Goal: Task Accomplishment & Management: Manage account settings

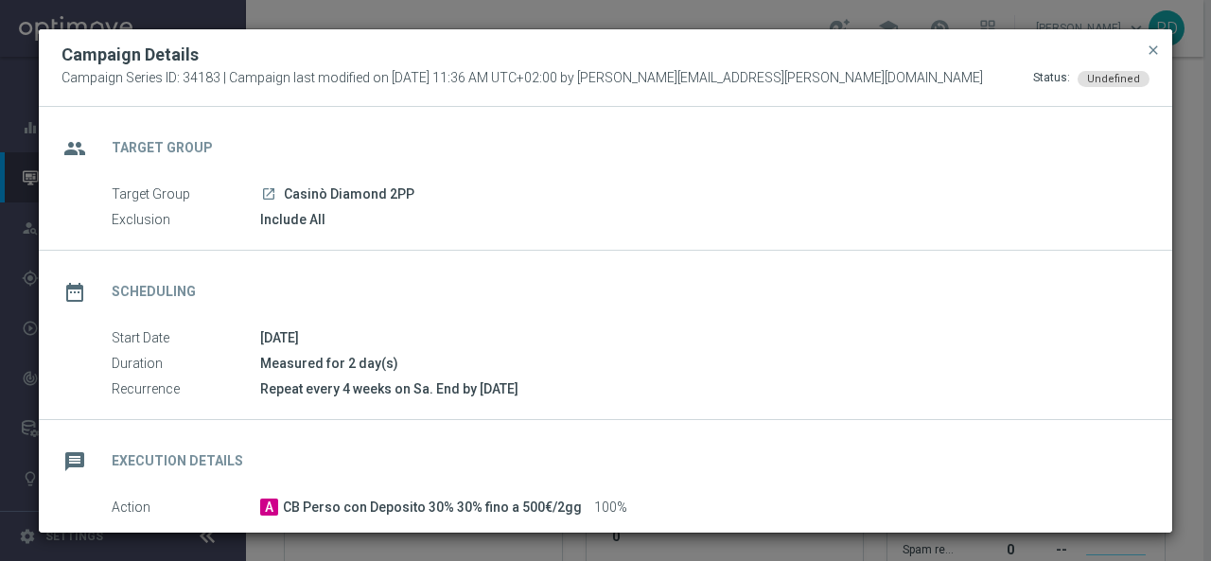
scroll to position [298, 0]
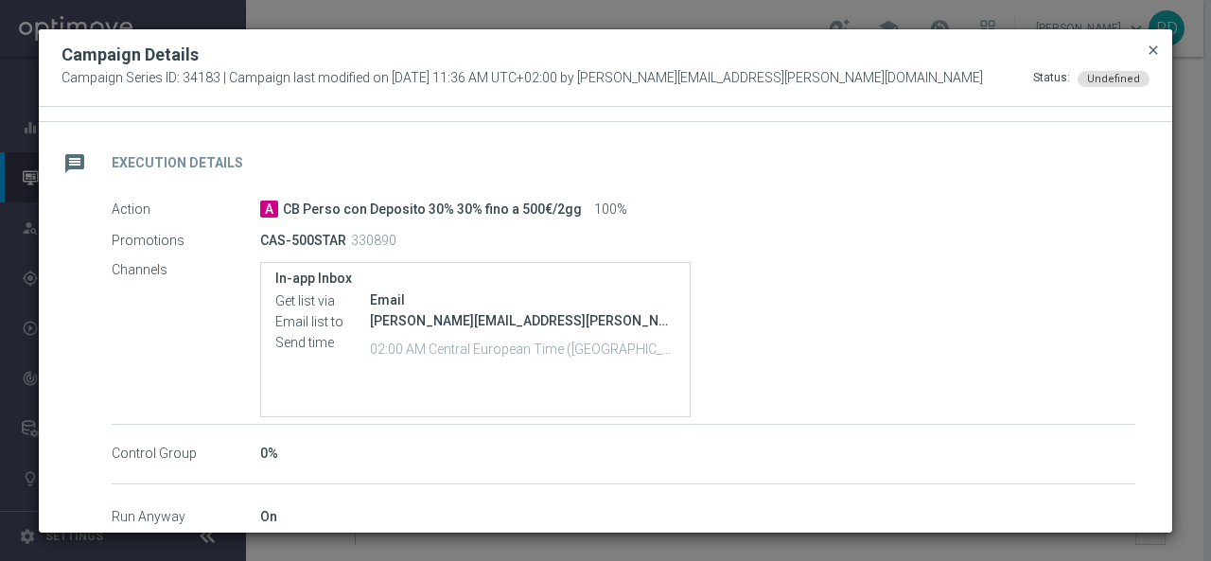
click at [1155, 47] on span "close" at bounding box center [1153, 50] width 15 height 15
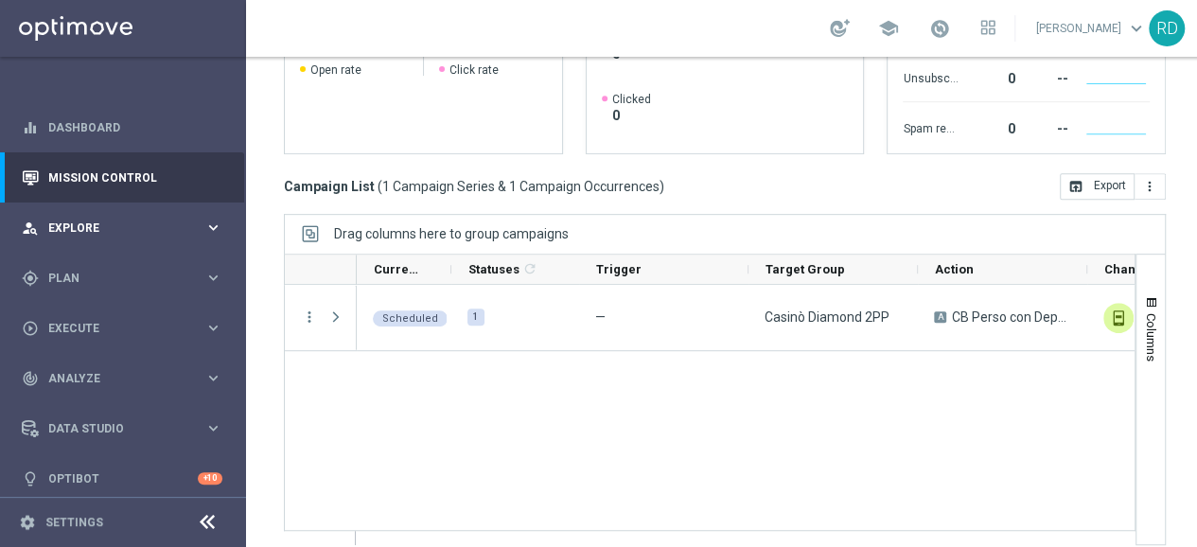
scroll to position [14, 0]
click at [79, 270] on div "gps_fixed Plan" at bounding box center [113, 278] width 183 height 17
click at [91, 366] on button "Templates keyboard_arrow_right" at bounding box center [136, 373] width 174 height 15
click at [91, 368] on span "Templates" at bounding box center [117, 373] width 135 height 11
click at [94, 395] on link "Optimail" at bounding box center [128, 402] width 138 height 15
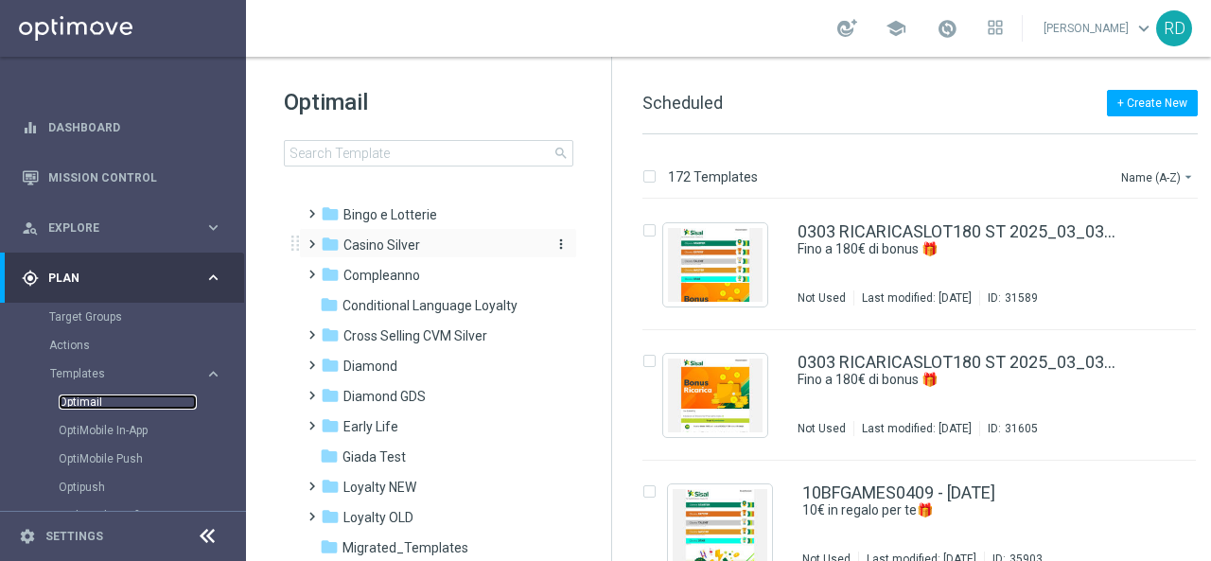
scroll to position [95, 0]
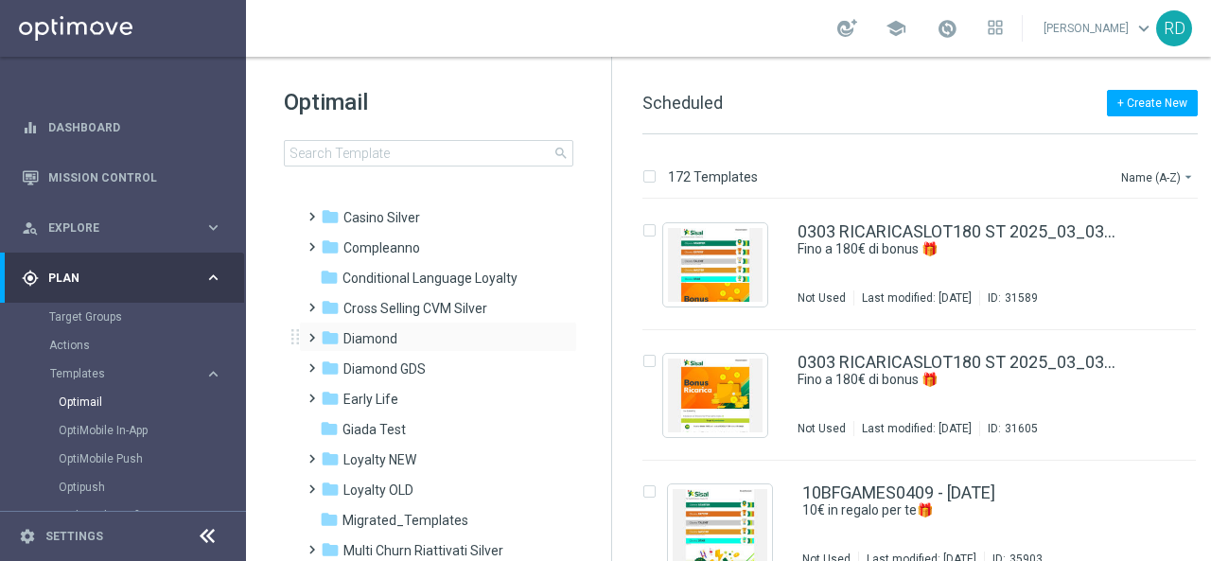
click at [312, 333] on span at bounding box center [308, 330] width 9 height 8
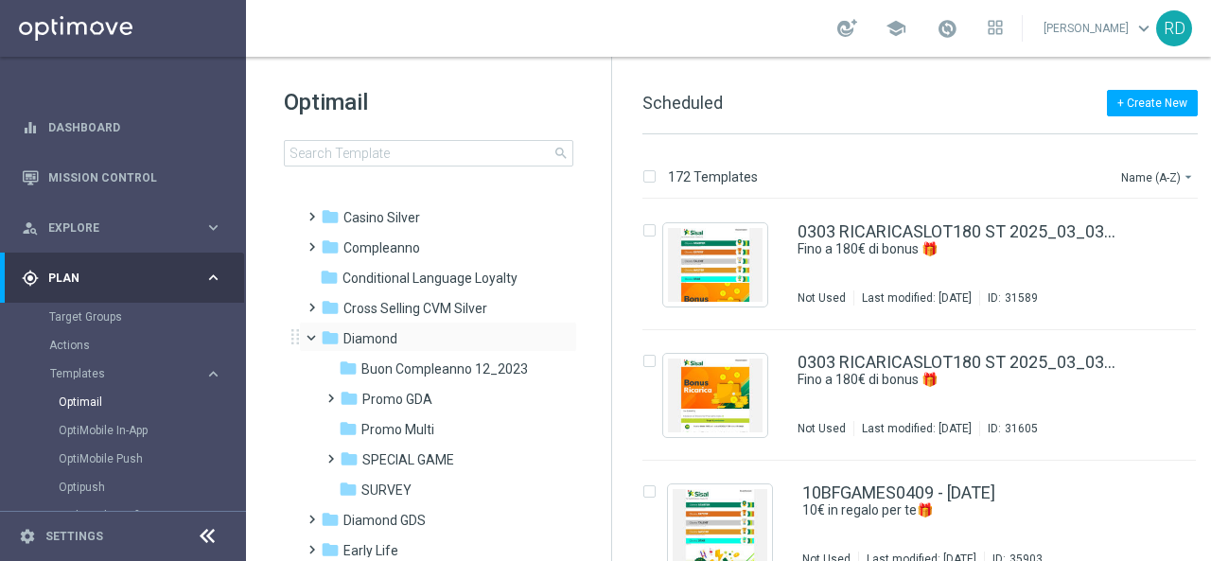
click at [316, 337] on span at bounding box center [320, 333] width 8 height 9
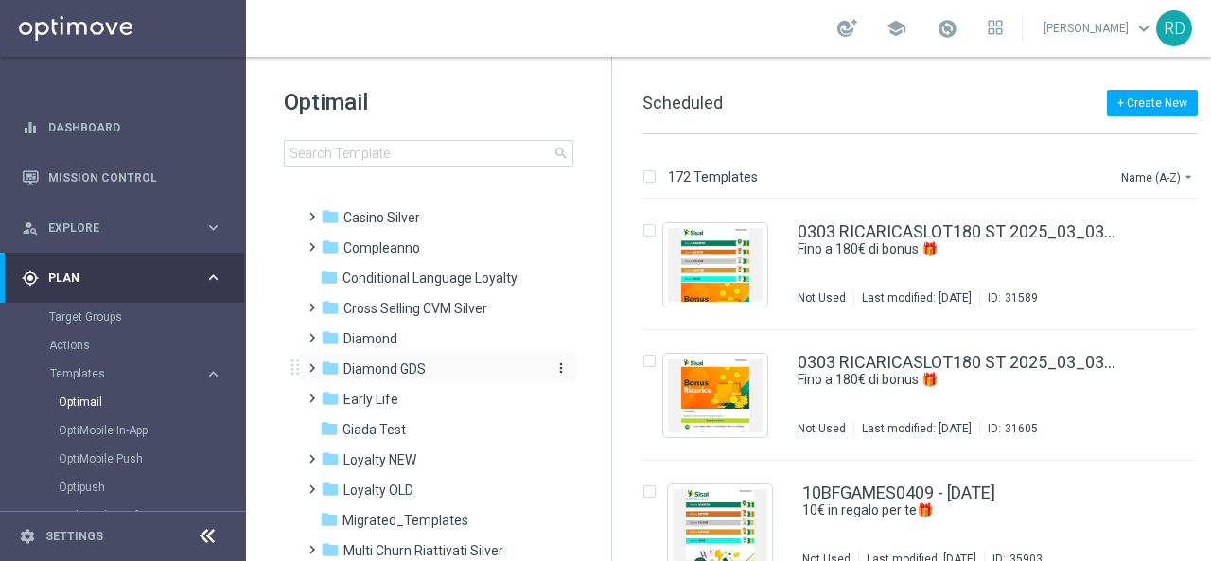
click at [327, 364] on icon "folder" at bounding box center [330, 368] width 19 height 19
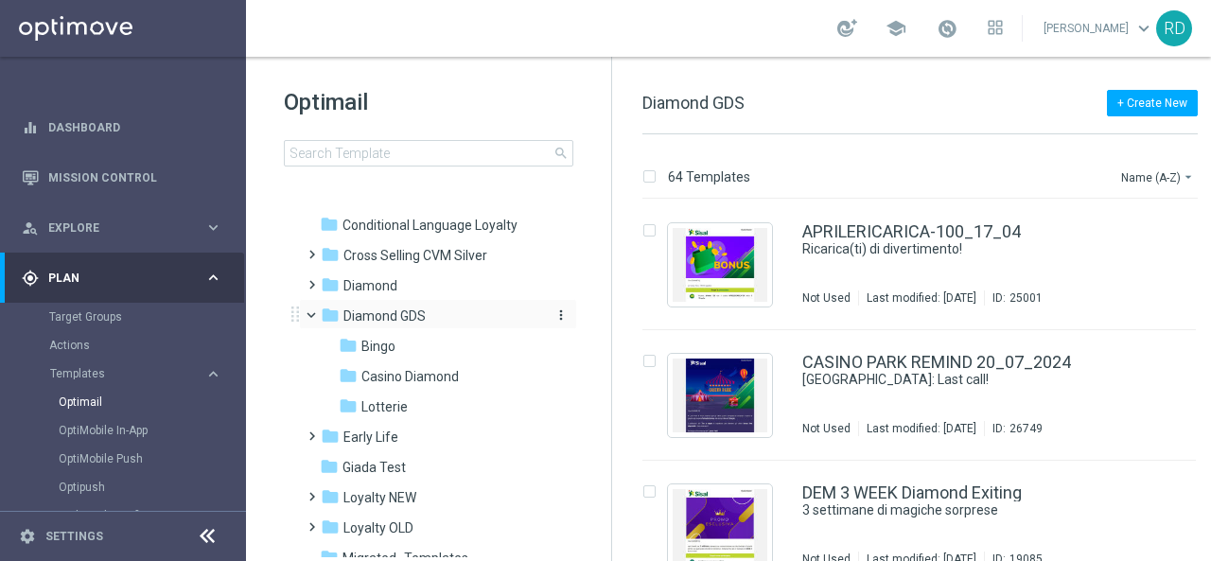
scroll to position [284, 0]
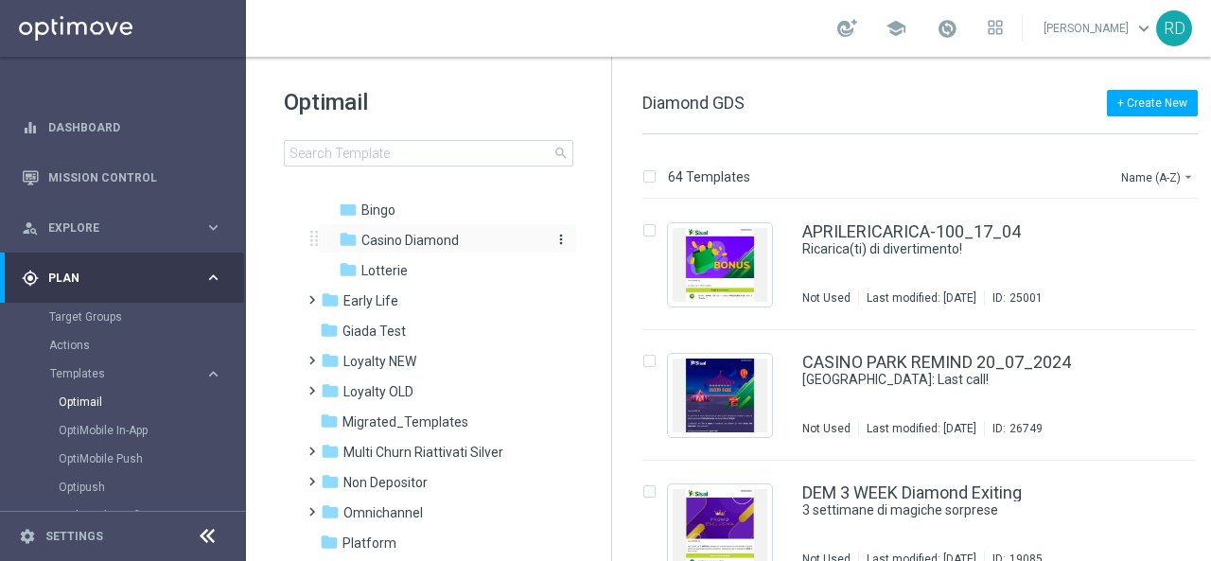
click at [412, 246] on span "Casino Diamond" at bounding box center [410, 240] width 97 height 17
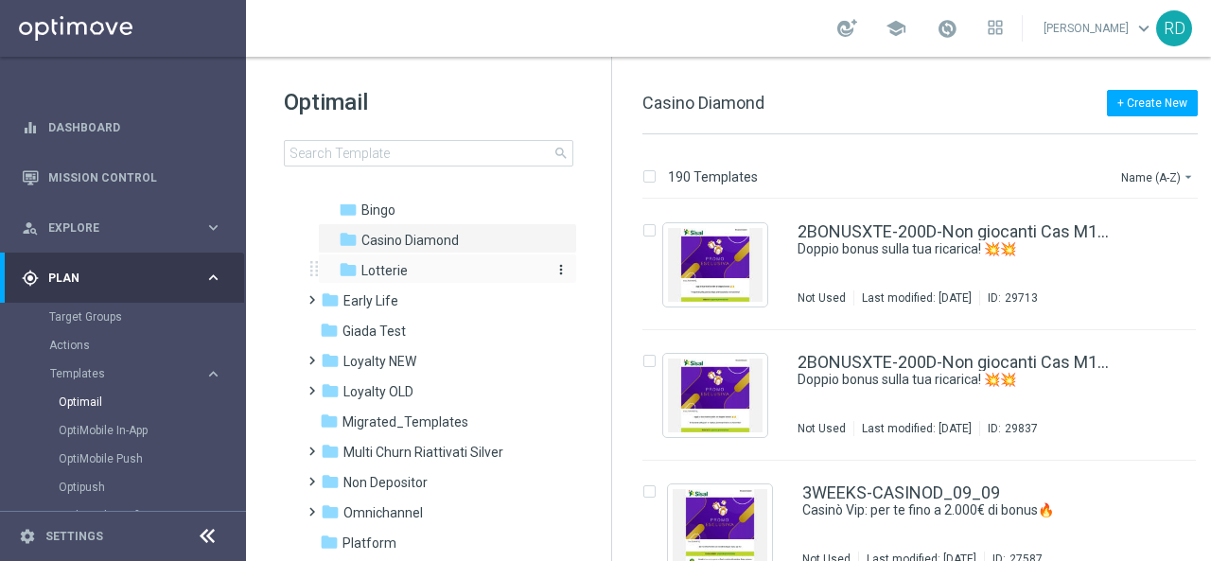
click at [379, 268] on span "Lotterie" at bounding box center [385, 270] width 46 height 17
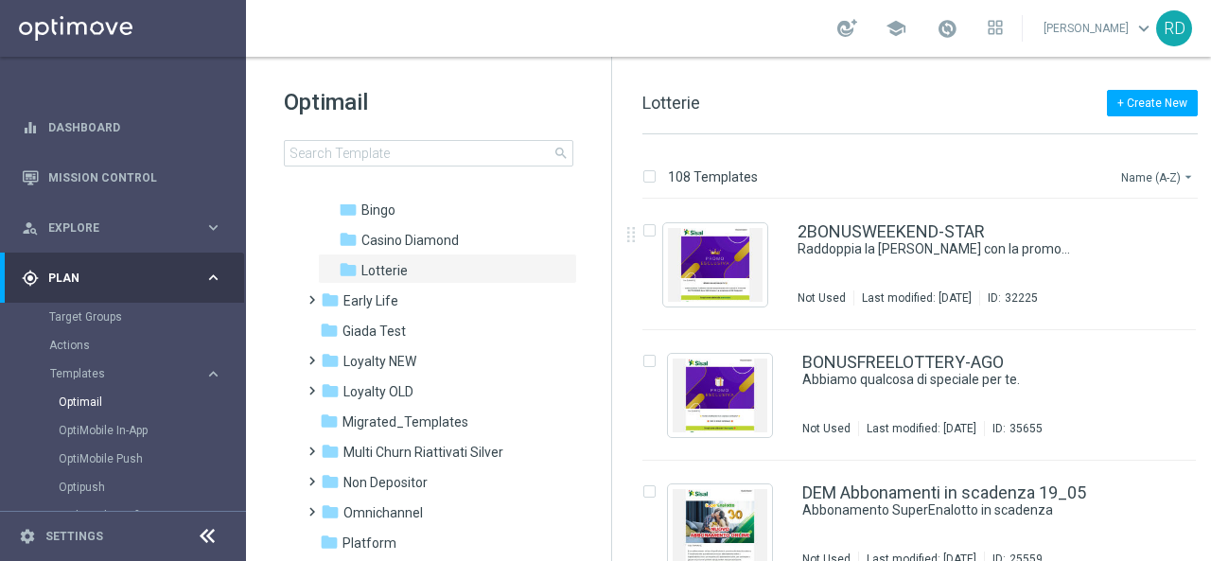
click at [1125, 171] on button "Name (A-Z) arrow_drop_down" at bounding box center [1159, 177] width 79 height 23
click at [1117, 255] on span "Date Modified (Newest)" at bounding box center [1125, 261] width 127 height 13
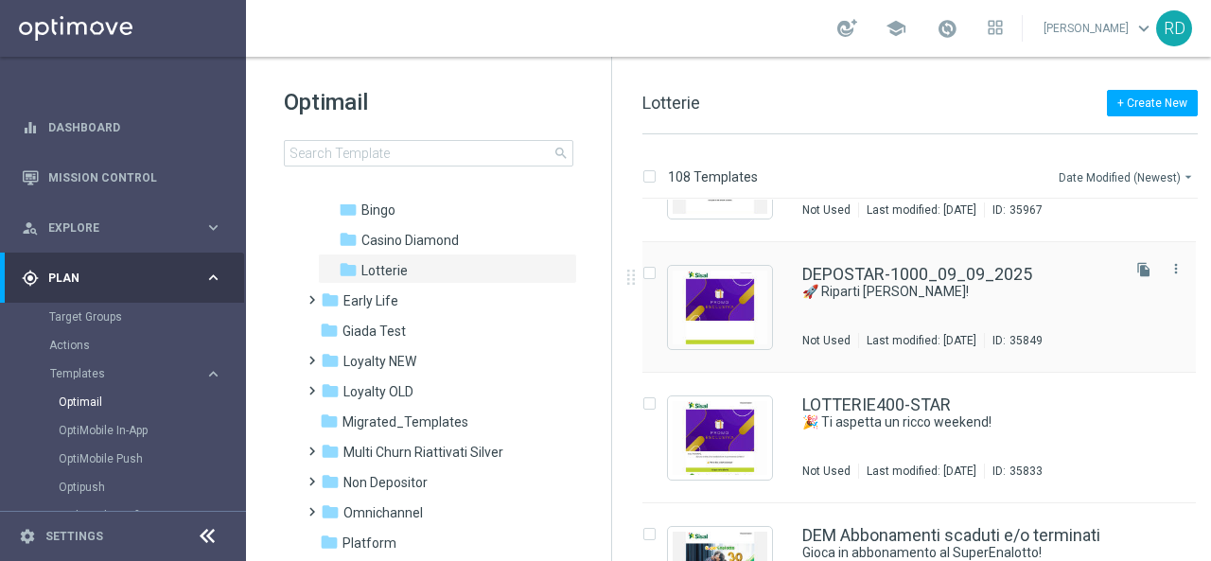
scroll to position [95, 0]
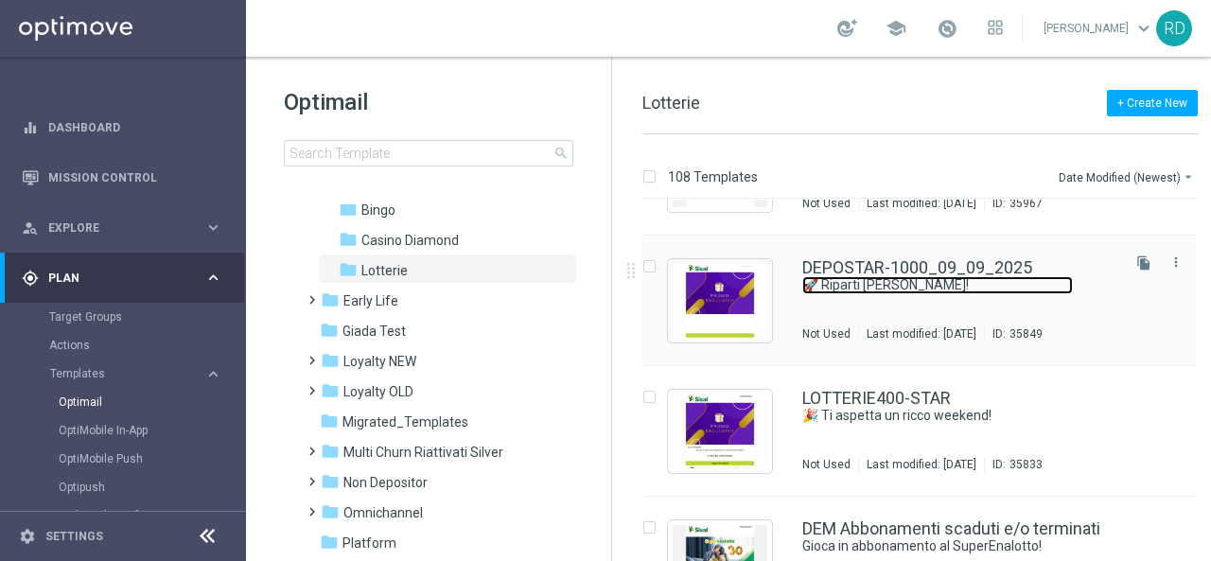
click at [878, 285] on link "🚀 Riparti alla grande!" at bounding box center [938, 285] width 271 height 18
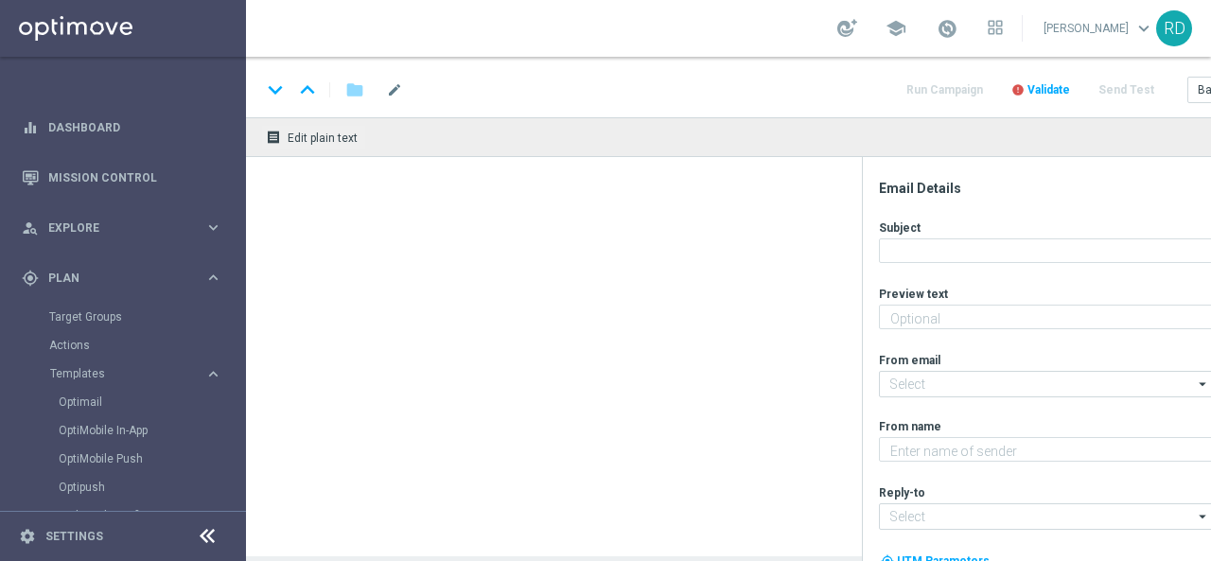
type textarea "Per te fino a 1.000€ di bonus sulla tua ricarica!💥"
type input "[EMAIL_ADDRESS][DOMAIN_NAME]"
type textarea "Sisal Vip"
type input "[EMAIL_ADDRESS][DOMAIN_NAME]"
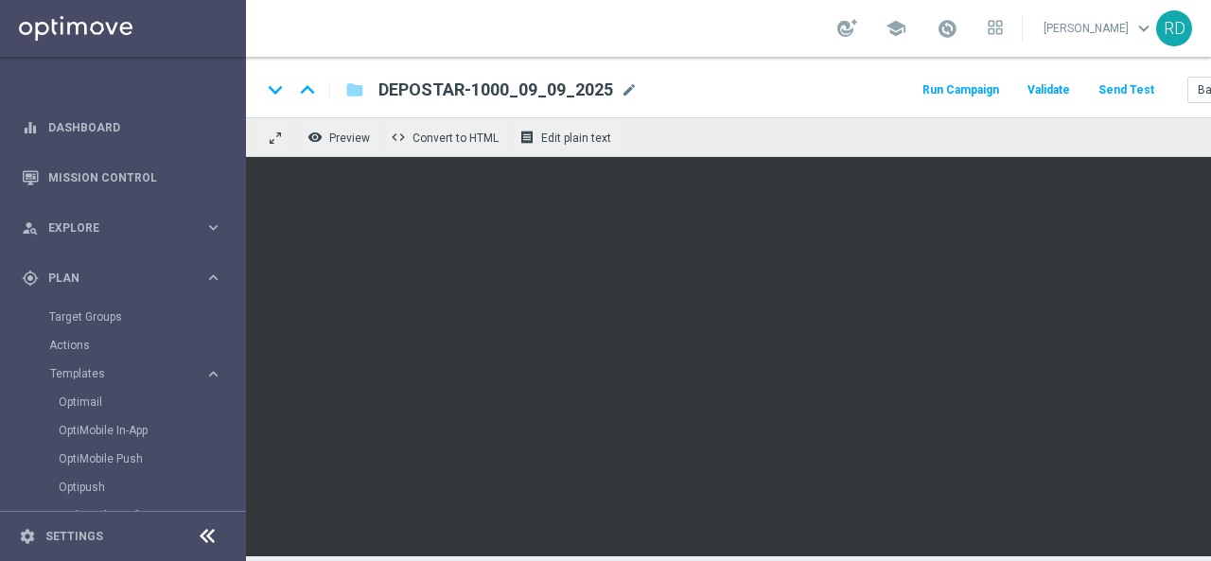
scroll to position [0, 118]
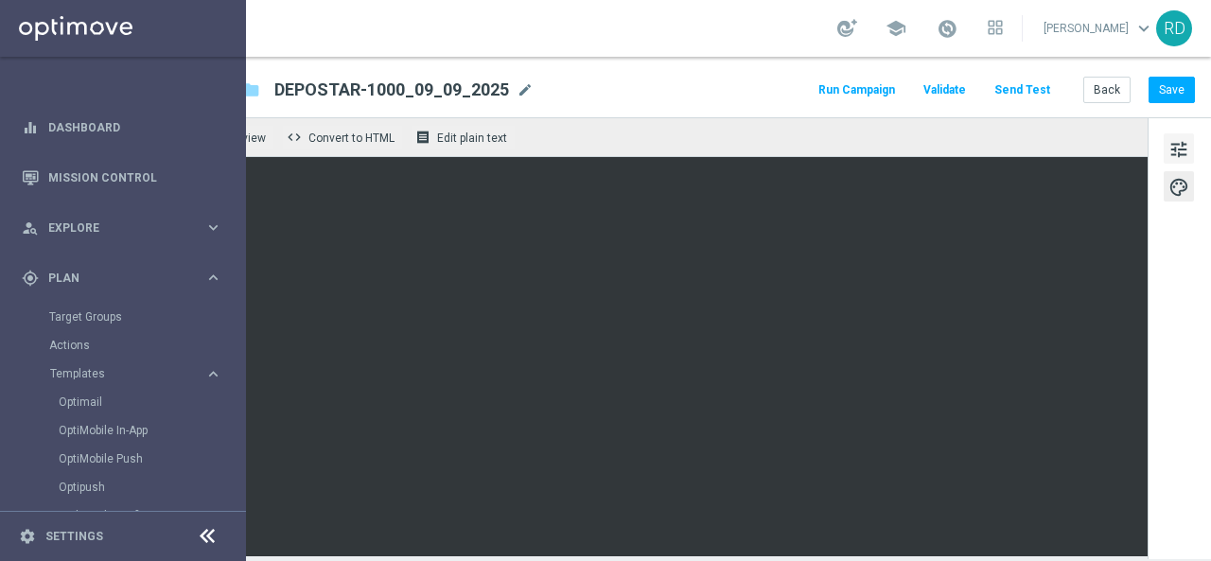
click at [1174, 139] on button "tune" at bounding box center [1179, 148] width 30 height 30
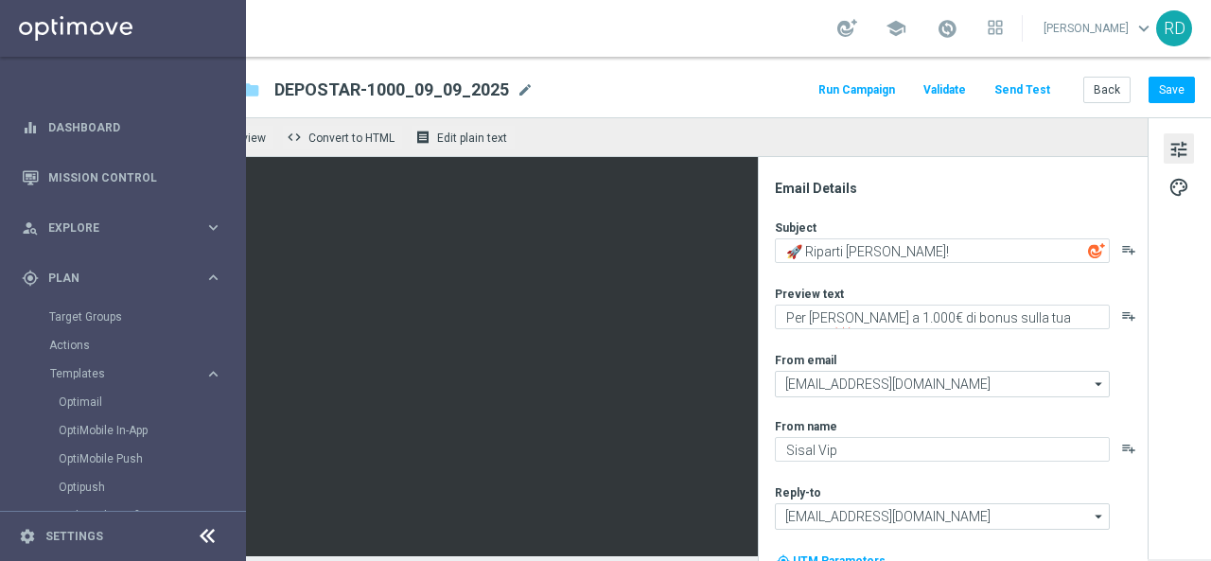
click at [1007, 88] on button "Send Test" at bounding box center [1023, 91] width 62 height 26
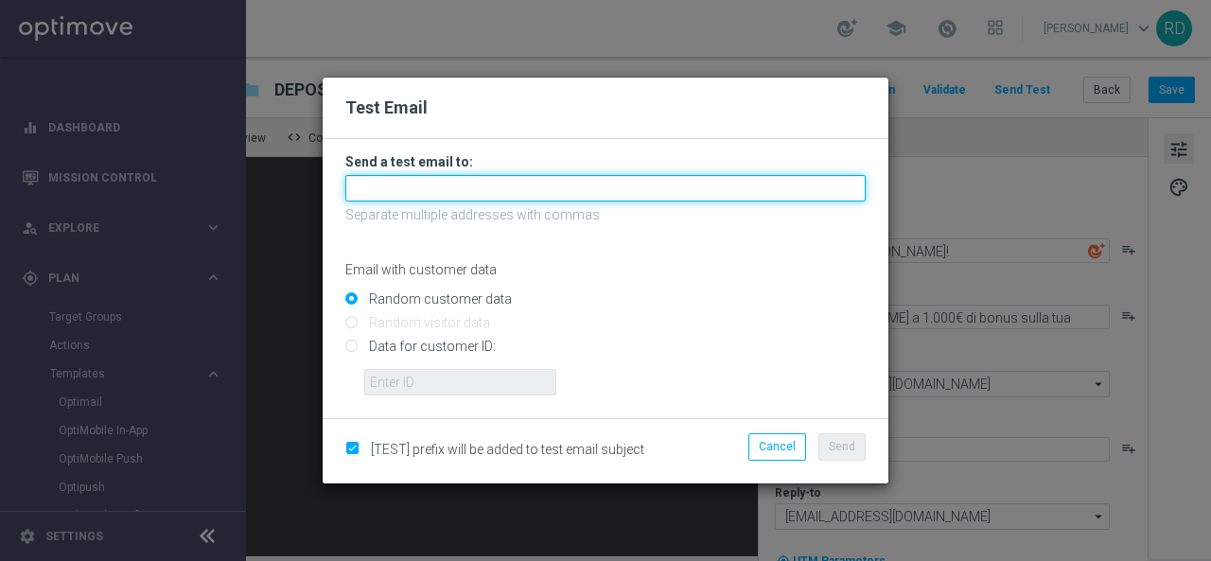
click at [585, 188] on input "text" at bounding box center [605, 188] width 521 height 26
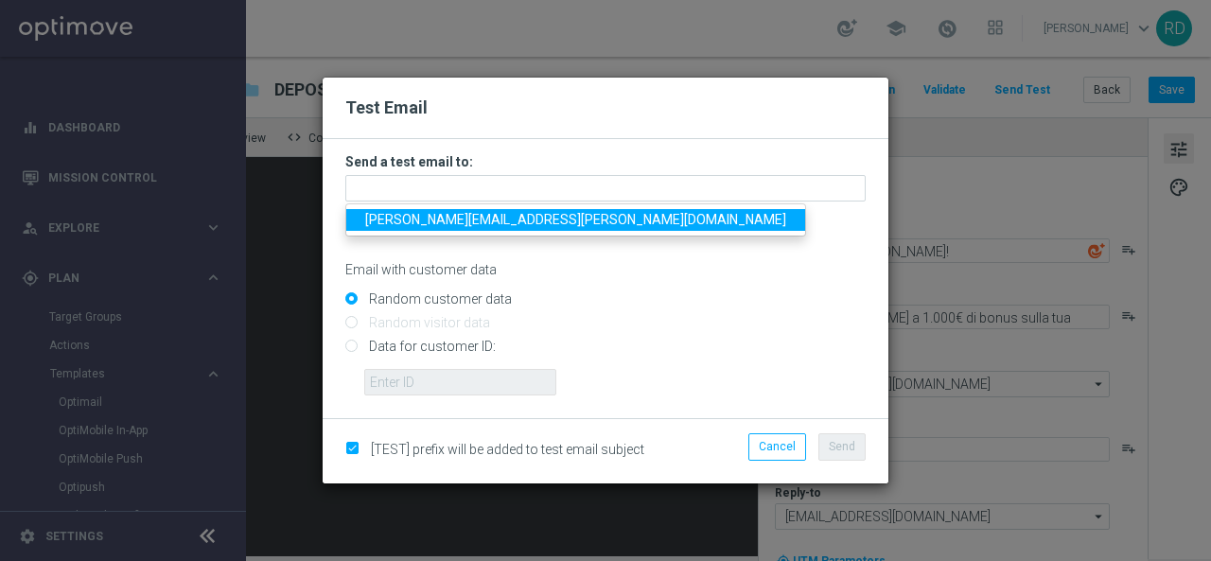
click at [502, 224] on span "[PERSON_NAME][EMAIL_ADDRESS][PERSON_NAME][DOMAIN_NAME]" at bounding box center [575, 219] width 421 height 15
type input "[PERSON_NAME][EMAIL_ADDRESS][PERSON_NAME][DOMAIN_NAME]"
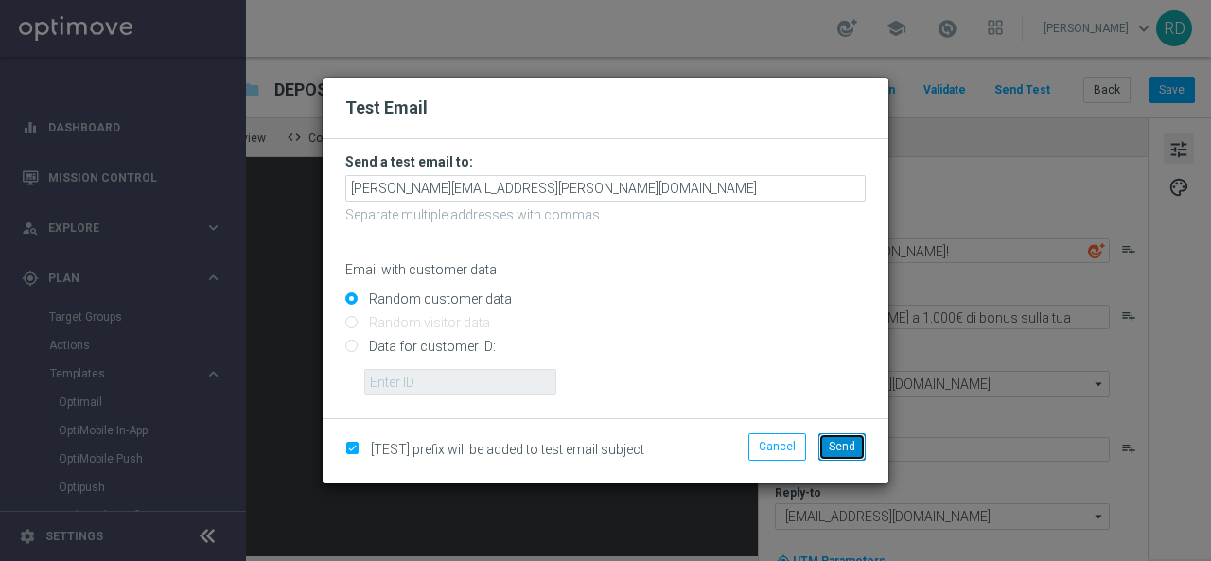
click at [845, 452] on span "Send" at bounding box center [842, 446] width 26 height 13
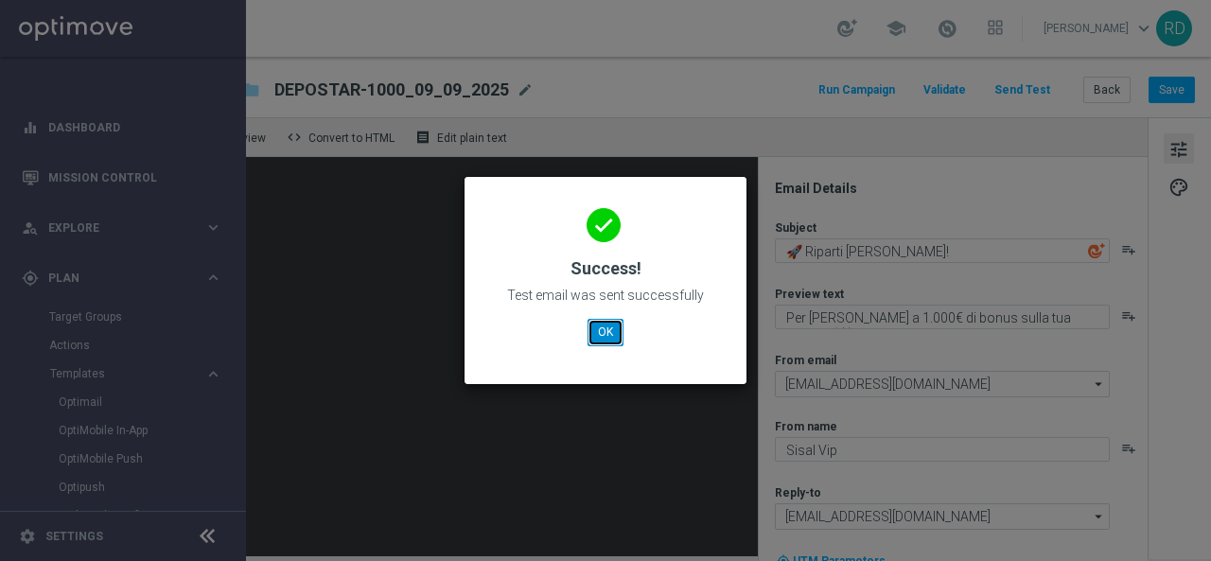
click at [602, 330] on button "OK" at bounding box center [606, 332] width 36 height 26
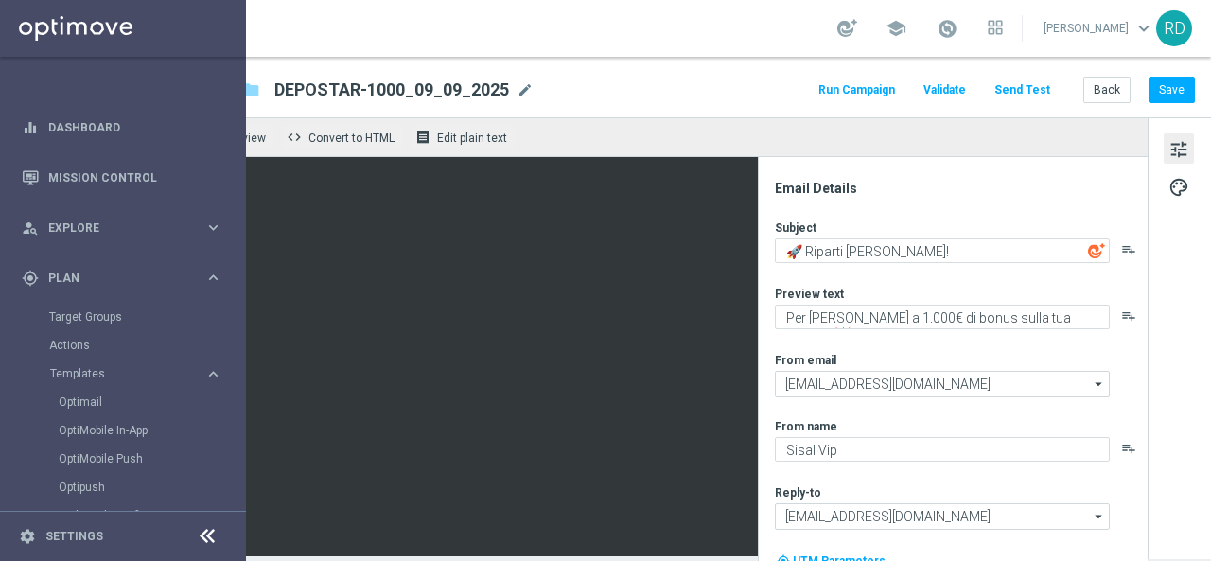
click at [837, 82] on button "Run Campaign" at bounding box center [857, 91] width 82 height 26
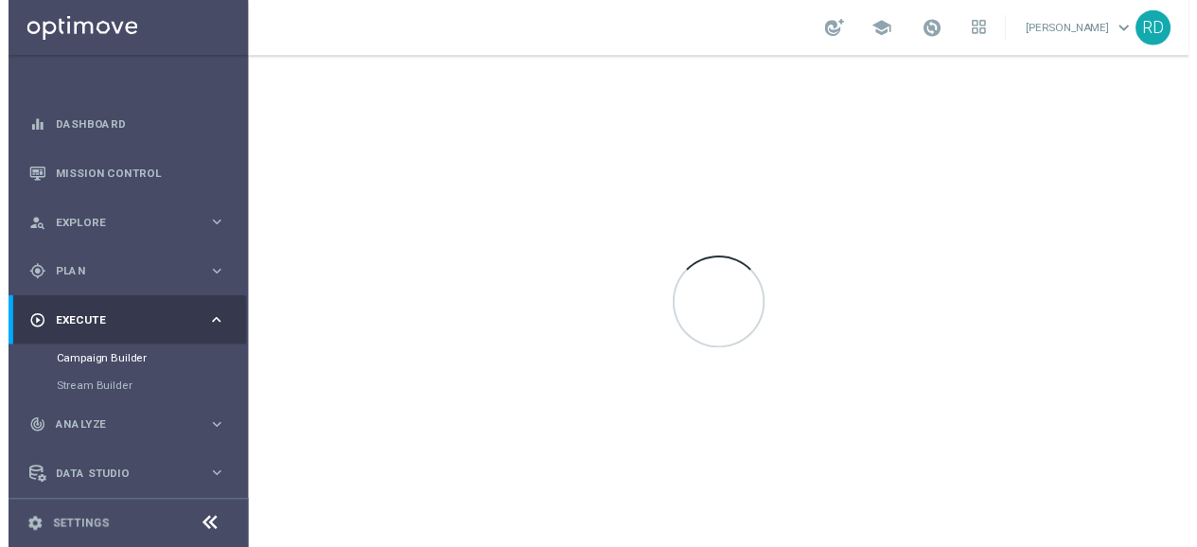
scroll to position [0, 0]
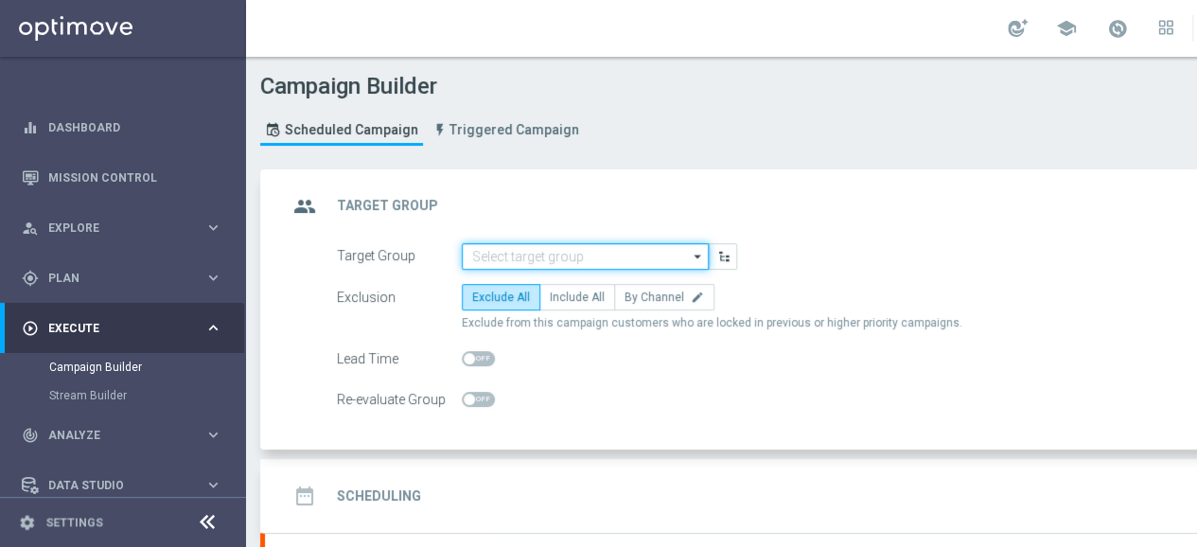
click at [577, 252] on input at bounding box center [585, 256] width 247 height 26
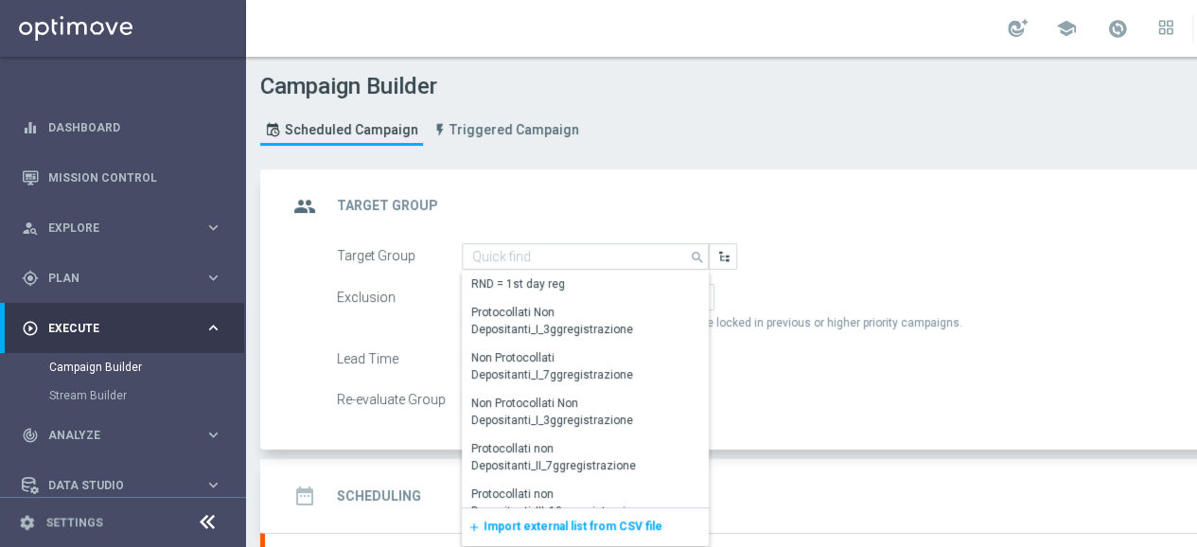
click at [521, 525] on span "Import external list from CSV file" at bounding box center [573, 526] width 179 height 13
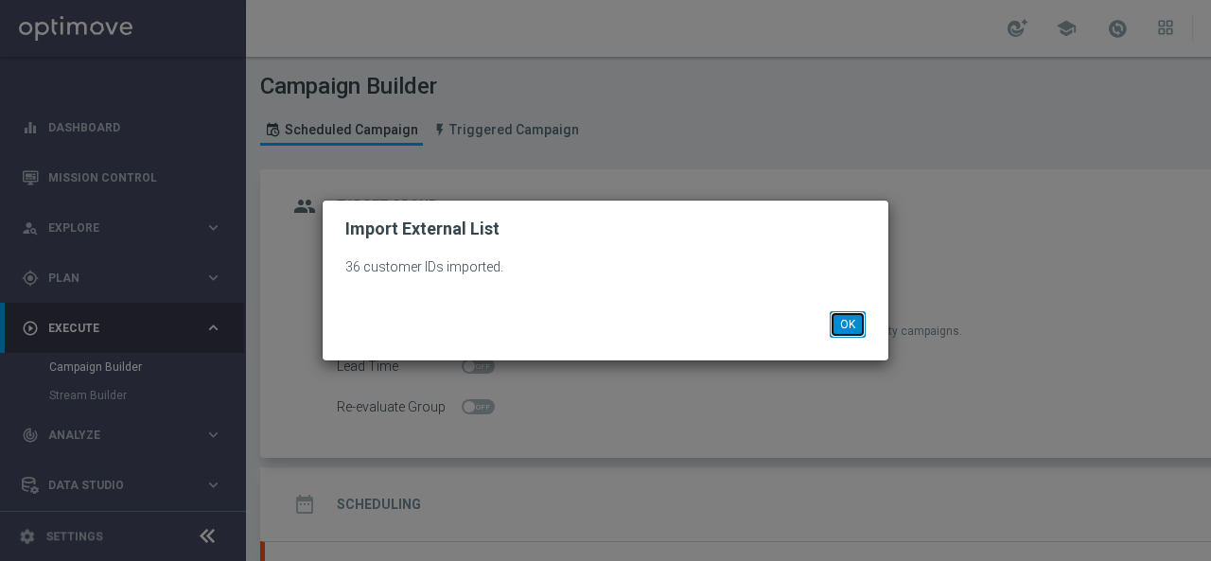
click at [839, 323] on button "OK" at bounding box center [848, 324] width 36 height 26
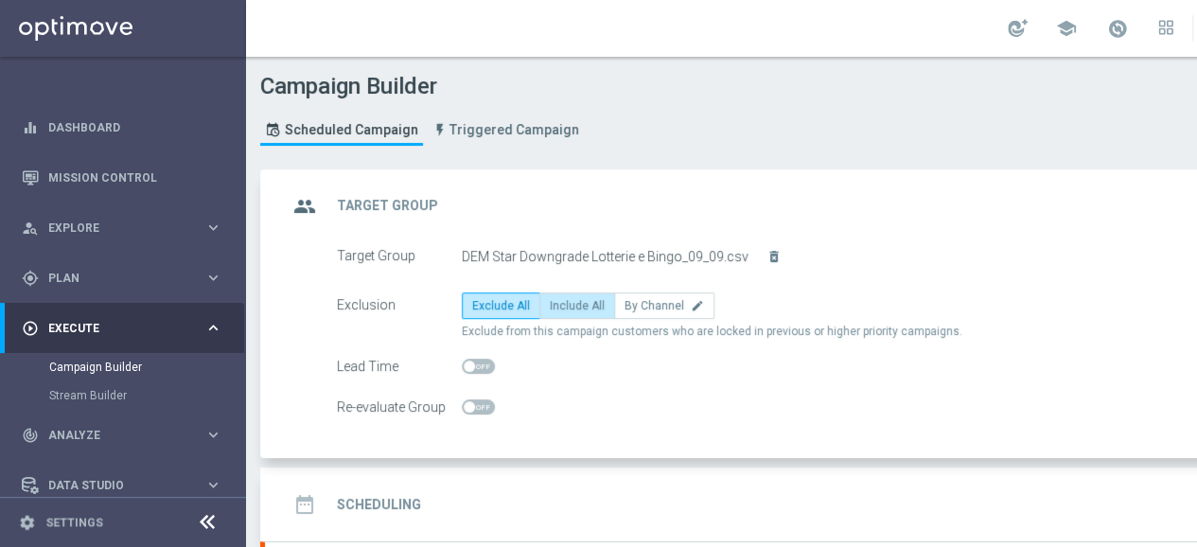
click at [583, 295] on label "Include All" at bounding box center [577, 305] width 76 height 26
click at [562, 303] on input "Include All" at bounding box center [556, 309] width 12 height 12
radio input "true"
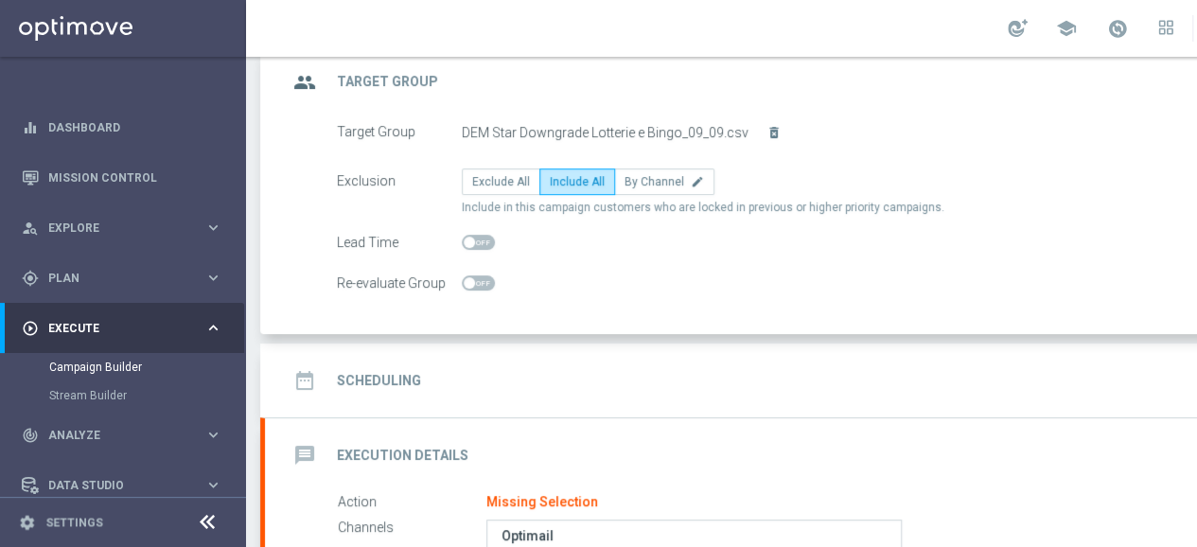
scroll to position [95, 0]
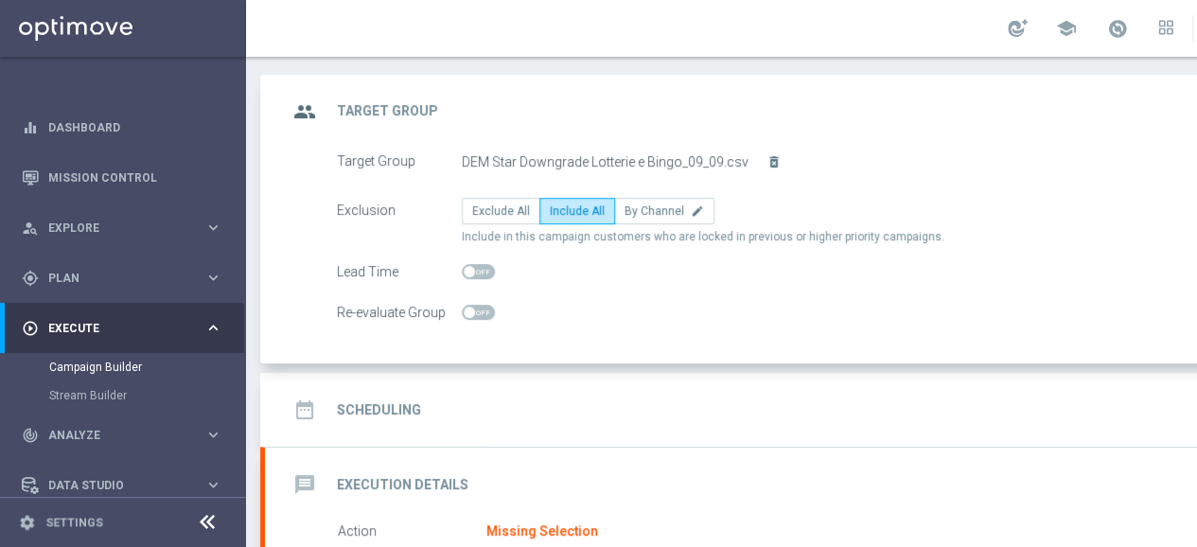
click at [369, 397] on div "date_range Scheduling" at bounding box center [354, 410] width 133 height 34
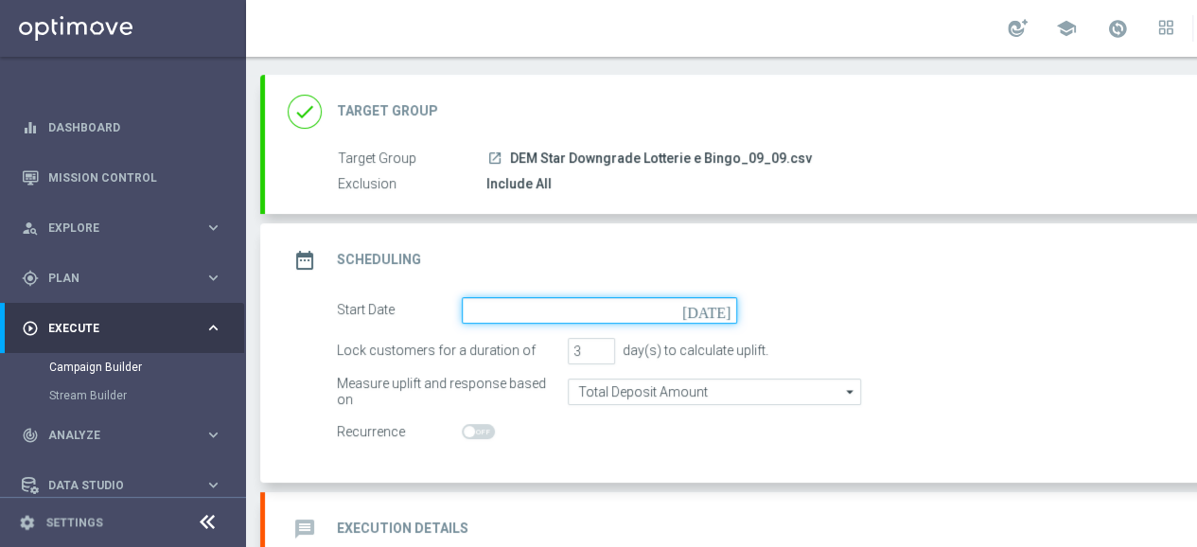
click at [526, 306] on input at bounding box center [599, 310] width 275 height 26
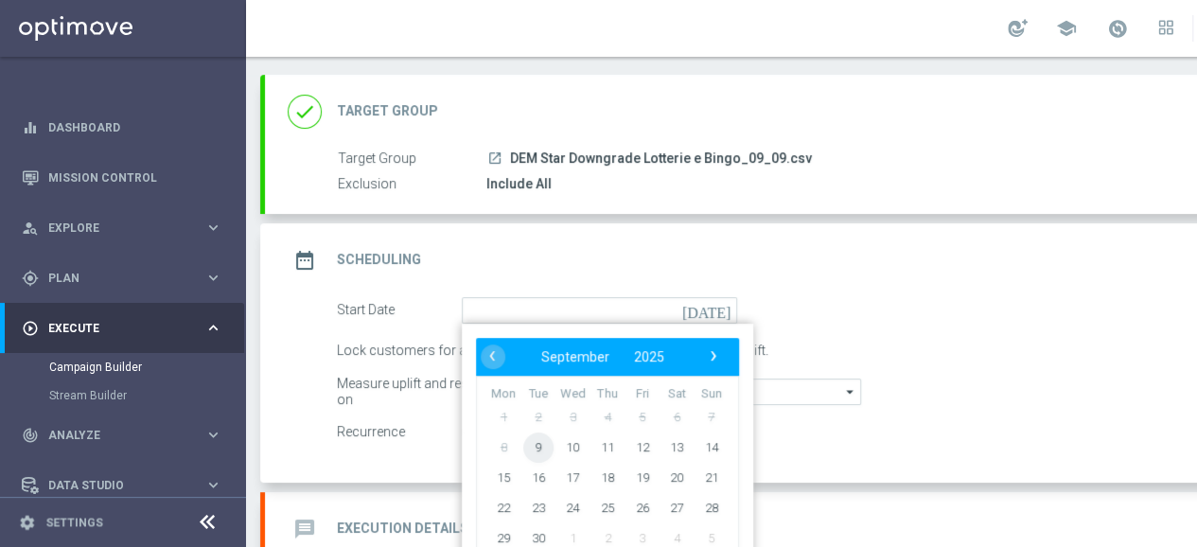
click at [539, 448] on span "9" at bounding box center [538, 447] width 30 height 30
type input "[DATE]"
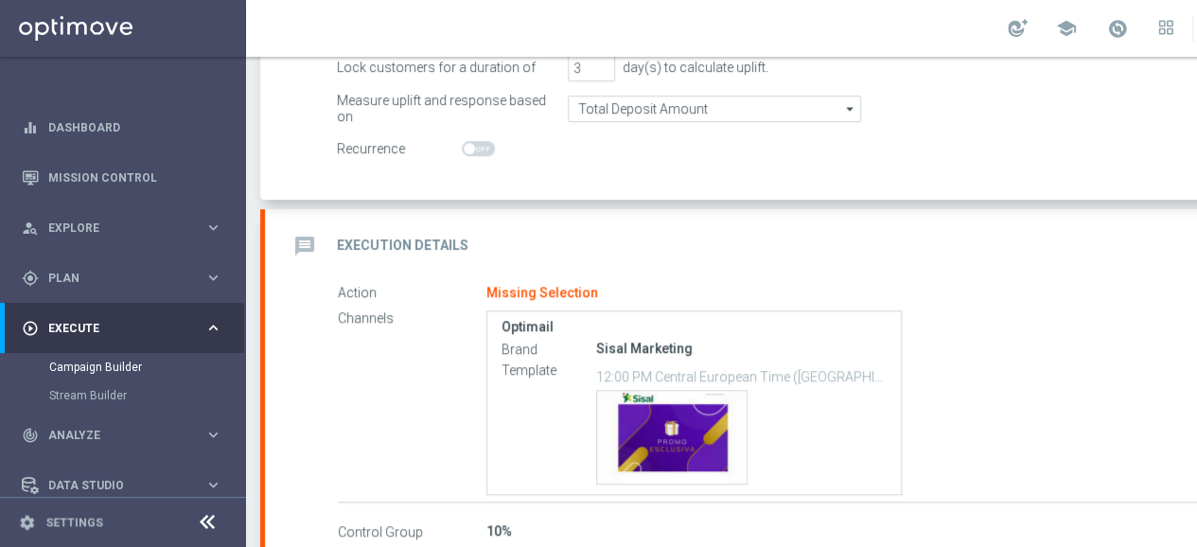
scroll to position [379, 0]
click at [401, 238] on h2 "Execution Details" at bounding box center [403, 245] width 132 height 18
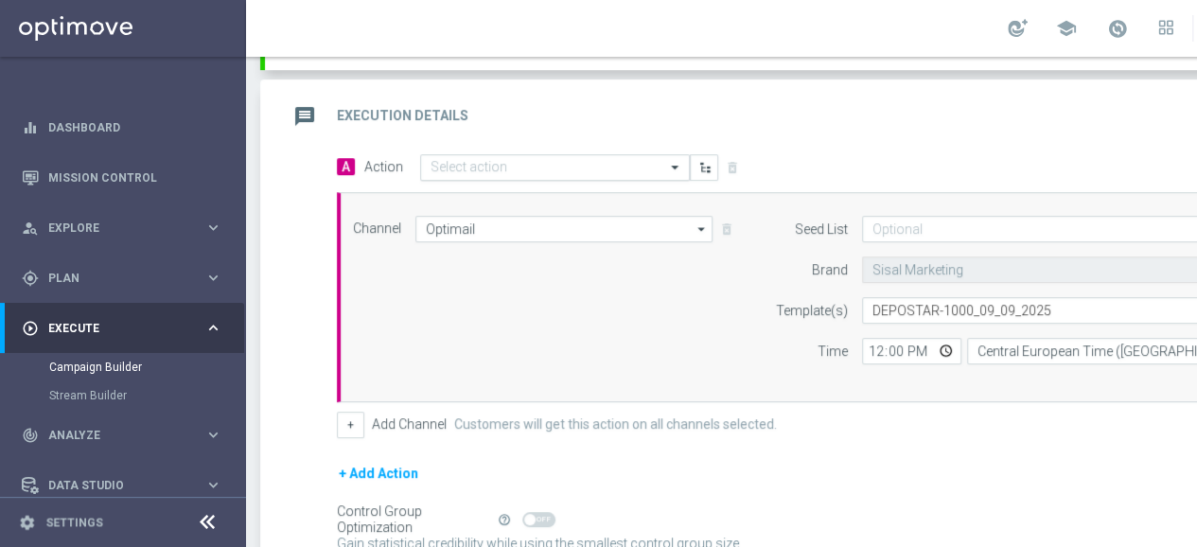
click at [483, 166] on input "text" at bounding box center [536, 168] width 211 height 16
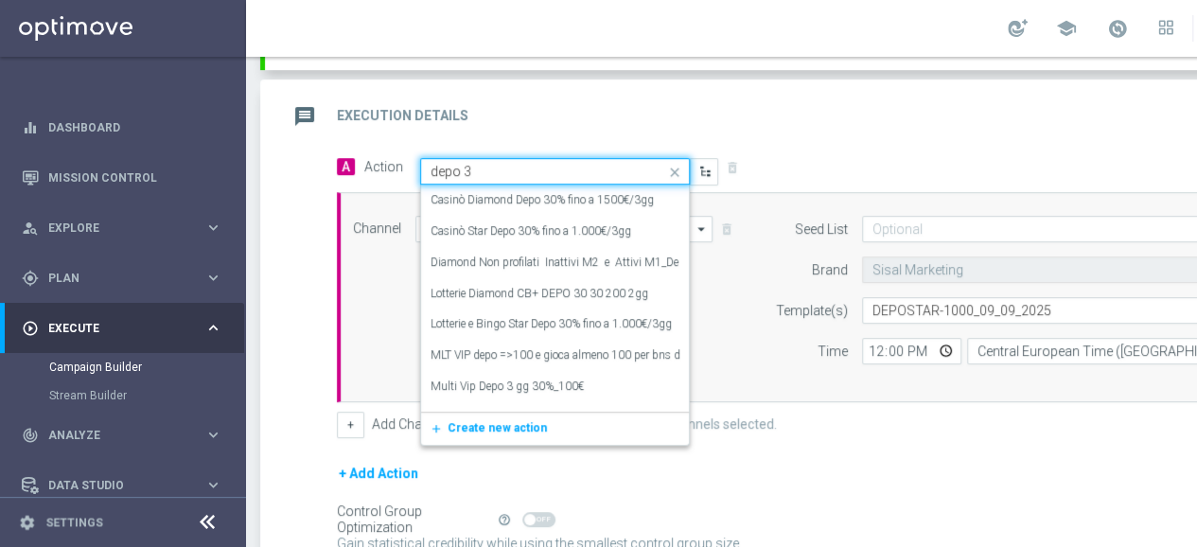
type input "depo 30"
click at [529, 322] on label "Lotterie e Bingo Star Depo 30% fino a 1.000€/3gg" at bounding box center [551, 324] width 241 height 16
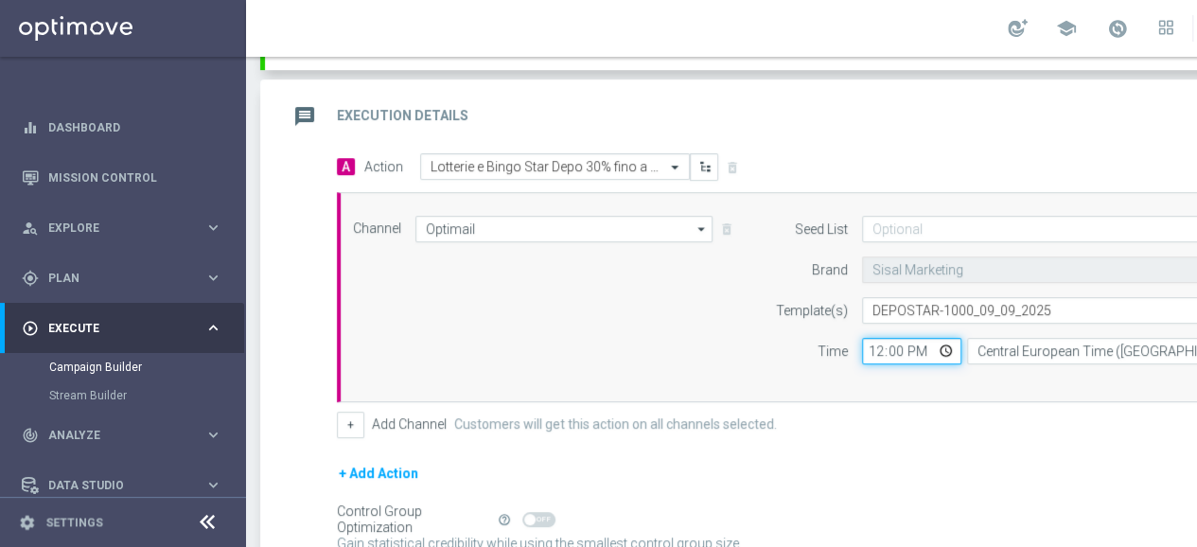
click at [886, 345] on input "12:00" at bounding box center [911, 351] width 99 height 26
click at [892, 347] on input "12:00" at bounding box center [911, 351] width 99 height 26
type input "12:30"
click at [773, 344] on div "Time" at bounding box center [799, 351] width 97 height 26
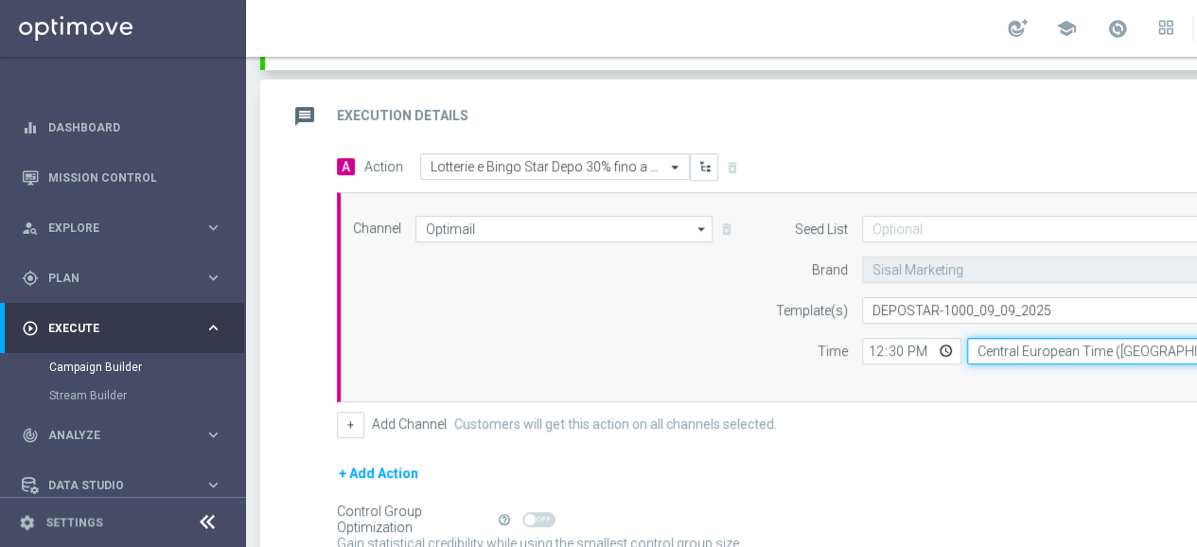
click at [992, 352] on input "Central European Time ([GEOGRAPHIC_DATA]) (UTC +02:00)" at bounding box center [1140, 351] width 347 height 26
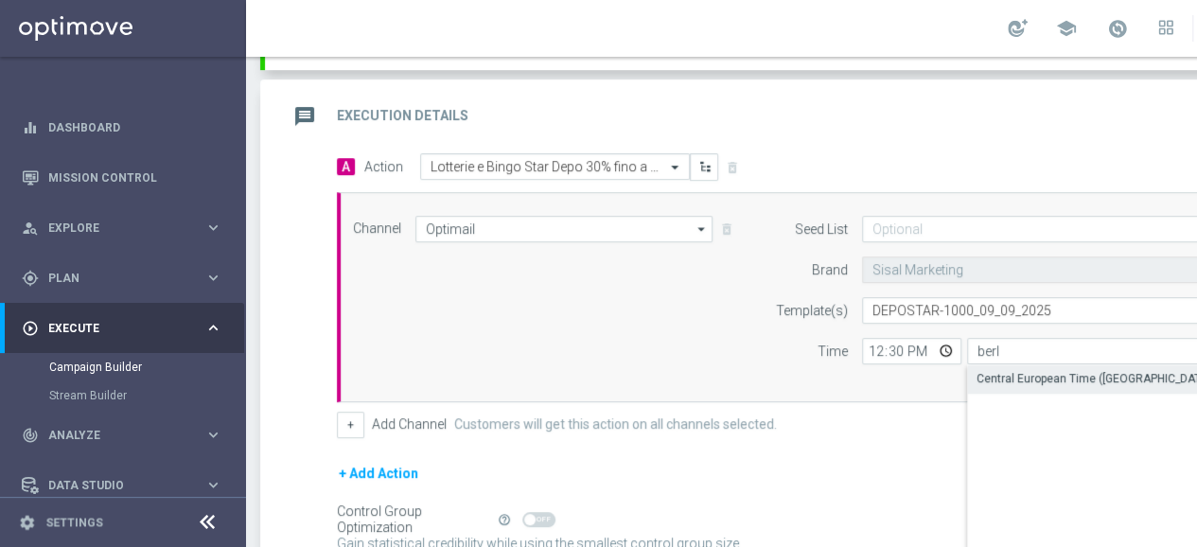
click at [1005, 370] on div "Central European Time ([GEOGRAPHIC_DATA]) (UTC +02:00)" at bounding box center [1131, 378] width 309 height 17
type input "Central European Time ([GEOGRAPHIC_DATA]) (UTC +02:00)"
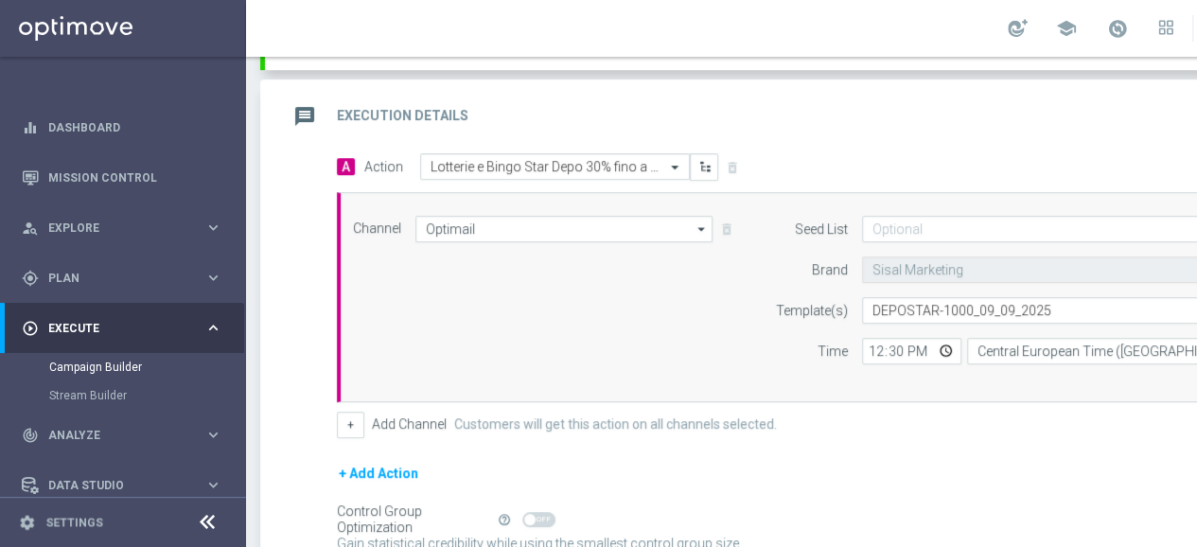
click at [595, 319] on div "Channel Optimail Optimail arrow_drop_down Drag here to set row groups Drag here…" at bounding box center [834, 297] width 990 height 163
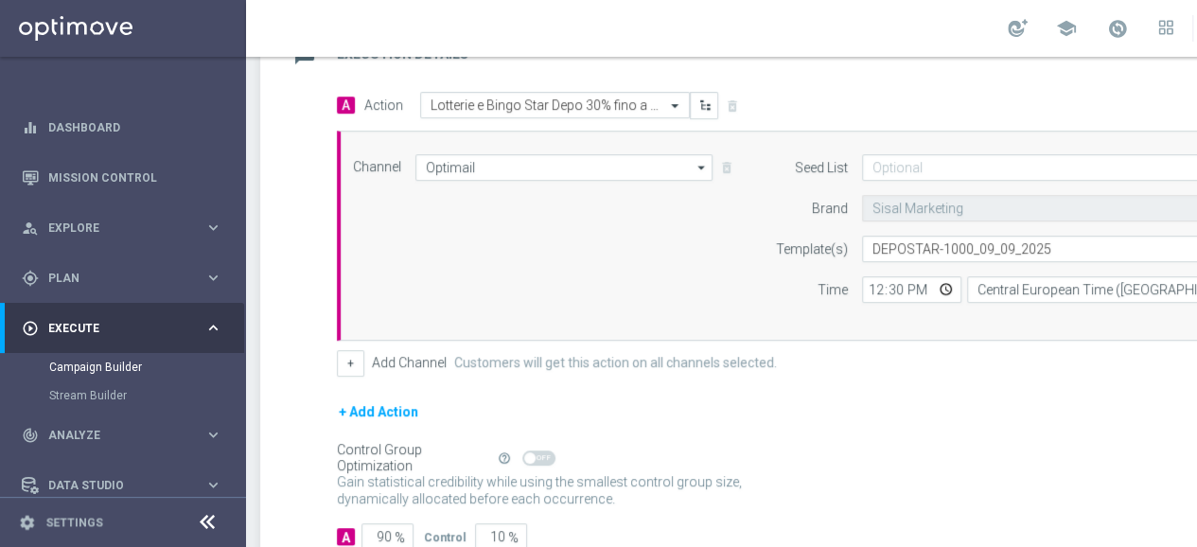
scroll to position [548, 0]
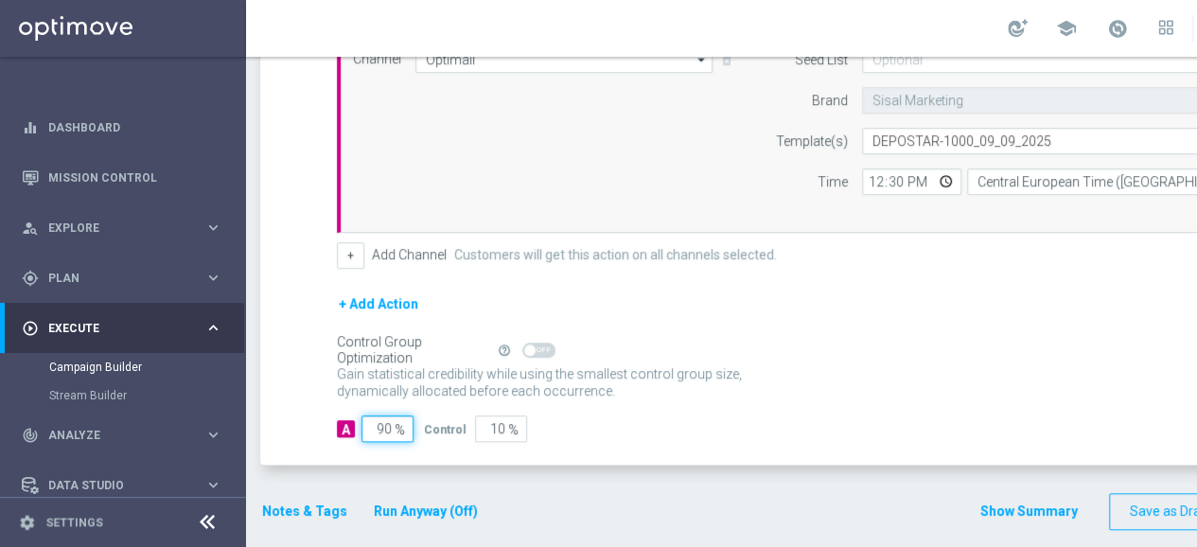
click at [382, 415] on input "90" at bounding box center [388, 428] width 52 height 26
type input "1"
type input "99"
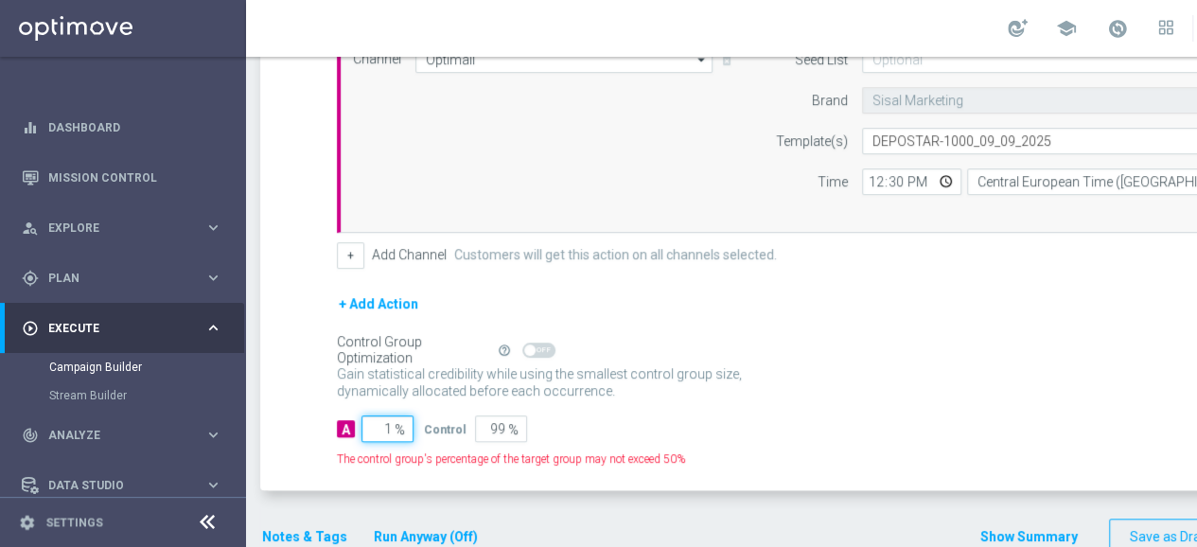
type input "10"
type input "90"
type input "100"
type input "0"
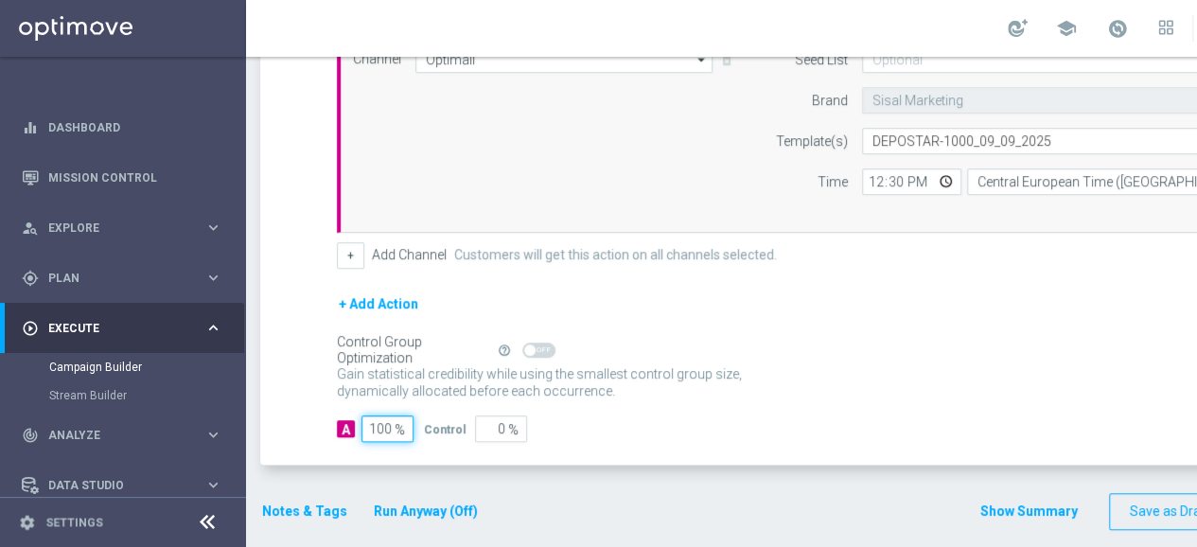
type input "100"
click at [698, 376] on p "Gain higher response rates by matching the most effective action with each cust…" at bounding box center [550, 390] width 426 height 51
click at [290, 500] on button "Notes & Tags" at bounding box center [304, 512] width 89 height 24
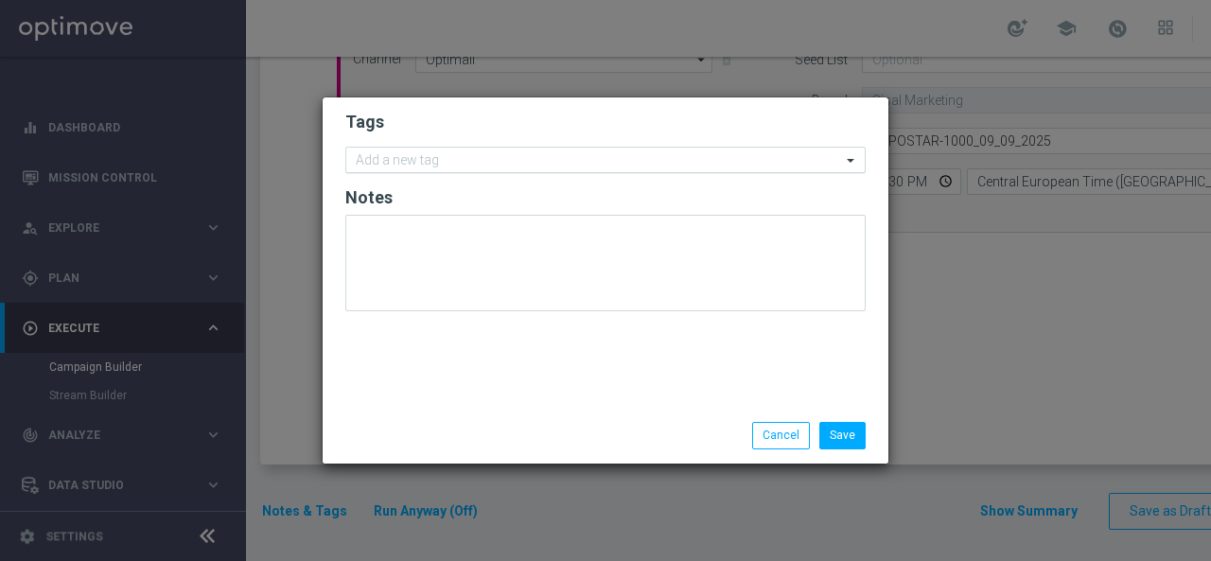
click at [441, 157] on input "text" at bounding box center [599, 161] width 486 height 16
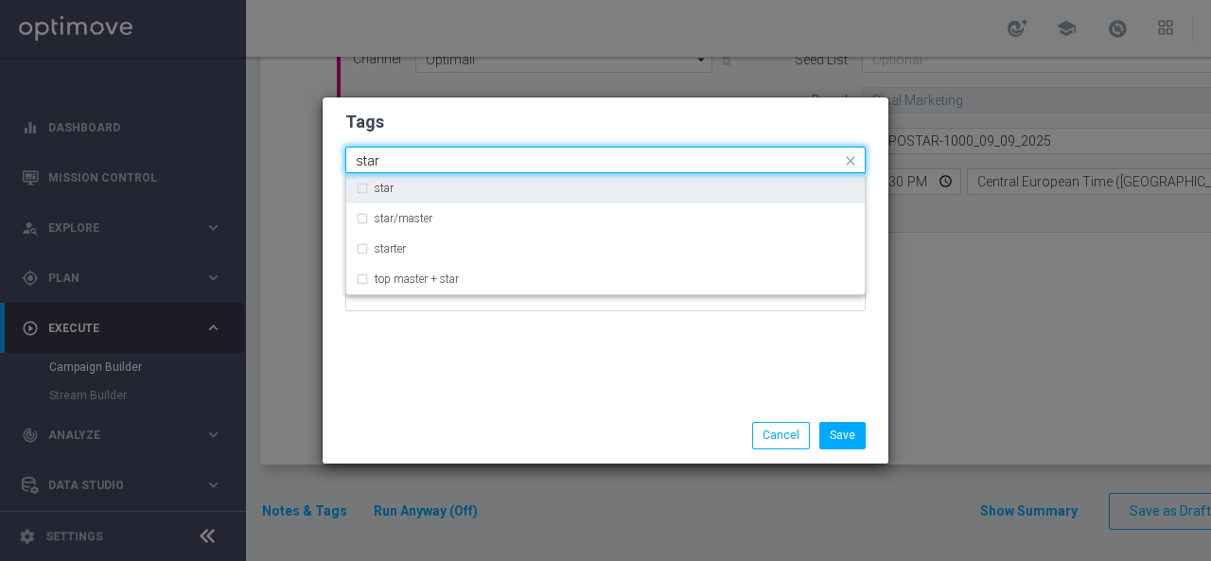
click at [429, 185] on div "star" at bounding box center [615, 188] width 481 height 11
type input "star"
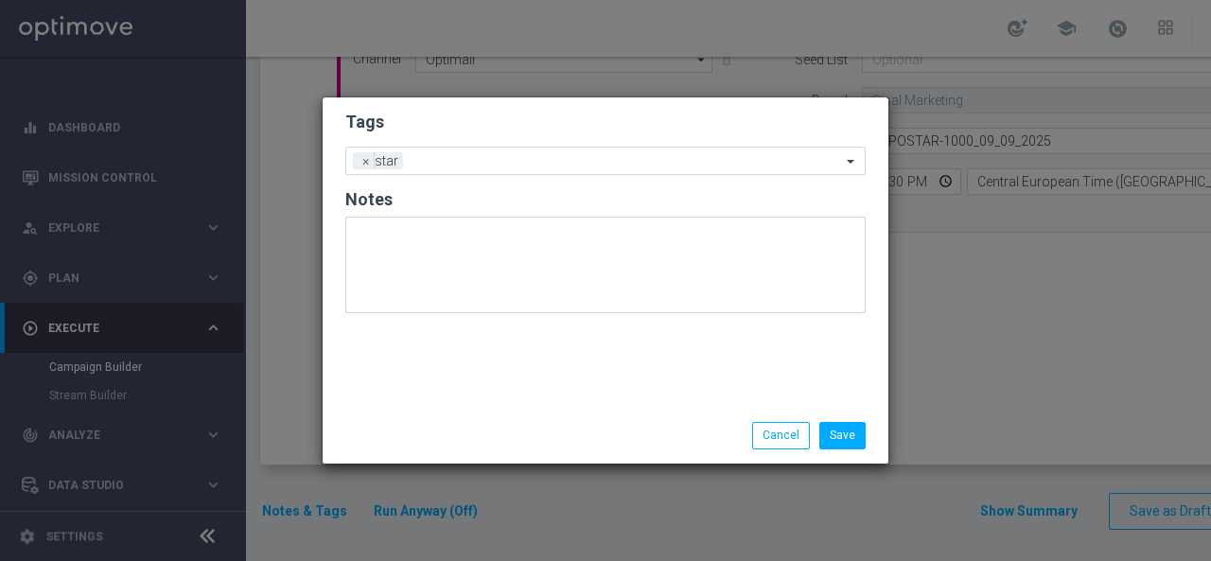
click at [413, 339] on div "Tags Add a new tag × star Notes" at bounding box center [606, 252] width 566 height 310
click at [468, 157] on input "text" at bounding box center [626, 162] width 431 height 16
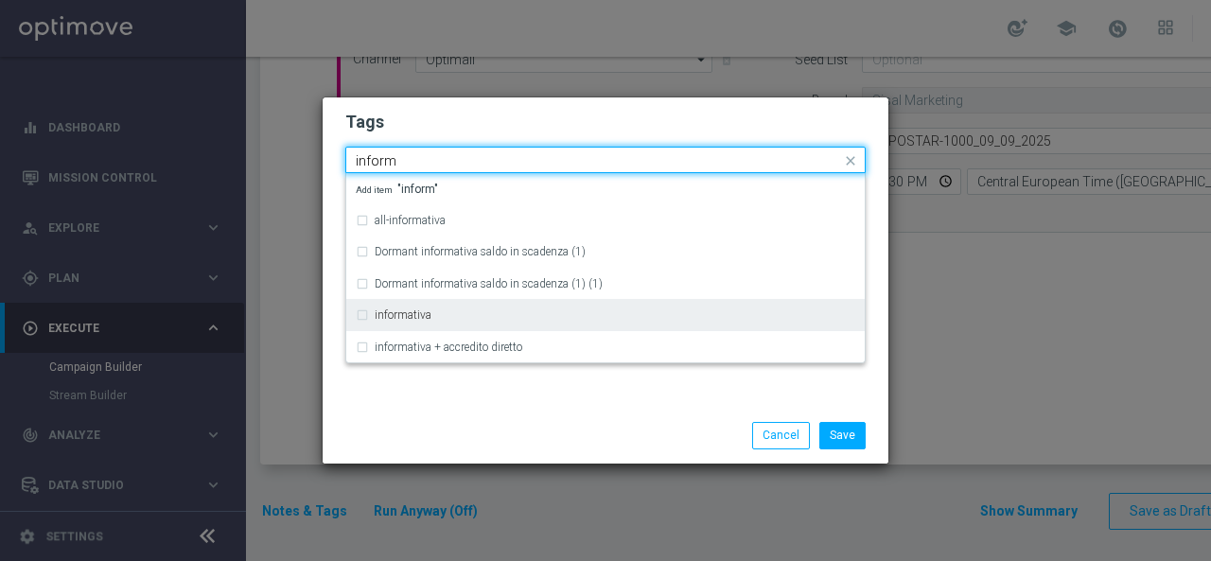
click at [441, 309] on div "informativa" at bounding box center [615, 314] width 481 height 11
type input "inform"
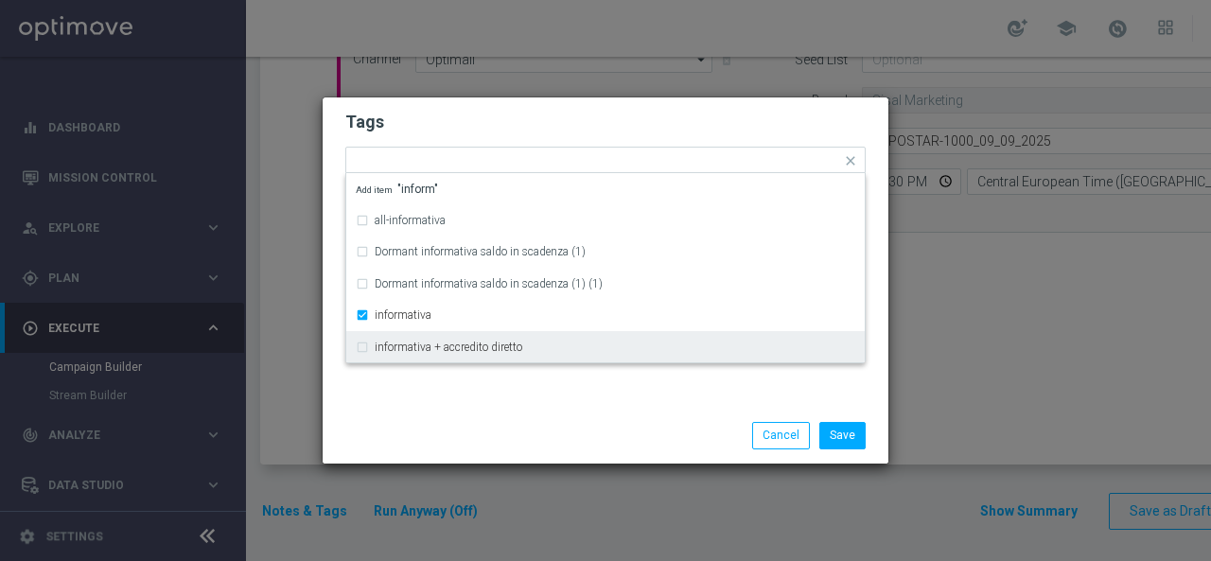
click at [424, 400] on div "Tags Quick find × star × informativa all-informativa Dormant informativa saldo …" at bounding box center [606, 252] width 566 height 310
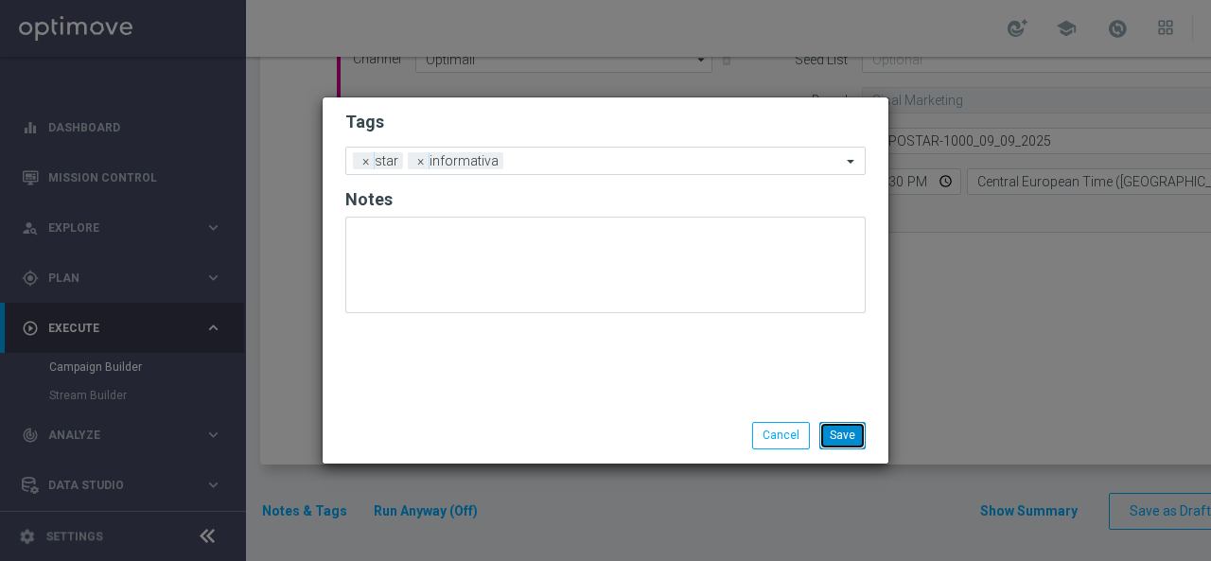
click at [844, 436] on button "Save" at bounding box center [843, 435] width 46 height 26
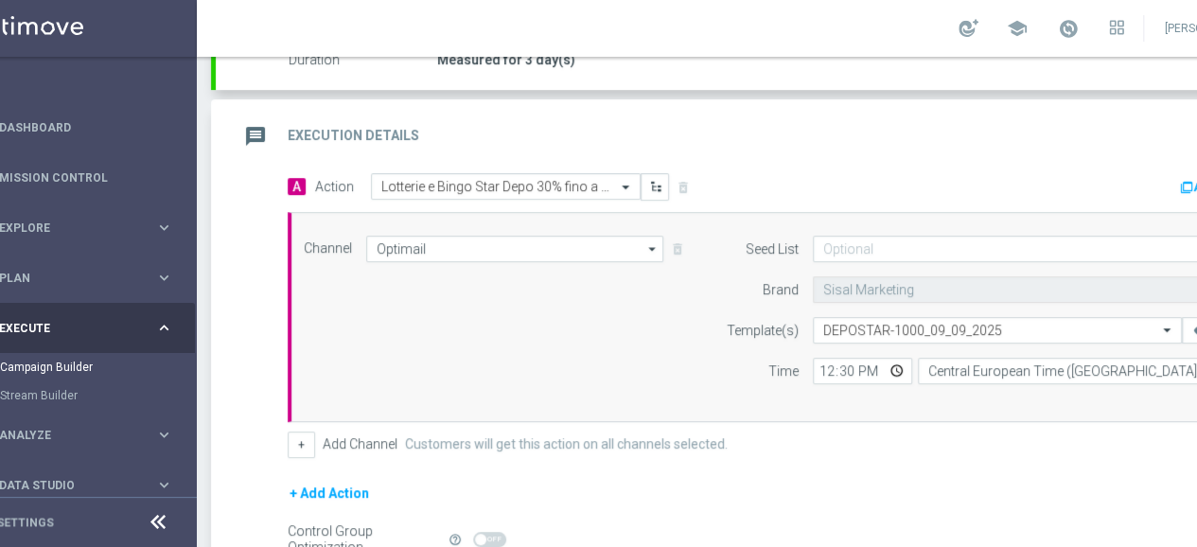
scroll to position [0, 199]
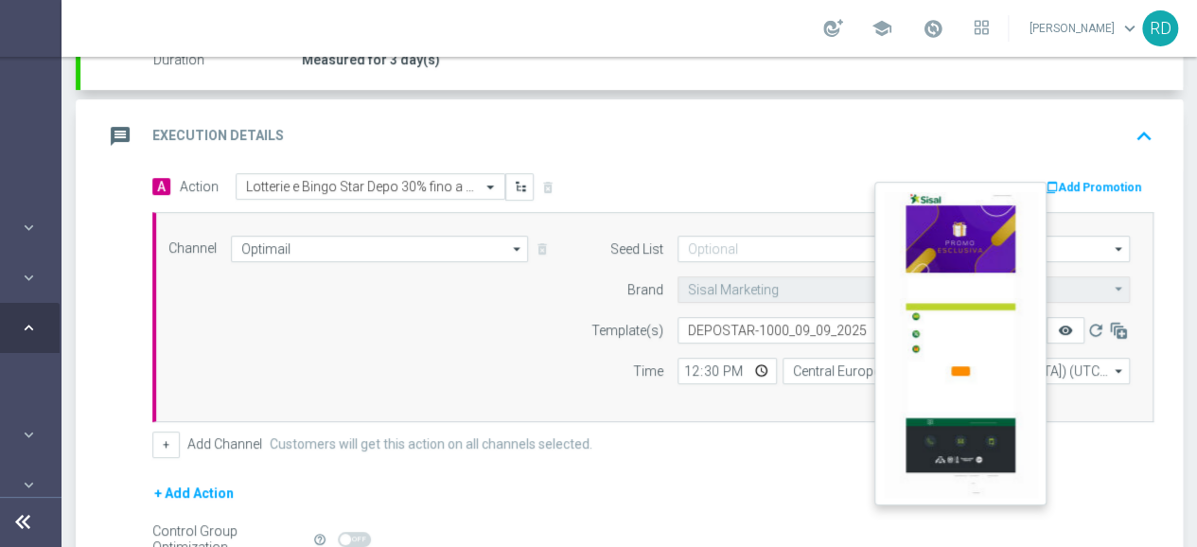
click at [1058, 327] on icon "remove_red_eye" at bounding box center [1065, 330] width 15 height 15
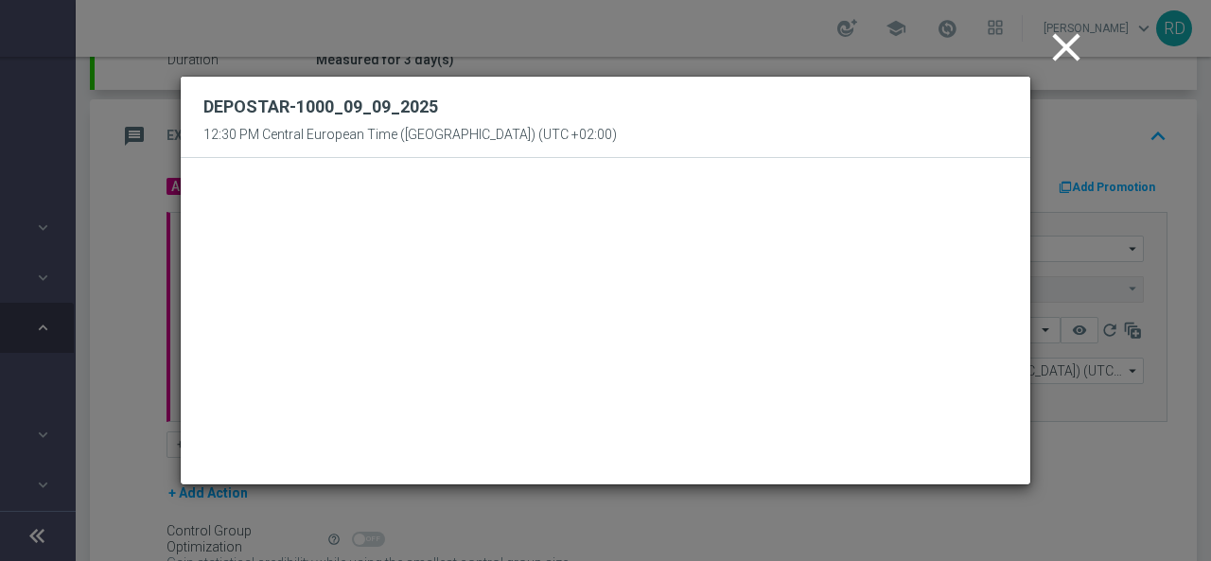
click at [1064, 50] on icon "close" at bounding box center [1066, 47] width 47 height 47
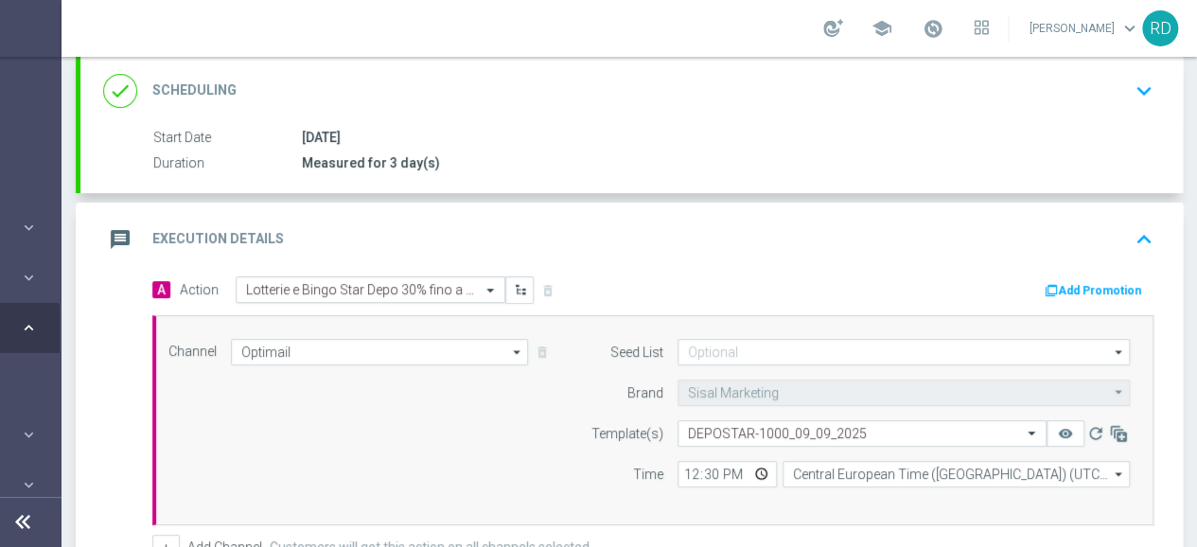
scroll to position [264, 0]
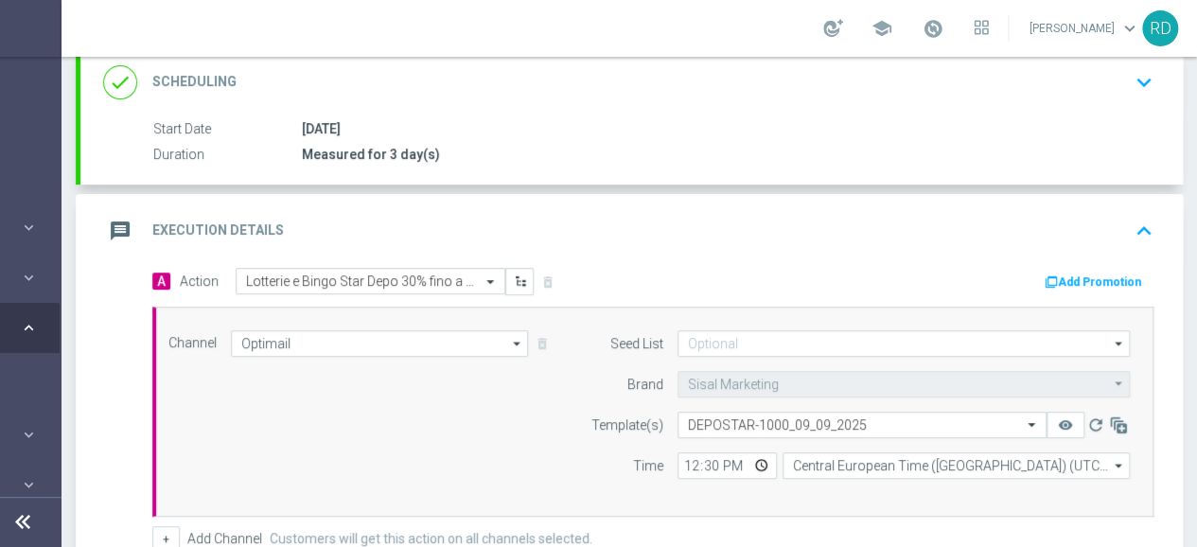
click at [111, 226] on icon "message" at bounding box center [120, 231] width 34 height 34
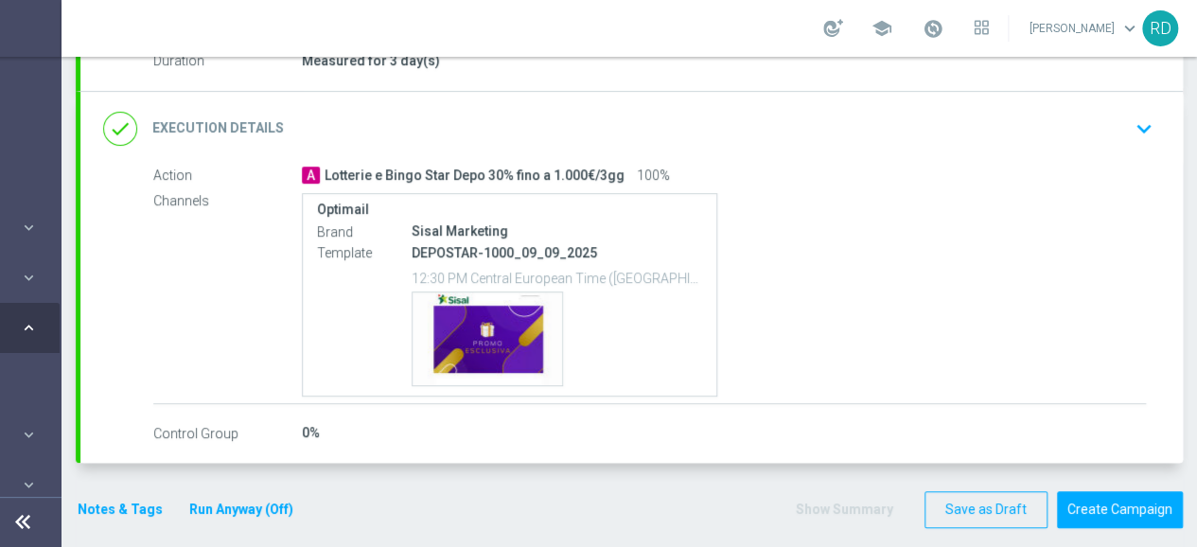
scroll to position [14, 185]
click at [97, 498] on button "Notes & Tags" at bounding box center [120, 510] width 89 height 24
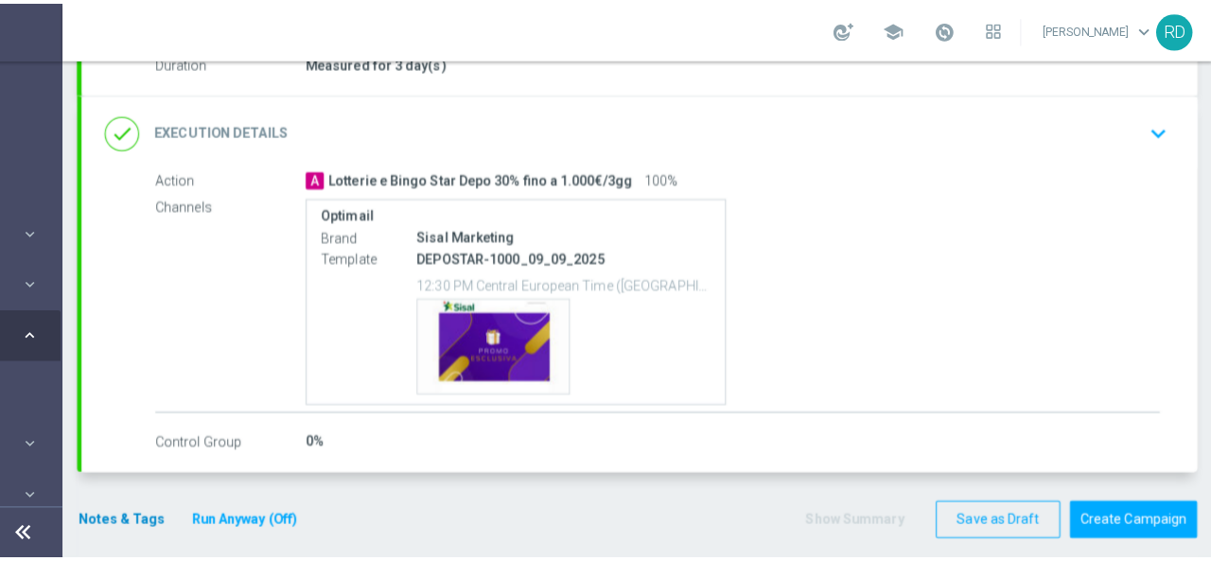
scroll to position [0, 185]
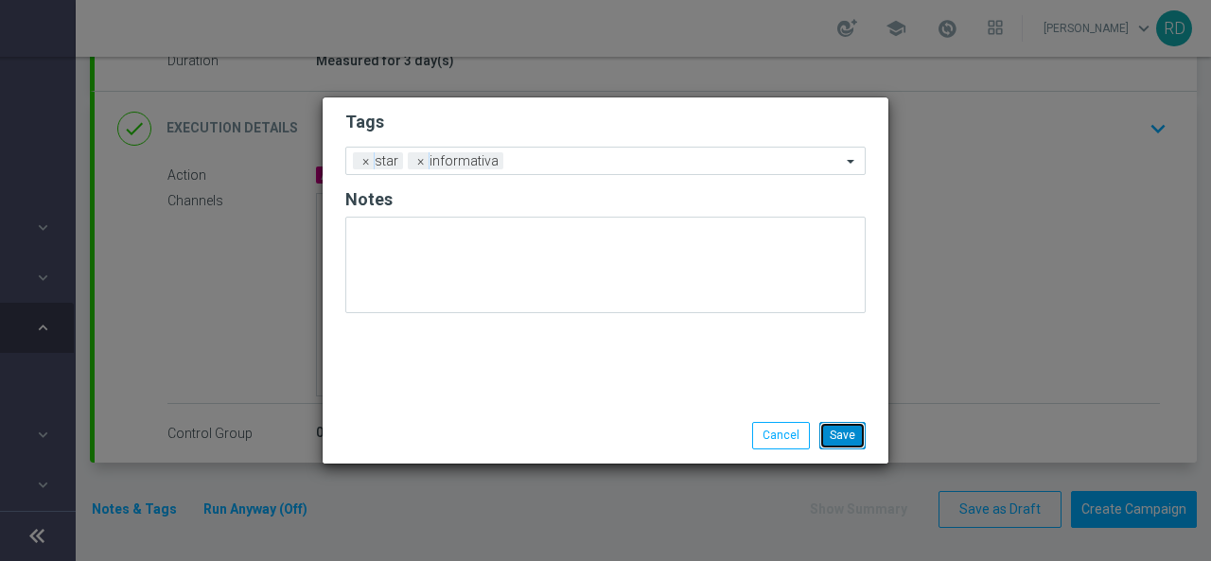
click at [844, 436] on button "Save" at bounding box center [843, 435] width 46 height 26
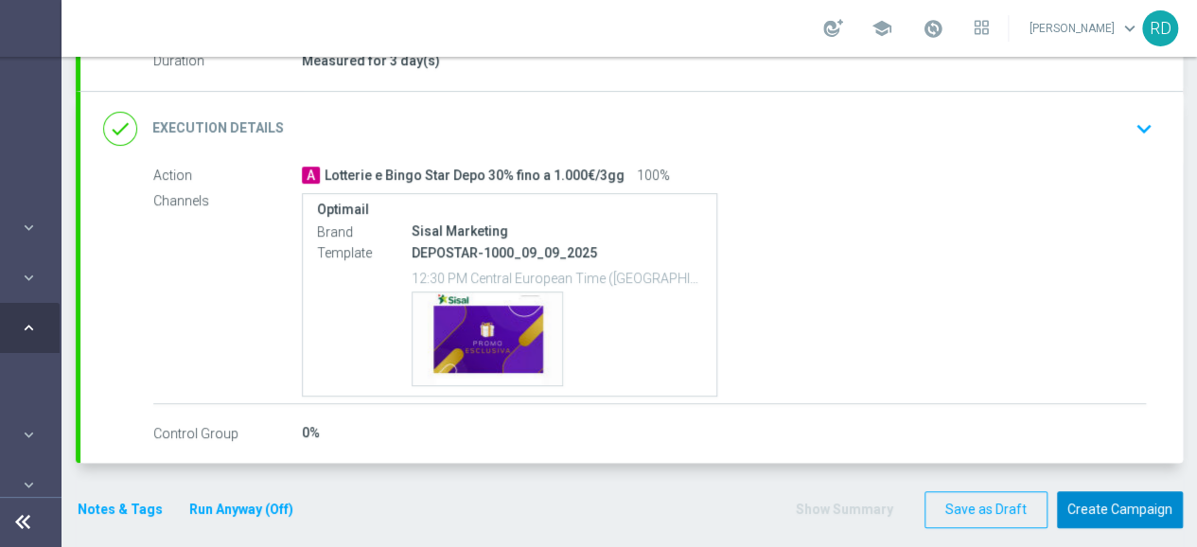
click at [1124, 508] on button "Create Campaign" at bounding box center [1120, 509] width 126 height 37
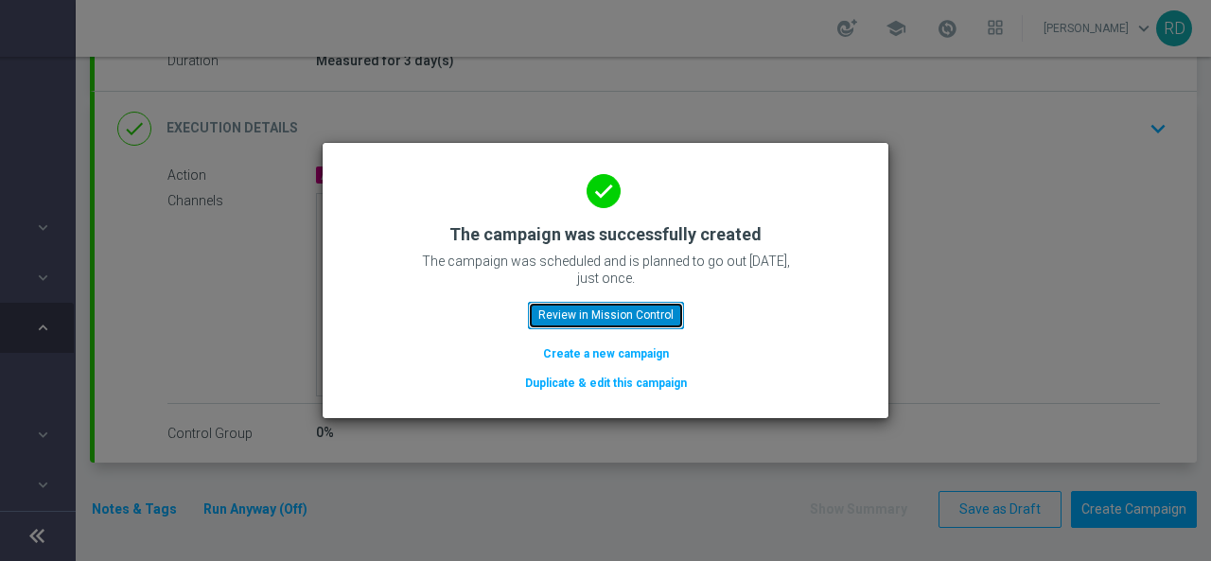
click at [594, 326] on button "Review in Mission Control" at bounding box center [606, 315] width 156 height 26
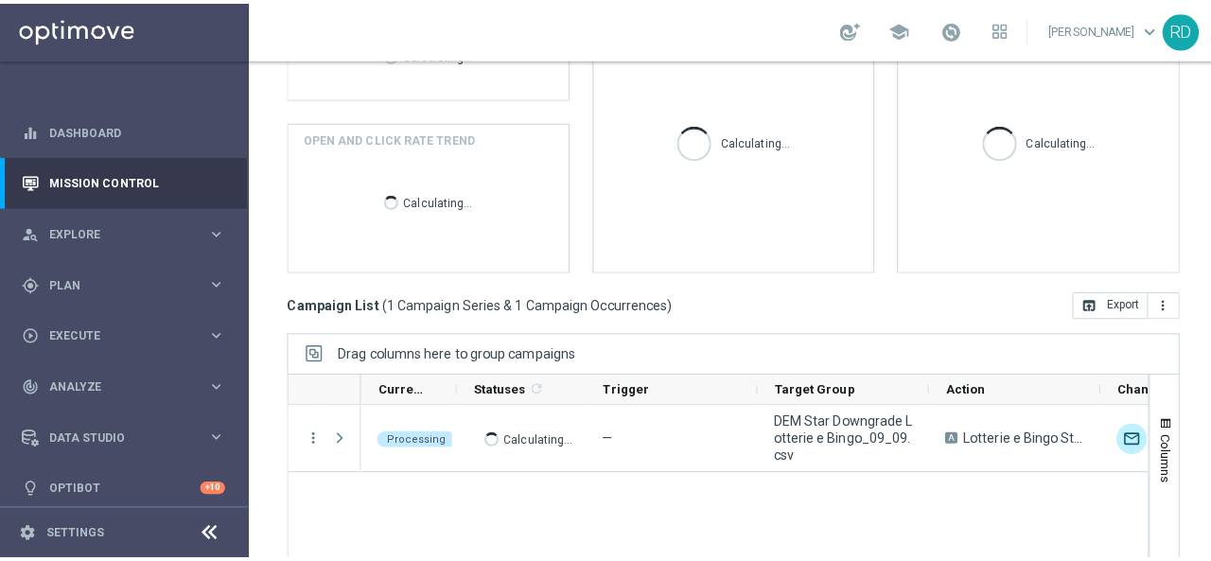
scroll to position [379, 0]
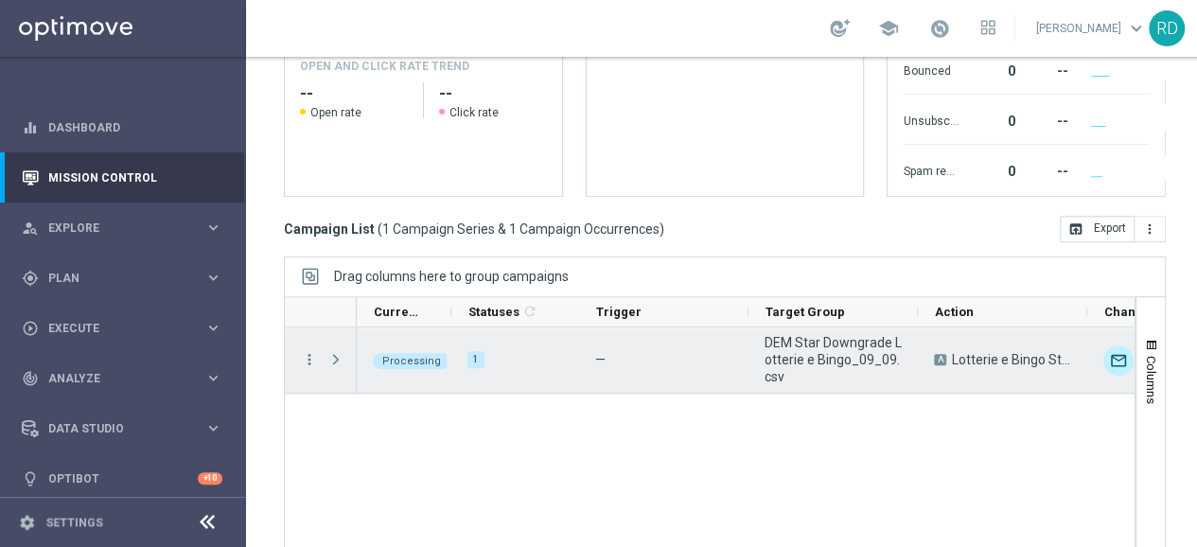
click at [334, 357] on span "Press SPACE to select this row." at bounding box center [335, 359] width 17 height 15
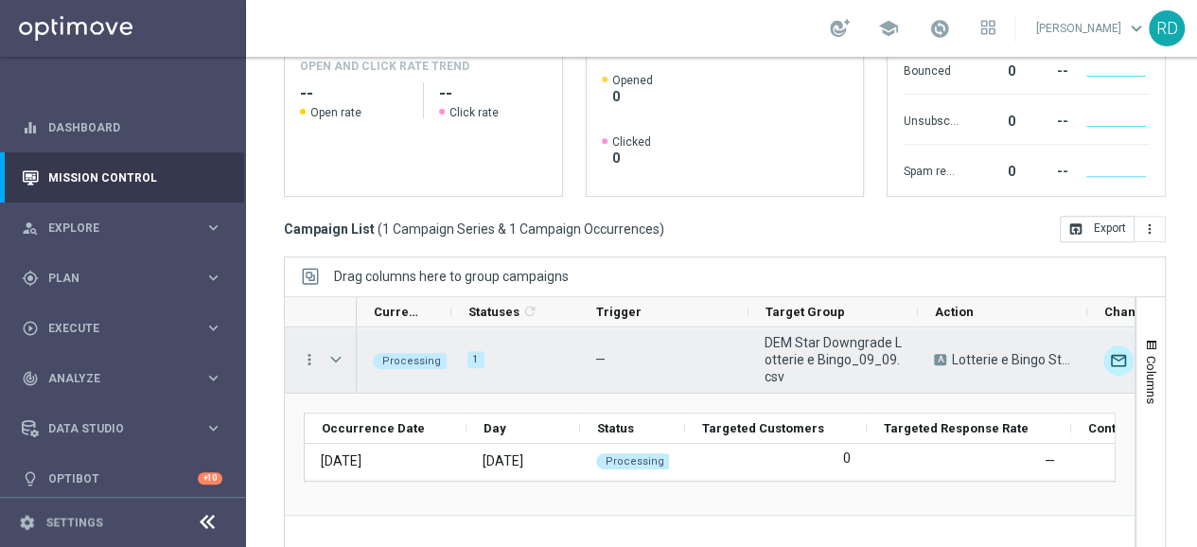
click at [334, 361] on span "Press SPACE to select this row." at bounding box center [335, 359] width 17 height 15
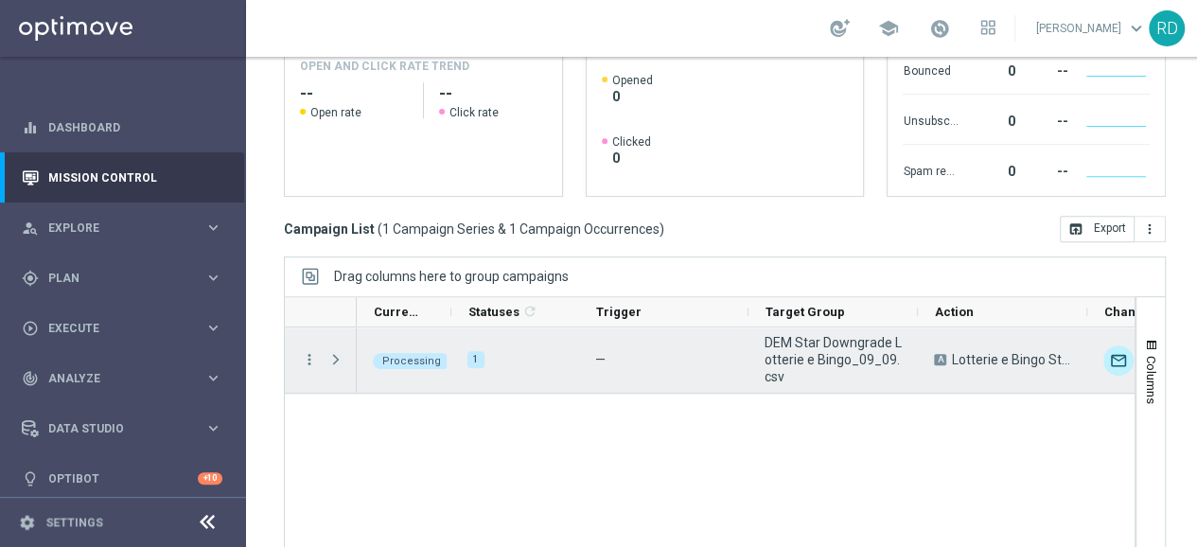
click at [337, 355] on span "Press SPACE to select this row." at bounding box center [335, 359] width 17 height 15
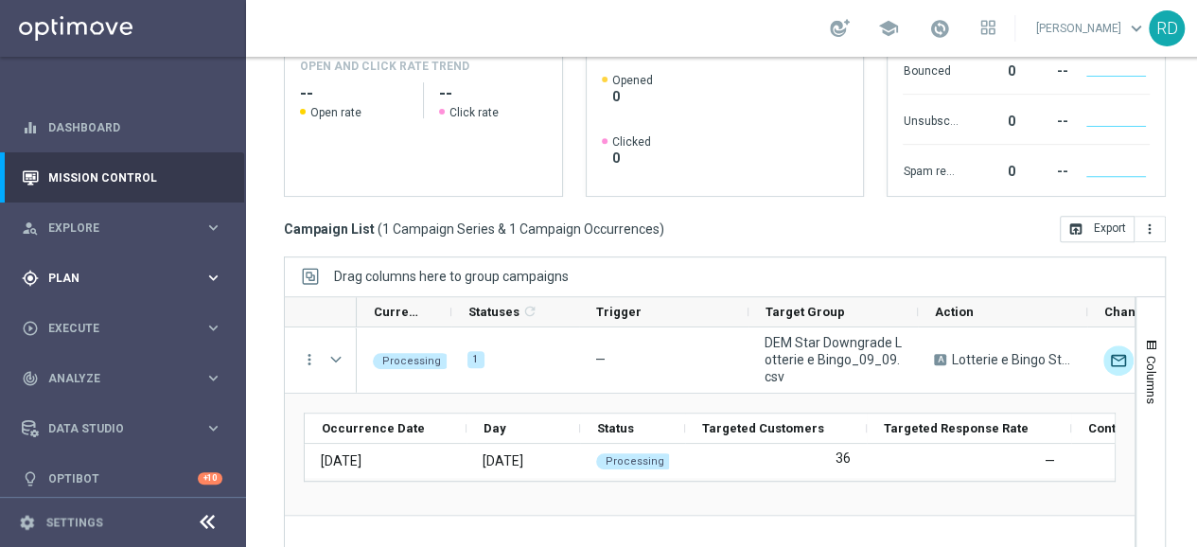
click at [90, 277] on span "Plan" at bounding box center [126, 278] width 156 height 11
click at [97, 371] on span "Templates" at bounding box center [117, 373] width 135 height 11
click at [95, 323] on link "Target Groups" at bounding box center [123, 316] width 148 height 15
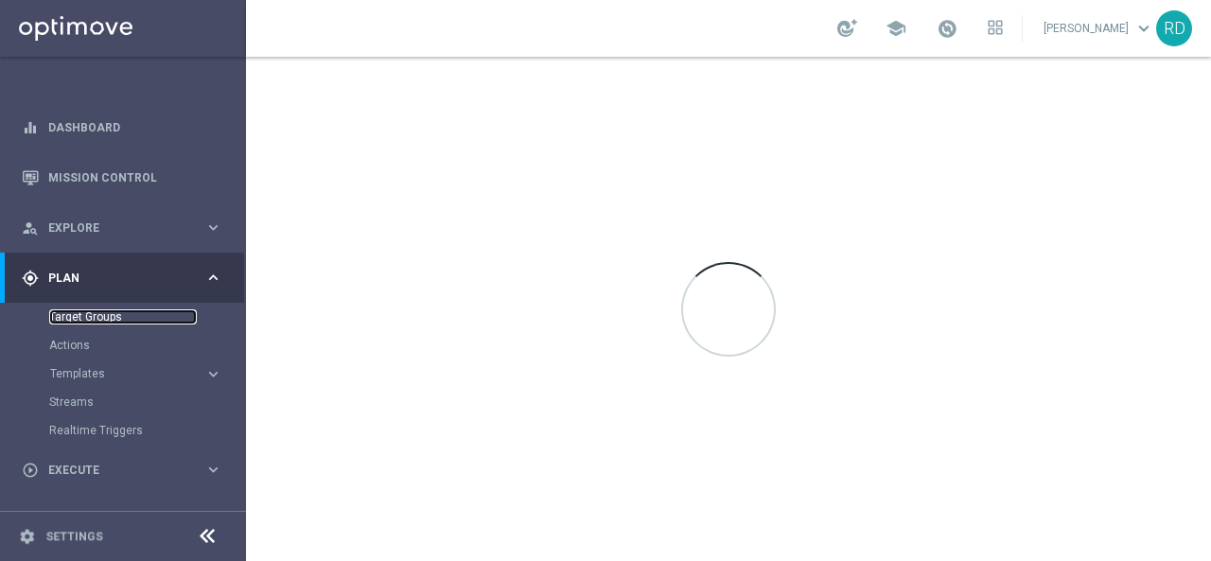
click at [100, 317] on link "Target Groups" at bounding box center [123, 316] width 148 height 15
click at [100, 315] on link "Target Groups" at bounding box center [123, 316] width 148 height 15
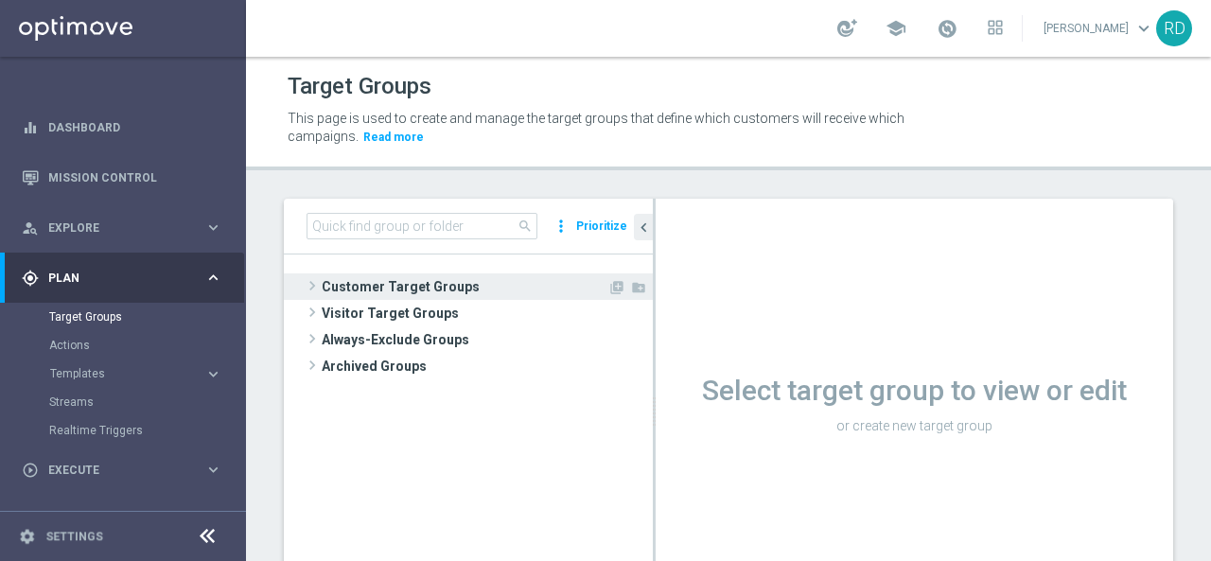
click at [309, 286] on span at bounding box center [312, 285] width 19 height 23
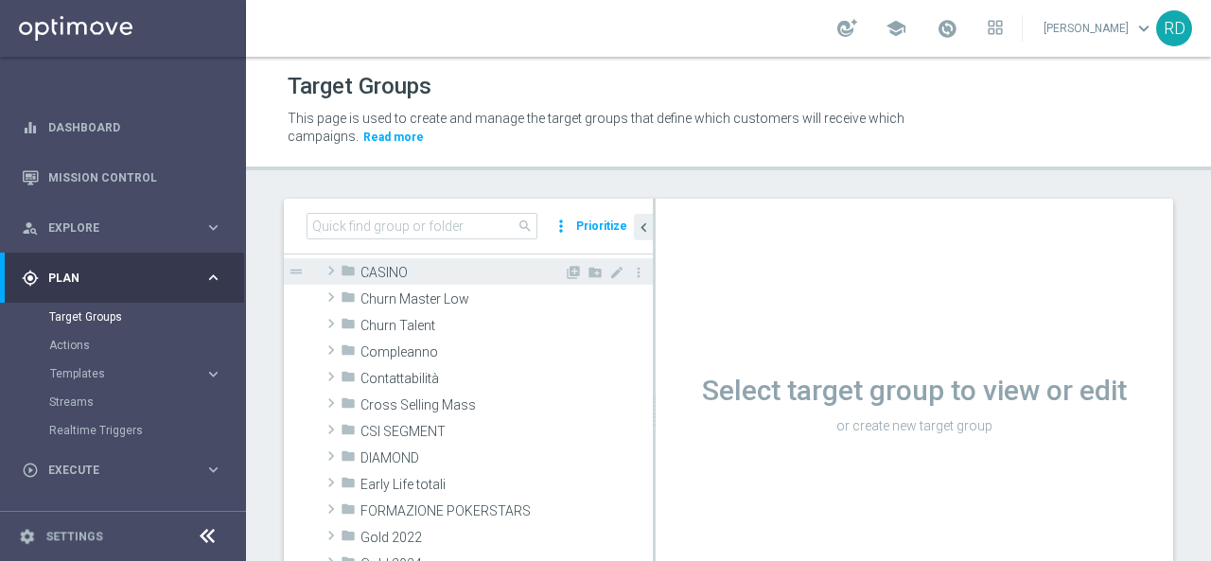
scroll to position [189, 0]
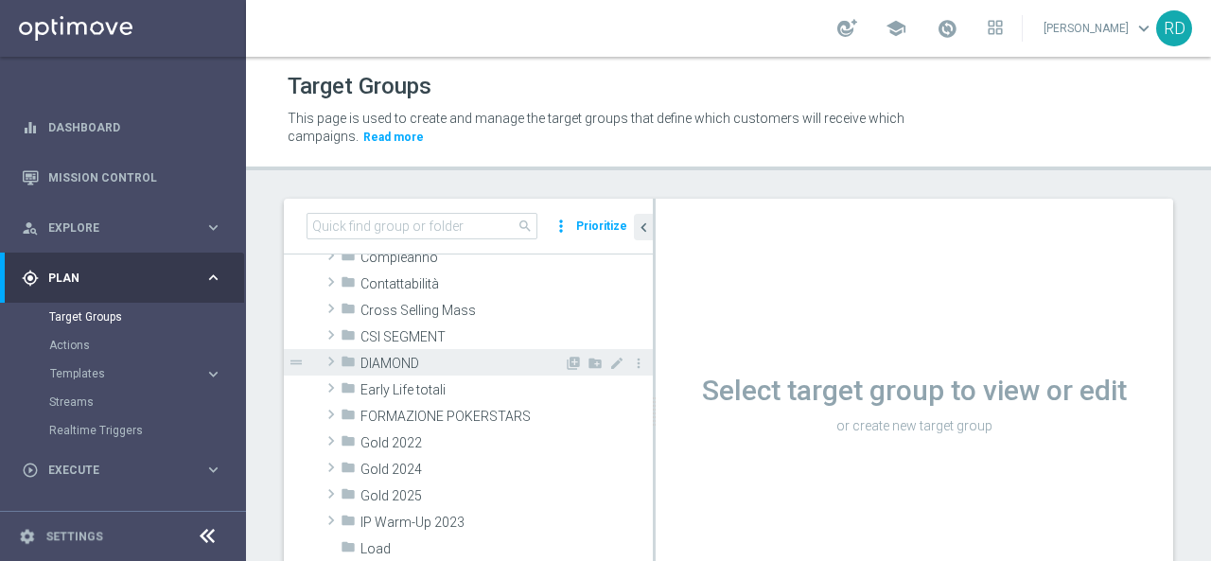
click at [336, 359] on span at bounding box center [331, 361] width 19 height 23
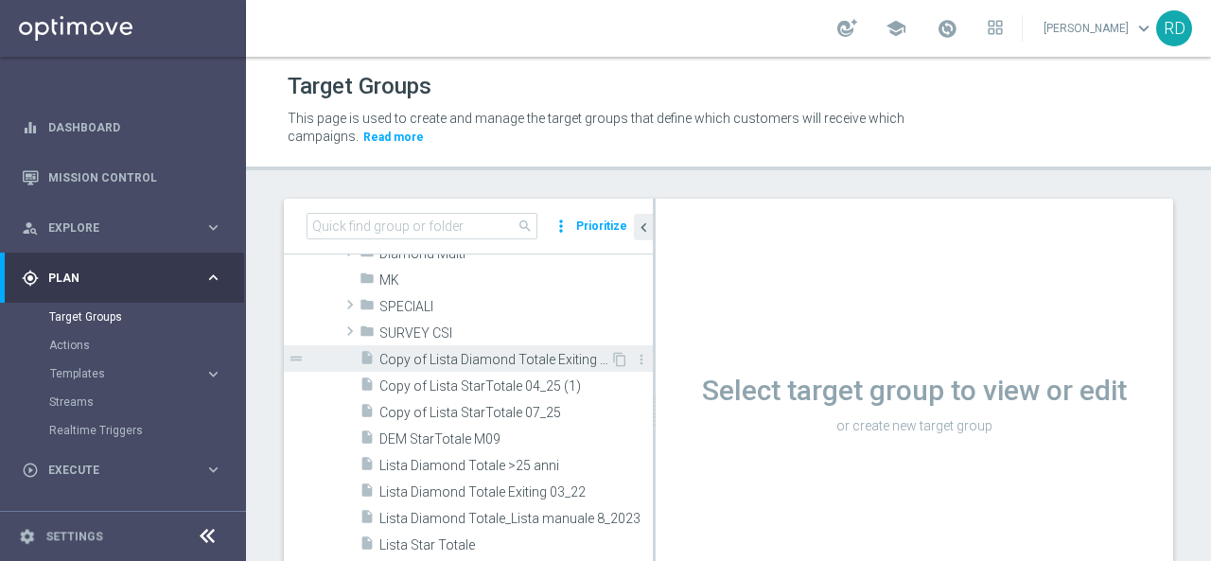
scroll to position [284, 0]
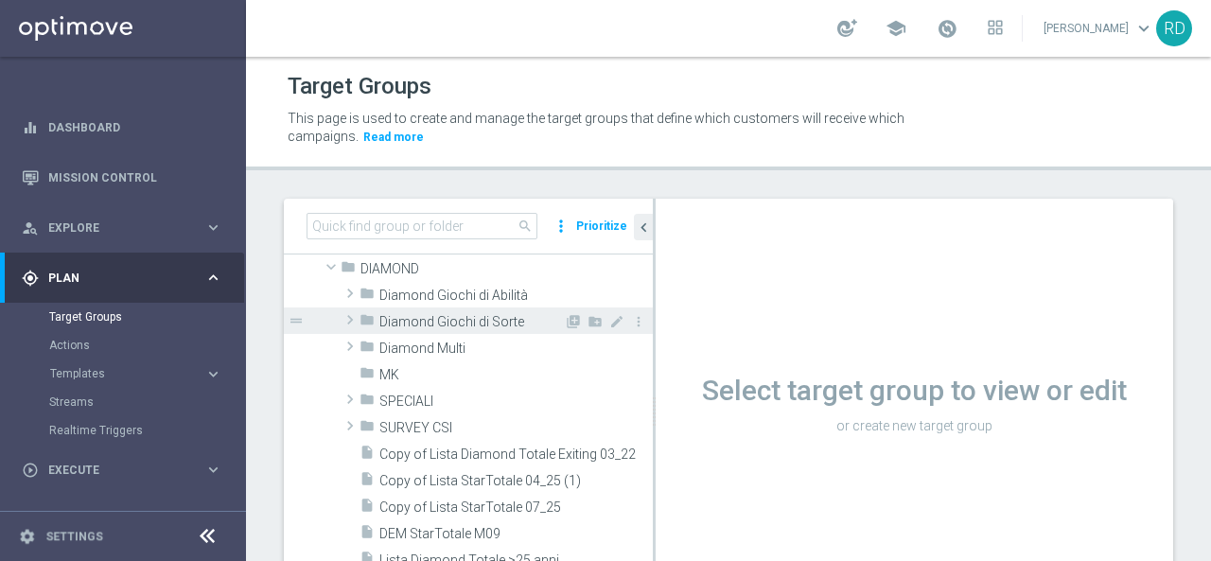
click at [350, 322] on span at bounding box center [350, 320] width 19 height 23
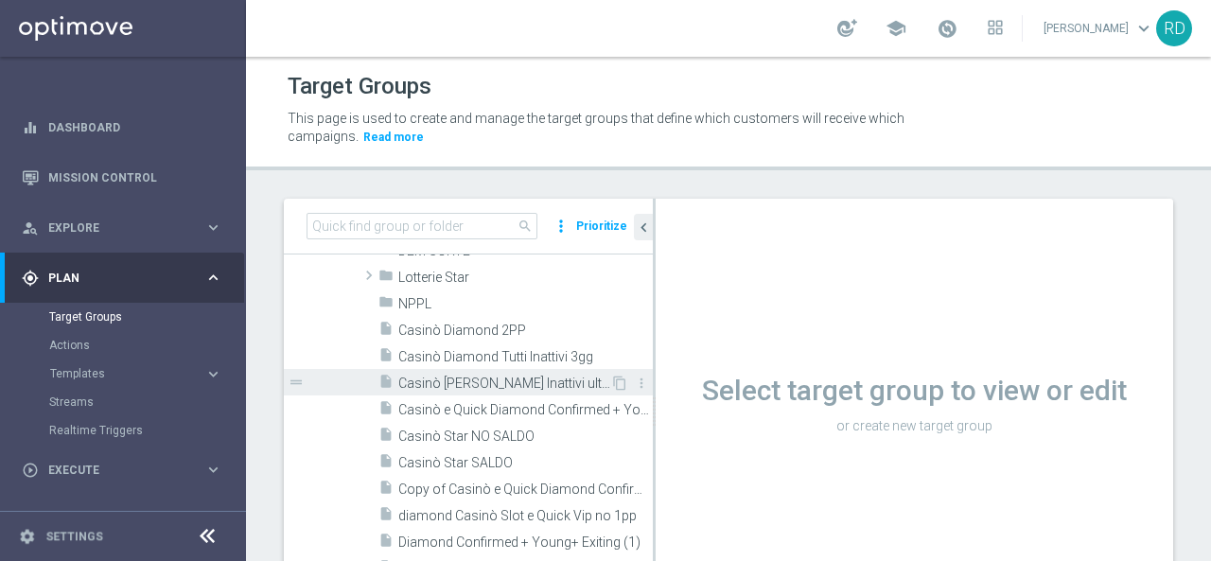
scroll to position [379, 0]
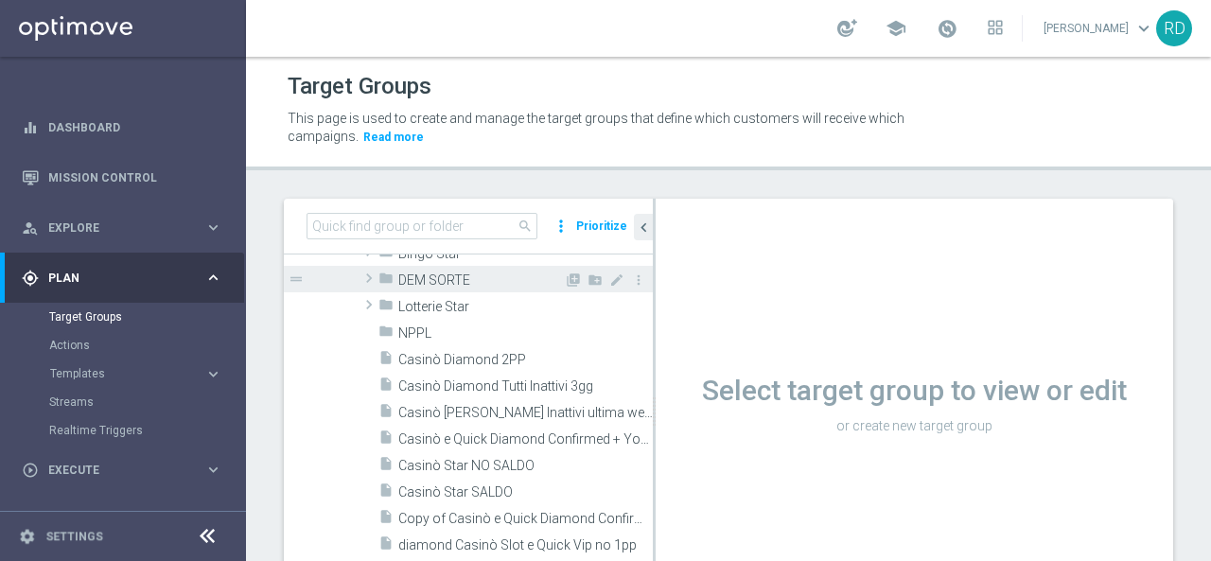
click at [371, 276] on span at bounding box center [369, 278] width 19 height 23
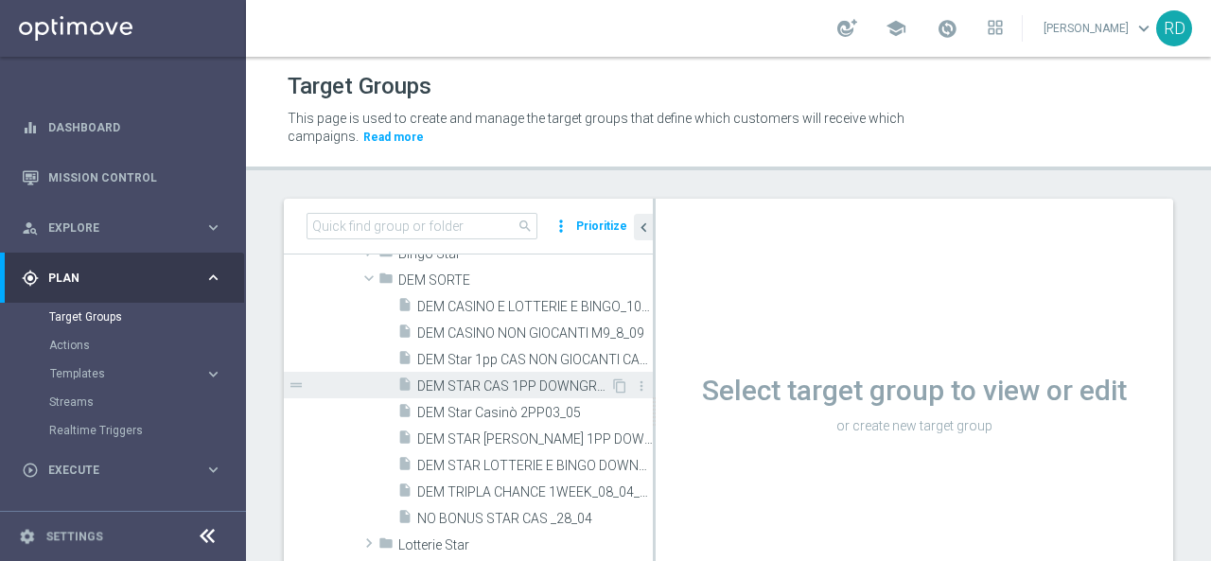
click at [458, 387] on span "DEM STAR CAS 1PP DOWNGRADE_10_6" at bounding box center [513, 387] width 193 height 16
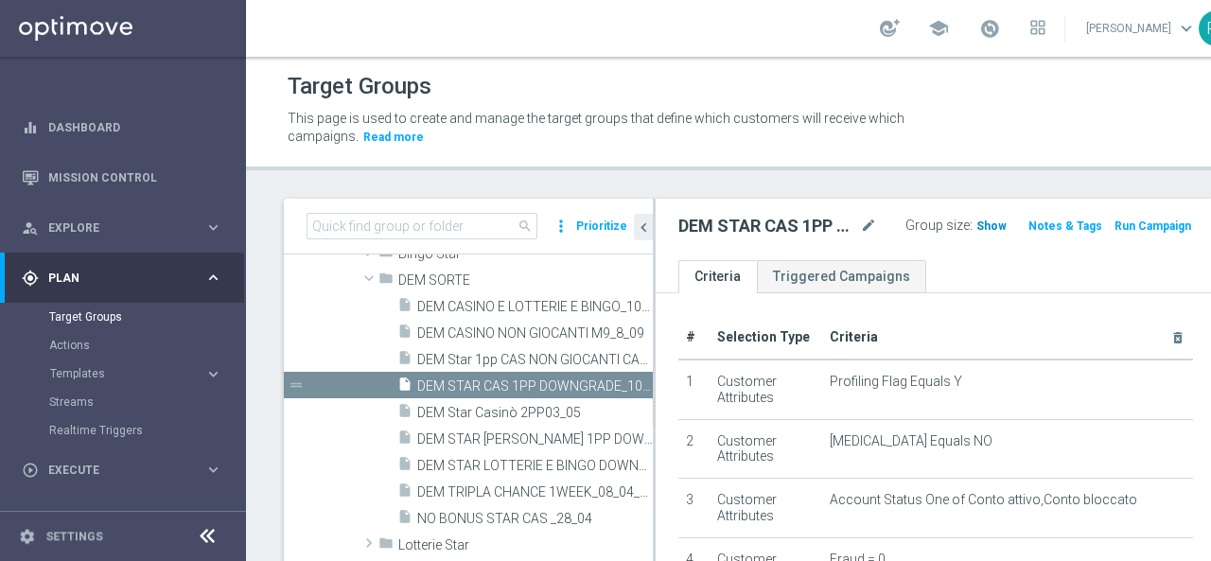
click at [977, 224] on span "Show" at bounding box center [992, 226] width 30 height 13
click at [860, 226] on icon "mode_edit" at bounding box center [868, 226] width 17 height 23
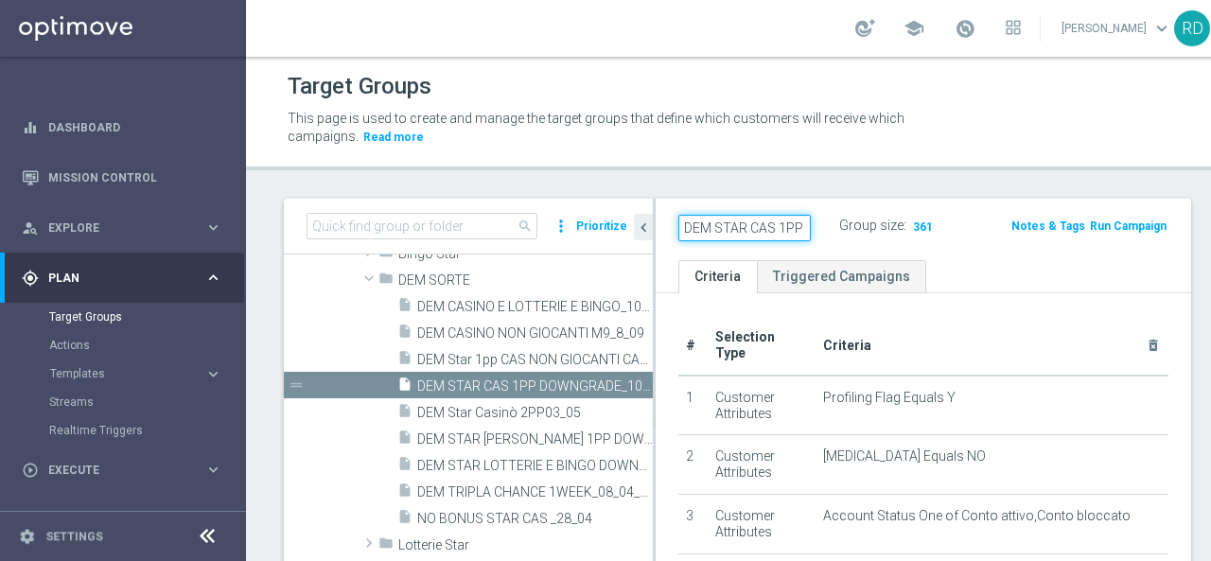
scroll to position [0, 134]
click at [763, 224] on input "DEM STAR CAS 1PP DOWNGRADE_10_6" at bounding box center [745, 228] width 132 height 26
click at [758, 225] on input "DEM STAR CAS 1PP DOWNGRADE_10_6" at bounding box center [745, 228] width 132 height 26
drag, startPoint x: 761, startPoint y: 226, endPoint x: 799, endPoint y: 224, distance: 37.9
click at [799, 224] on div "DEM STAR CAS 1PP DOWNGRADE_10_6" at bounding box center [744, 228] width 161 height 26
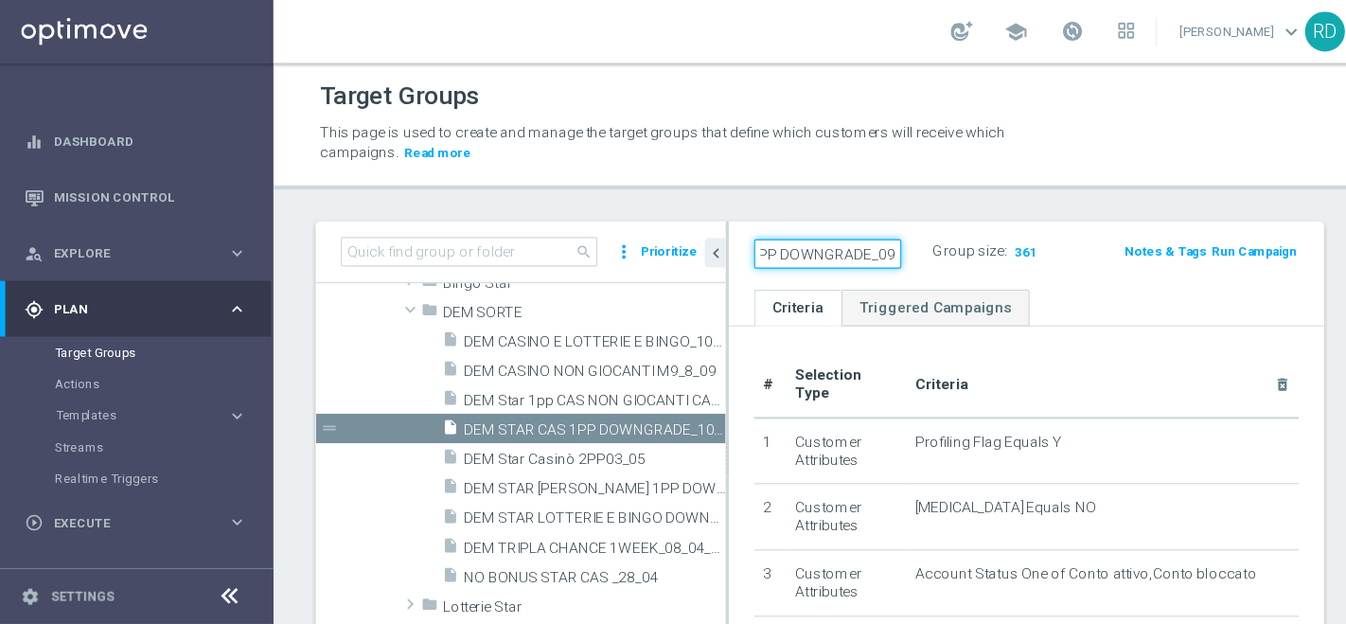
scroll to position [0, 36]
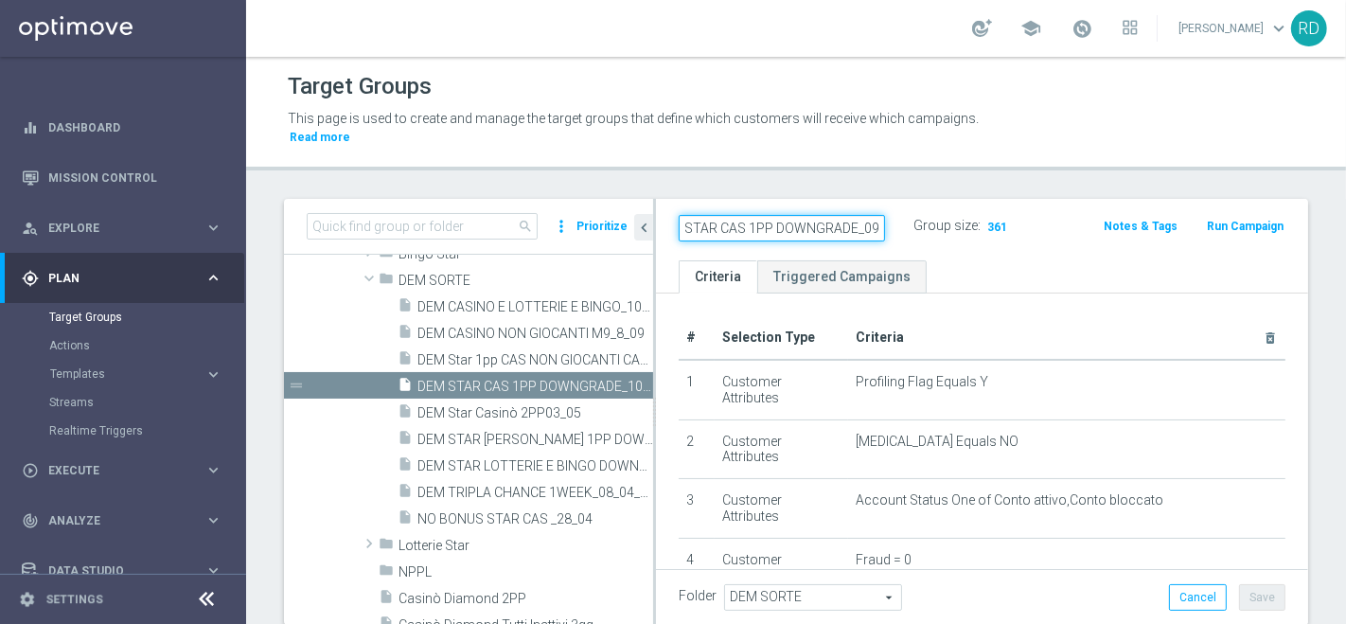
click at [838, 217] on input "DEM STAR CAS 1PP DOWNGRADE_09" at bounding box center [782, 228] width 206 height 26
click at [869, 215] on input "DEM STAR CAS 1PP DOWNGRADE_09" at bounding box center [782, 228] width 206 height 26
type input "DEM STAR CAS 1PP DOWNGRADE_09_09"
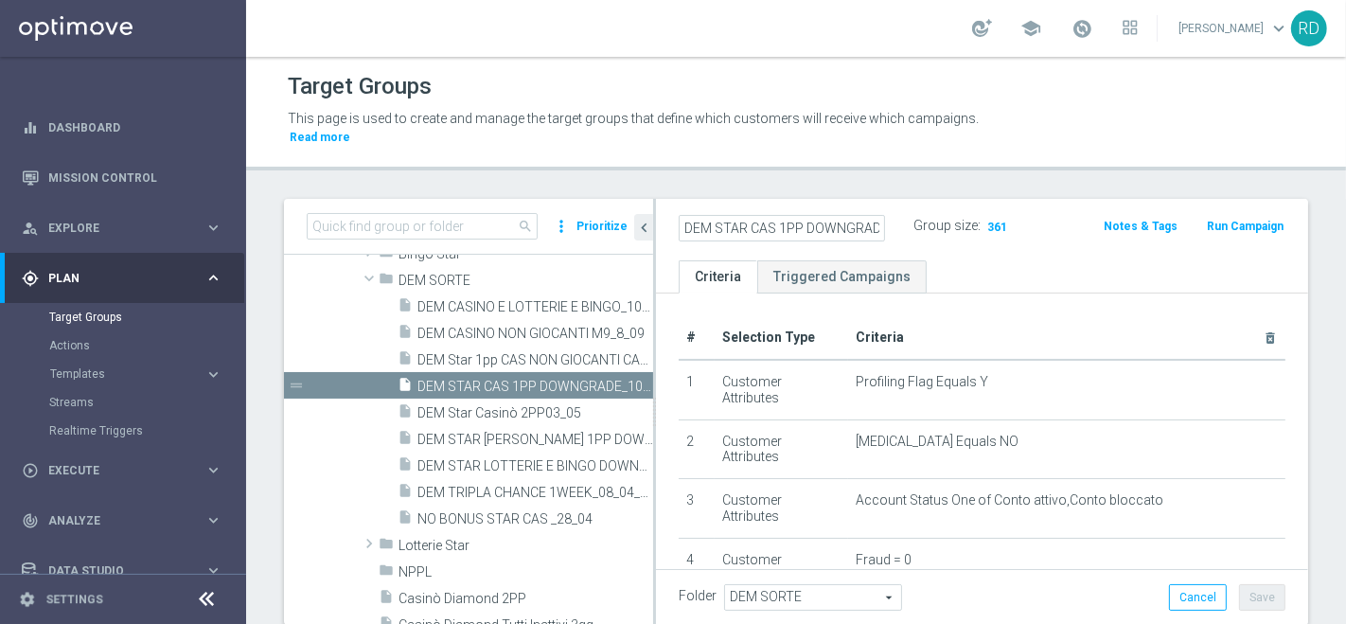
click at [1016, 269] on ul "Criteria Triggered Campaigns" at bounding box center [982, 276] width 652 height 33
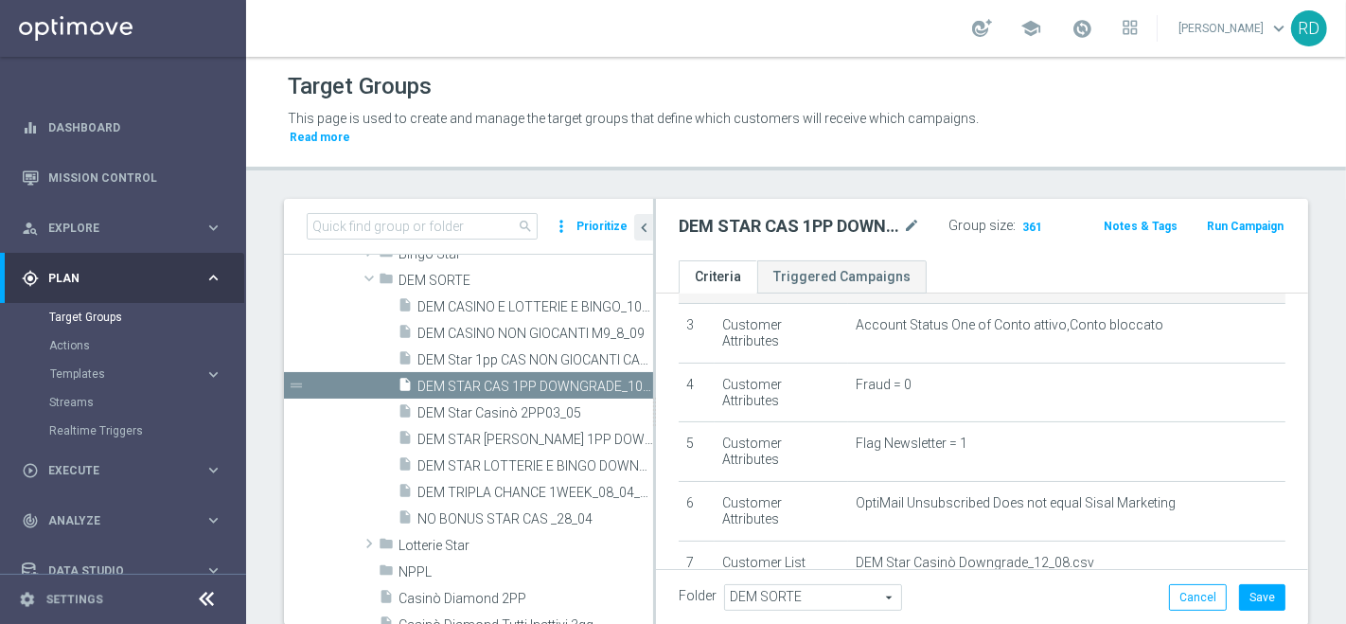
scroll to position [327, 0]
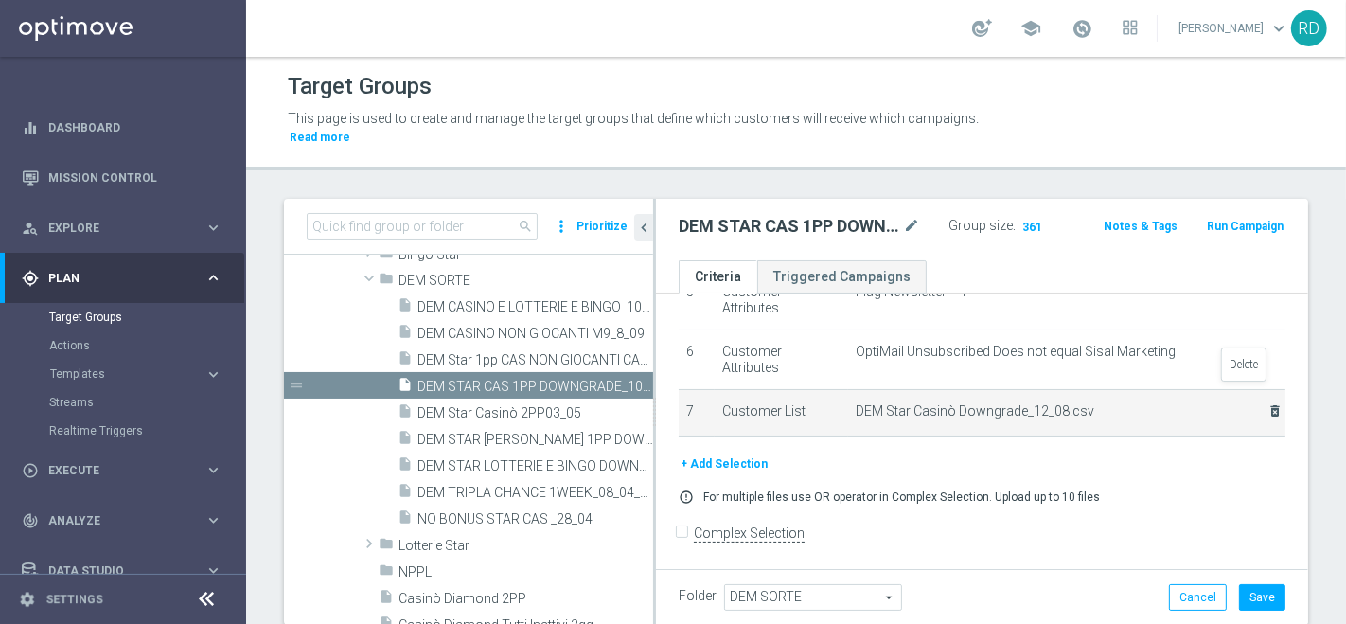
click at [1210, 403] on icon "delete_forever" at bounding box center [1274, 410] width 15 height 15
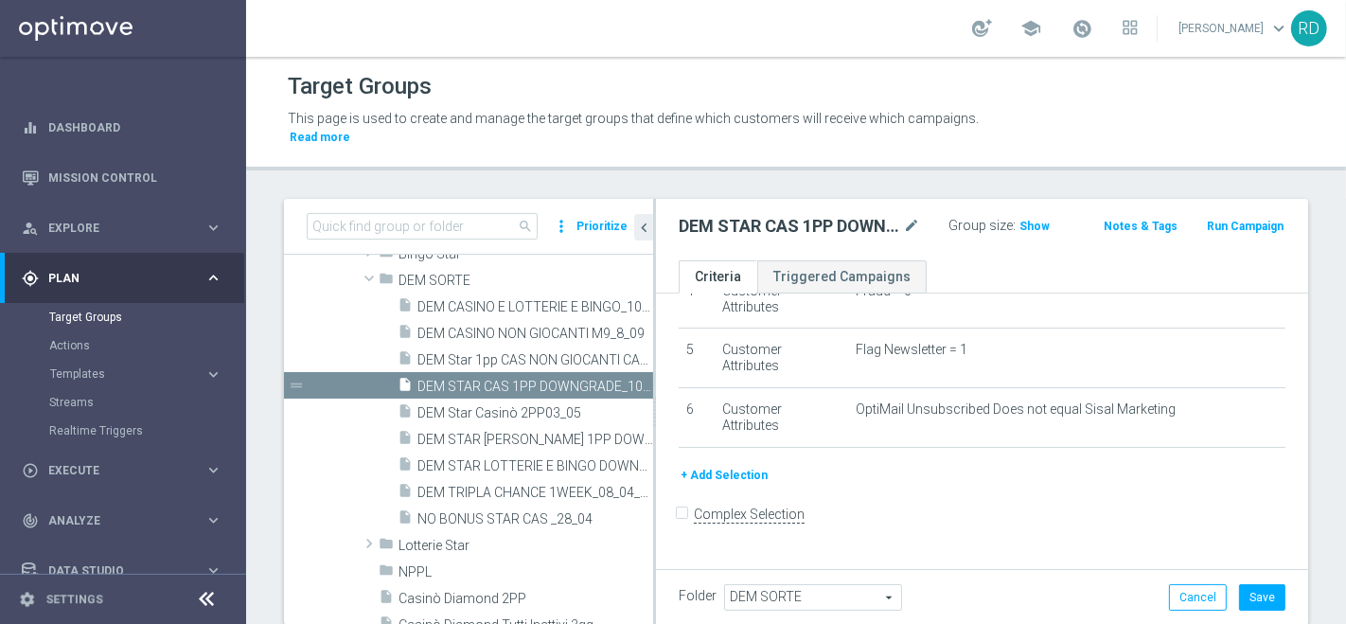
scroll to position [251, 0]
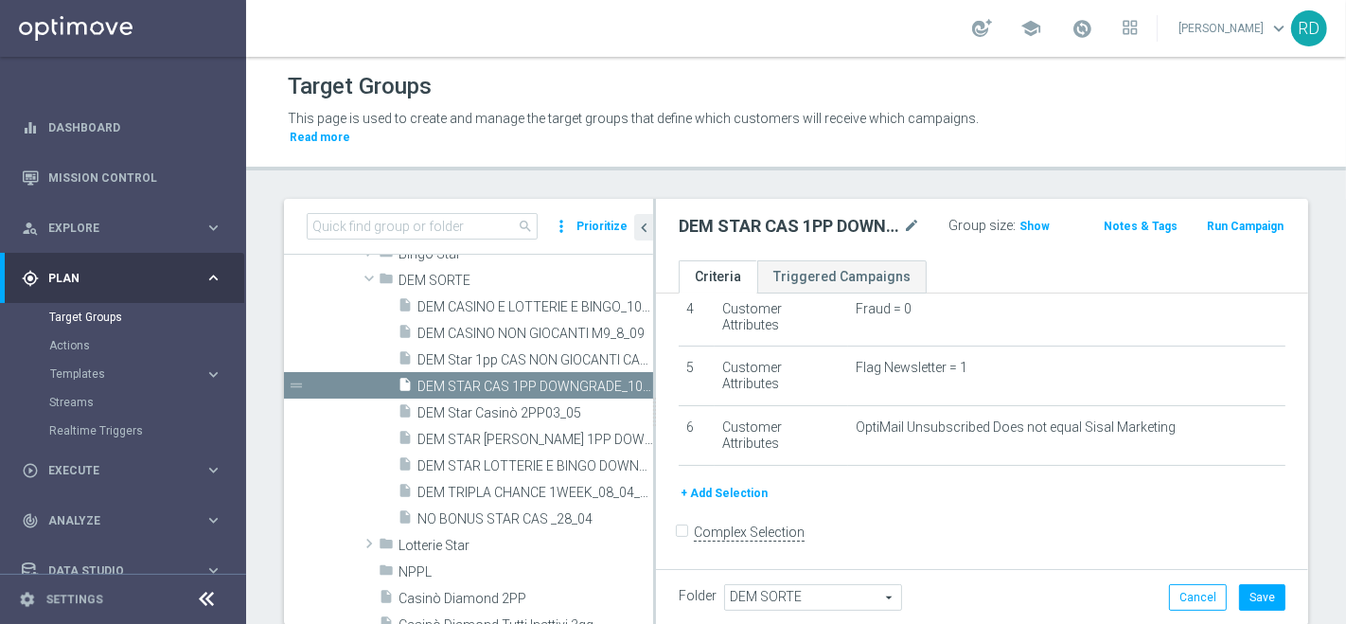
click at [737, 483] on button "+ Add Selection" at bounding box center [724, 493] width 91 height 21
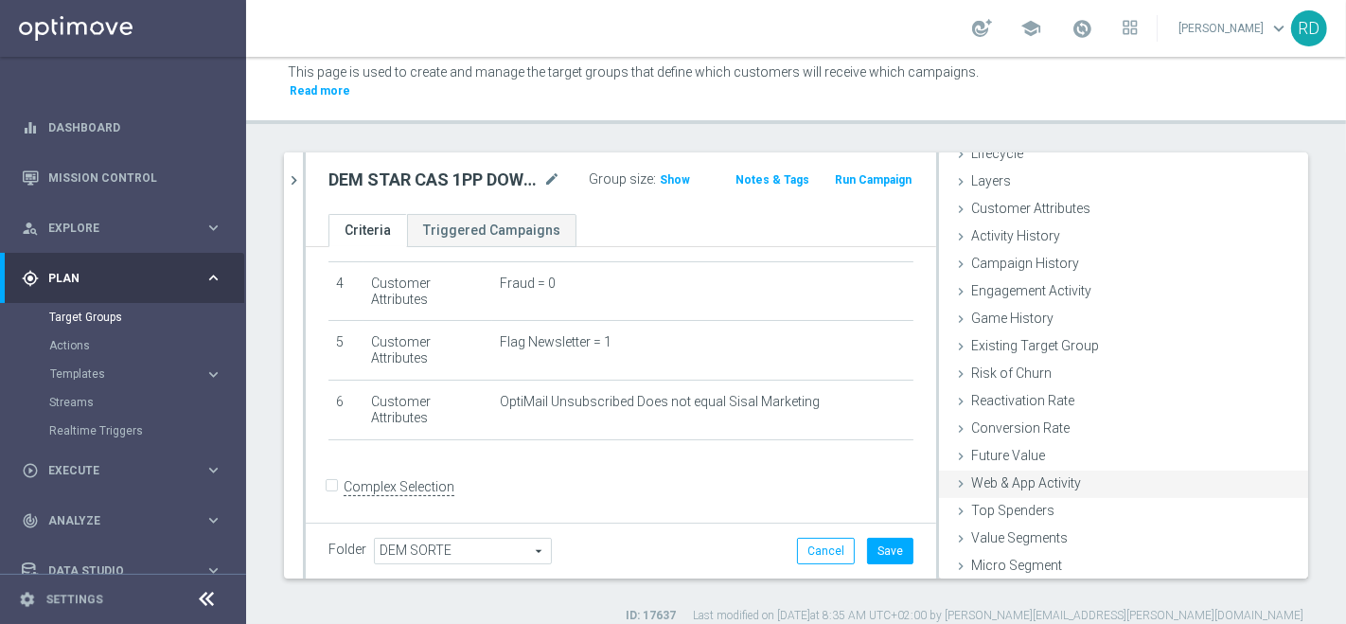
scroll to position [86, 0]
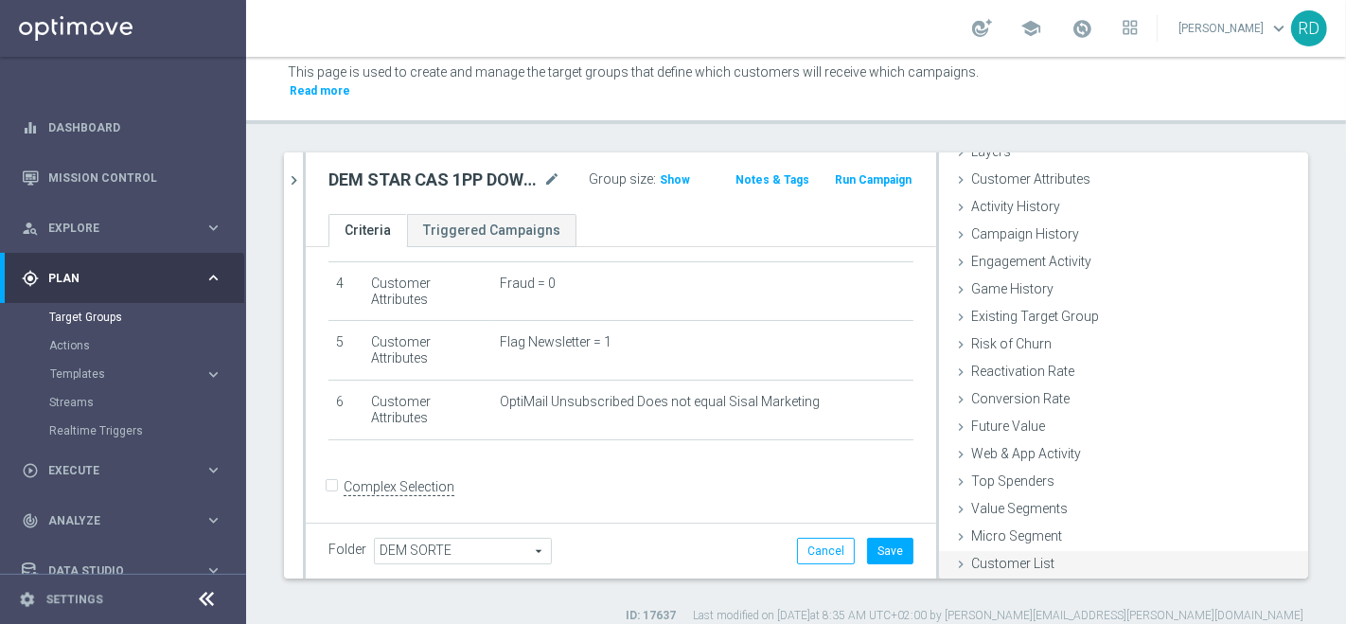
drag, startPoint x: 988, startPoint y: 550, endPoint x: 992, endPoint y: 539, distance: 11.1
click at [988, 556] on span "Customer List" at bounding box center [1012, 563] width 83 height 15
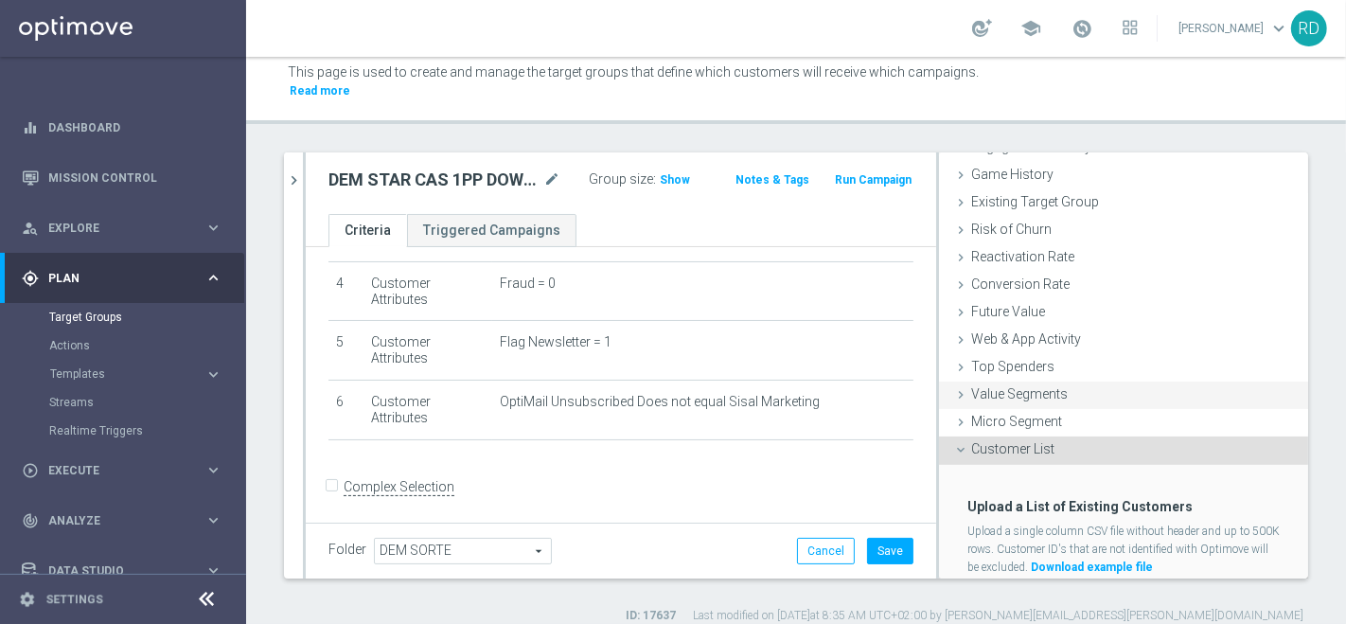
scroll to position [216, 0]
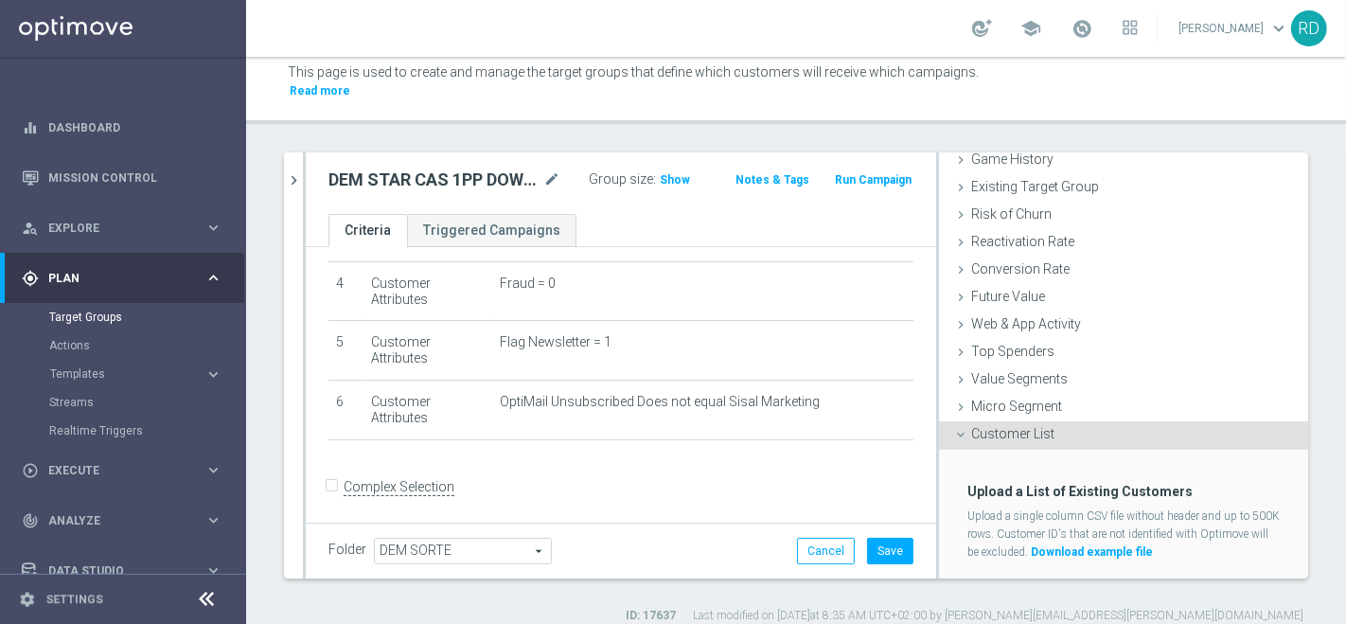
click at [971, 426] on span "Customer List" at bounding box center [1012, 433] width 83 height 15
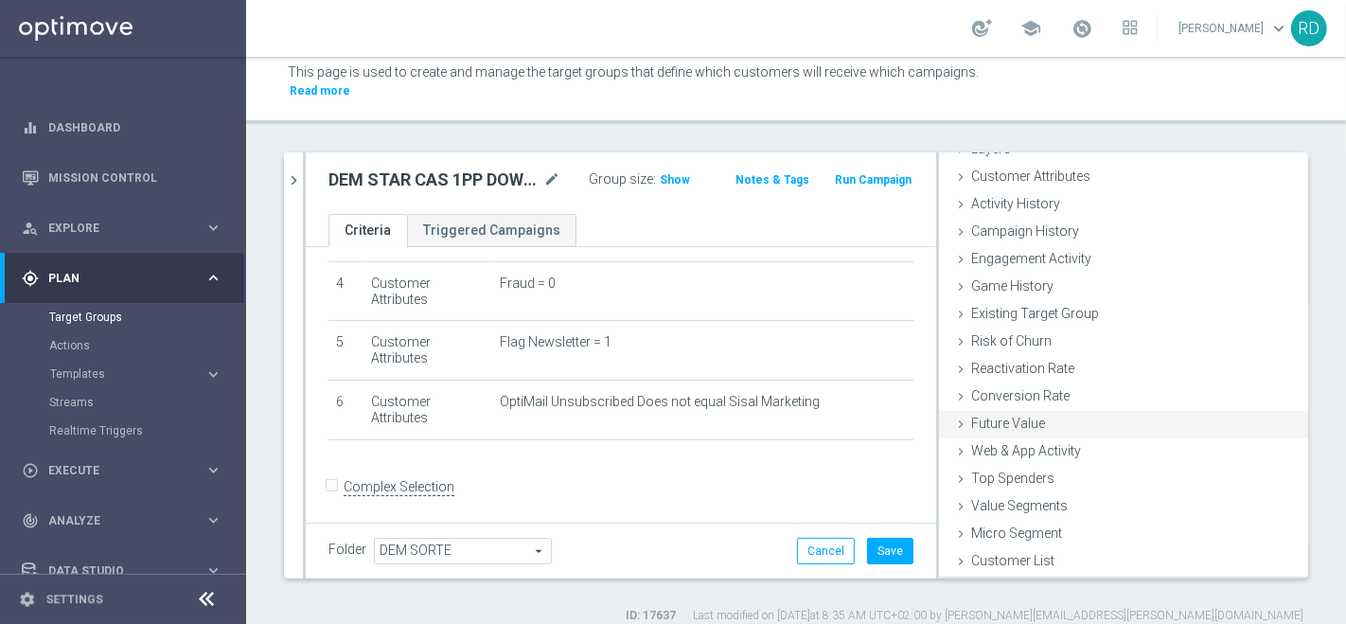
scroll to position [86, 0]
click at [998, 556] on span "Customer List" at bounding box center [1012, 563] width 83 height 15
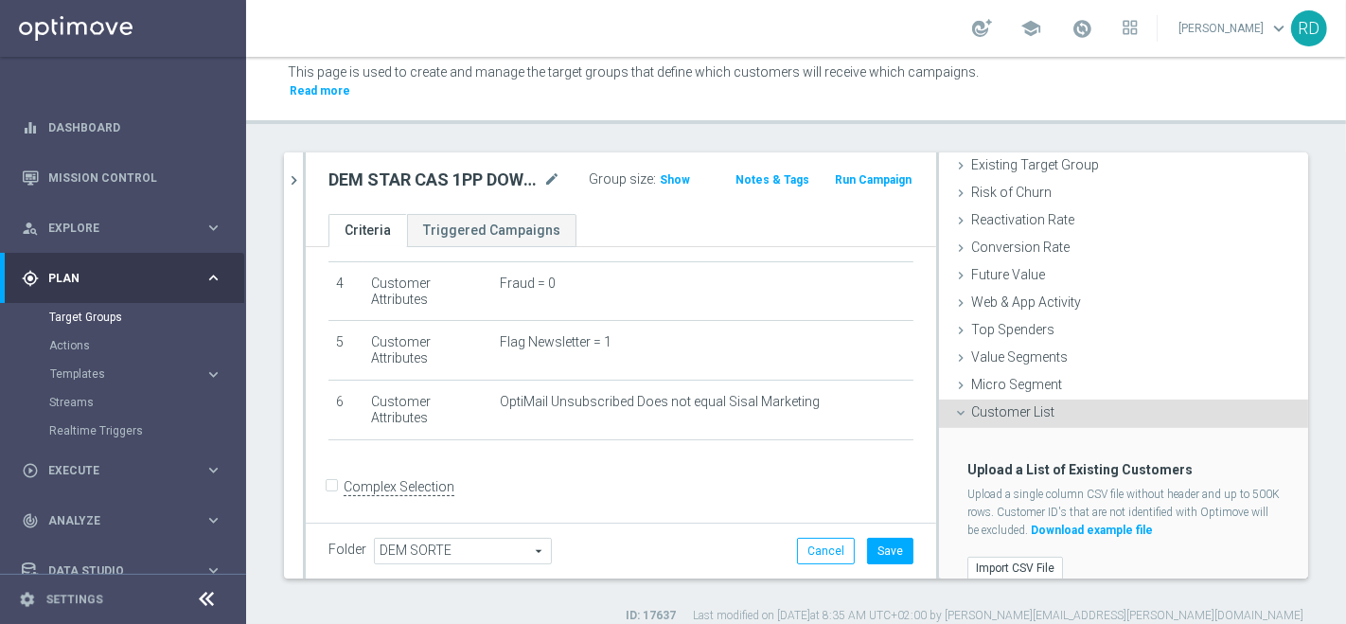
scroll to position [256, 0]
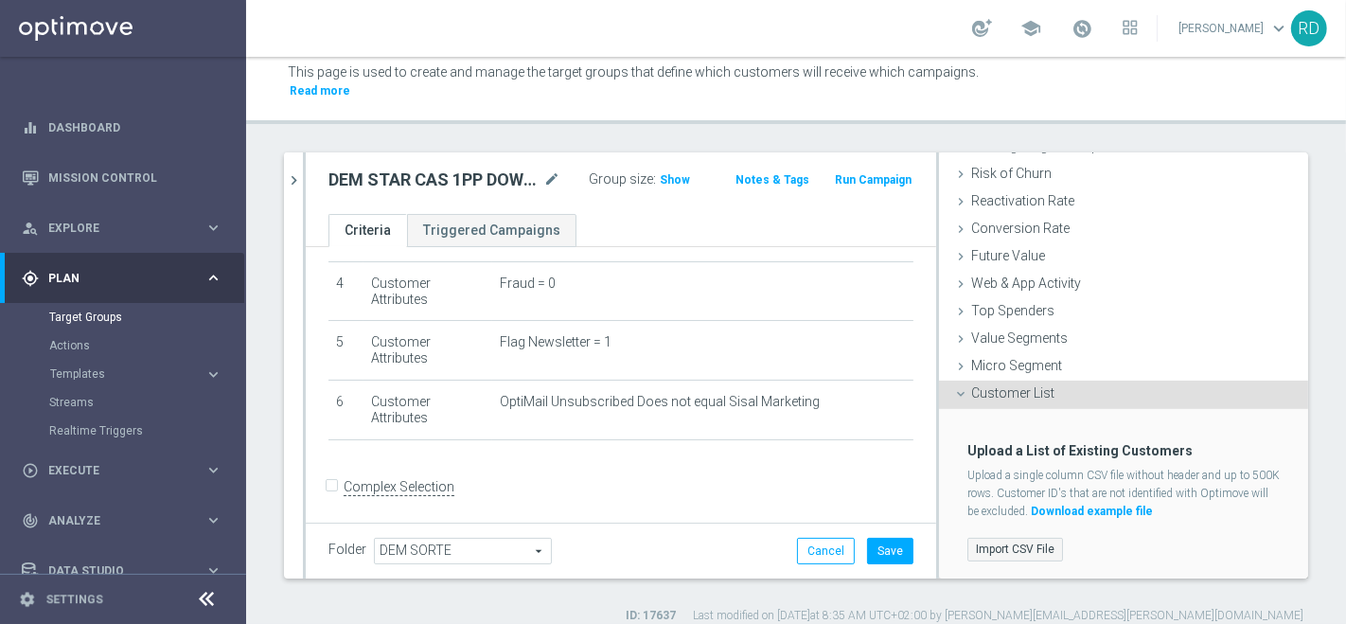
click at [999, 538] on label "Import CSV File" at bounding box center [1015, 550] width 96 height 24
click at [0, 0] on input "Import CSV File" at bounding box center [0, 0] width 0 height 0
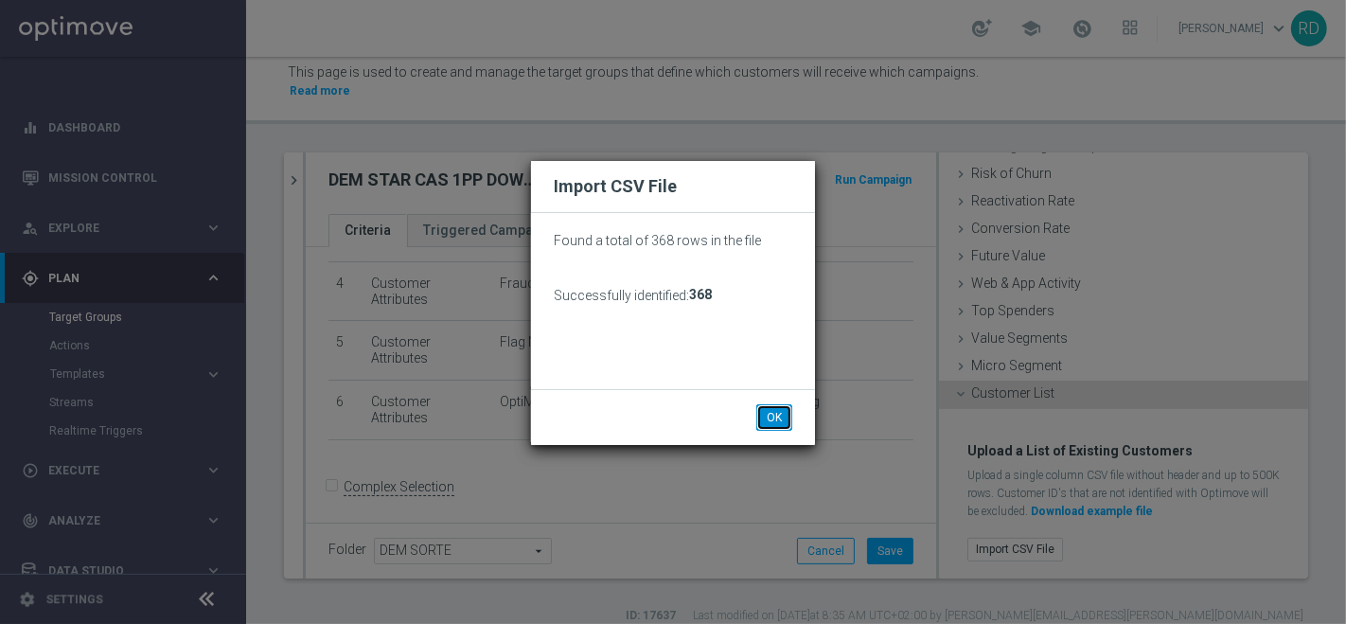
click at [778, 417] on button "OK" at bounding box center [774, 417] width 36 height 26
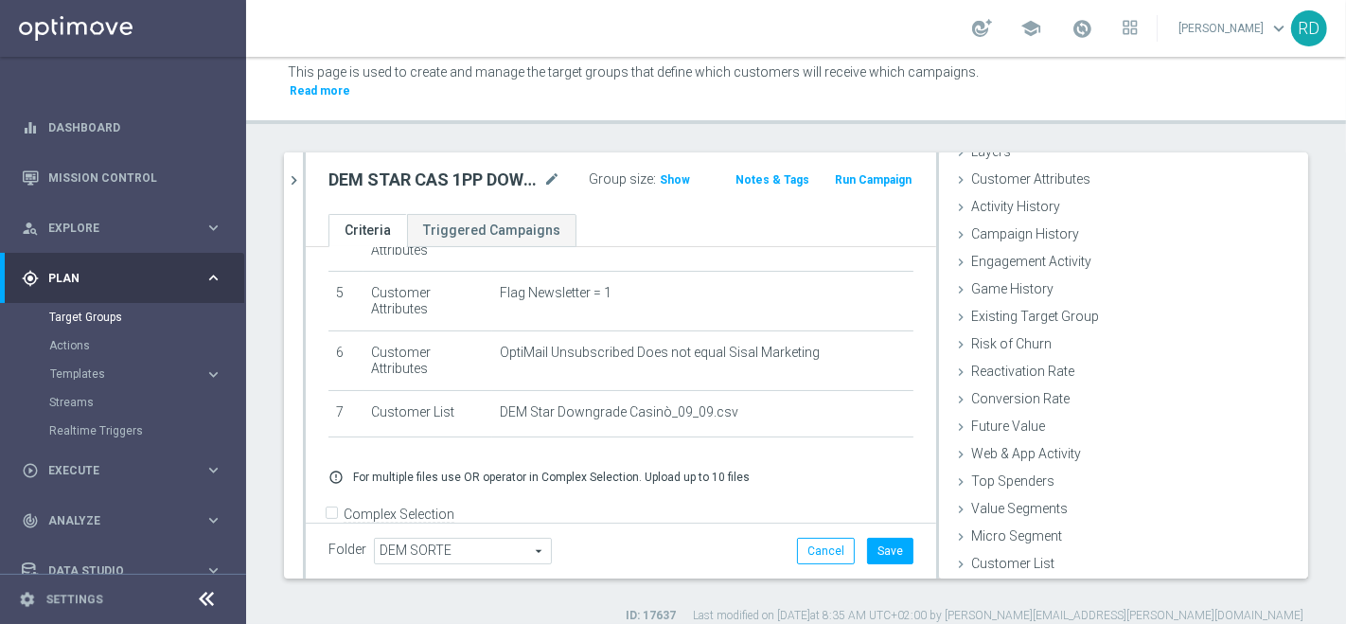
scroll to position [307, 0]
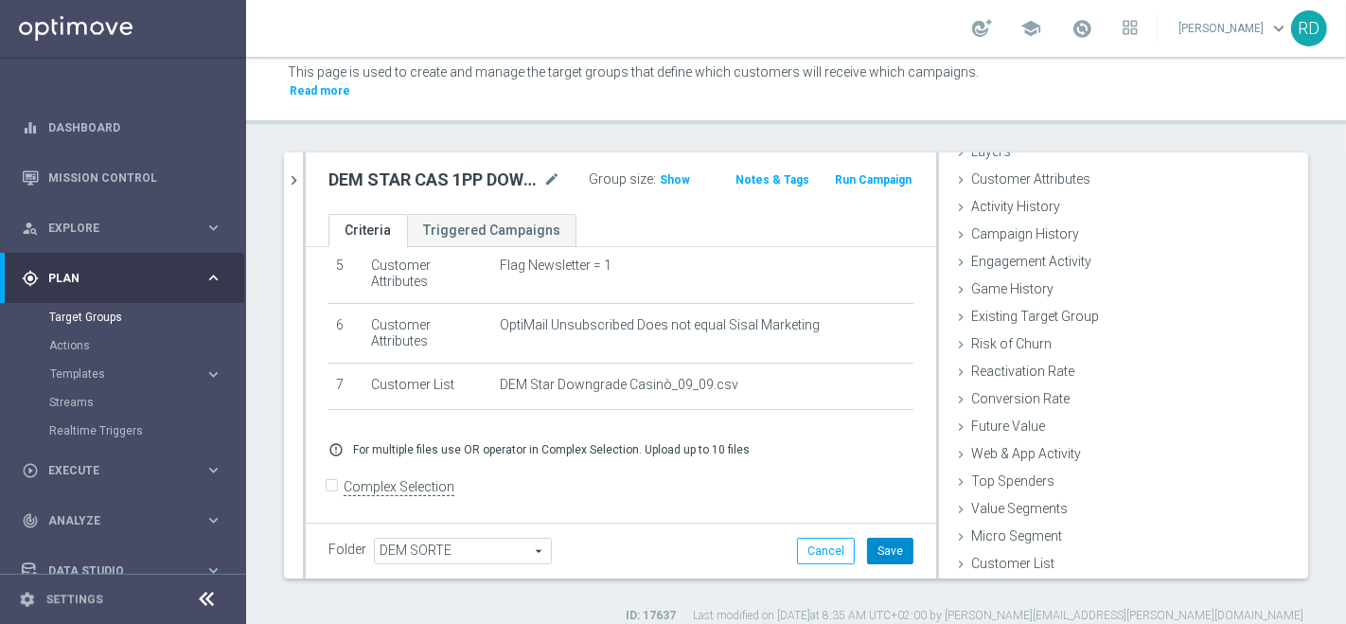
click at [867, 538] on button "Save" at bounding box center [890, 551] width 46 height 26
click at [661, 173] on span "Show" at bounding box center [675, 179] width 30 height 13
click at [208, 559] on accordion "equalizer Dashboard Mission Control" at bounding box center [122, 373] width 244 height 543
click at [665, 173] on span "359" at bounding box center [673, 182] width 24 height 18
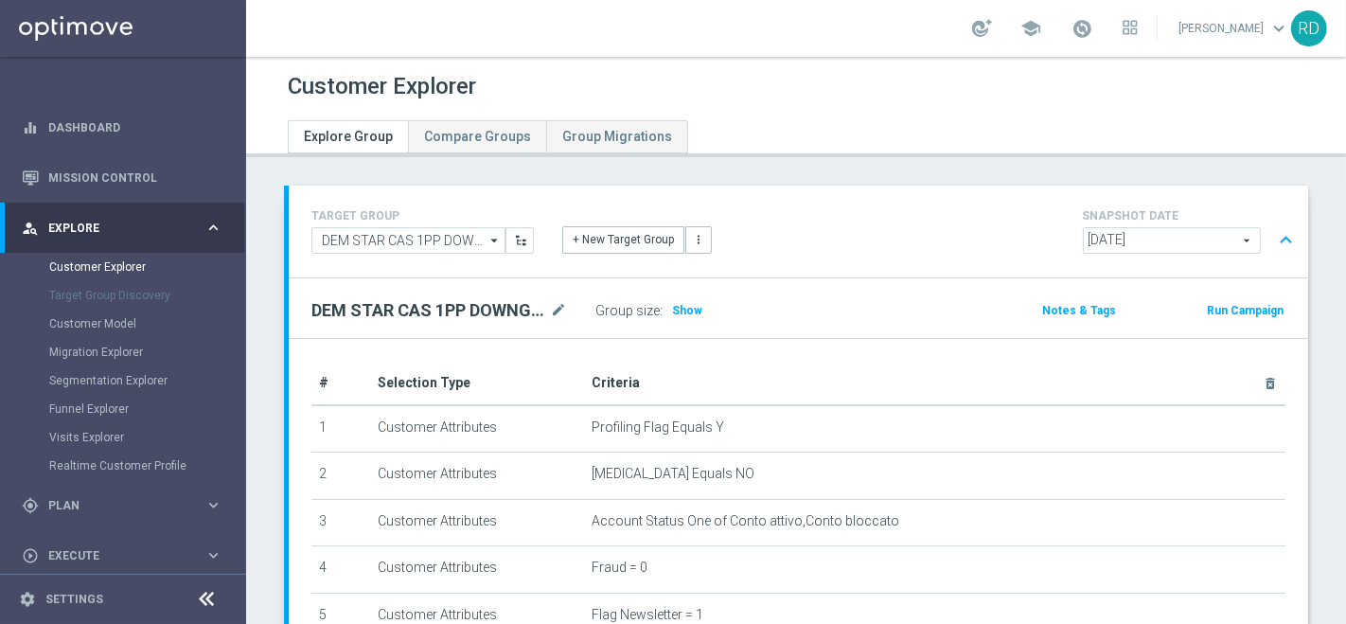
drag, startPoint x: 641, startPoint y: 157, endPoint x: 588, endPoint y: 174, distance: 55.7
drag, startPoint x: 588, startPoint y: 174, endPoint x: 503, endPoint y: 277, distance: 133.8
click at [503, 278] on div "DEM STAR CAS 1PP DOWNGRADE_09_09 mode_edit Group size : Show Notes & Tags Run C…" at bounding box center [798, 308] width 1019 height 60
click at [683, 307] on span "Show" at bounding box center [687, 310] width 30 height 13
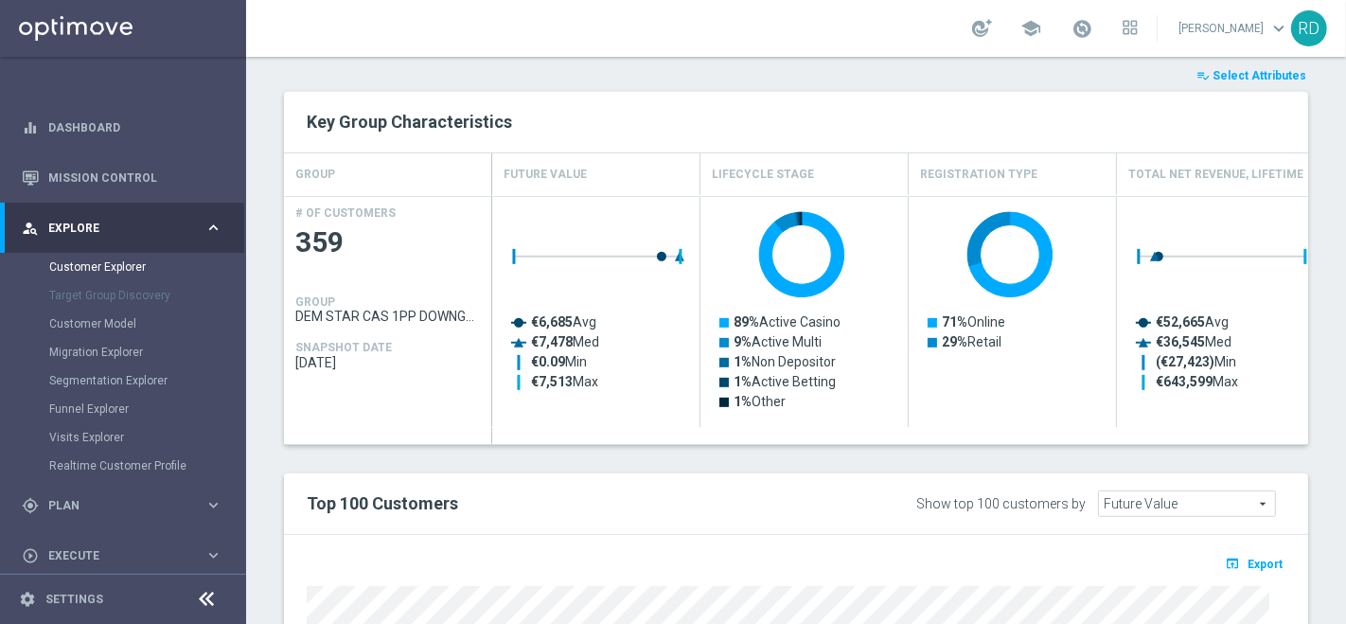
scroll to position [1057, 0]
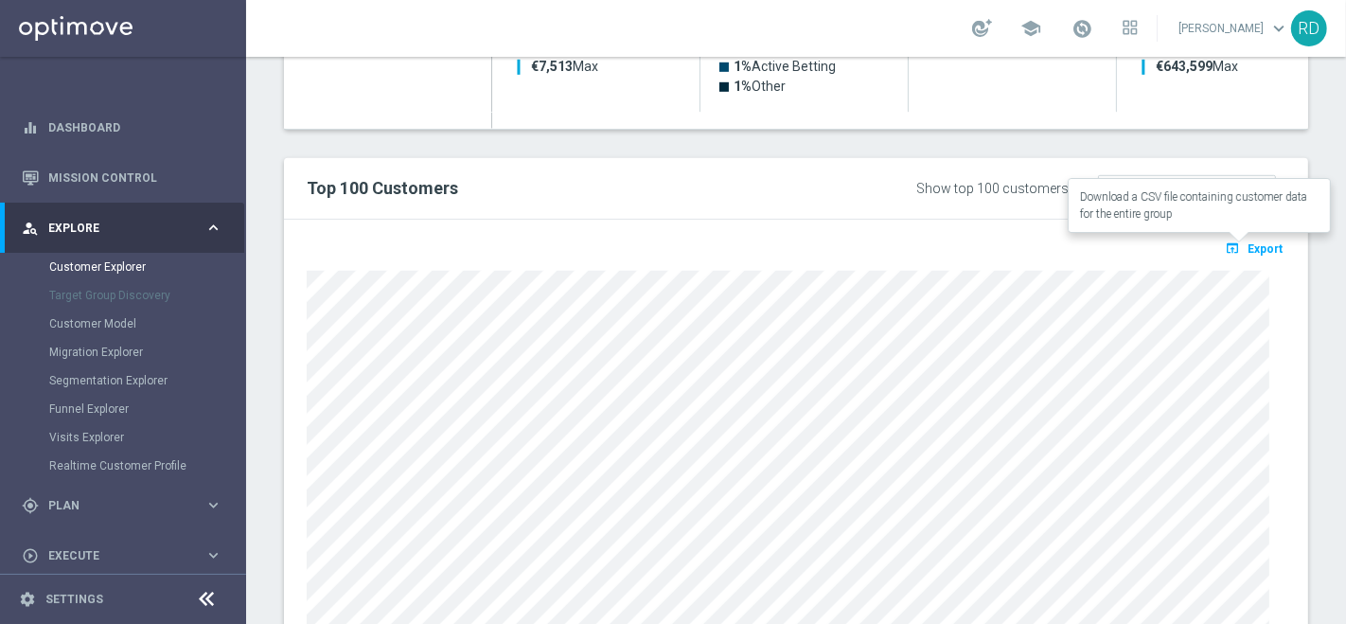
click at [1247, 242] on span "Export" at bounding box center [1264, 248] width 35 height 13
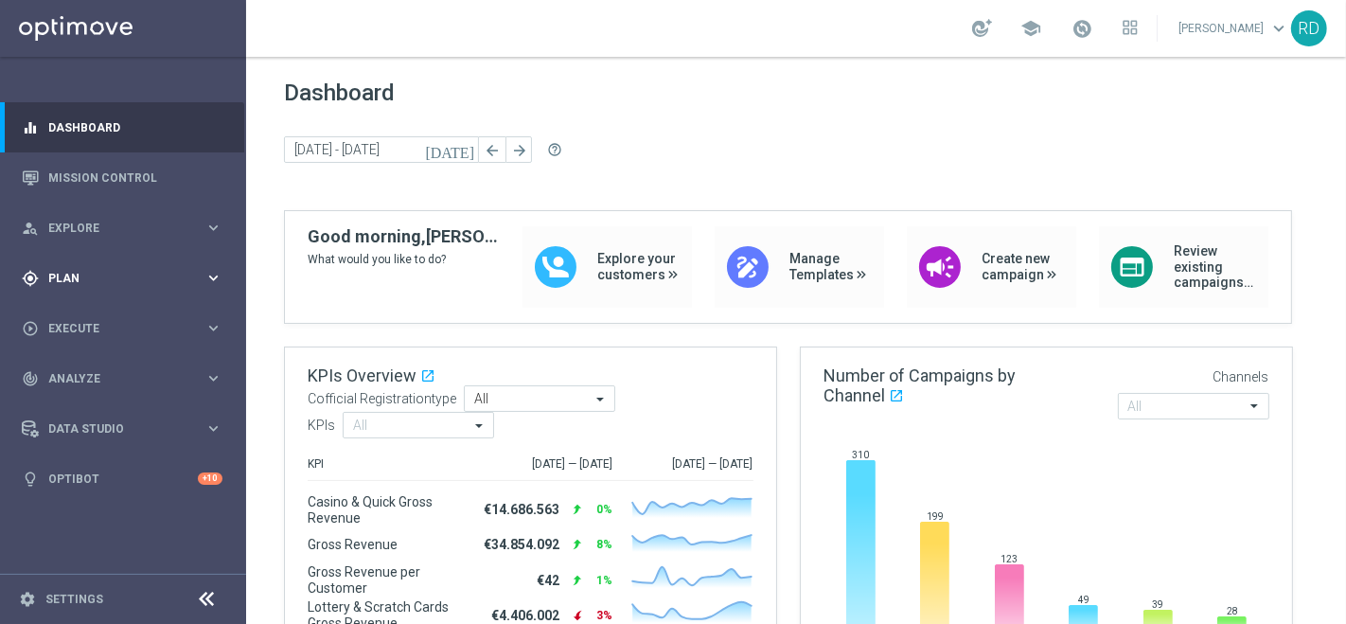
click at [46, 282] on div "gps_fixed Plan" at bounding box center [113, 278] width 183 height 17
click at [69, 307] on div "Target Groups" at bounding box center [146, 317] width 195 height 28
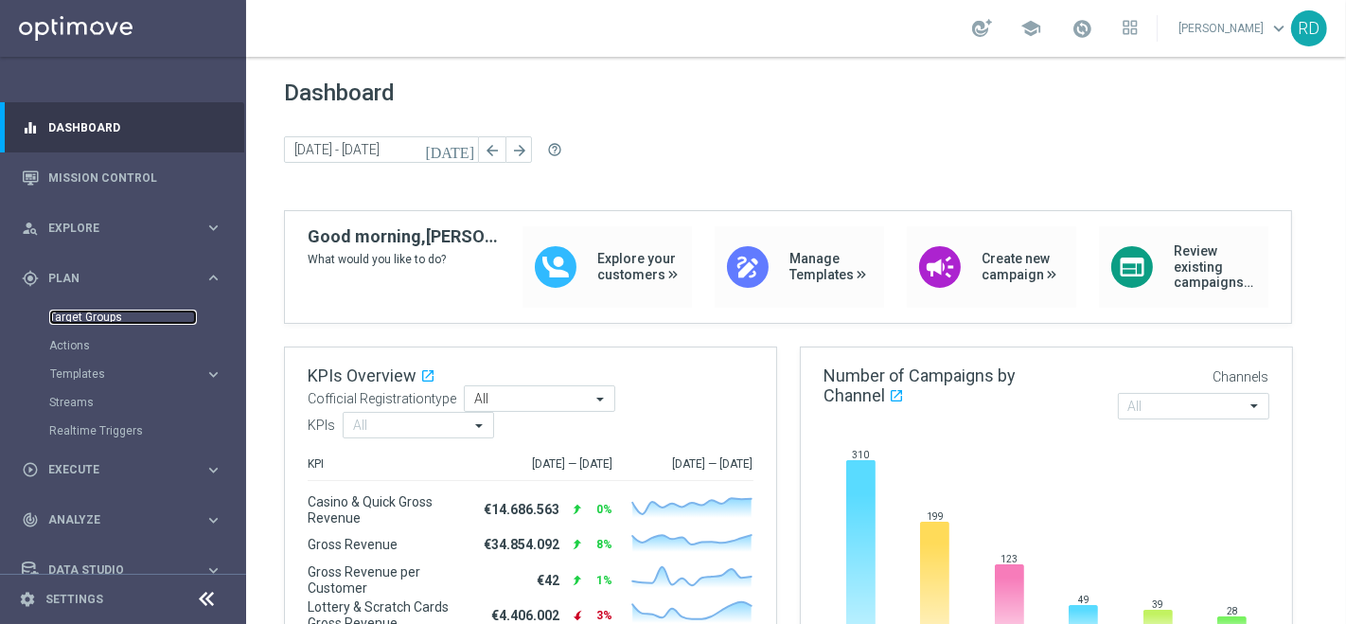
click at [75, 316] on link "Target Groups" at bounding box center [123, 316] width 148 height 15
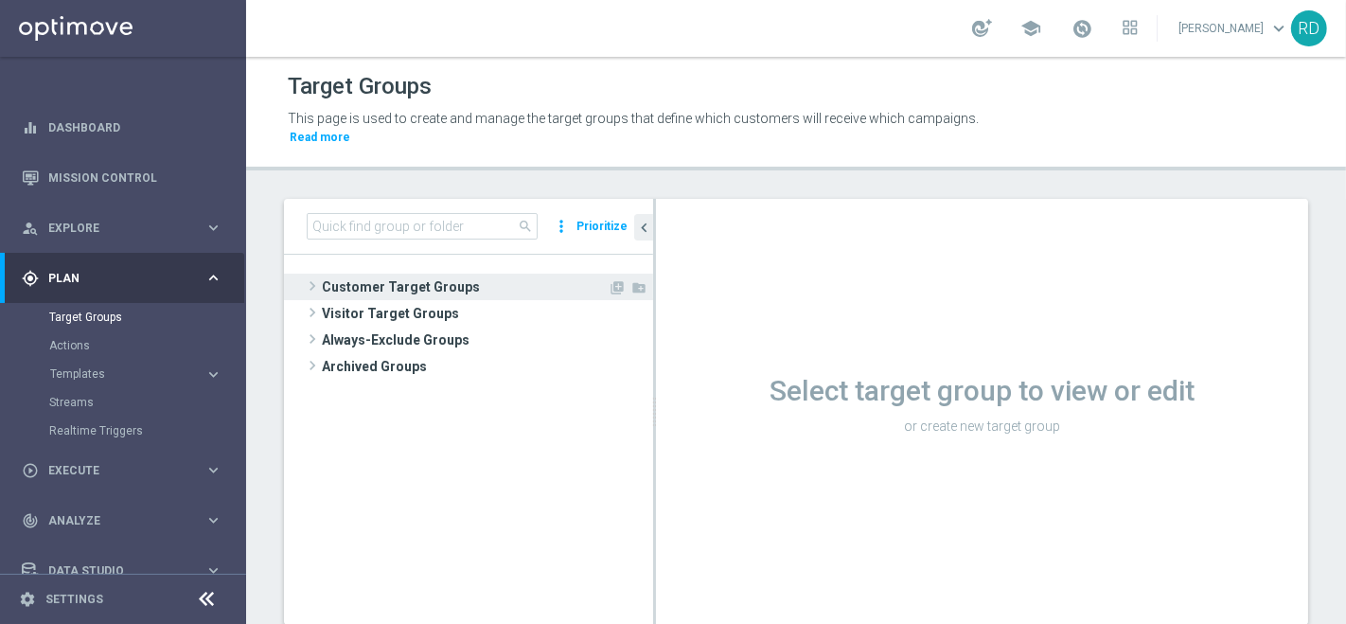
click at [316, 275] on span at bounding box center [312, 285] width 19 height 23
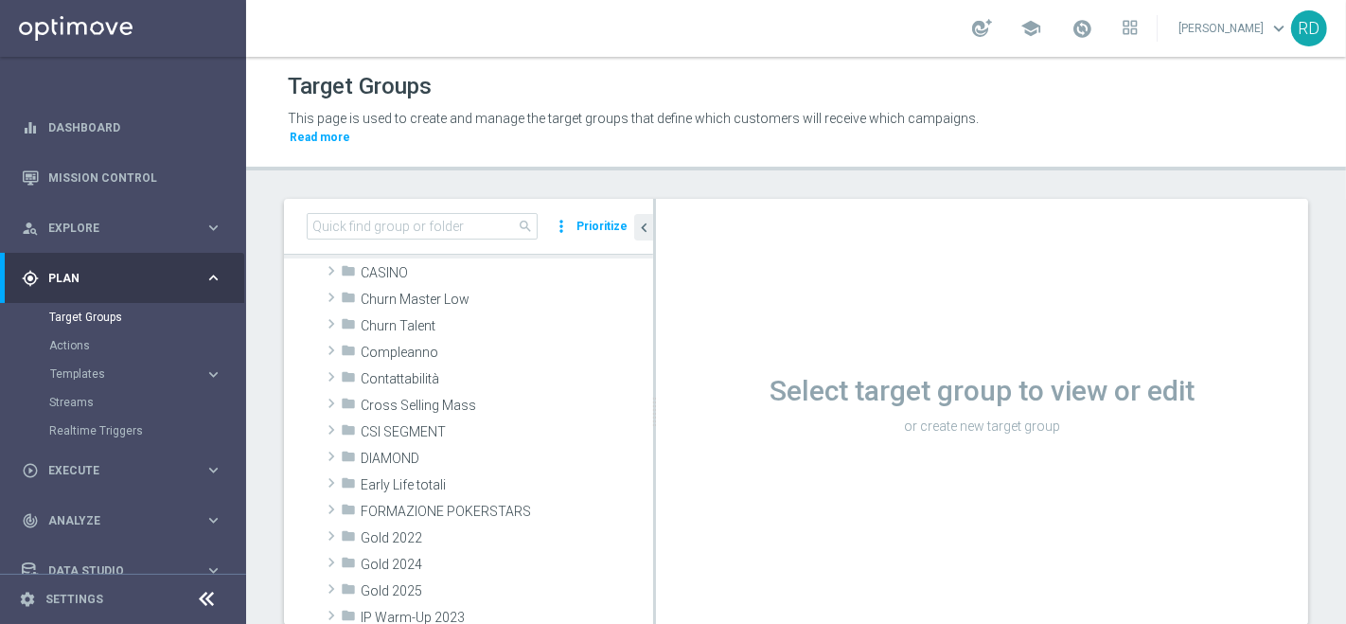
scroll to position [210, 0]
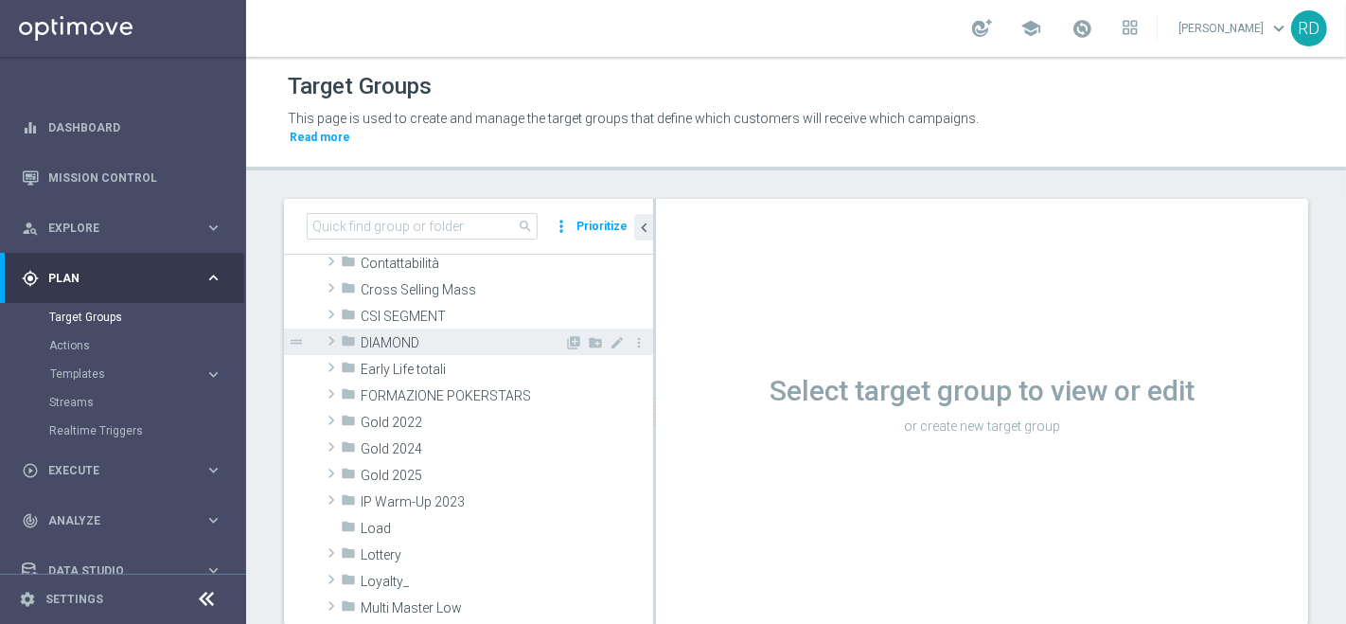
click at [337, 329] on span at bounding box center [331, 340] width 19 height 23
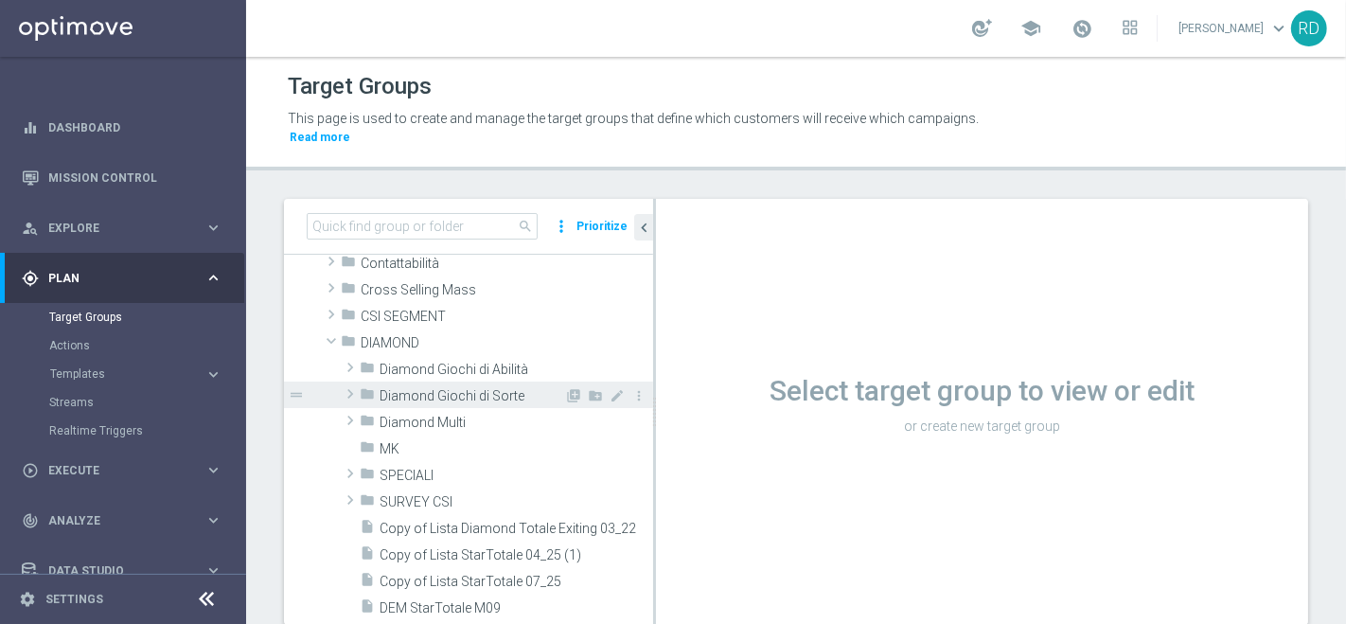
click at [427, 388] on span "Diamond Giochi di Sorte" at bounding box center [472, 396] width 185 height 16
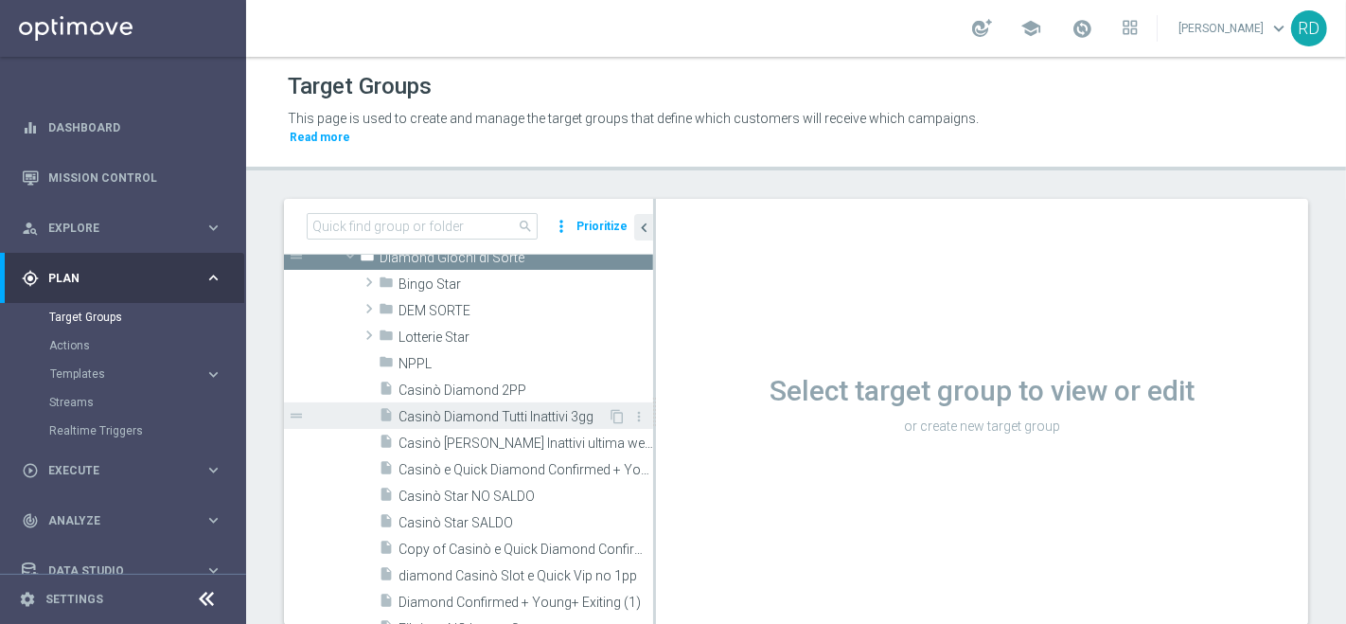
scroll to position [315, 0]
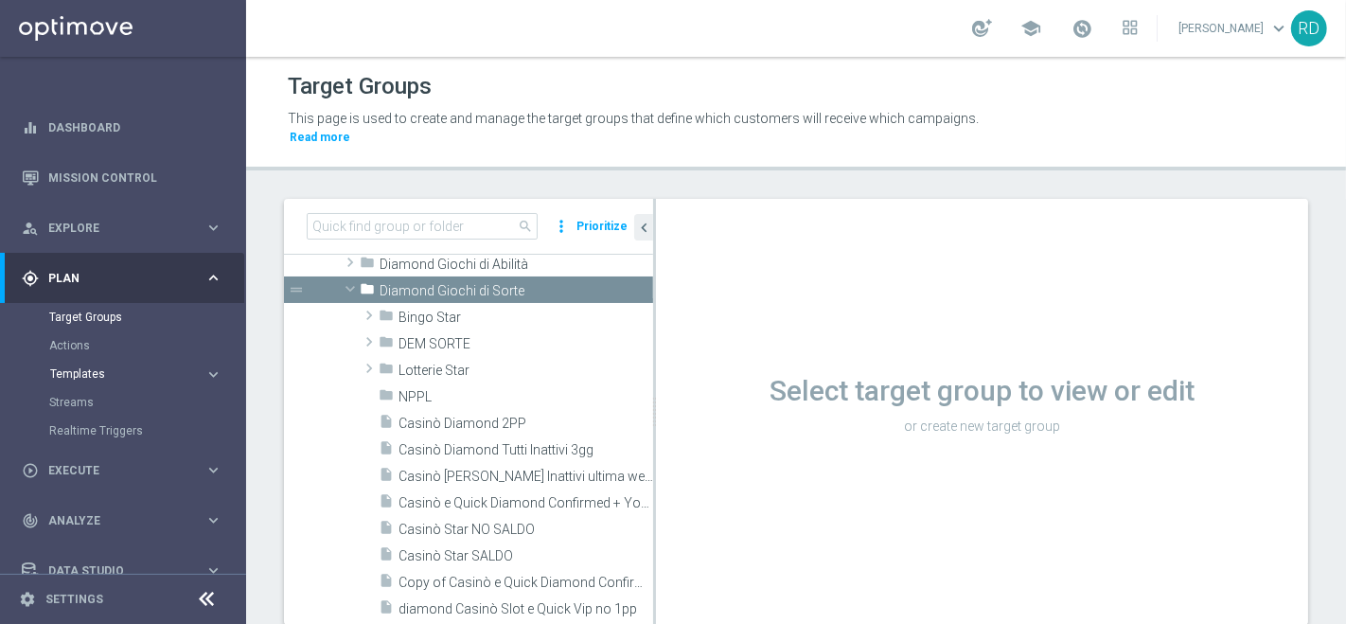
click at [89, 373] on span "Templates" at bounding box center [117, 373] width 135 height 11
click at [90, 401] on link "Optimail" at bounding box center [128, 402] width 138 height 15
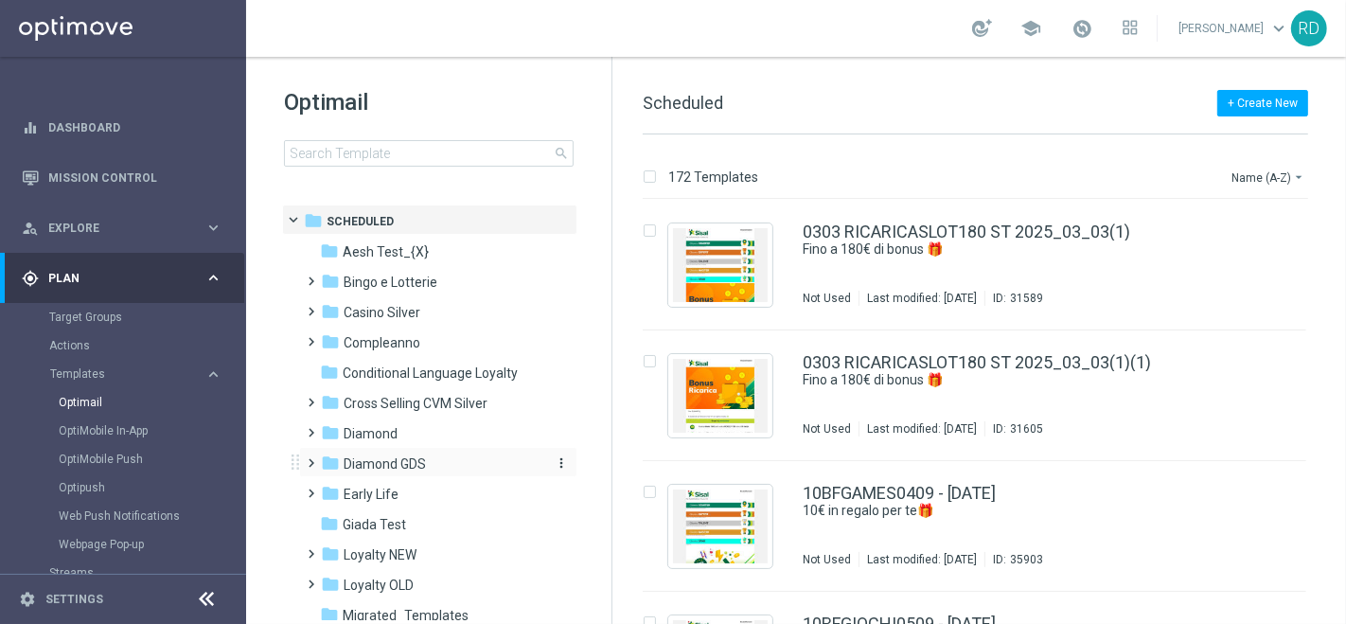
click at [358, 459] on span "Diamond GDS" at bounding box center [385, 463] width 82 height 17
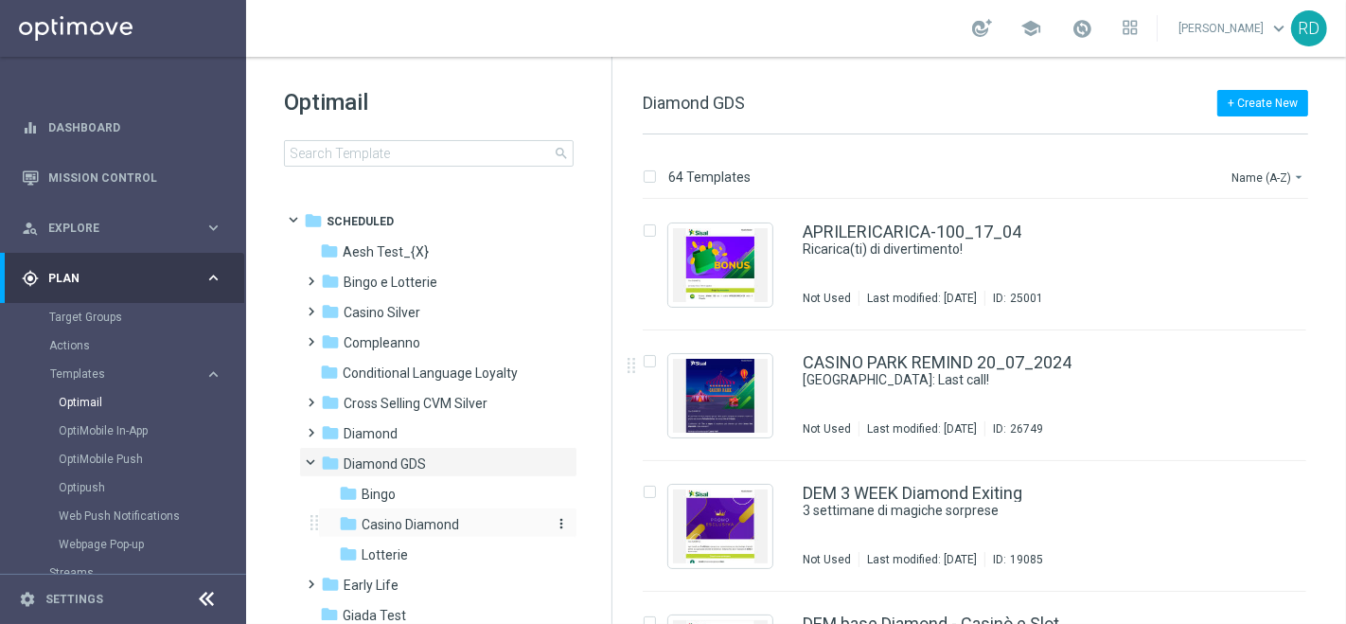
click at [449, 524] on span "Casino Diamond" at bounding box center [410, 524] width 97 height 17
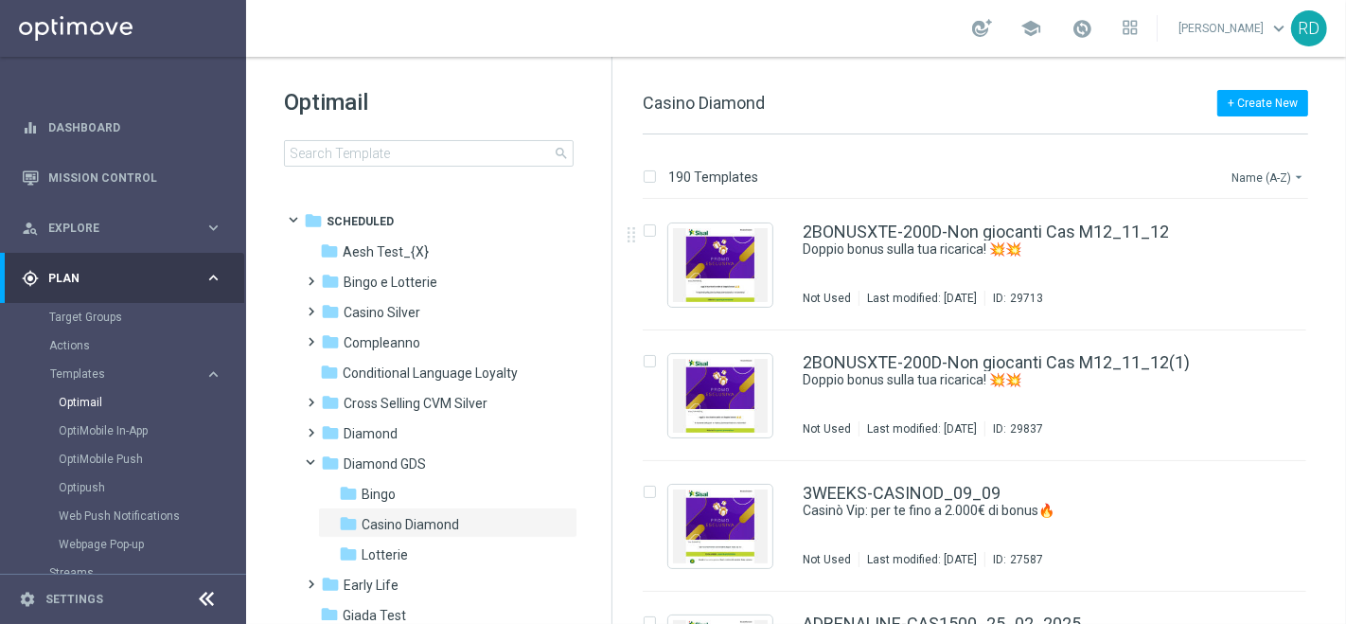
click at [1241, 173] on button "Name (A-Z) arrow_drop_down" at bounding box center [1268, 177] width 79 height 23
click at [1234, 260] on span "Date Modified (Newest)" at bounding box center [1235, 261] width 127 height 13
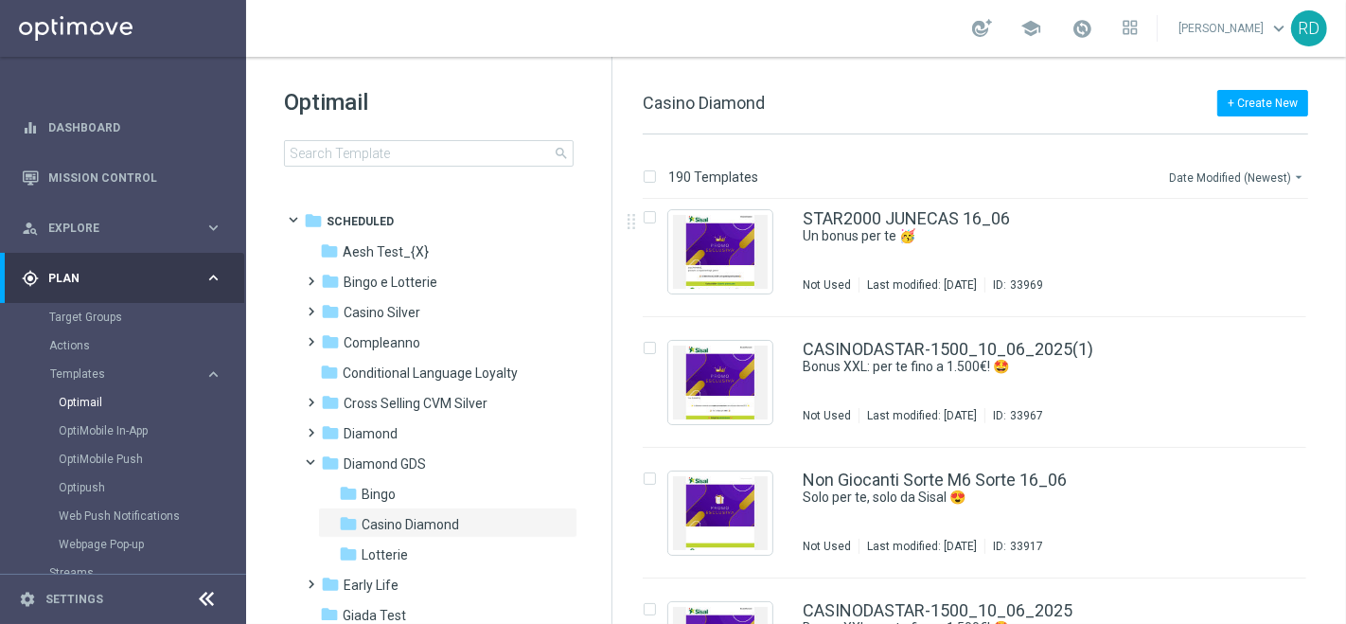
scroll to position [2208, 0]
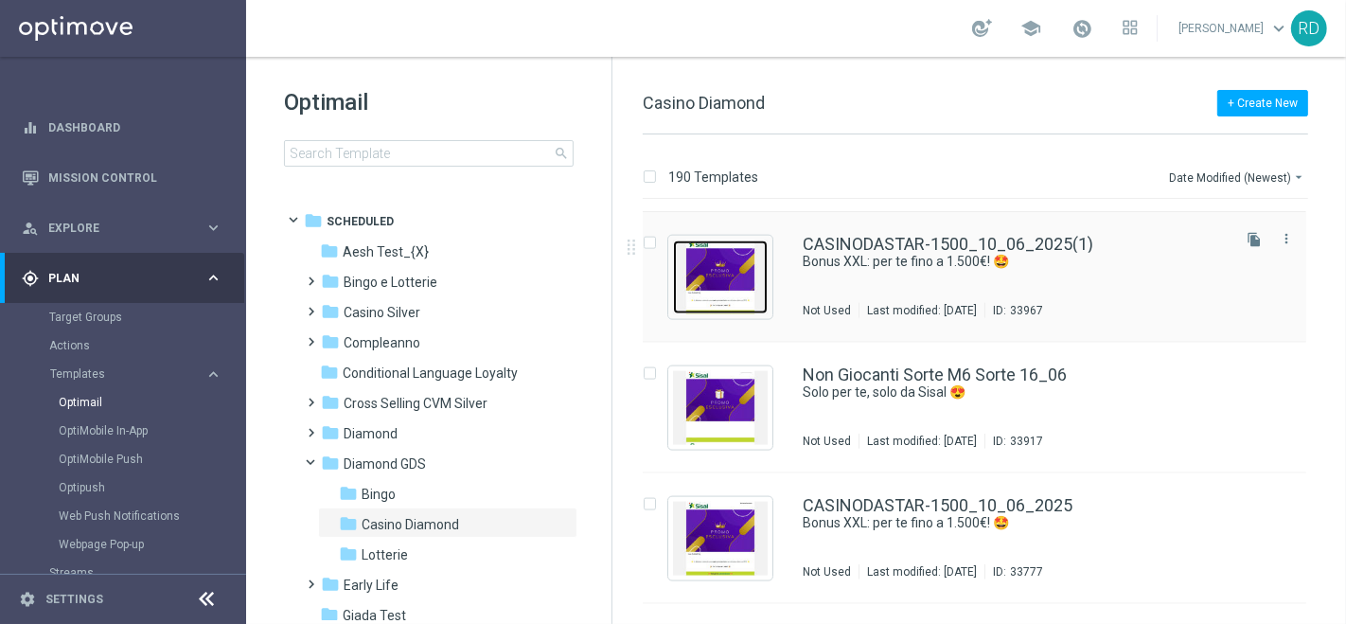
click at [725, 276] on img "Press SPACE to select this row." at bounding box center [720, 277] width 95 height 74
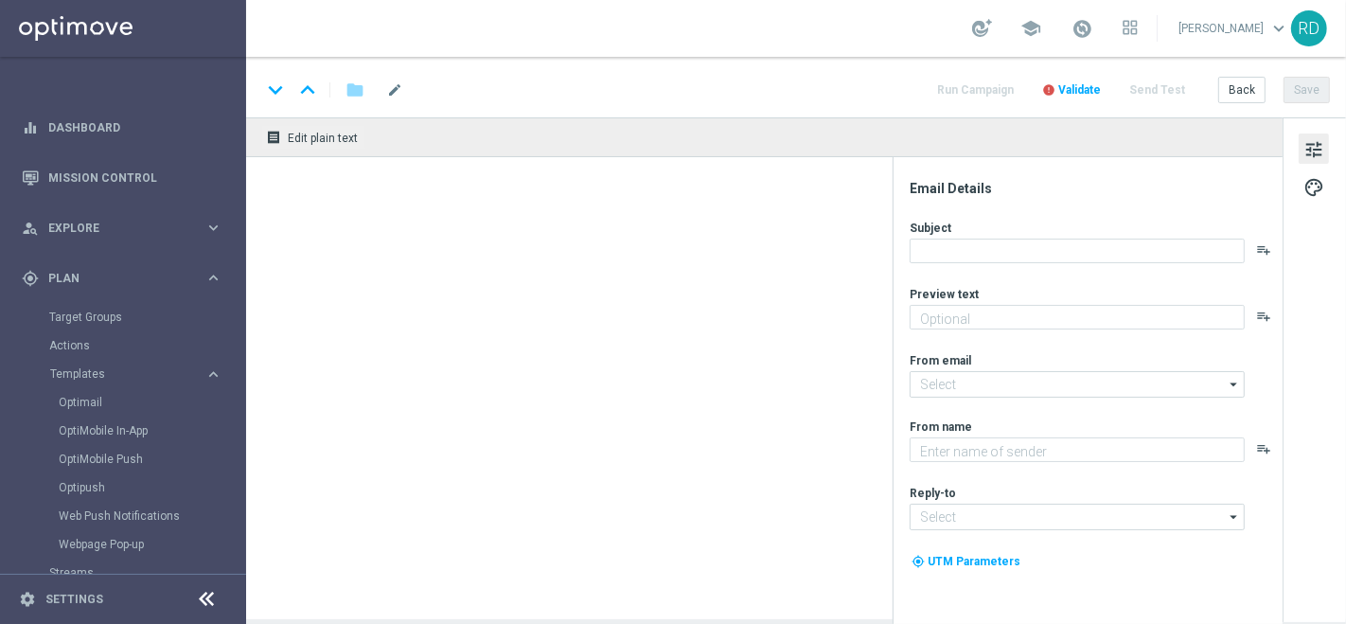
type textarea "Divertiti al Casinò, alle Slot e ai Quick Games!"
type input "[EMAIL_ADDRESS][DOMAIN_NAME]"
type textarea "Sisal Vip"
type input "[EMAIL_ADDRESS][DOMAIN_NAME]"
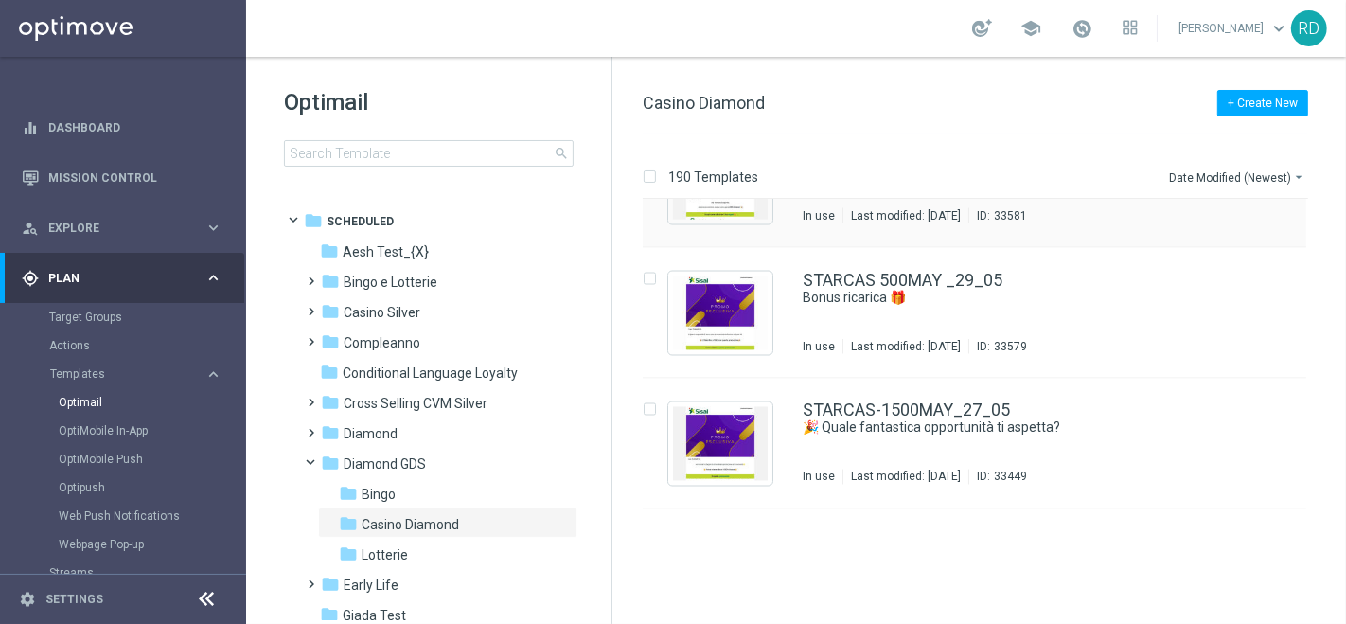
scroll to position [2839, 0]
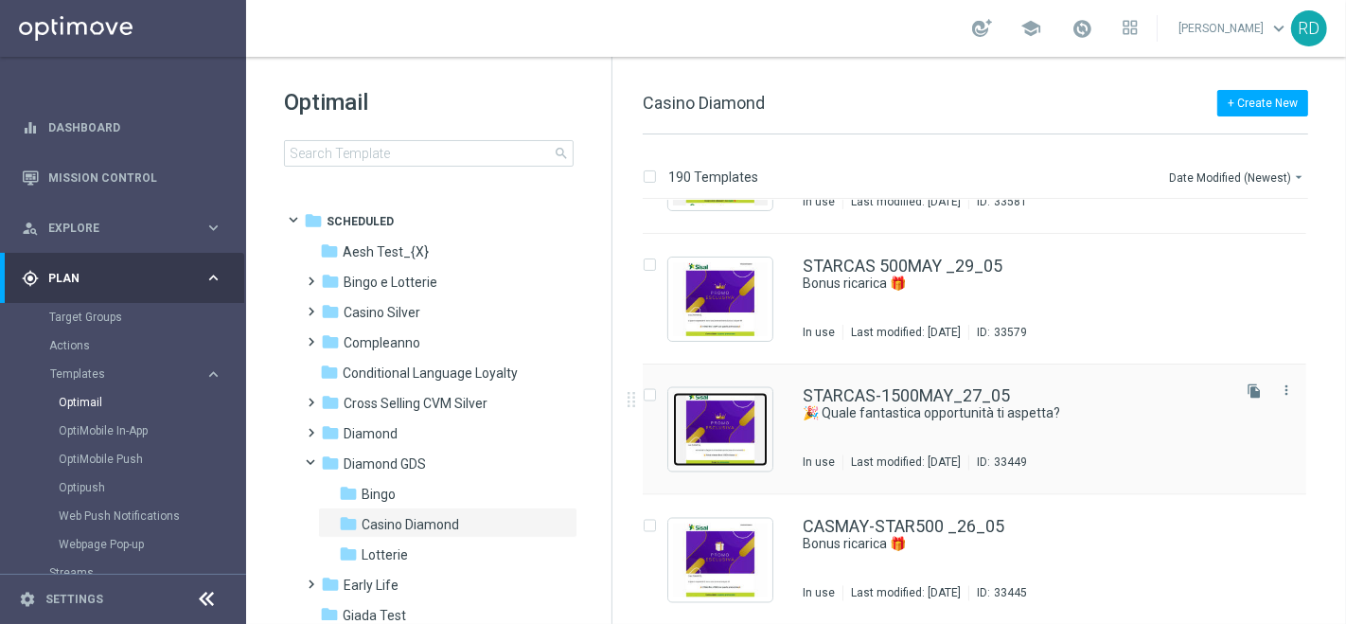
click at [717, 417] on img "Press SPACE to select this row." at bounding box center [720, 430] width 95 height 74
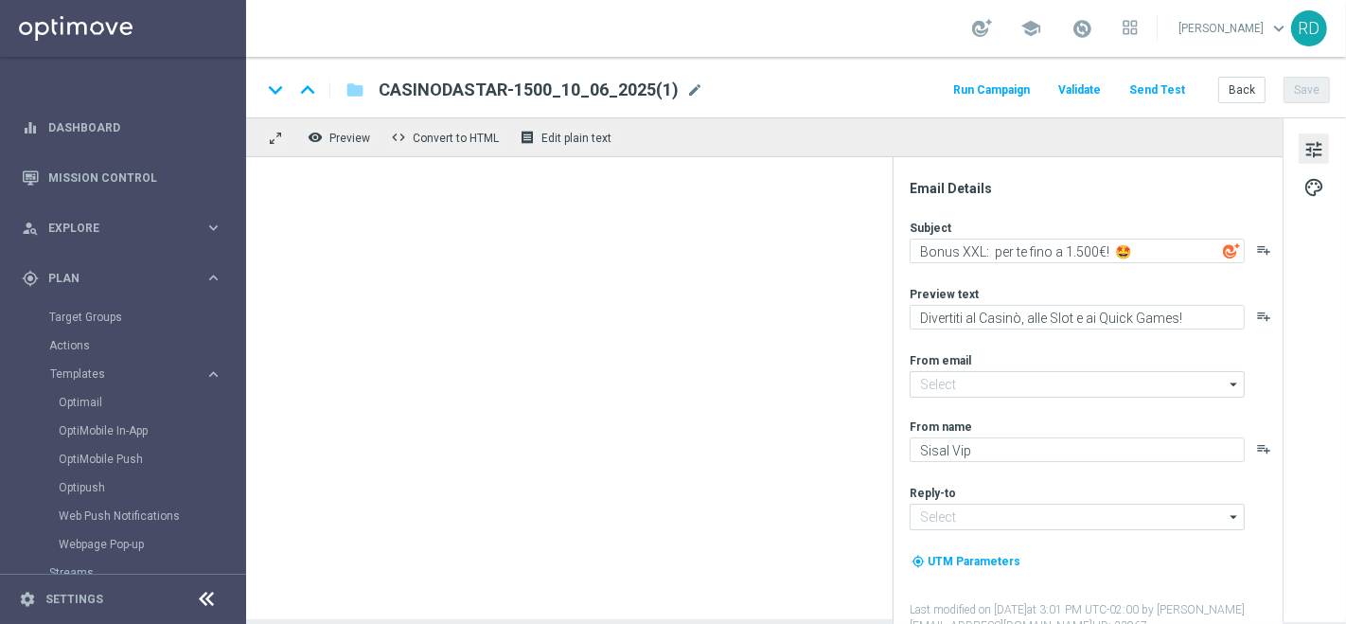
type input "[EMAIL_ADDRESS][DOMAIN_NAME]"
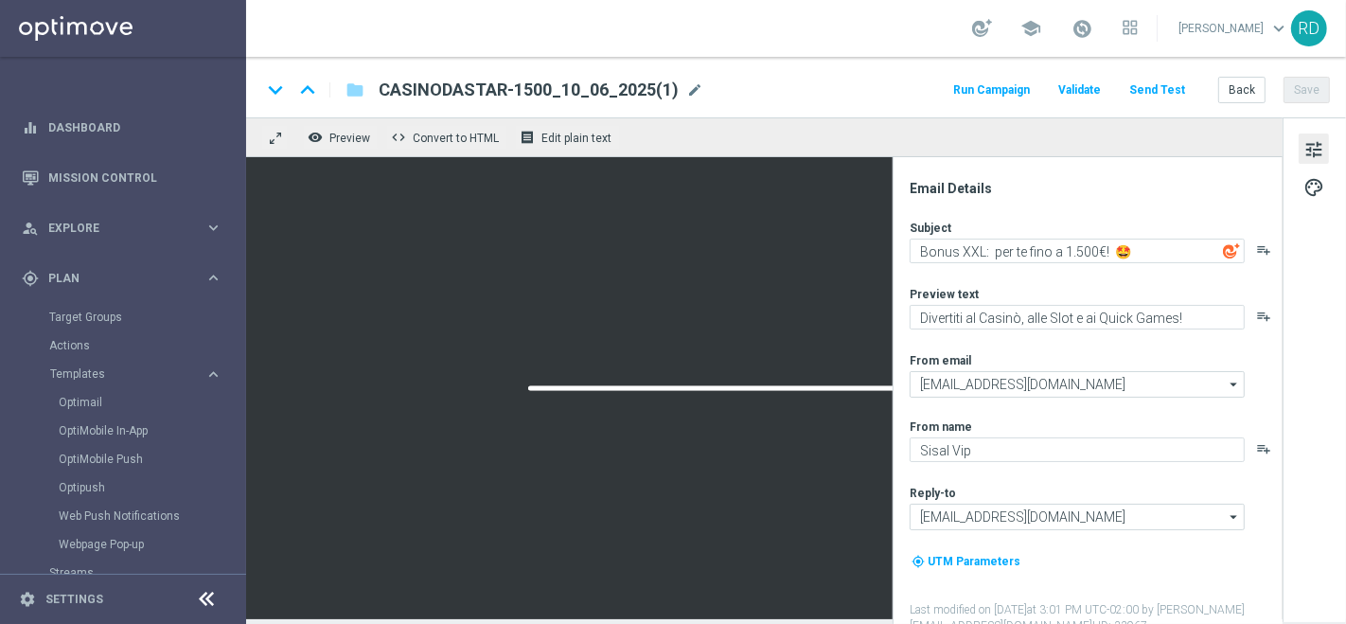
type textarea "🎉 Quale fantastica opportunità ti aspetta?"
type textarea "Per [PERSON_NAME] a 1.500€ di bonus! 💰"
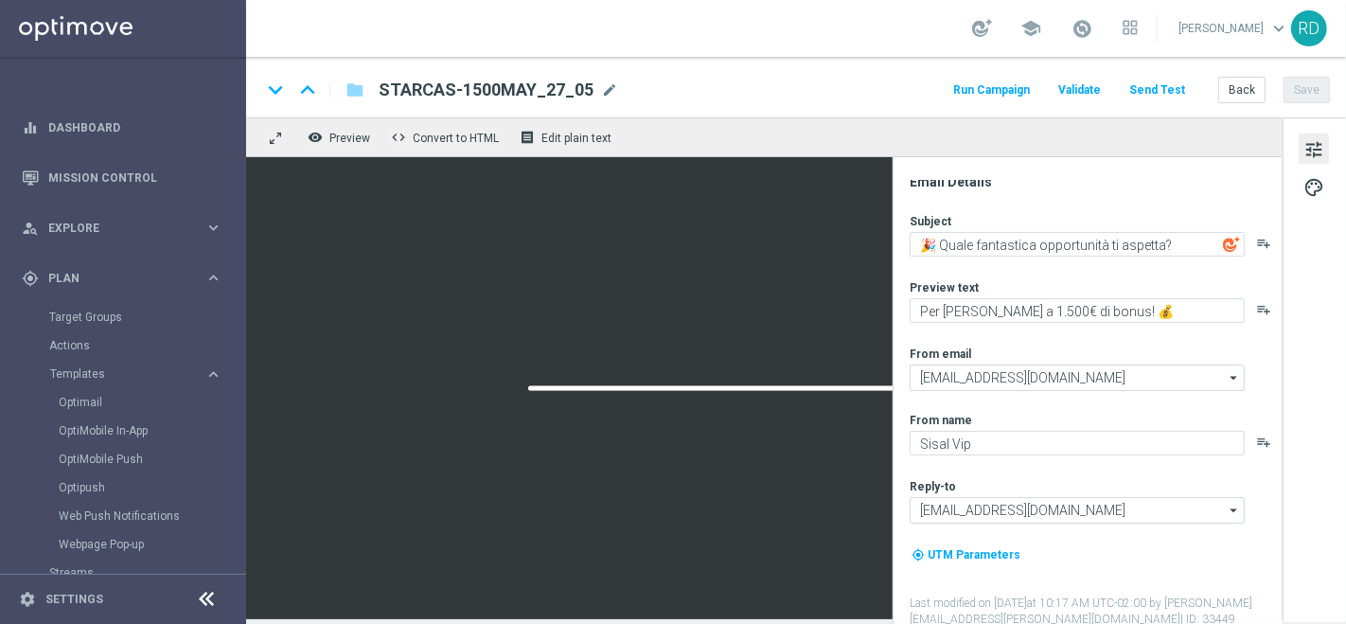
scroll to position [9, 0]
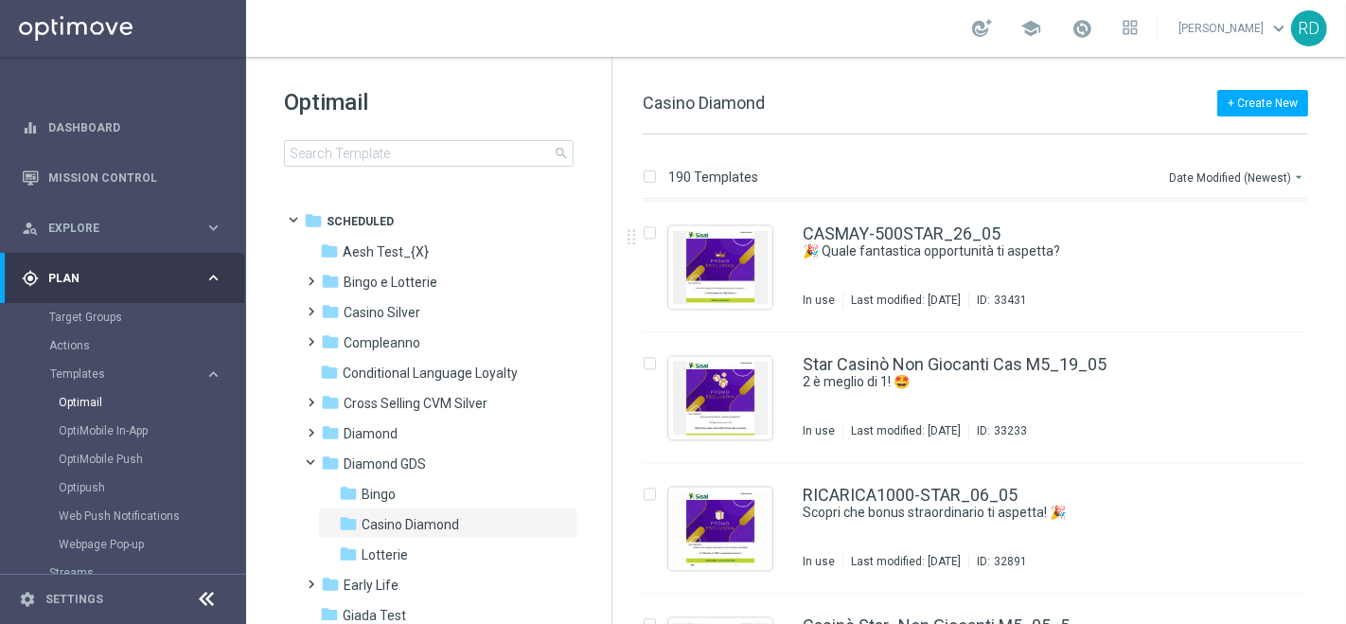
scroll to position [3264, 0]
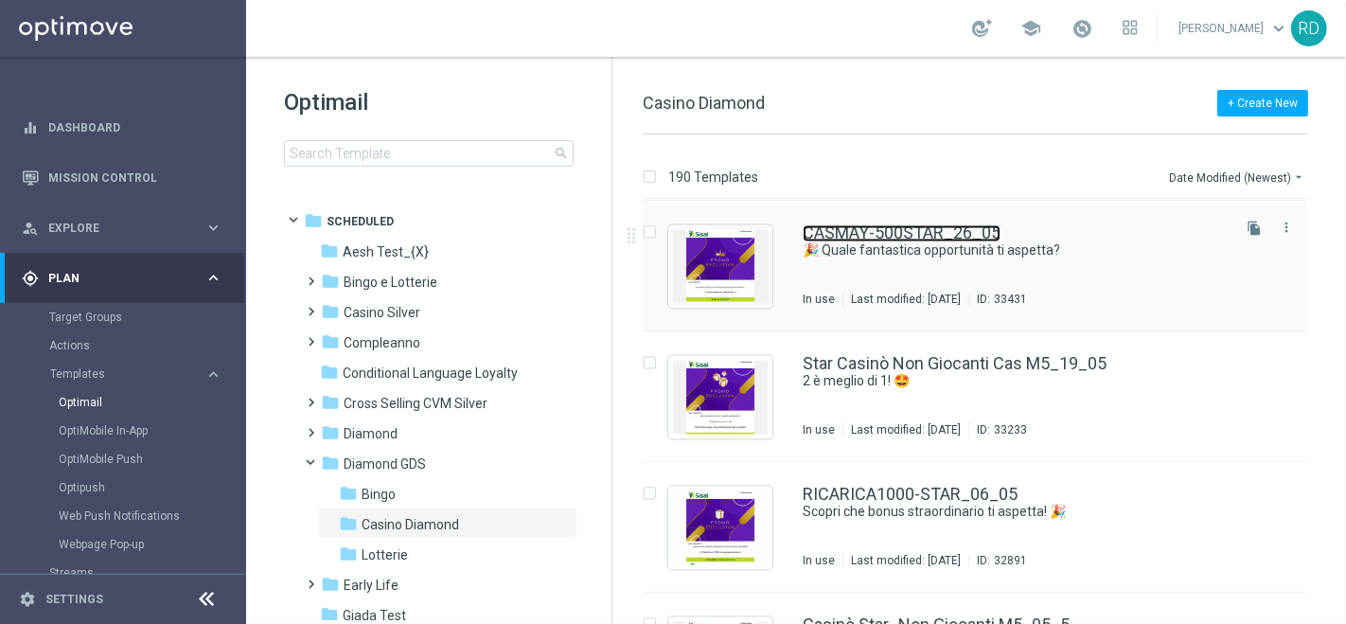
click at [889, 238] on link "CASMAY-500STAR_26_05" at bounding box center [902, 232] width 198 height 17
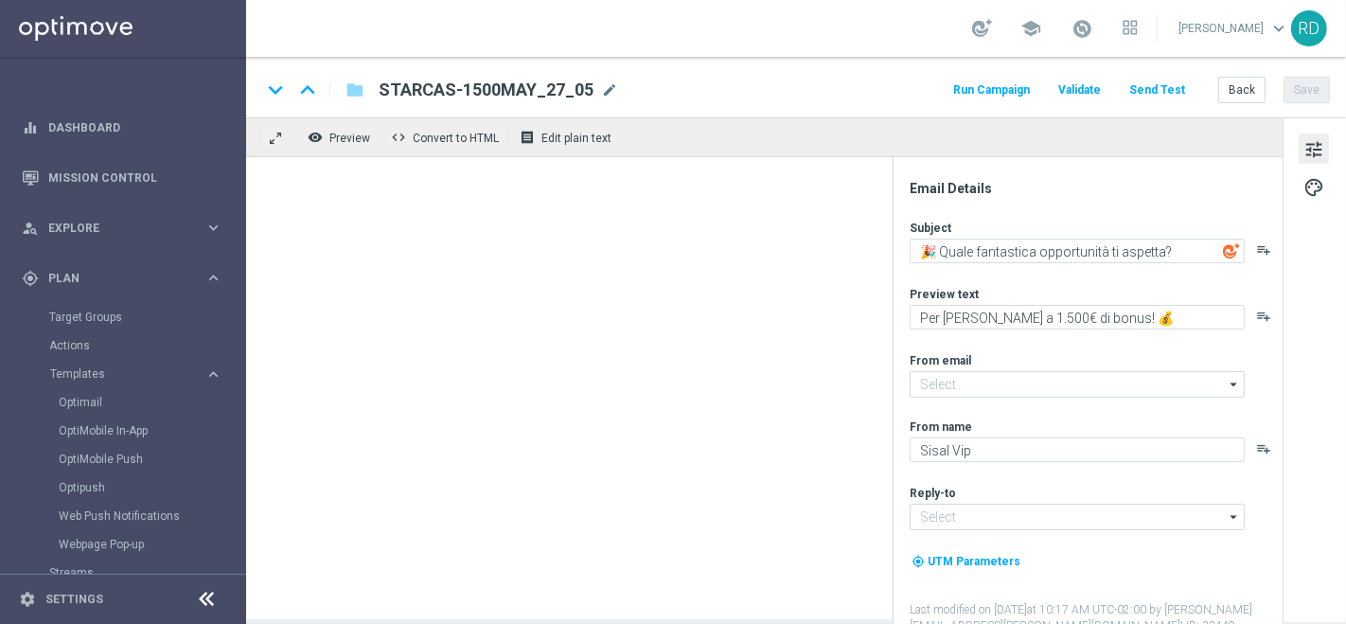
type textarea "Per [PERSON_NAME] a 500€ di bonus! 💰"
type input "[EMAIL_ADDRESS][DOMAIN_NAME]"
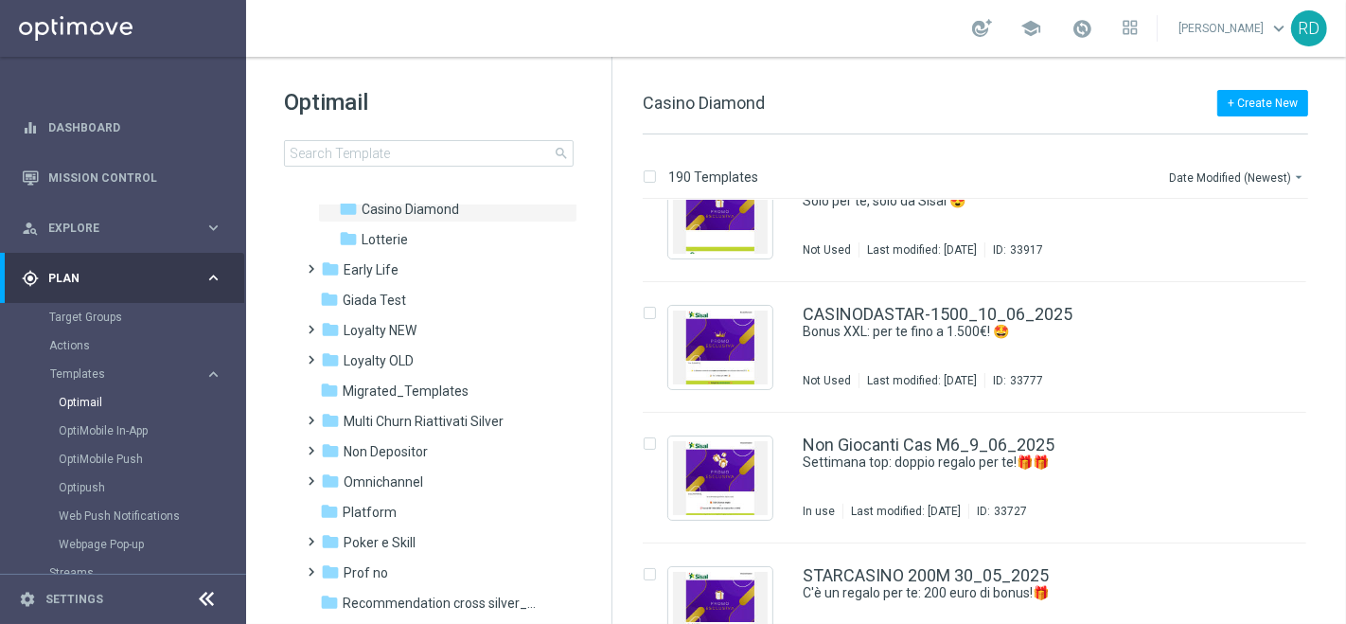
scroll to position [2418, 0]
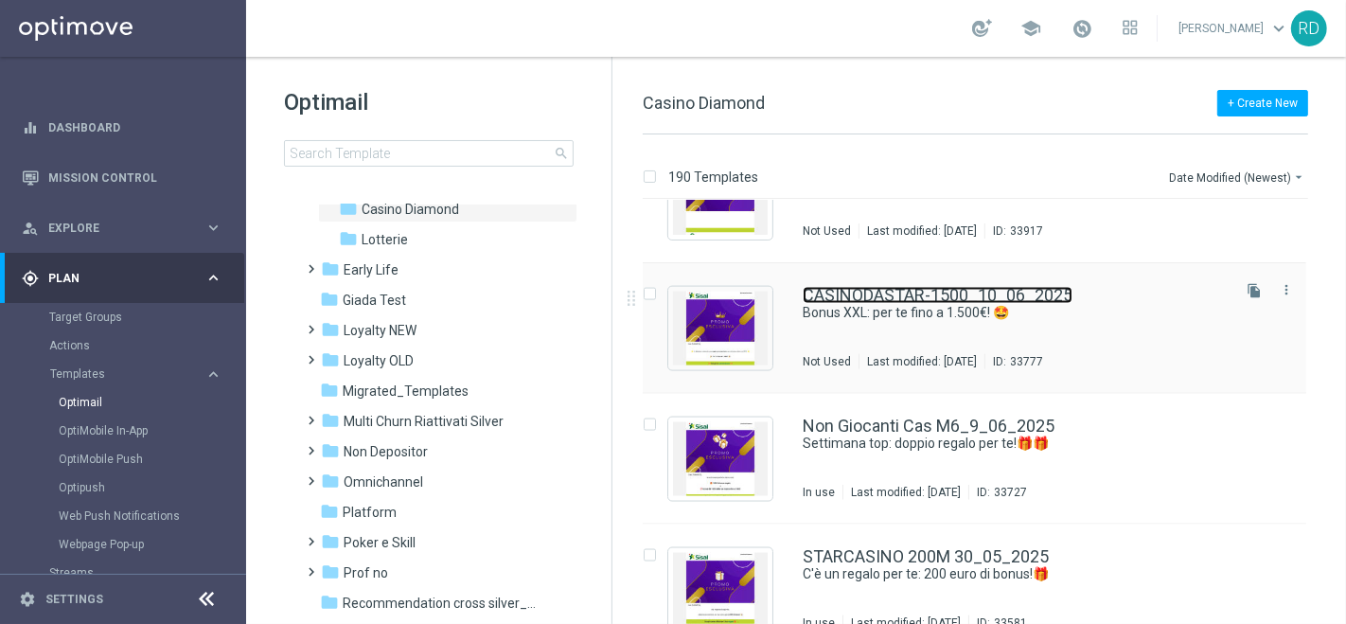
click at [856, 299] on link "CASINODASTAR-1500_10_06_2025" at bounding box center [938, 295] width 270 height 17
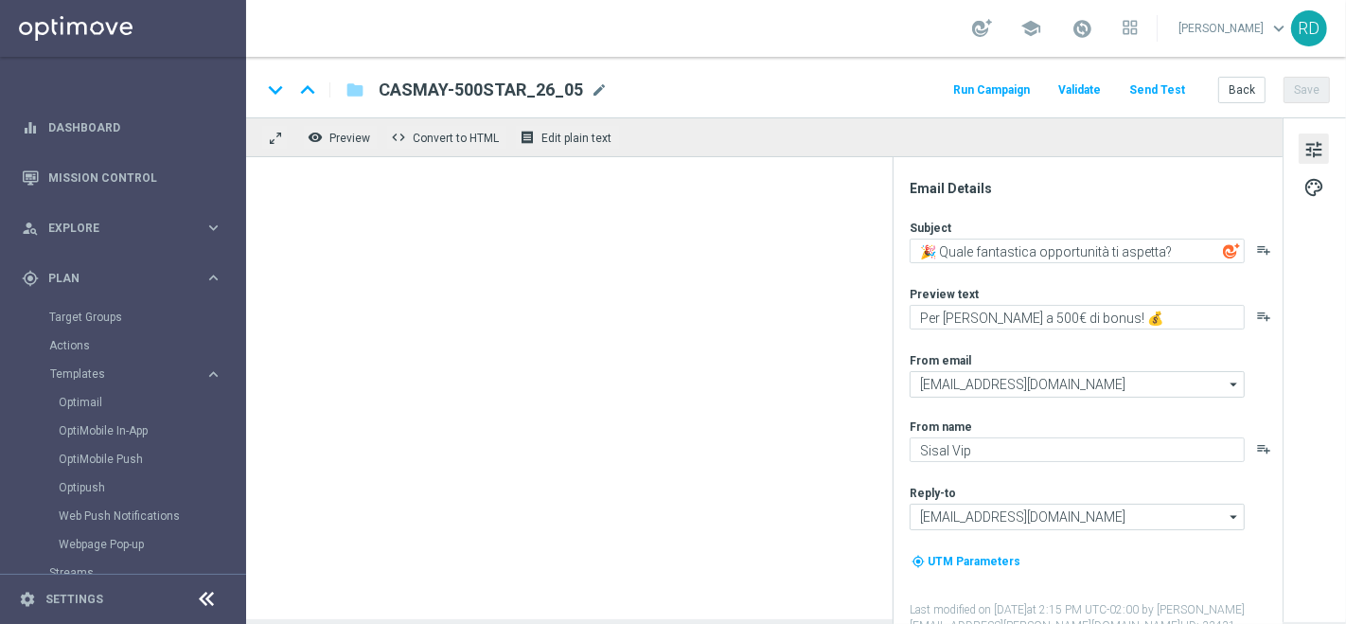
type textarea "Bonus XXL: per te fino a 1.500€! 🤩"
type textarea "Divertiti al Casinò, alle Slot e ai Quick Games!"
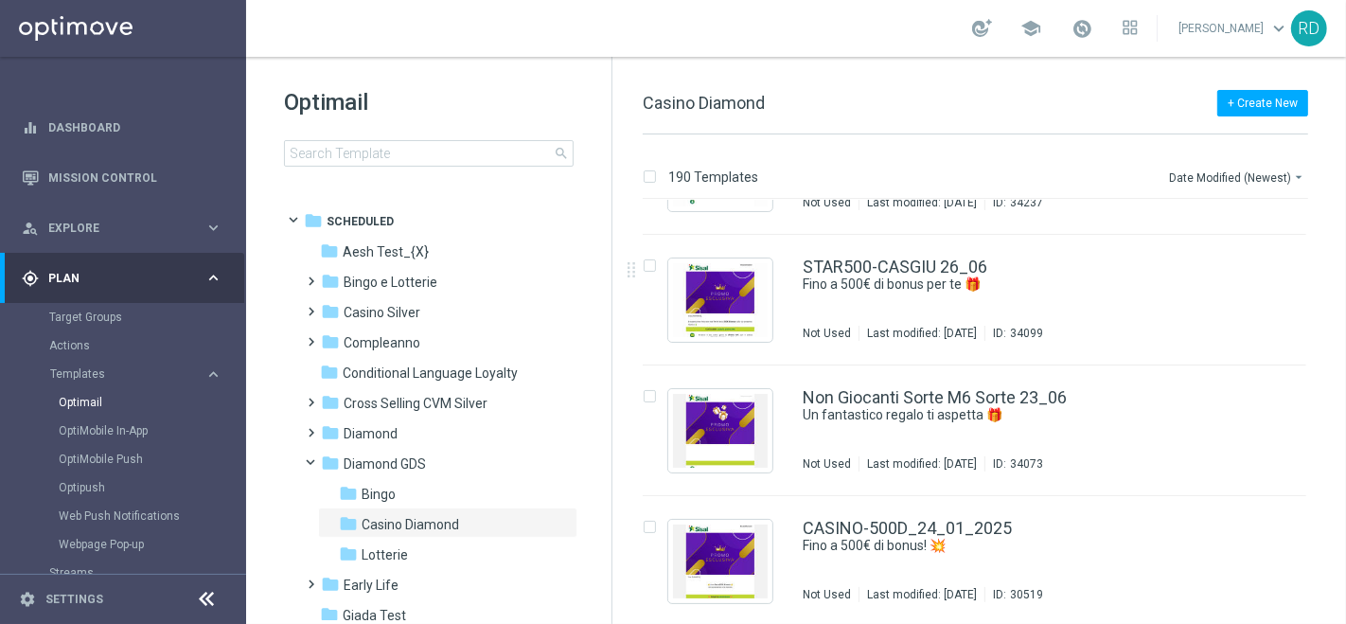
scroll to position [1682, 0]
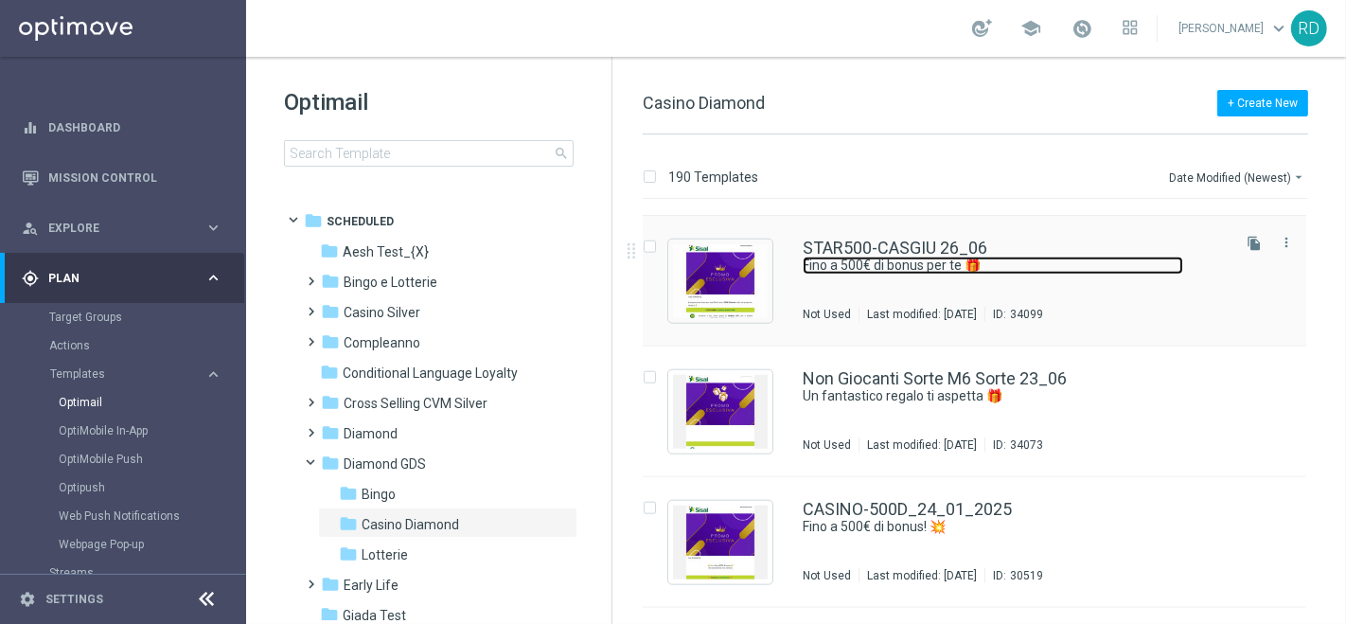
click at [862, 260] on link "Fino a 500€ di bonus per te 🎁" at bounding box center [993, 265] width 380 height 18
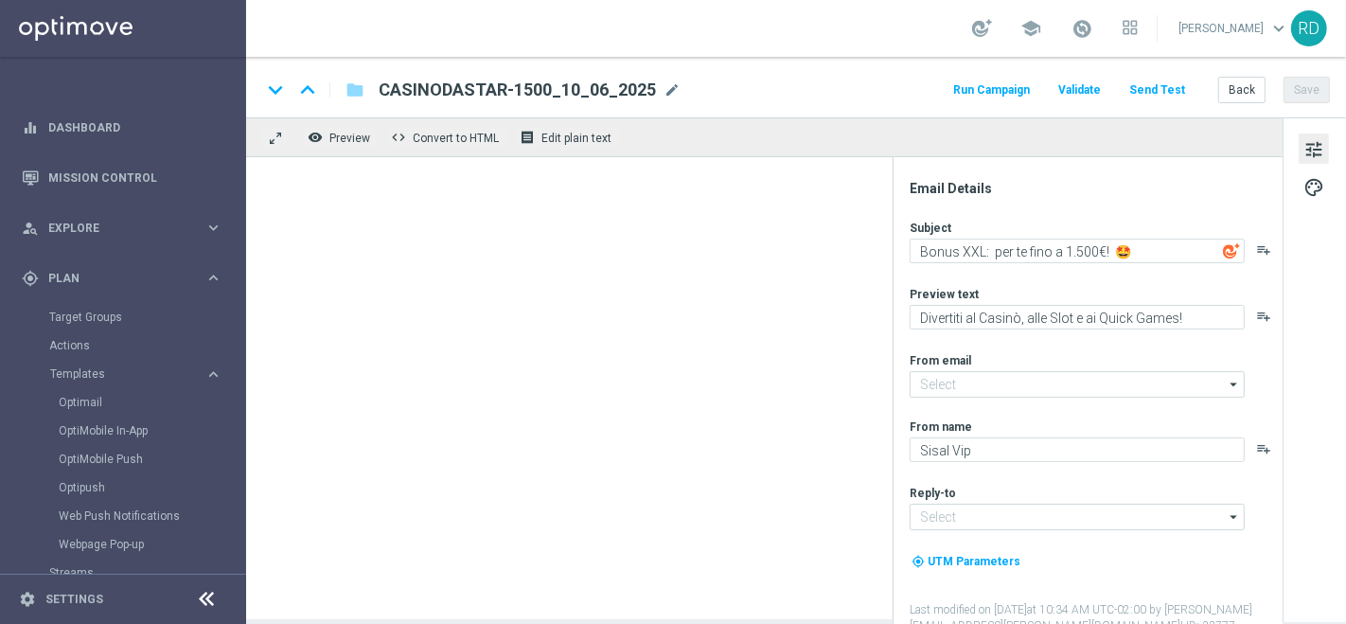
type textarea "Fino a 500€ di bonus per te 🎁"
type textarea "Scopri la promozione che ti abbiamo riservato"
type input "[EMAIL_ADDRESS][DOMAIN_NAME]"
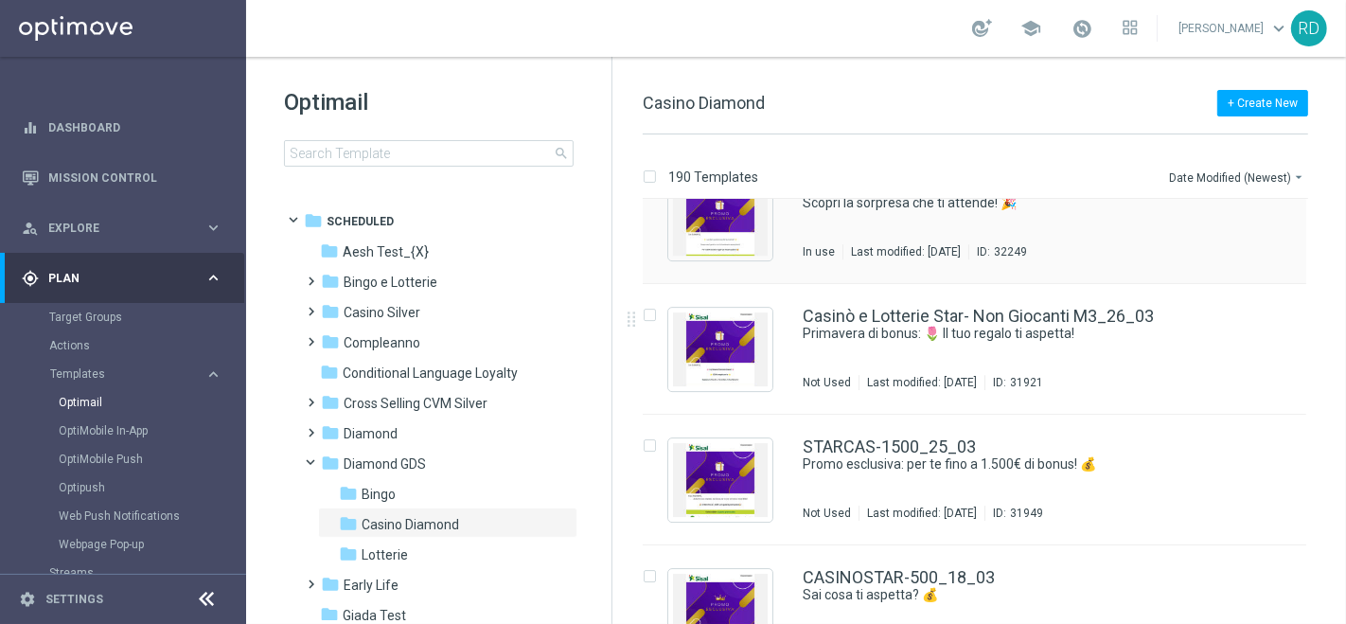
scroll to position [5245, 0]
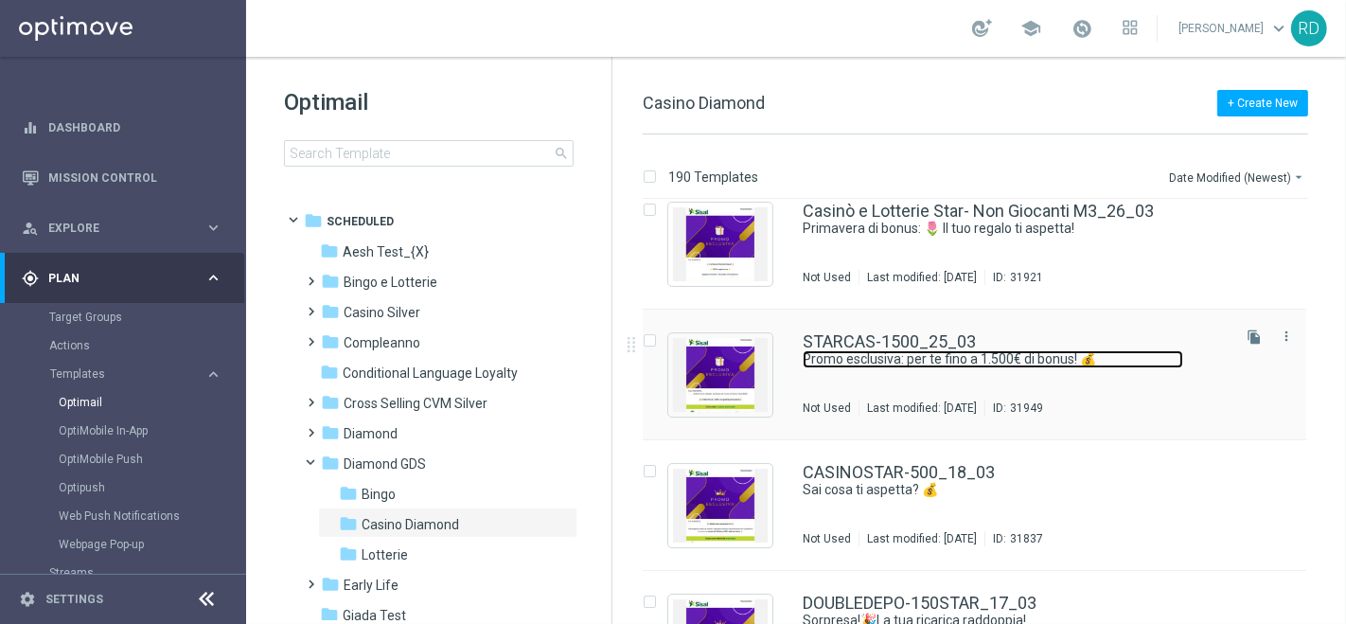
click at [871, 350] on link "Promo esclusiva: per te fino a 1.500€ di bonus! 💰" at bounding box center [993, 359] width 380 height 18
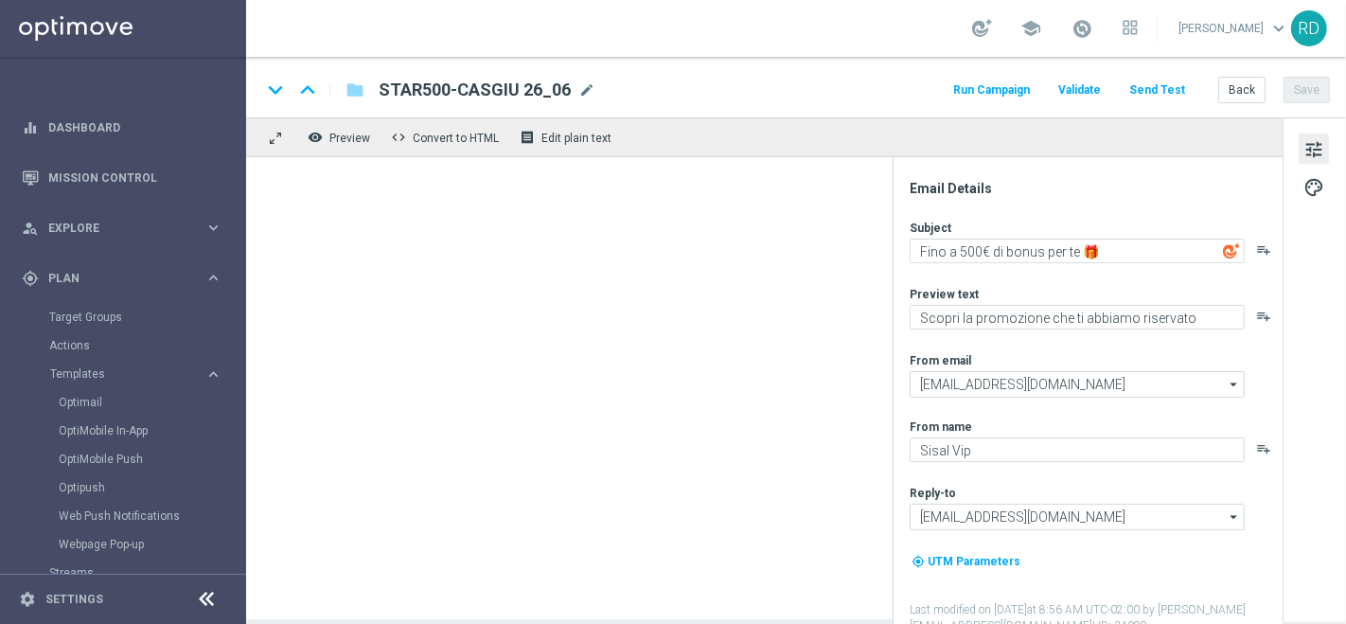
type textarea "Promo esclusiva: per te fino a 1.500€ di bonus! 💰"
type textarea "Divertiti al Casinò, alle Slot e ai Quick Games!"
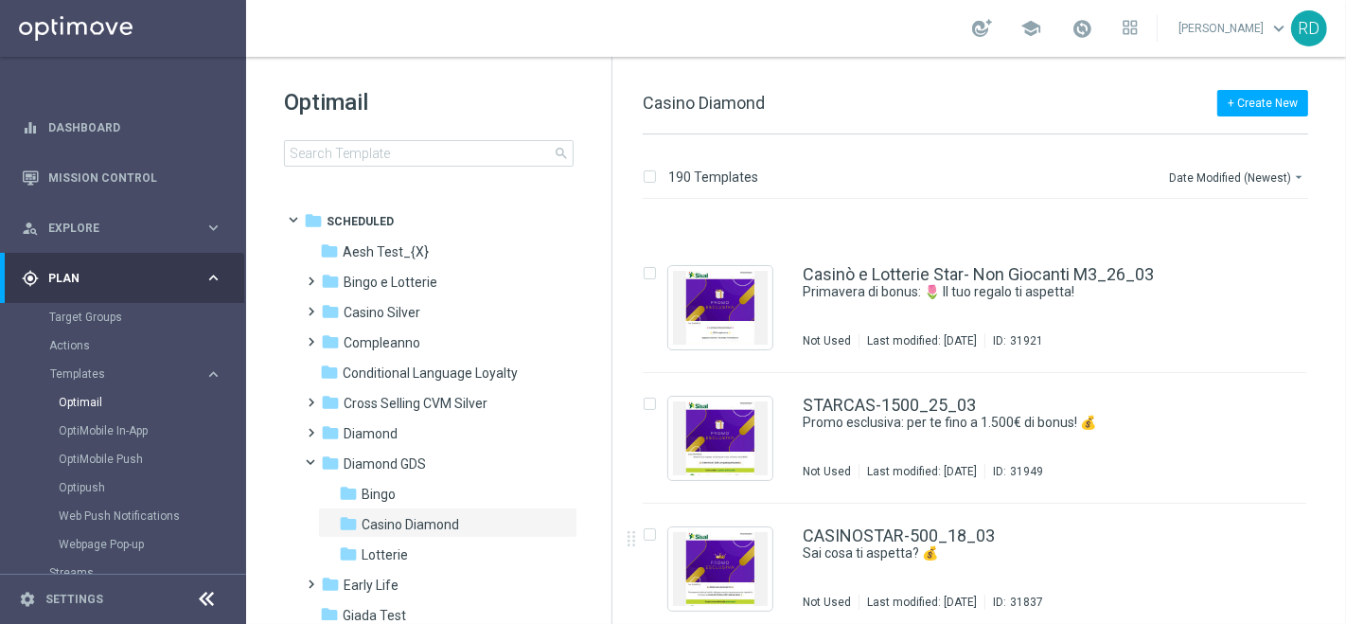
scroll to position [5245, 0]
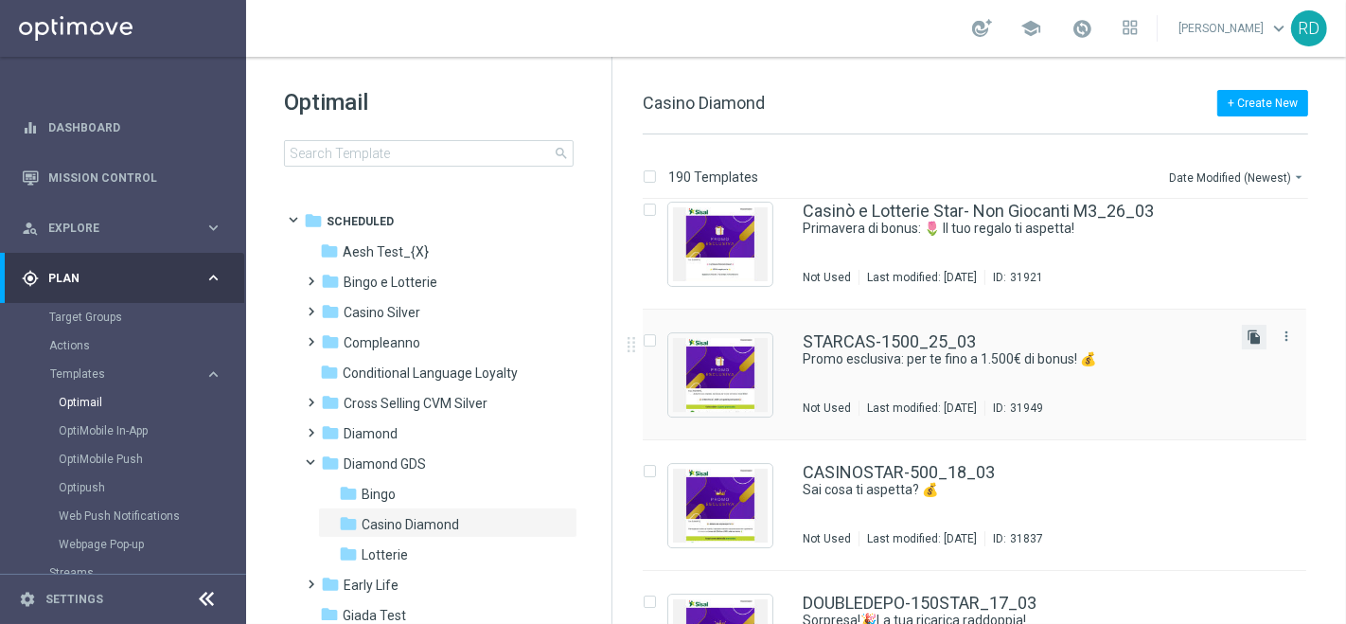
click at [1254, 333] on icon "file_copy" at bounding box center [1253, 336] width 15 height 15
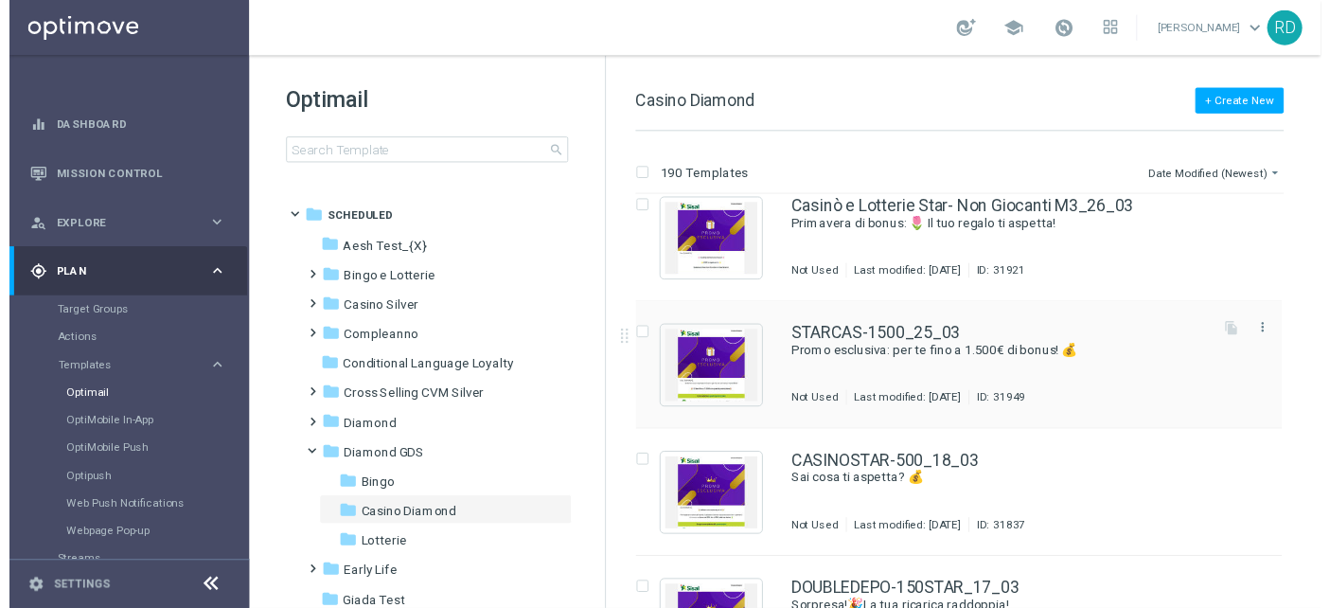
scroll to position [0, 0]
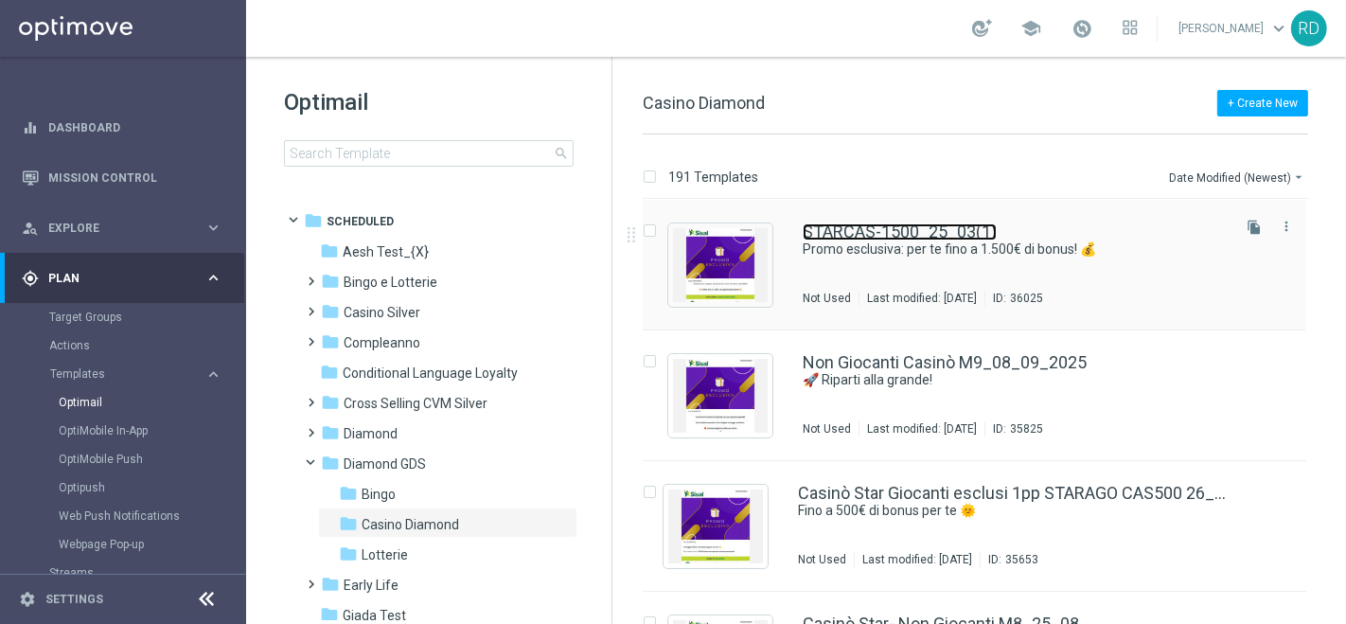
click at [981, 228] on link "STARCAS-1500_25_03(1)" at bounding box center [900, 231] width 194 height 17
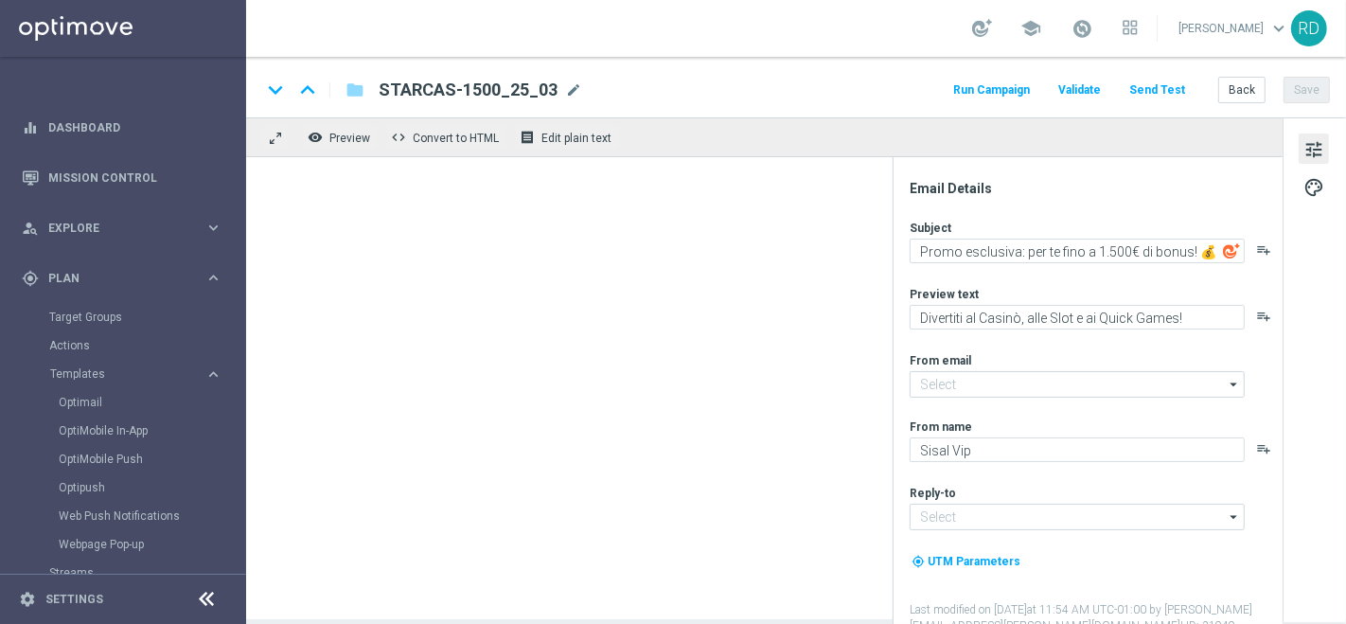
type input "STARCAS-1500_25_03(1)"
type input "[EMAIL_ADDRESS][DOMAIN_NAME]"
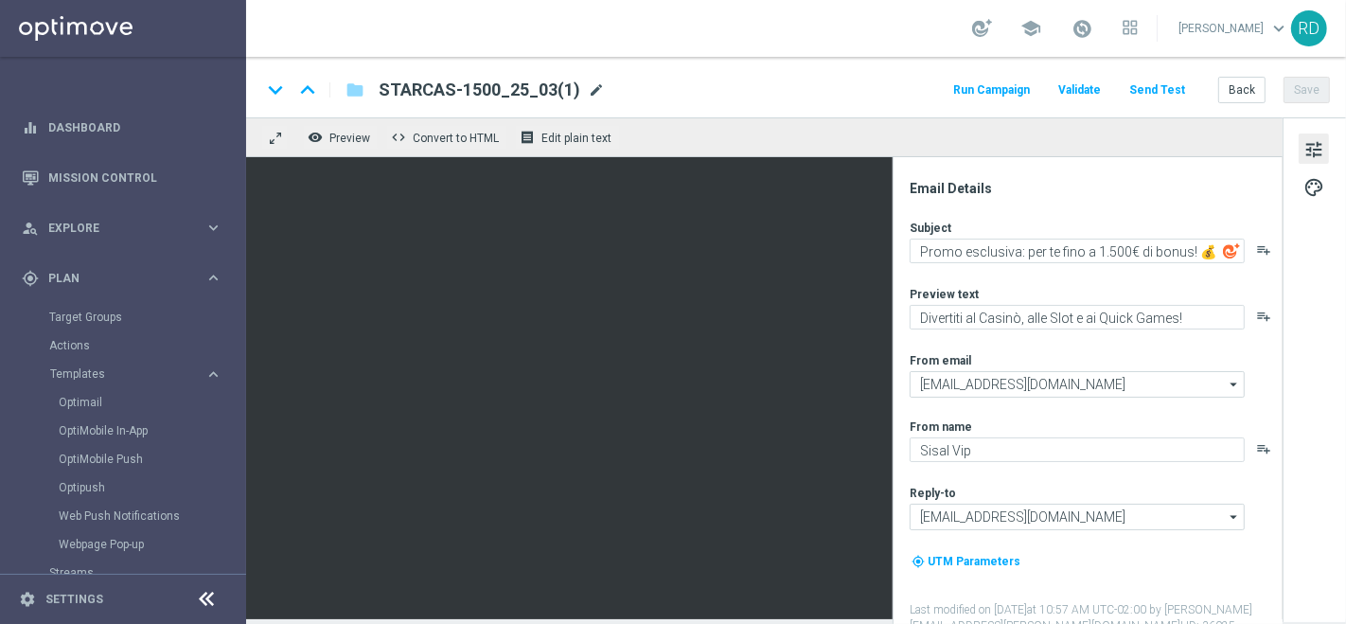
click at [596, 91] on span "mode_edit" at bounding box center [596, 89] width 17 height 17
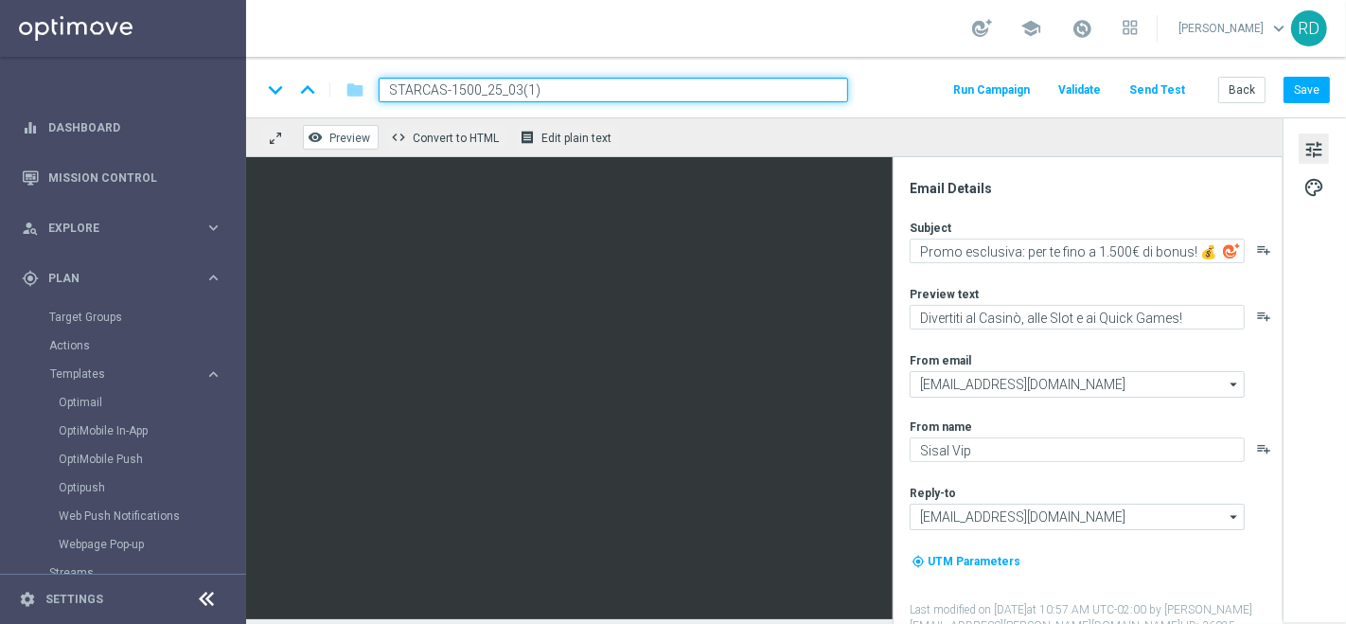
drag, startPoint x: 576, startPoint y: 87, endPoint x: 347, endPoint y: 142, distance: 235.5
click at [348, 139] on div "keyboard_arrow_down keyboard_arrow_up folder STARCAS-1500_25_03(1) Run Campaign…" at bounding box center [796, 338] width 1100 height 562
paste input "-CAS1500"
type input "STAR-CAS1500_09_09_2025"
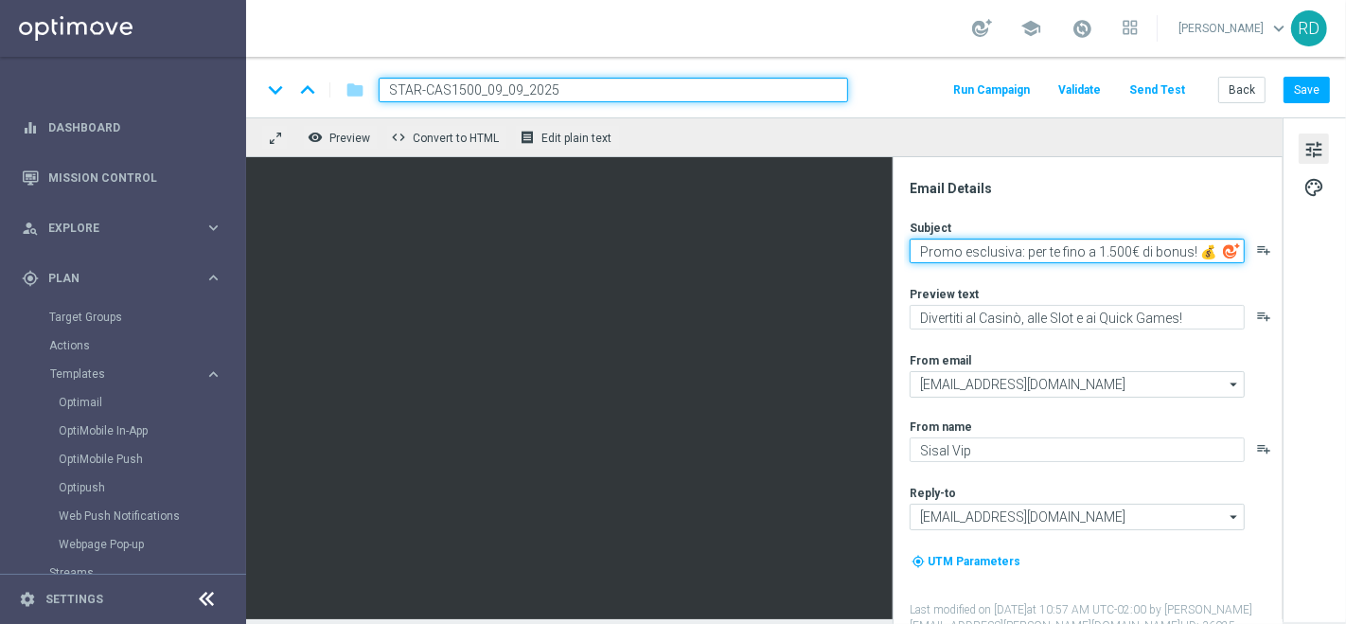
click at [968, 260] on textarea "Promo esclusiva: per te fino a 1.500€ di bonus! 💰" at bounding box center [1076, 250] width 335 height 25
click at [970, 260] on textarea "Promo esclusiva: per te fino a 1.500€ di bonus! 💰" at bounding box center [1076, 250] width 335 height 25
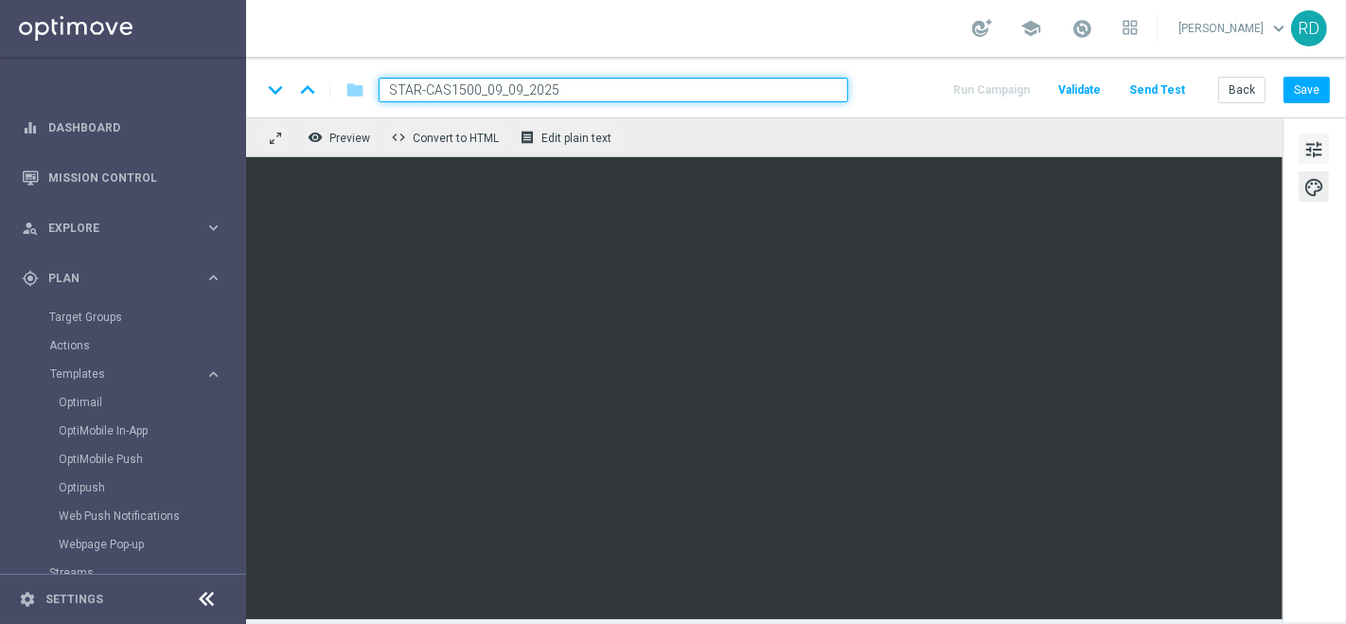
click at [1313, 150] on span "tune" at bounding box center [1313, 149] width 21 height 25
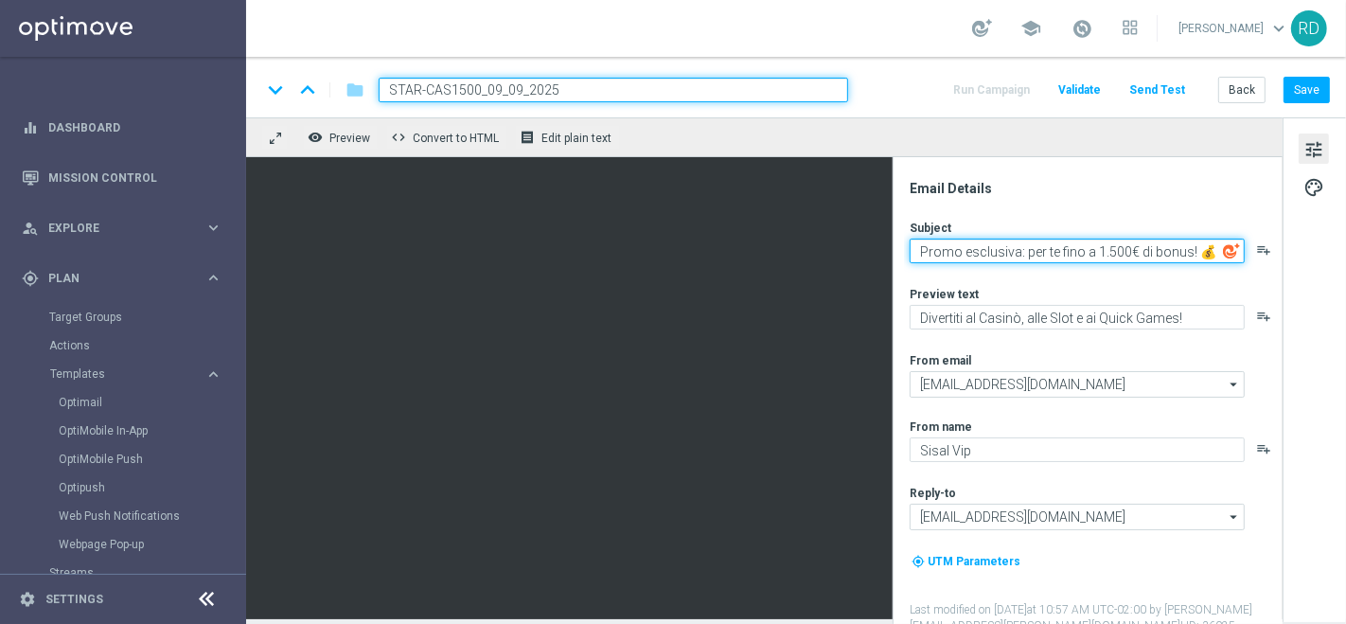
drag, startPoint x: 1020, startPoint y: 253, endPoint x: 1203, endPoint y: 250, distance: 182.7
click at [1203, 250] on textarea "Promo esclusiva: per te fino a 1.500€ di bonus! 💰" at bounding box center [1076, 250] width 335 height 25
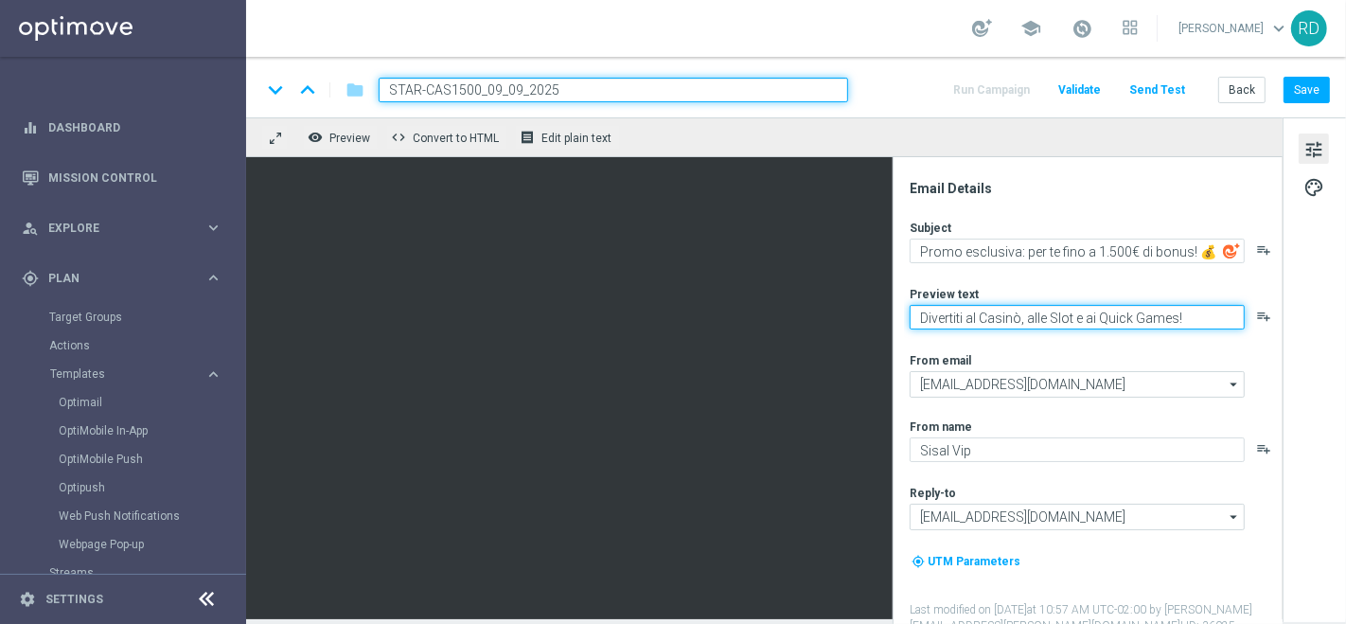
drag, startPoint x: 1190, startPoint y: 320, endPoint x: 897, endPoint y: 331, distance: 292.7
click at [897, 331] on div "Email Details Subject Promo esclusiva: per [PERSON_NAME] a 1.500€ di bonus! 💰 p…" at bounding box center [1087, 390] width 390 height 467
paste textarea "per [PERSON_NAME] a 1.500€ di bonus! 💰"
click at [925, 320] on textarea "per [PERSON_NAME] a 1.500€ di bonus! 💰" at bounding box center [1076, 317] width 335 height 25
click at [1111, 316] on textarea "Per [PERSON_NAME] a 1.500€ di bonus! 💰" at bounding box center [1076, 317] width 335 height 25
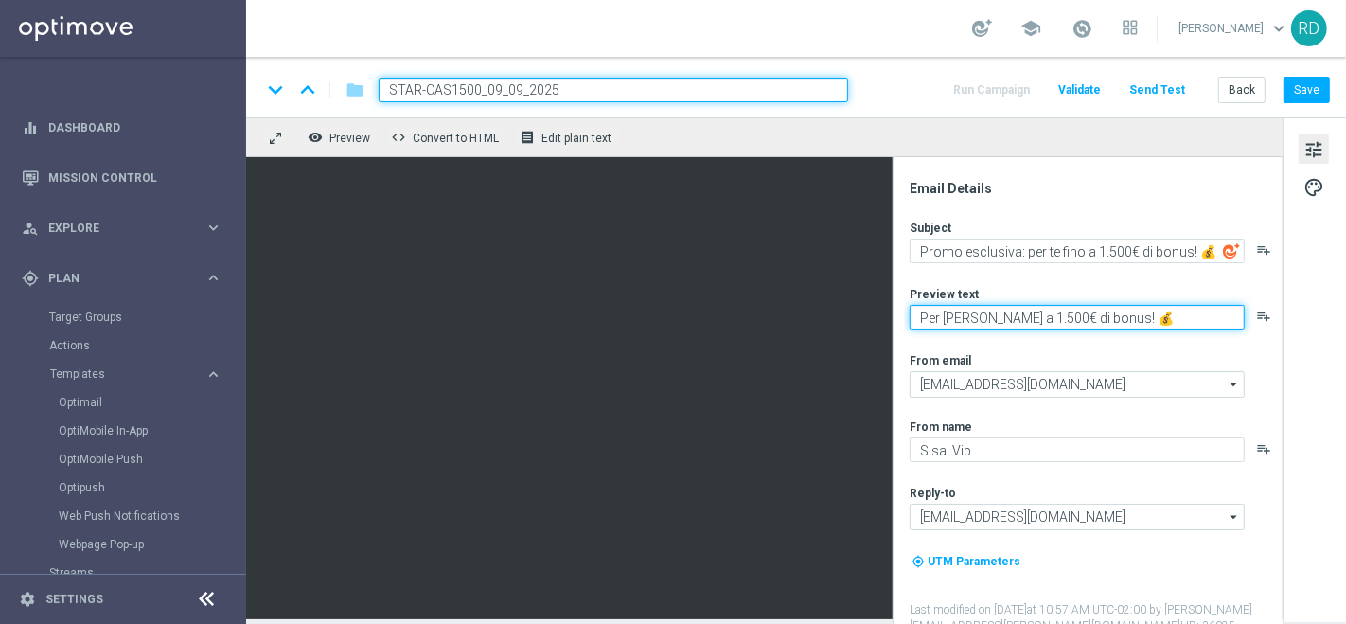
type textarea "Per [PERSON_NAME] a 1.500€ di bonus! 💰"
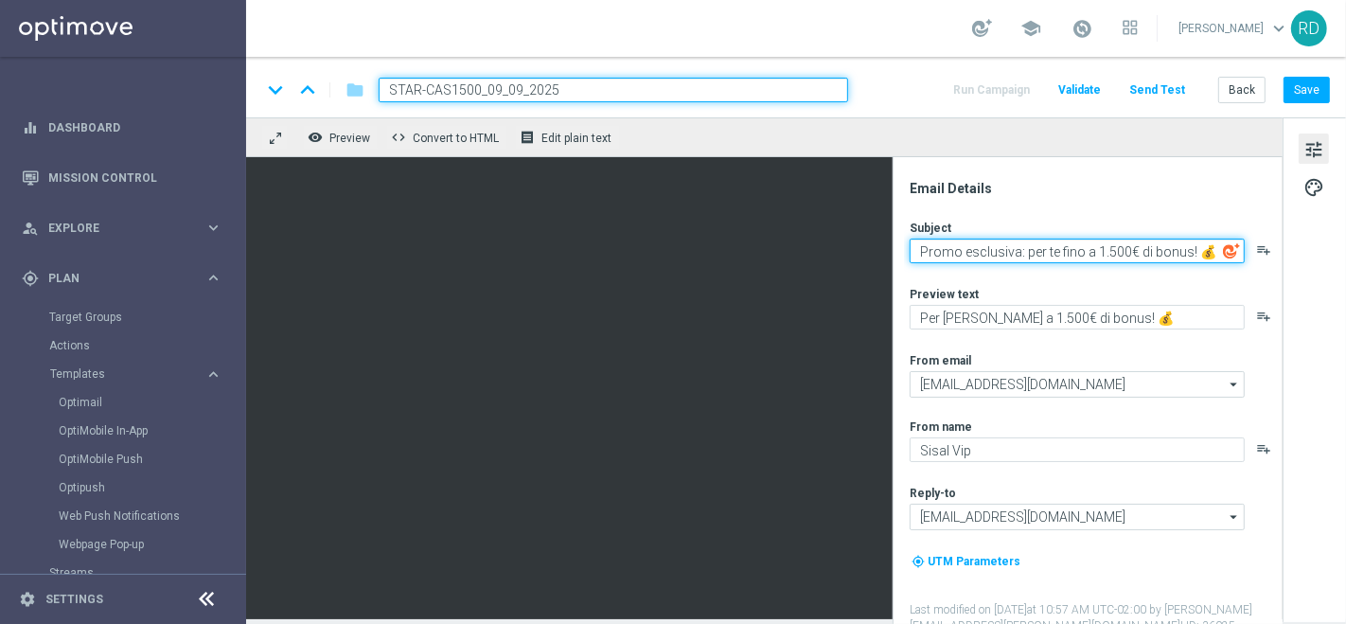
drag, startPoint x: 919, startPoint y: 250, endPoint x: 1213, endPoint y: 247, distance: 294.3
click at [1213, 247] on textarea "Promo esclusiva: per te fino a 1.500€ di bonus! 💰" at bounding box center [1076, 250] width 335 height 25
drag, startPoint x: 958, startPoint y: 248, endPoint x: 927, endPoint y: 247, distance: 30.3
click at [906, 247] on div "Email Details Subject é playlist_add Preview text Per [PERSON_NAME] a 1.500€ di…" at bounding box center [1092, 402] width 377 height 444
paste textarea "tempo"
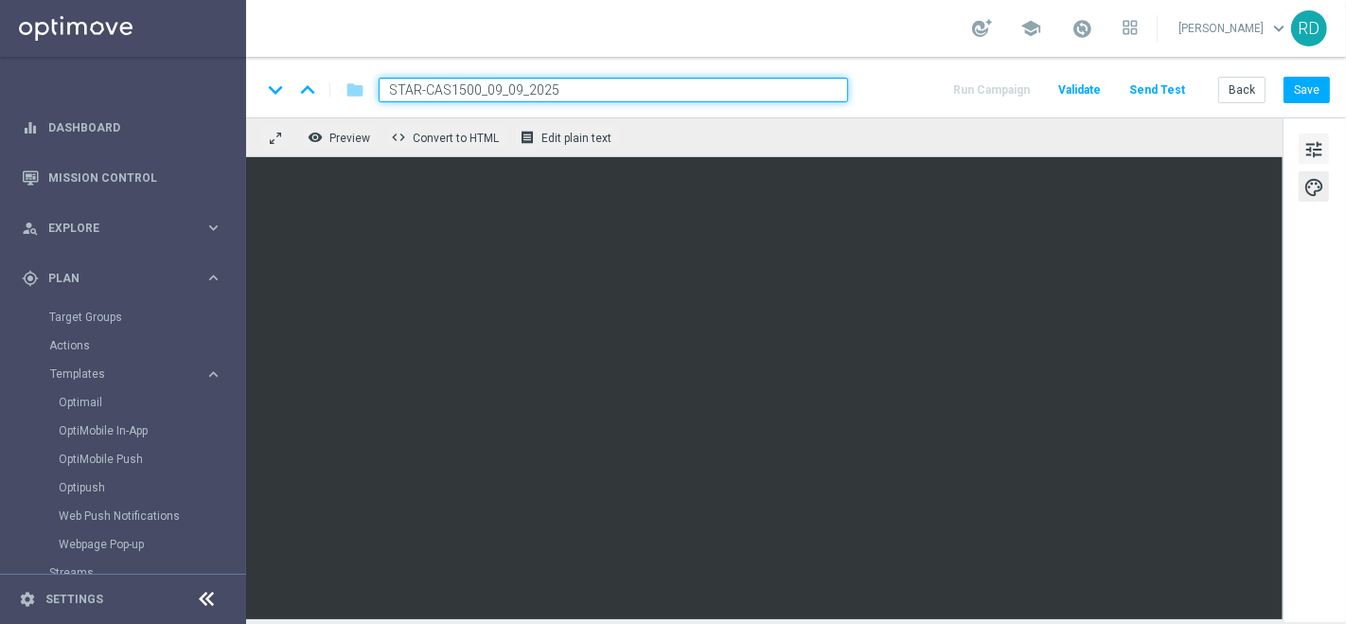
click at [1312, 145] on span "tune" at bounding box center [1313, 149] width 21 height 25
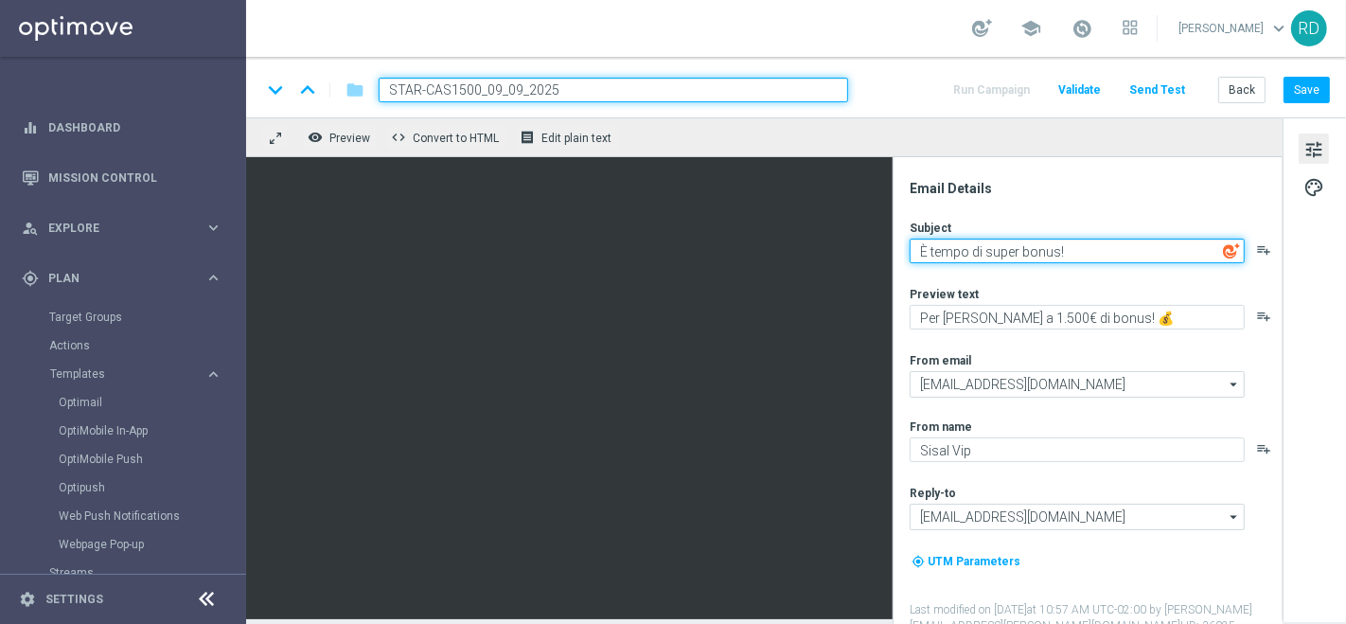
click at [1103, 242] on textarea "È tempo di super bonus!" at bounding box center [1076, 250] width 335 height 25
paste textarea "🎉"
type textarea "È tempo di super bonus! 🎉"
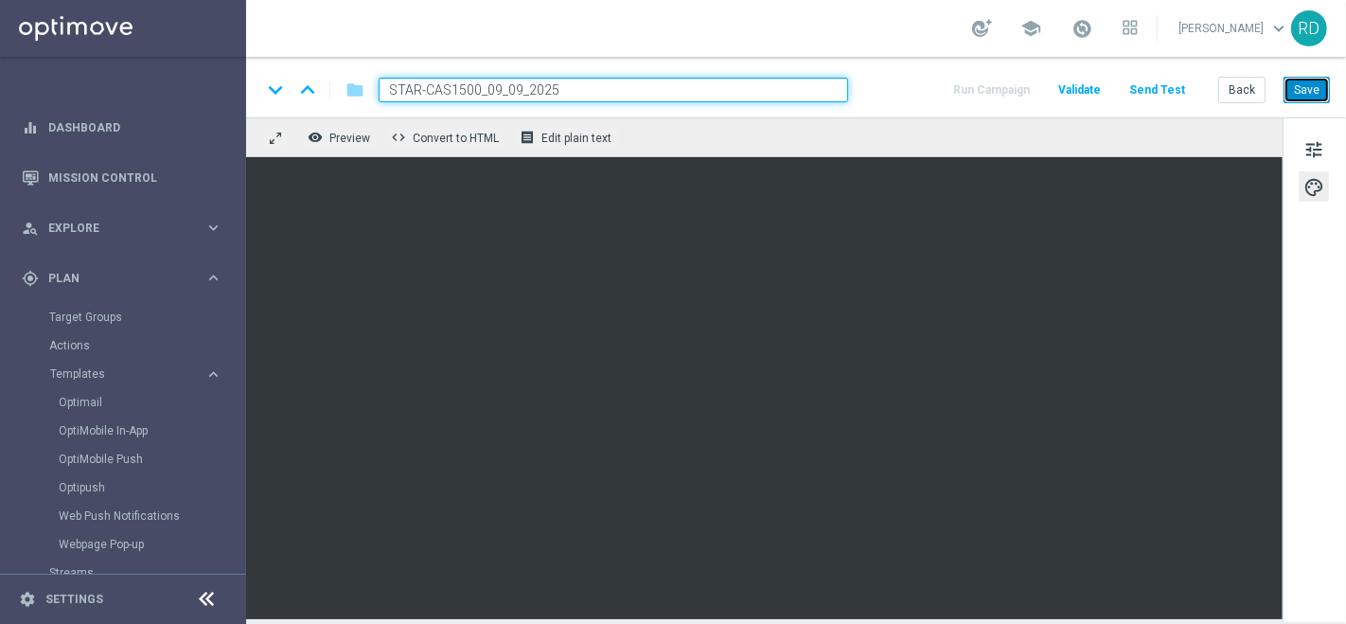
click at [1310, 93] on button "Save" at bounding box center [1306, 90] width 46 height 26
click at [1322, 152] on span "tune" at bounding box center [1313, 149] width 21 height 25
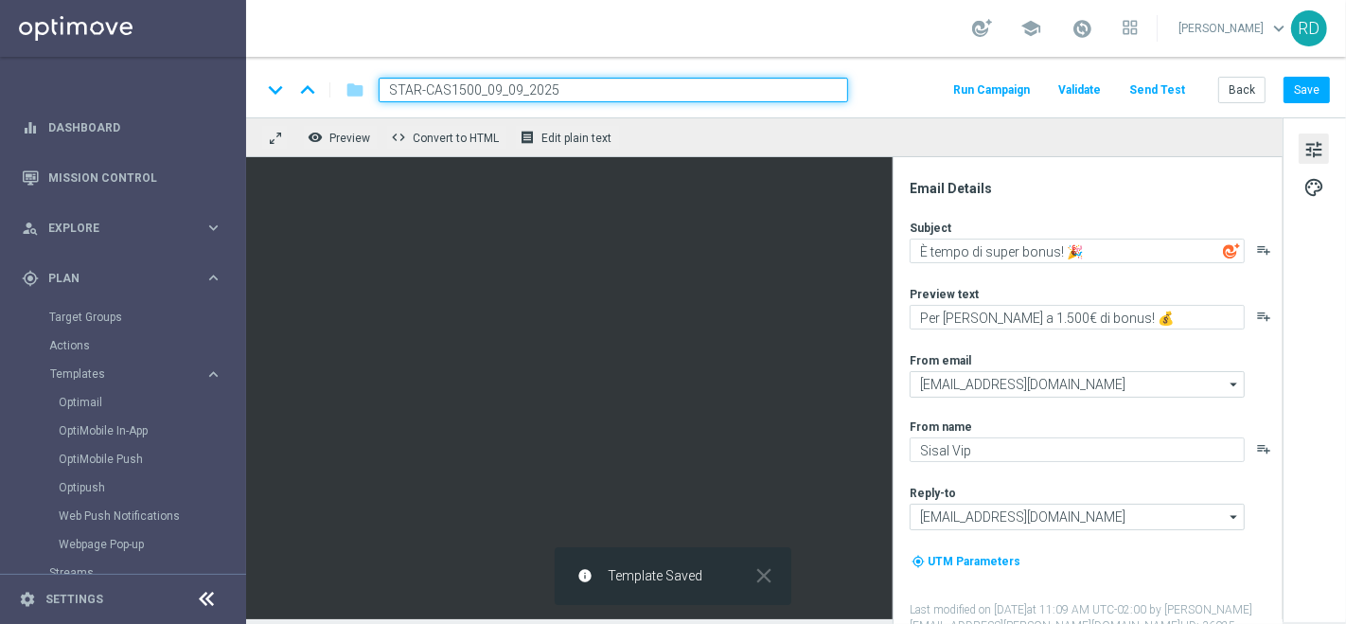
click at [1159, 88] on button "Send Test" at bounding box center [1157, 91] width 62 height 26
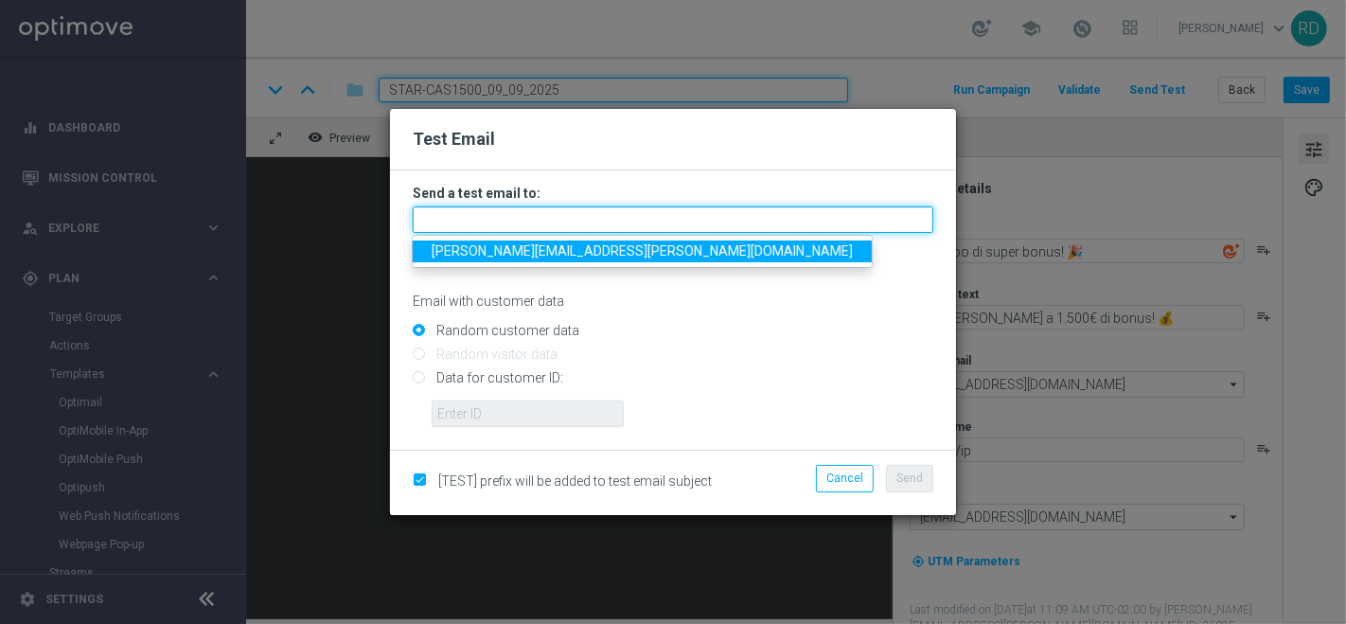
click at [676, 225] on input "text" at bounding box center [673, 219] width 521 height 26
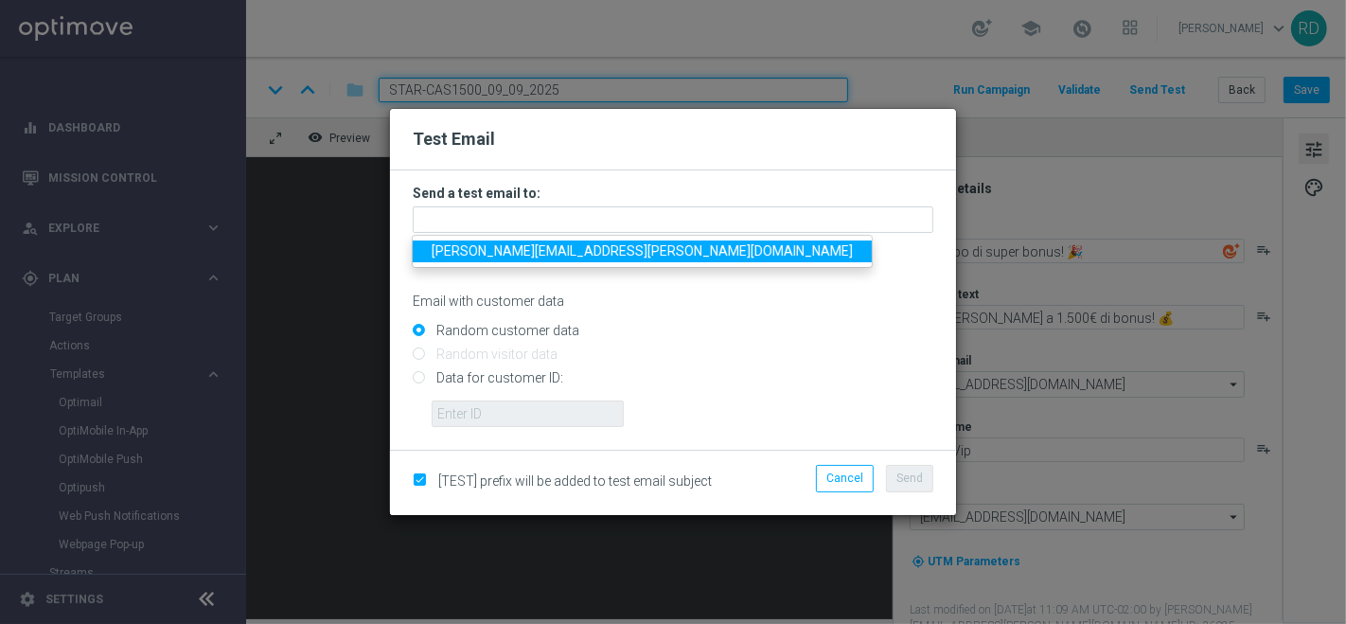
click at [569, 247] on span "[PERSON_NAME][EMAIL_ADDRESS][PERSON_NAME][DOMAIN_NAME]" at bounding box center [642, 250] width 421 height 15
type input "[PERSON_NAME][EMAIL_ADDRESS][PERSON_NAME][DOMAIN_NAME]"
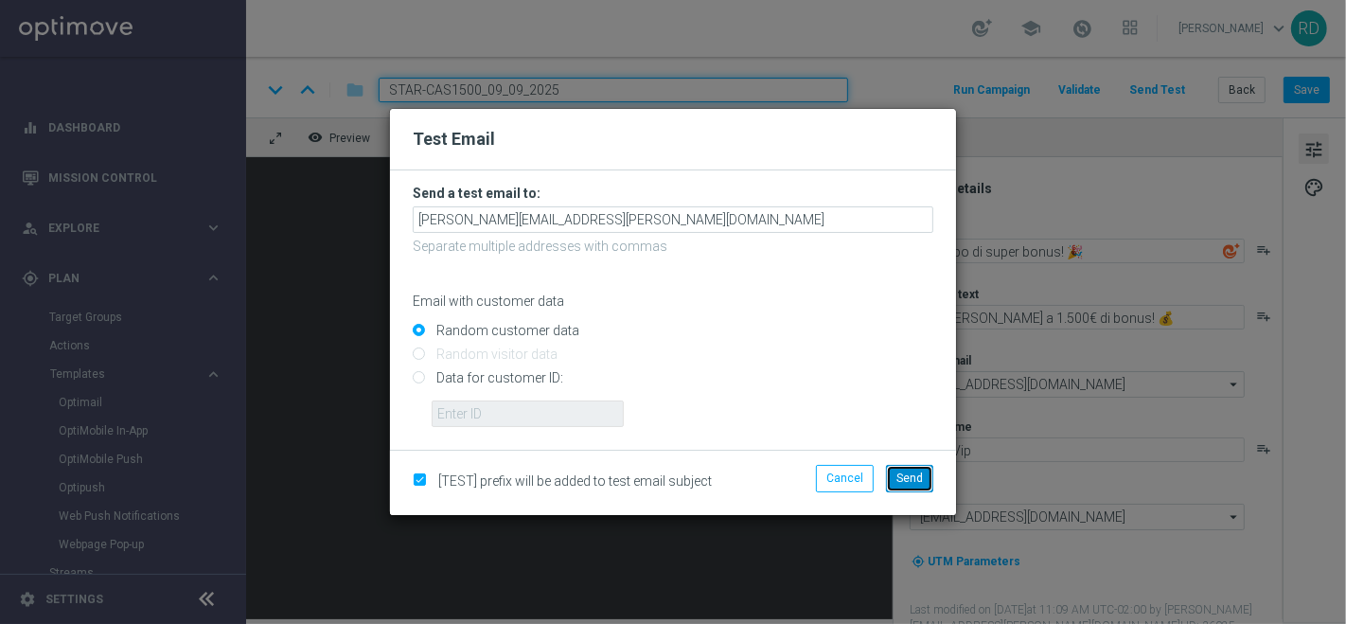
click at [905, 471] on span "Send" at bounding box center [909, 477] width 26 height 13
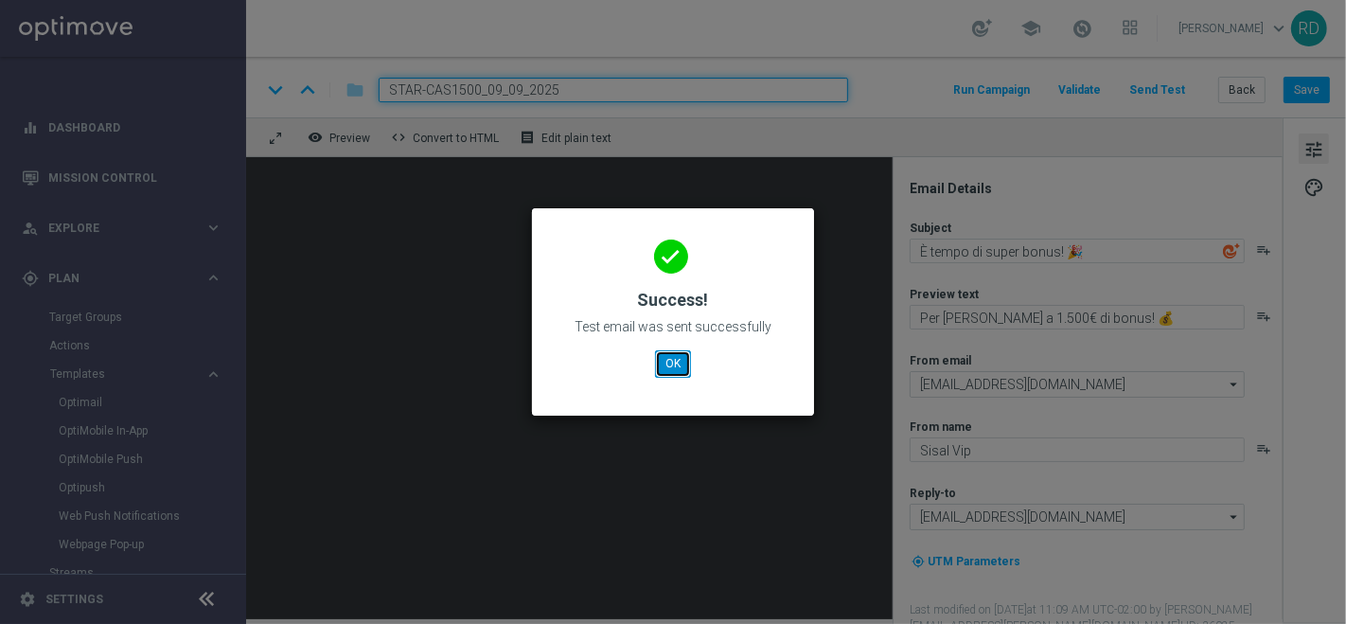
click at [663, 367] on button "OK" at bounding box center [673, 363] width 36 height 26
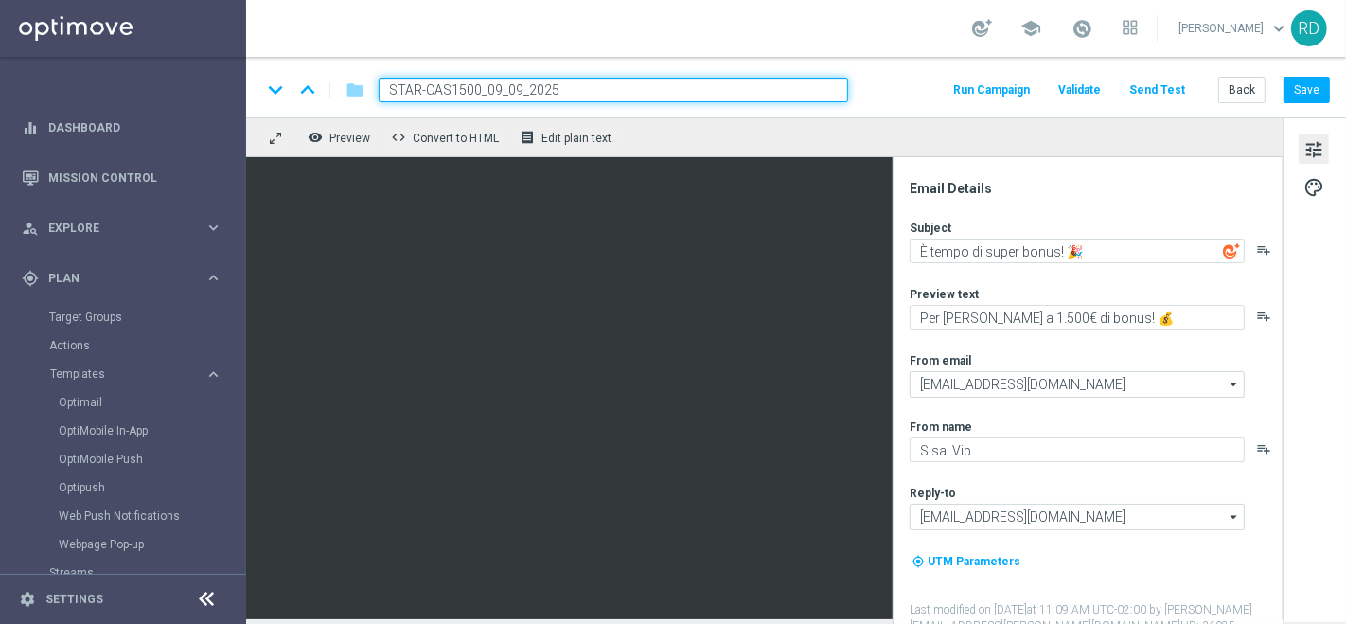
click at [1020, 90] on button "Run Campaign" at bounding box center [991, 91] width 82 height 26
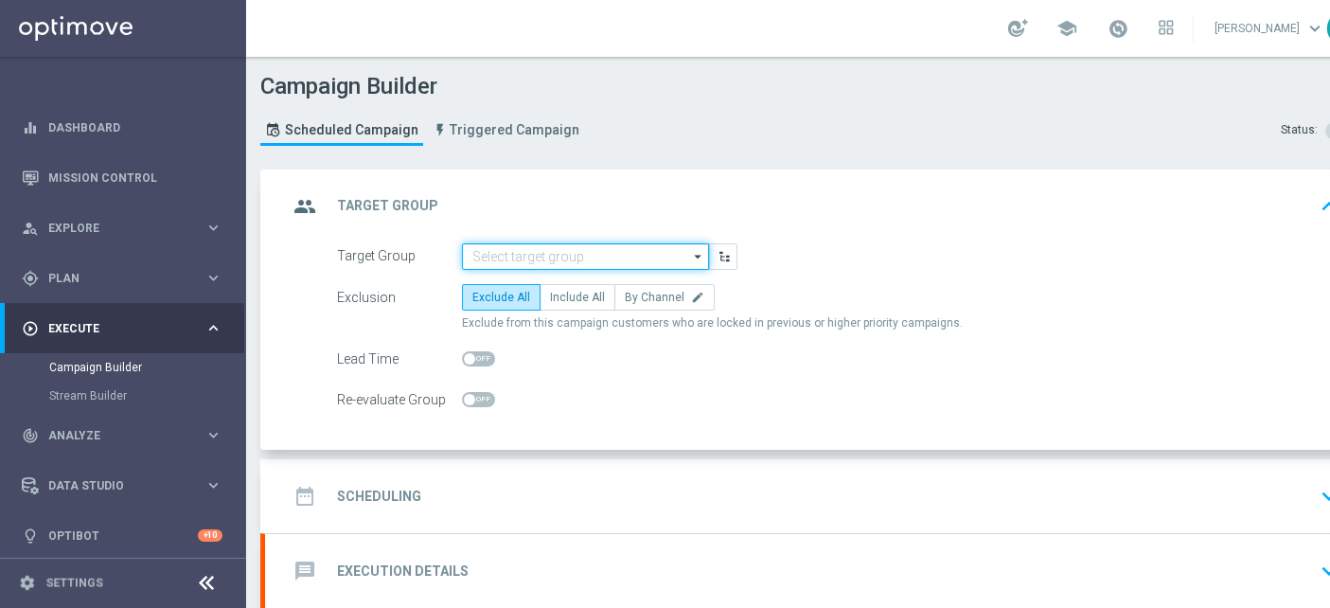
click at [565, 260] on input at bounding box center [585, 256] width 247 height 26
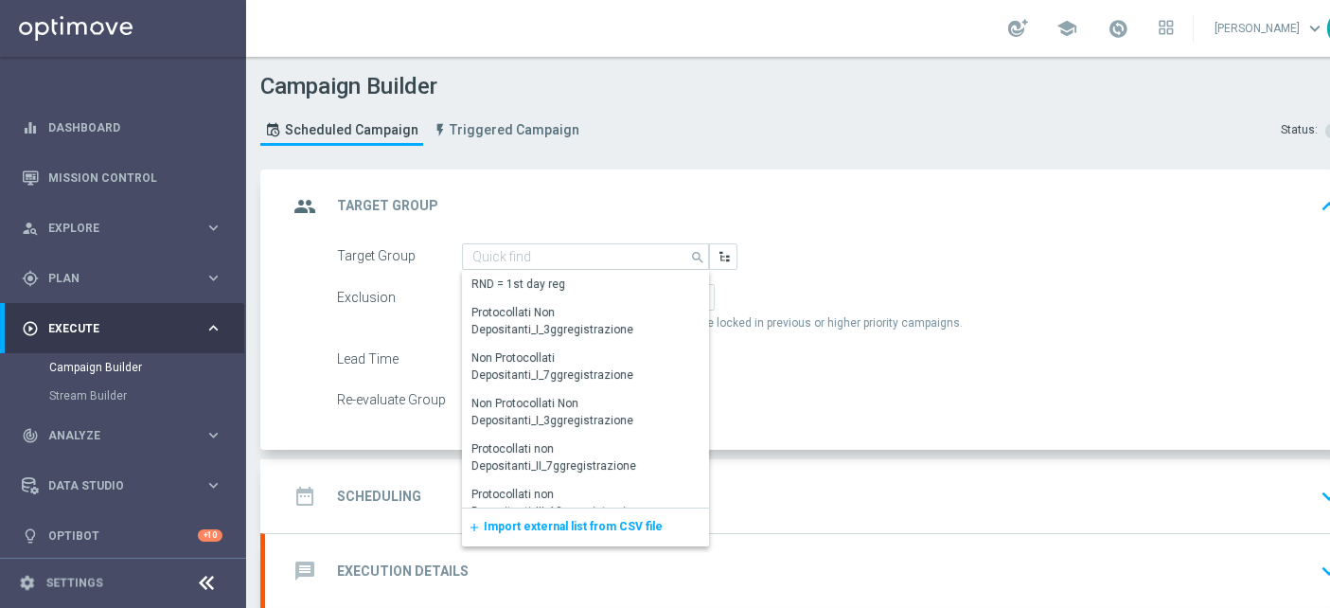
click at [844, 112] on div "Campaign Builder Scheduled Campaign Triggered Campaign Status: Draft" at bounding box center [814, 111] width 1136 height 87
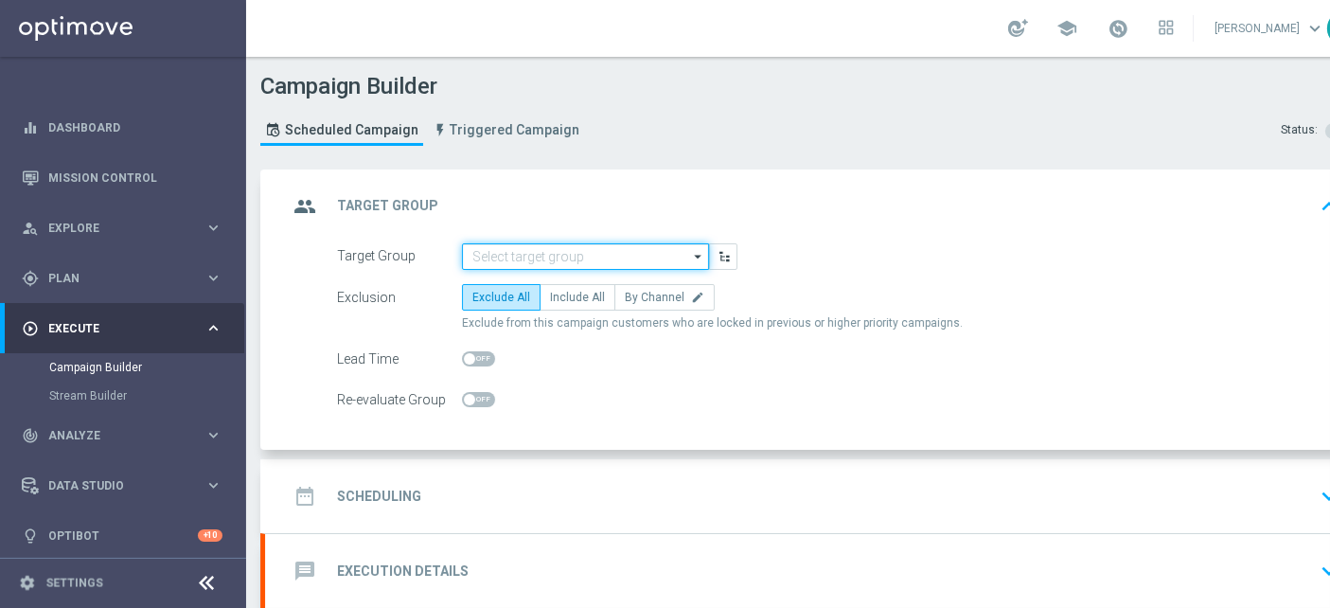
click at [578, 260] on input at bounding box center [585, 256] width 247 height 26
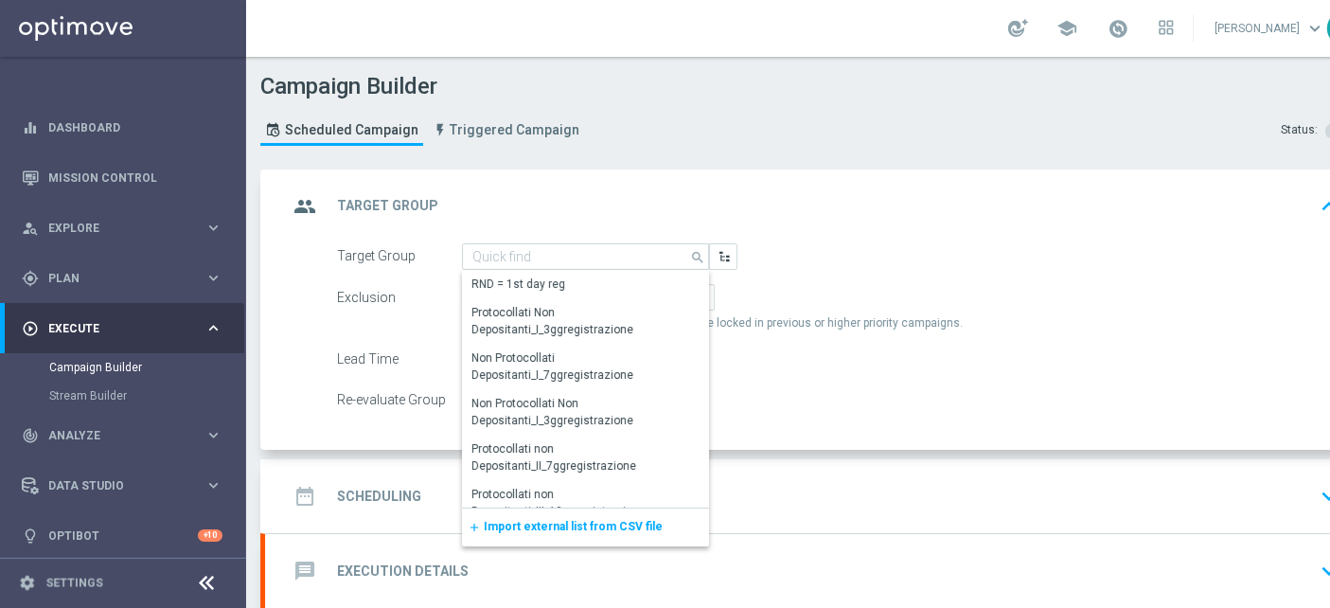
click at [543, 522] on span "Import external list from CSV file" at bounding box center [573, 526] width 179 height 13
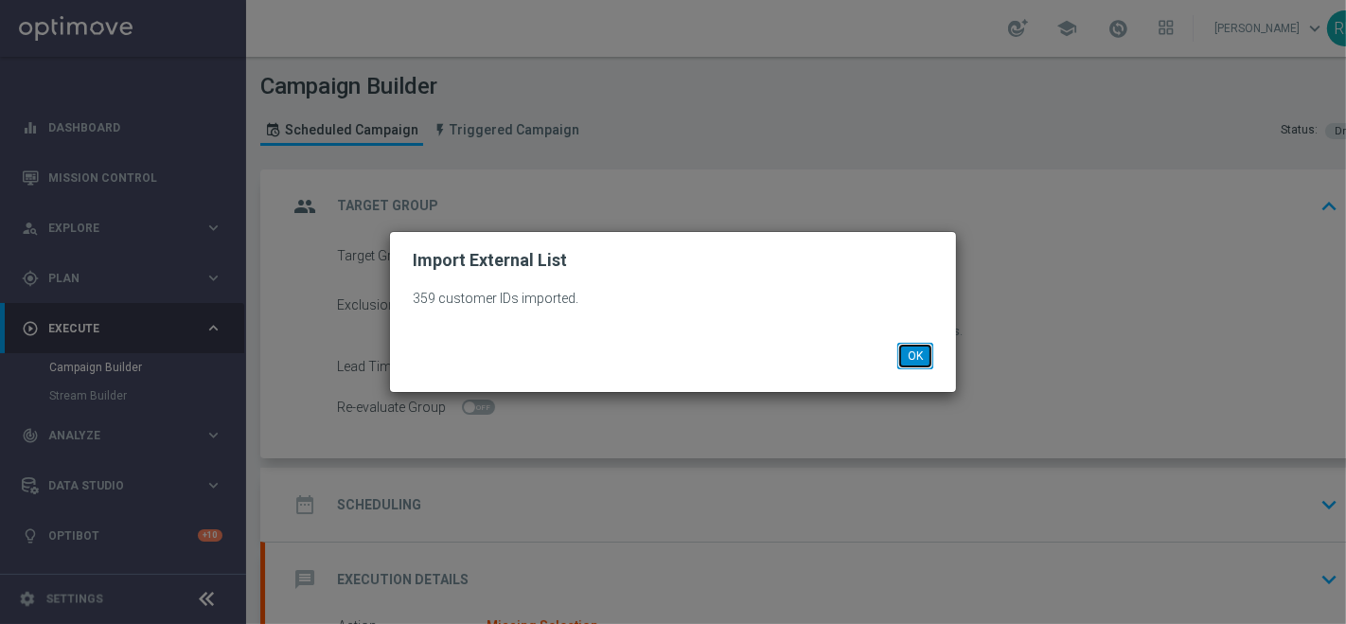
click at [911, 355] on button "OK" at bounding box center [915, 356] width 36 height 26
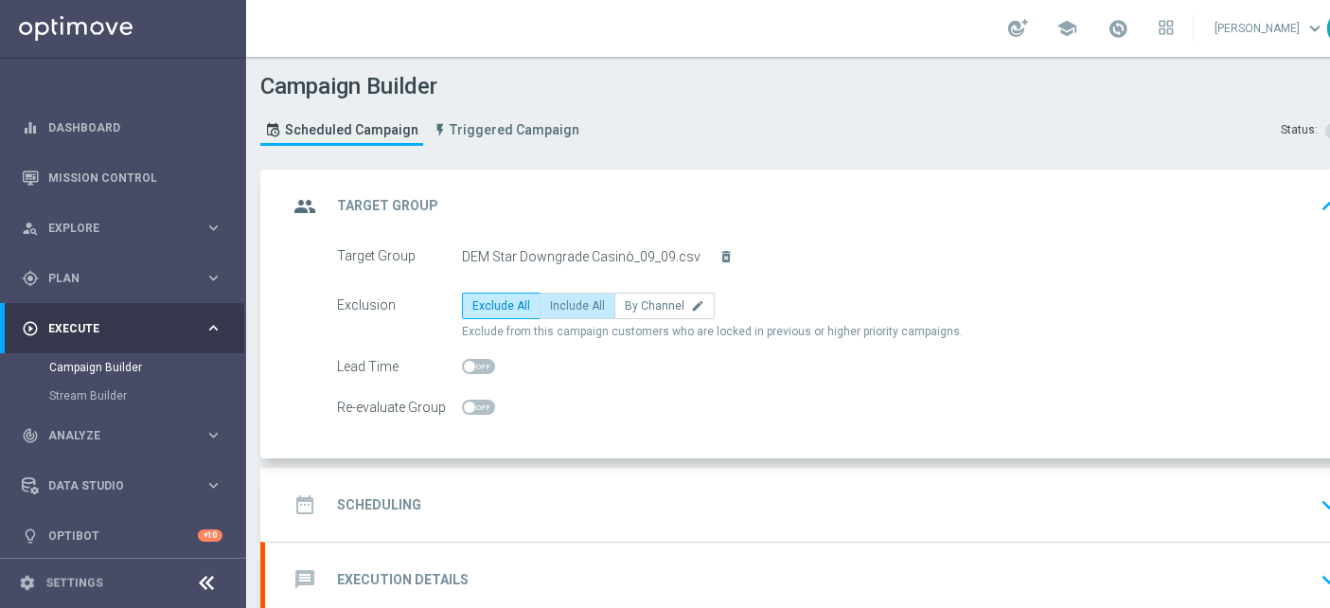
click at [570, 313] on label "Include All" at bounding box center [577, 305] width 76 height 26
click at [562, 313] on input "Include All" at bounding box center [556, 309] width 12 height 12
radio input "true"
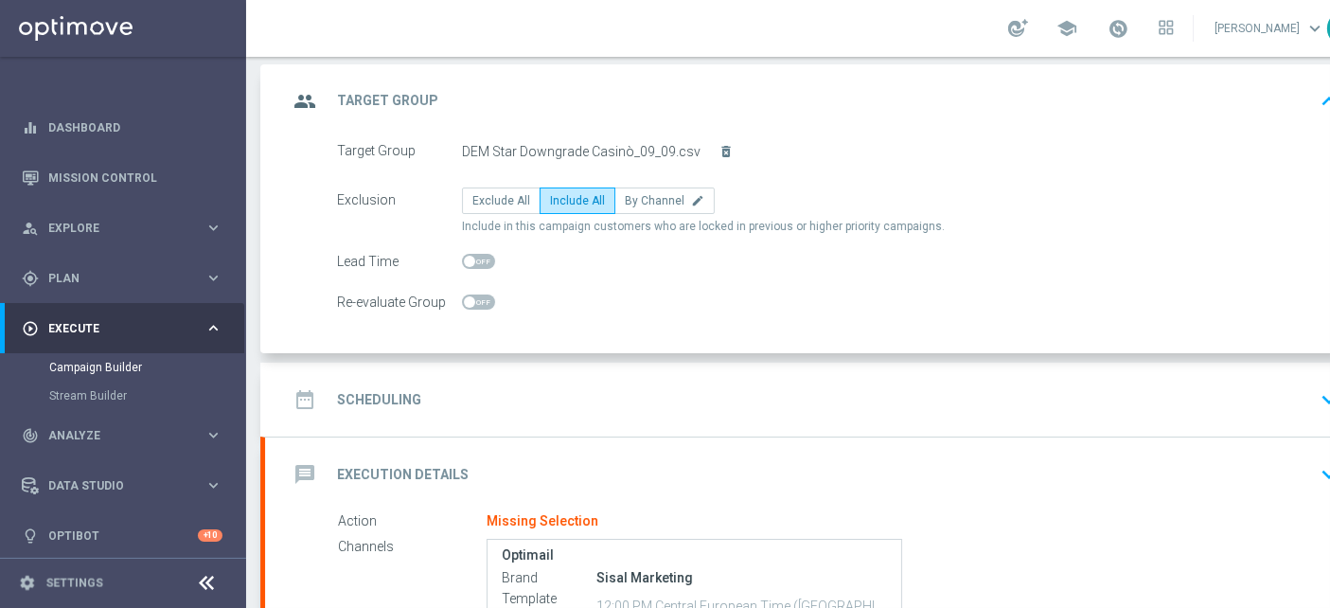
scroll to position [315, 0]
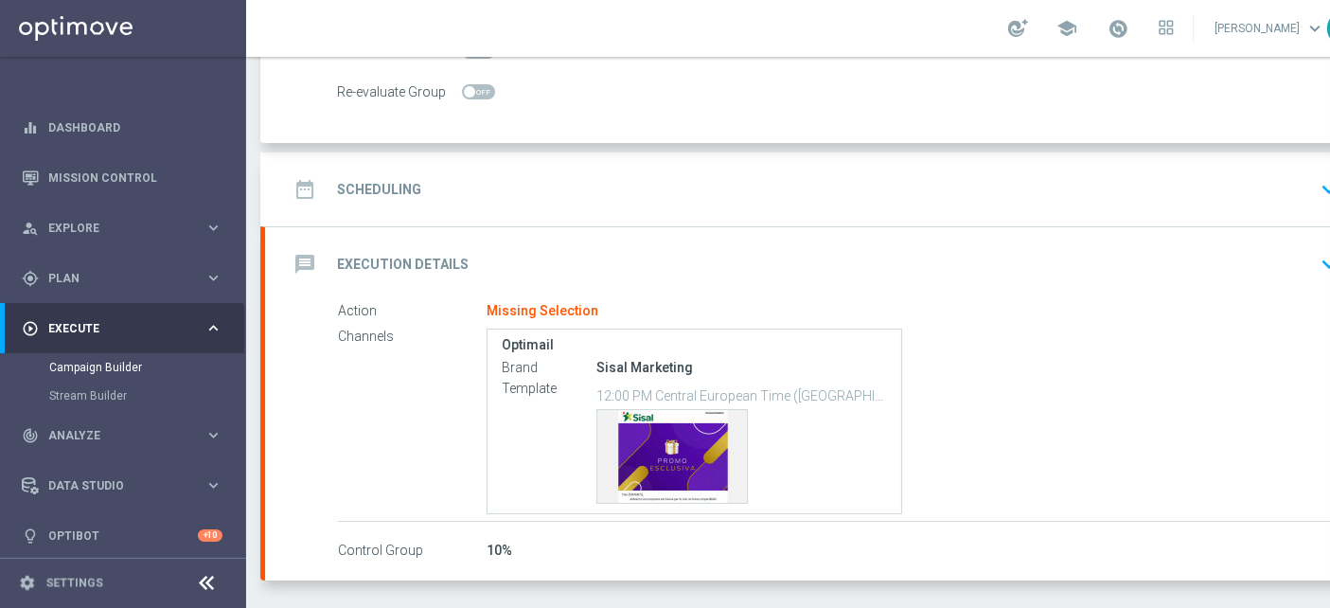
click at [370, 195] on h2 "Scheduling" at bounding box center [379, 190] width 84 height 18
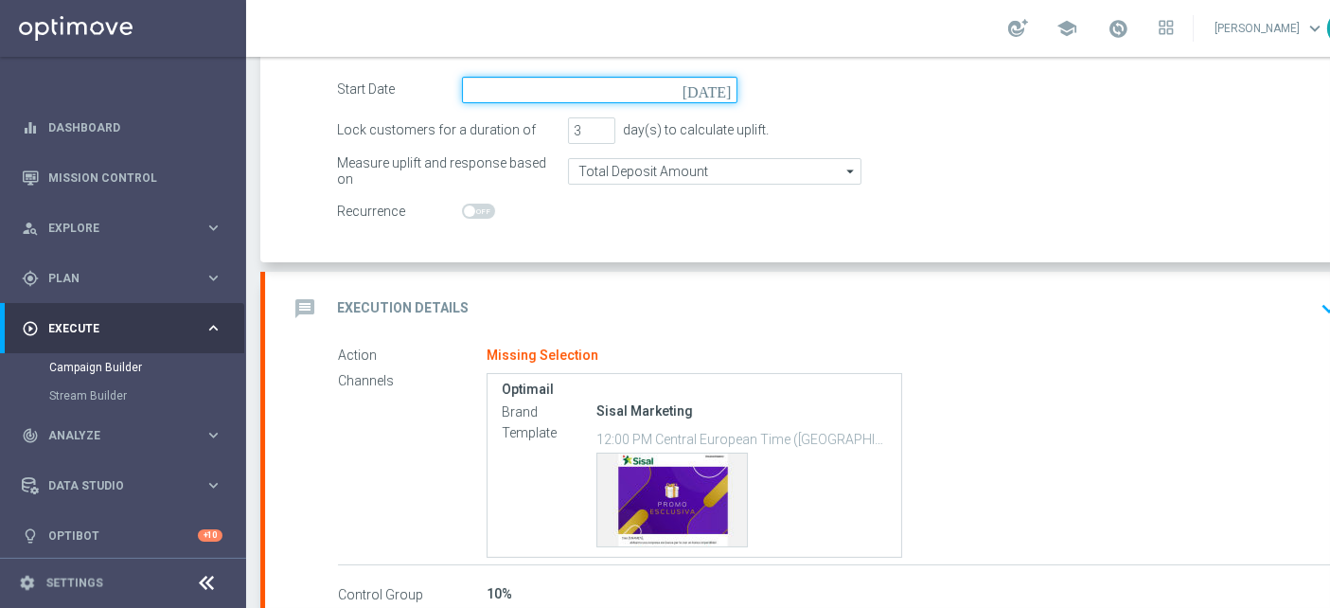
click at [523, 89] on input at bounding box center [599, 90] width 275 height 26
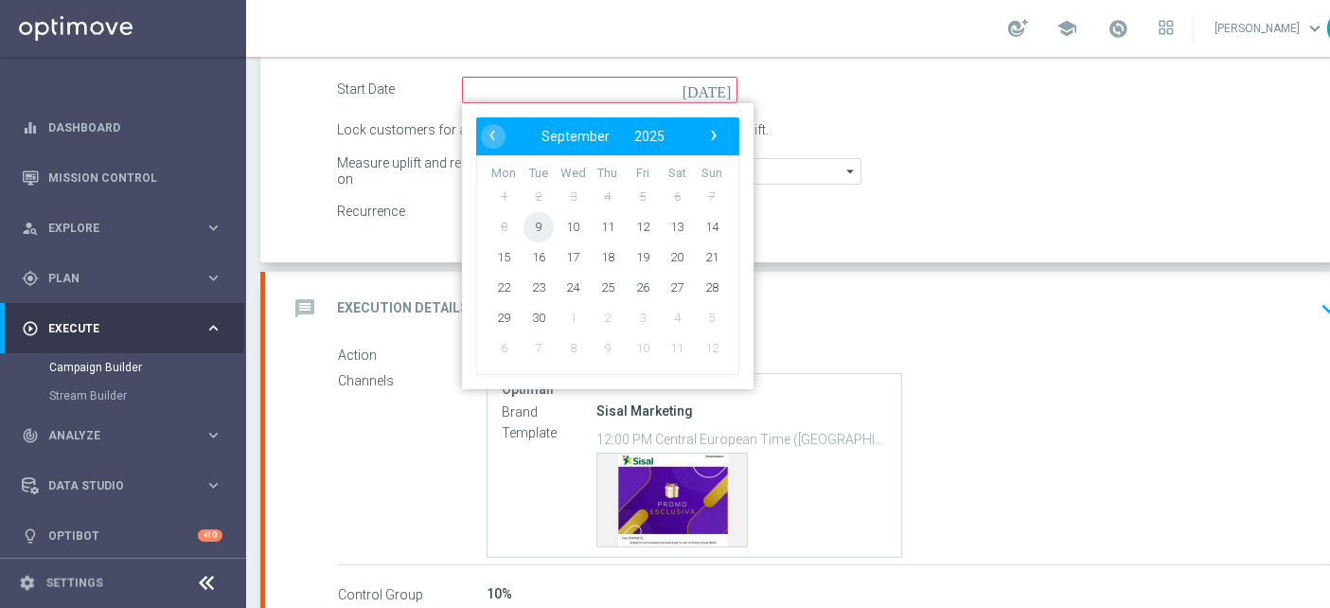
click at [543, 221] on span "9" at bounding box center [538, 226] width 30 height 30
type input "[DATE]"
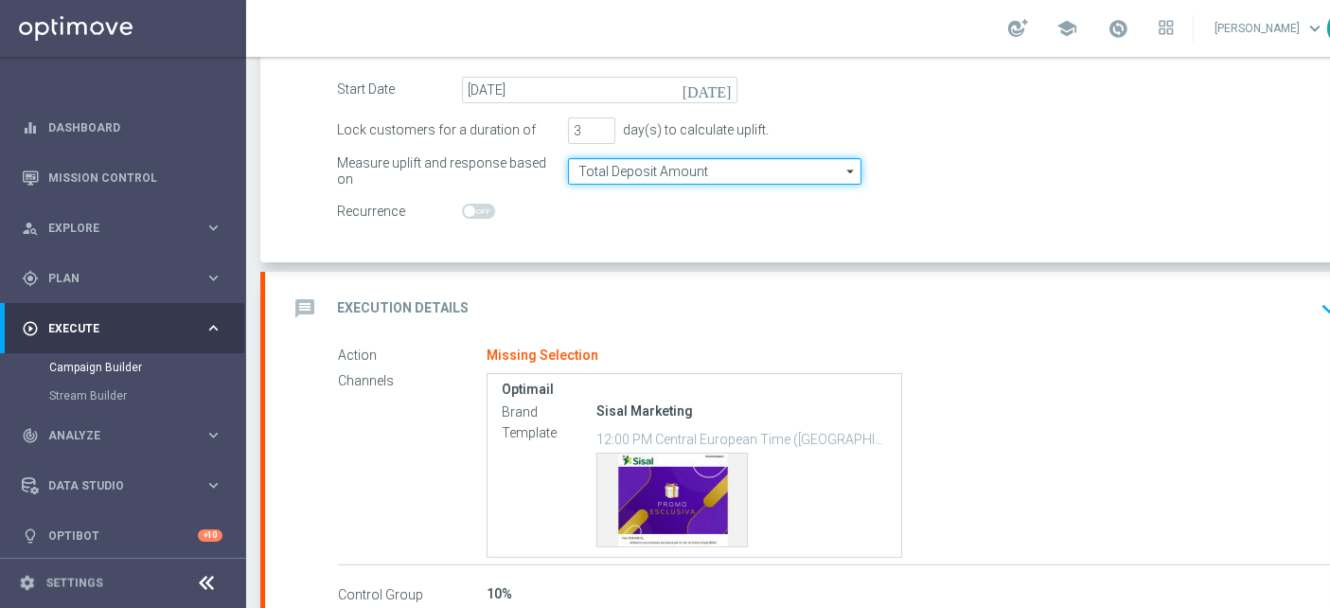
click at [609, 168] on input "Total Deposit Amount" at bounding box center [714, 171] width 293 height 26
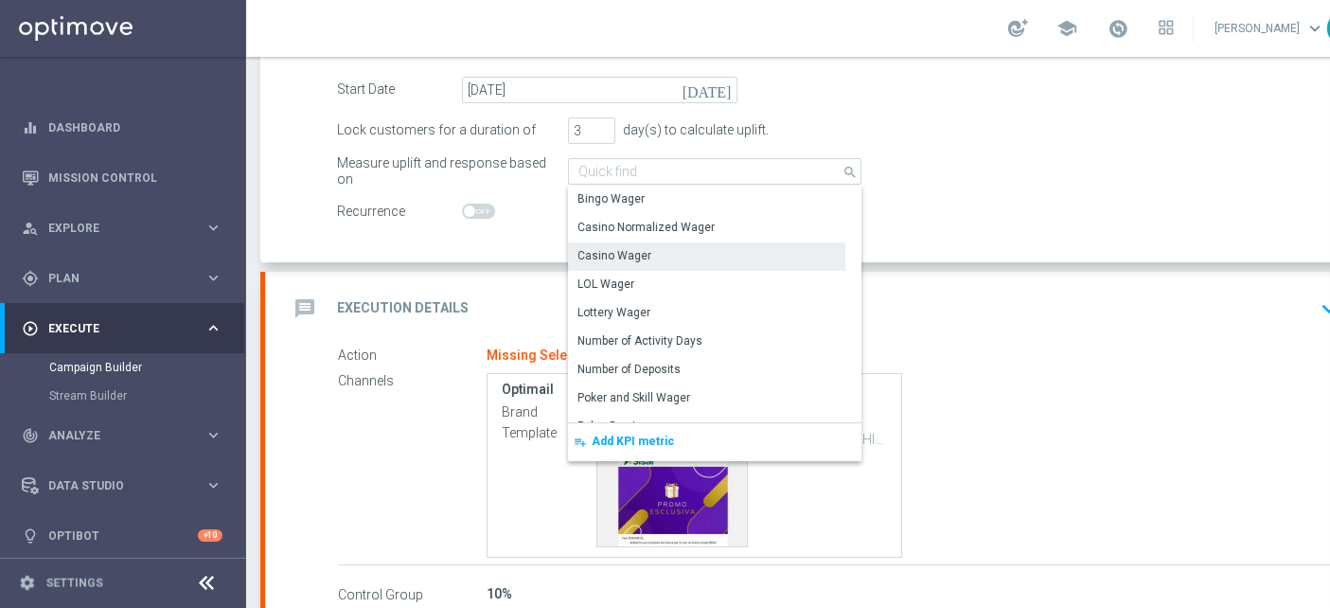
click at [676, 255] on div "Casino Wager" at bounding box center [706, 255] width 277 height 26
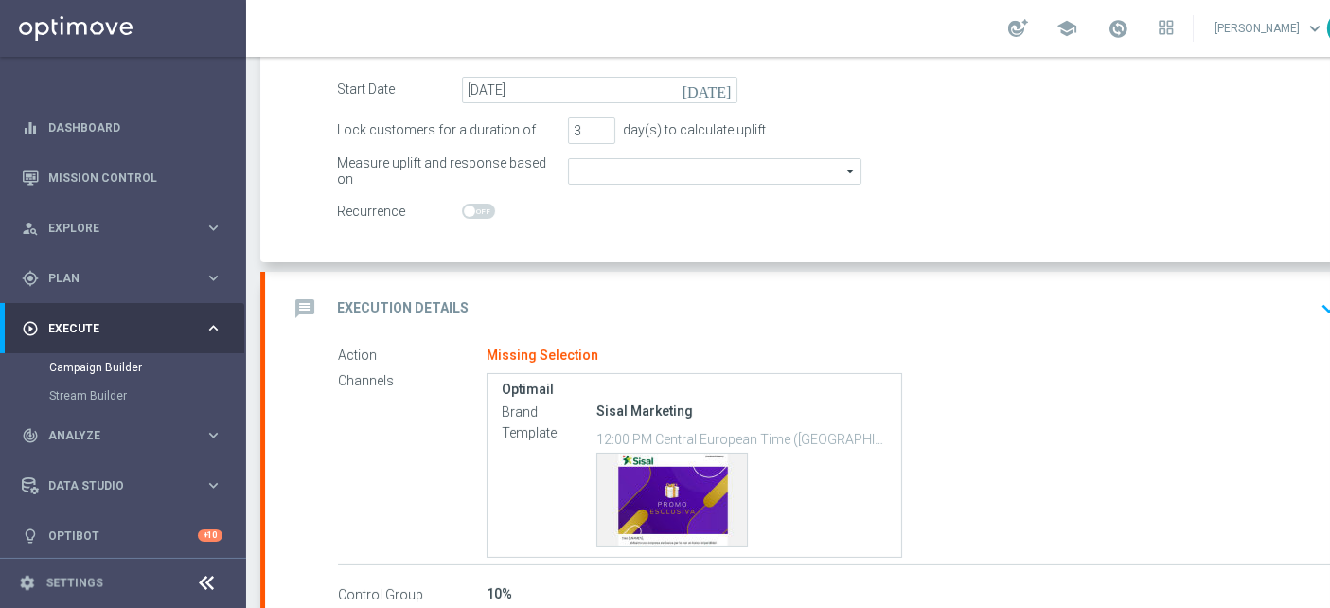
type input "Casino Wager"
click at [394, 291] on div "message Execution Details" at bounding box center [378, 308] width 181 height 34
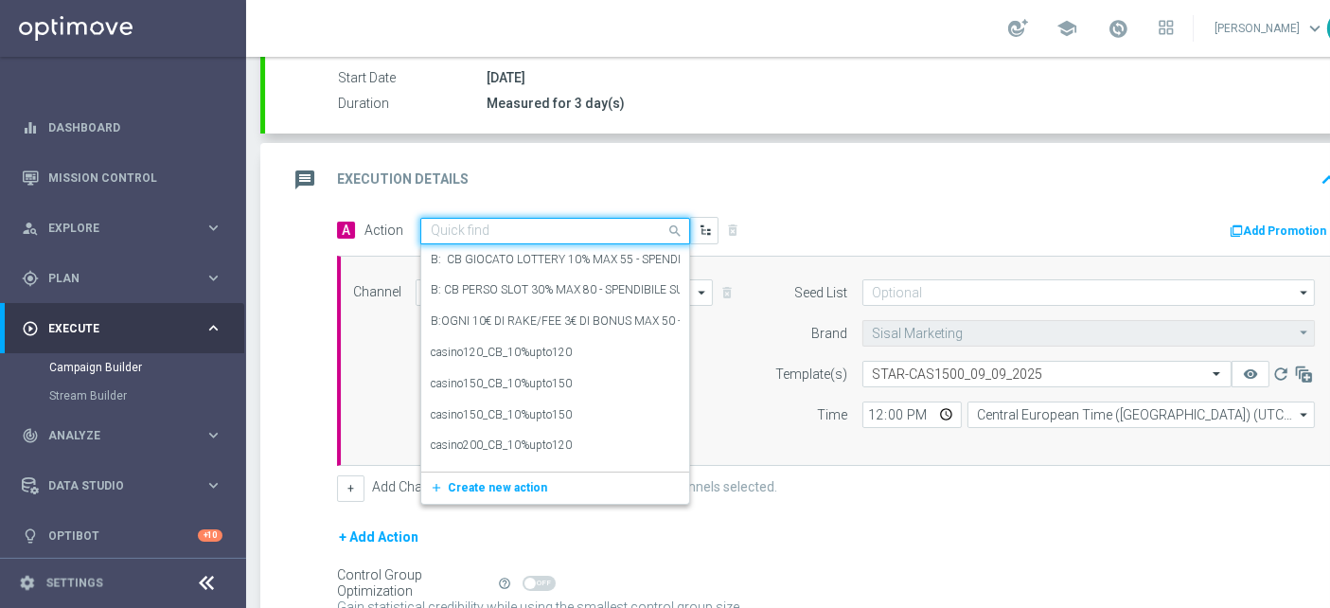
click at [475, 228] on input "text" at bounding box center [536, 231] width 211 height 16
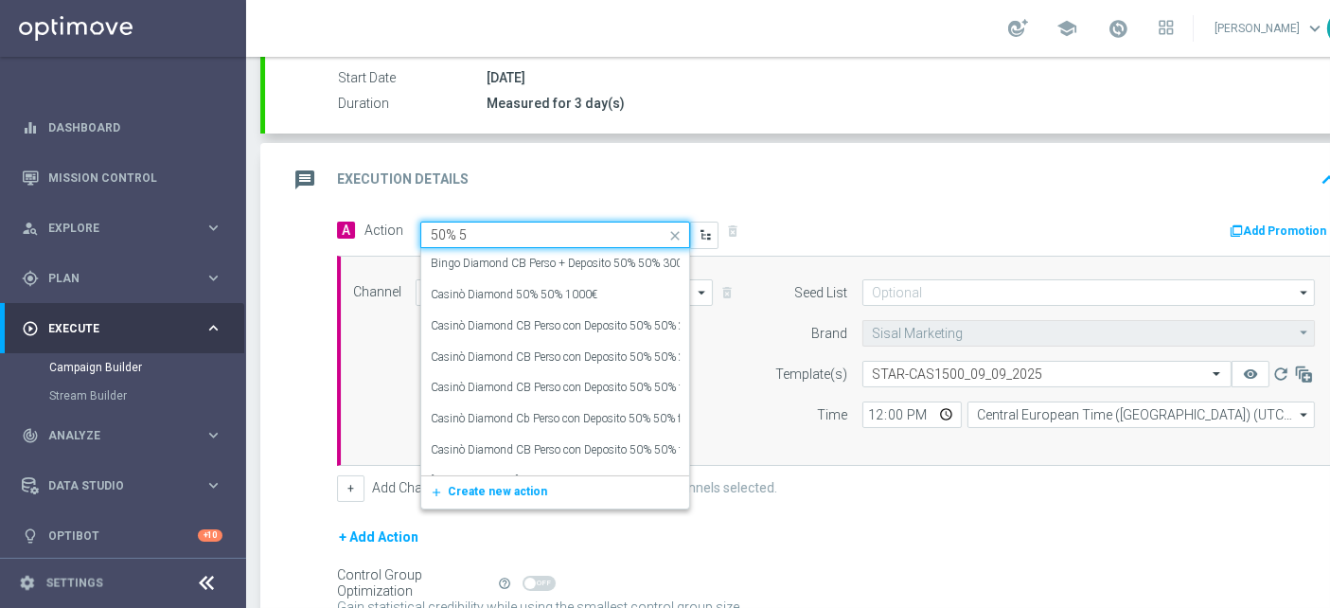
type input "50% 50"
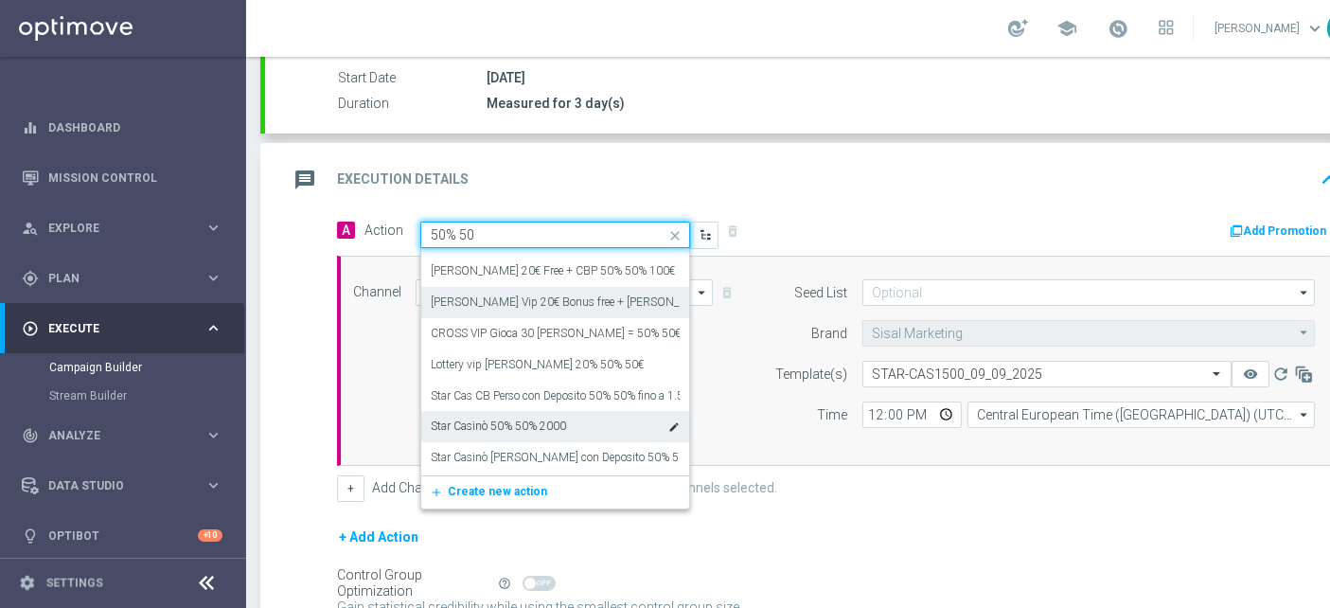
scroll to position [273, 0]
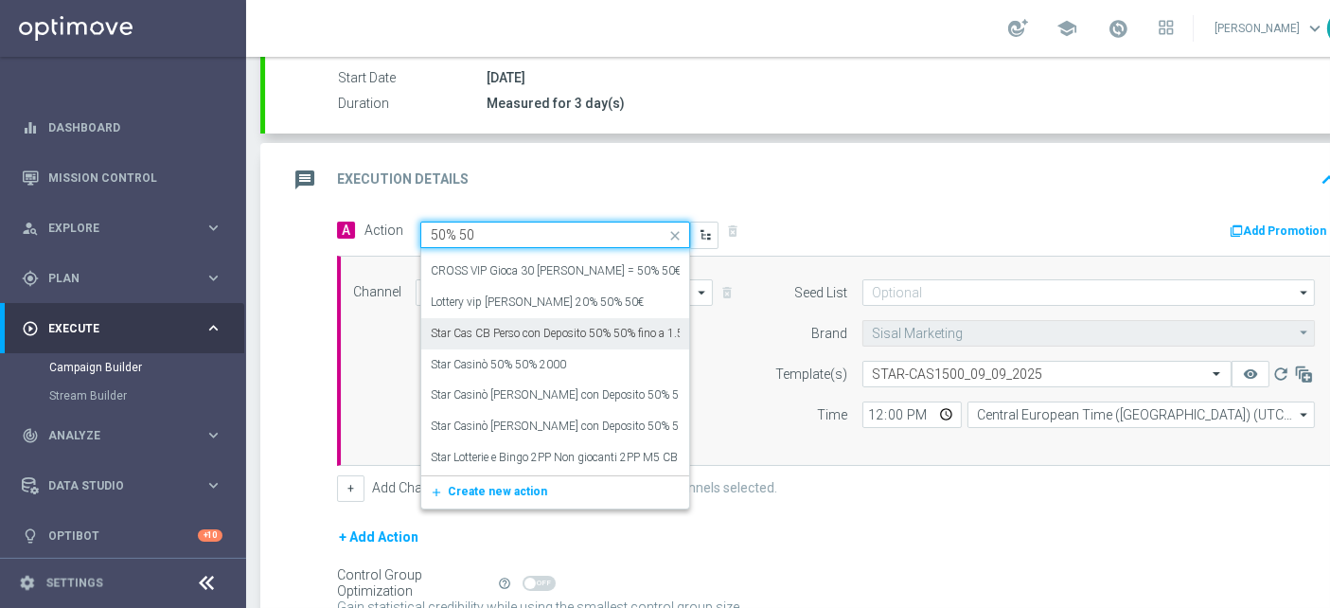
click at [608, 329] on label "Star Cas CB Perso con Deposito 50% 50% fino a 1.500€/3gg" at bounding box center [579, 334] width 296 height 16
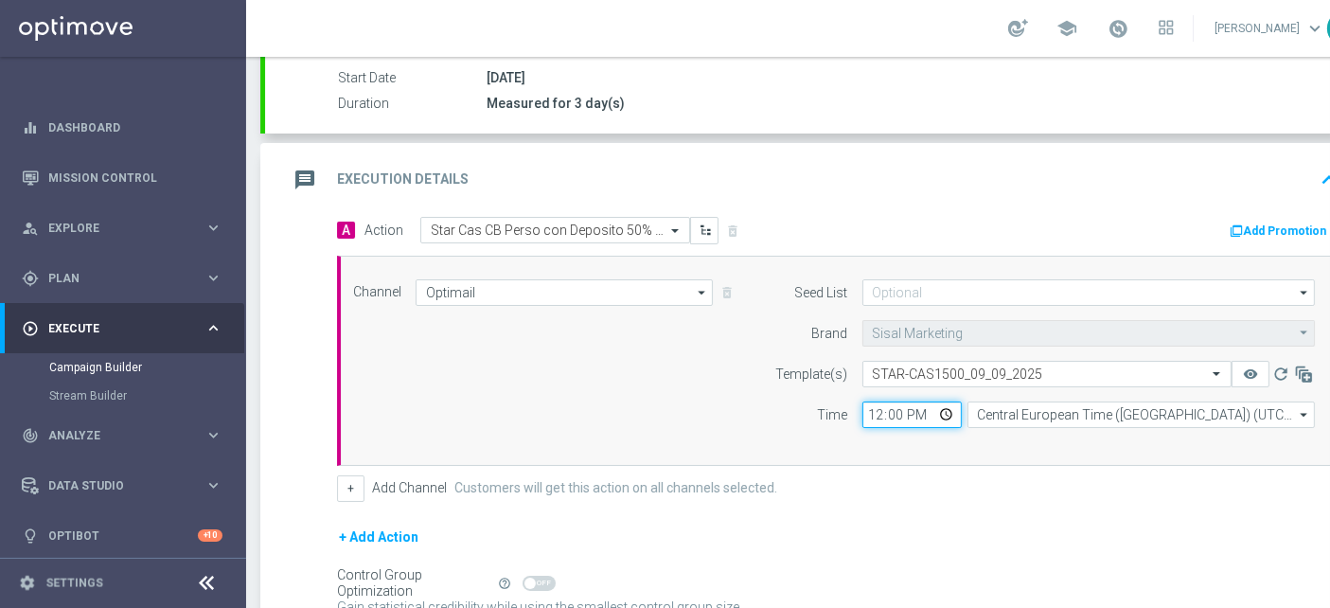
click at [873, 409] on input "12:00" at bounding box center [911, 414] width 99 height 26
type input "13:00"
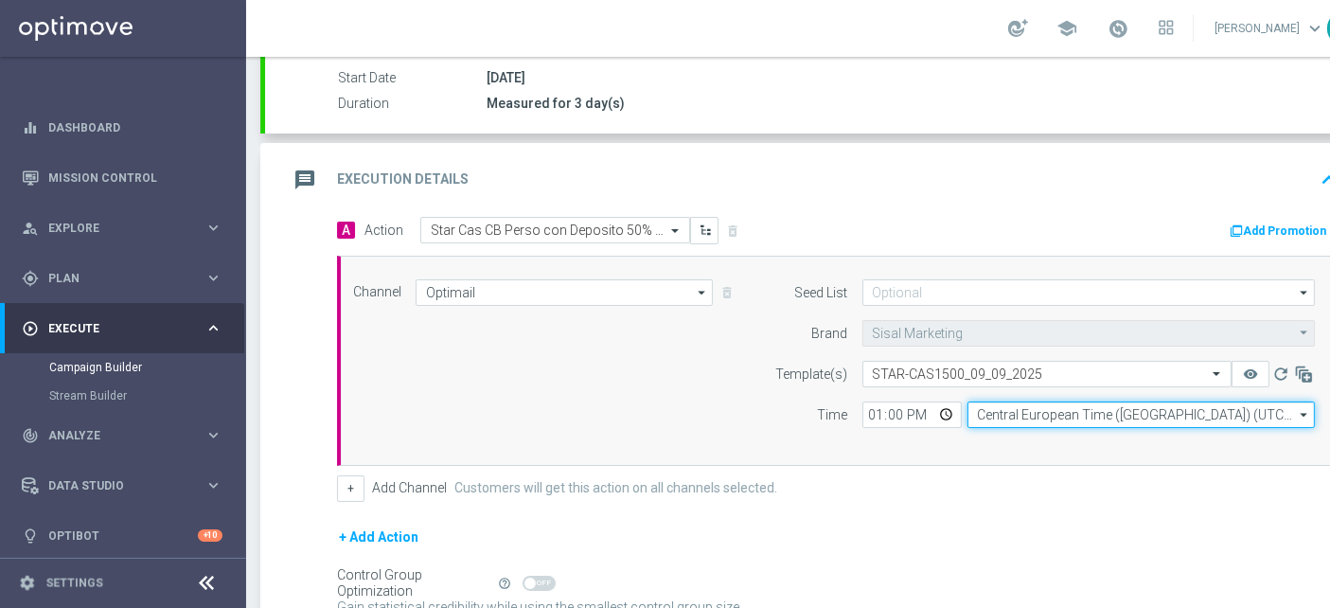
click at [1017, 415] on input "Central European Time ([GEOGRAPHIC_DATA]) (UTC +02:00)" at bounding box center [1140, 414] width 347 height 26
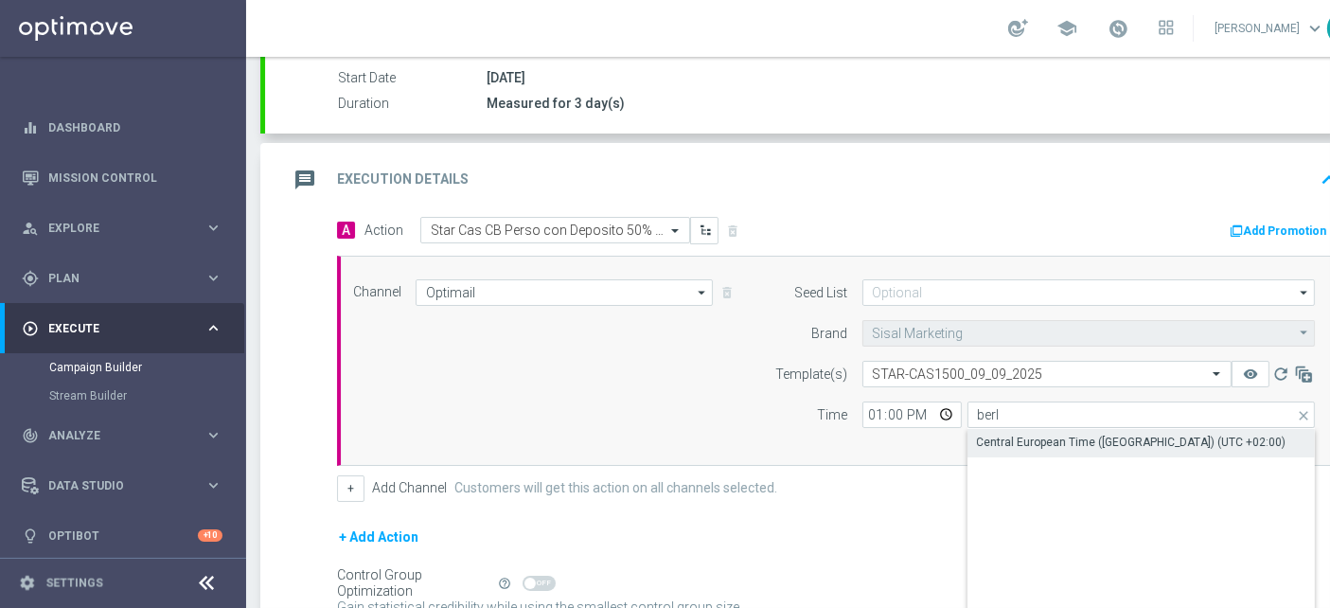
click at [1008, 439] on div "Central European Time ([GEOGRAPHIC_DATA]) (UTC +02:00)" at bounding box center [1131, 441] width 309 height 17
type input "Central European Time ([GEOGRAPHIC_DATA]) (UTC +02:00)"
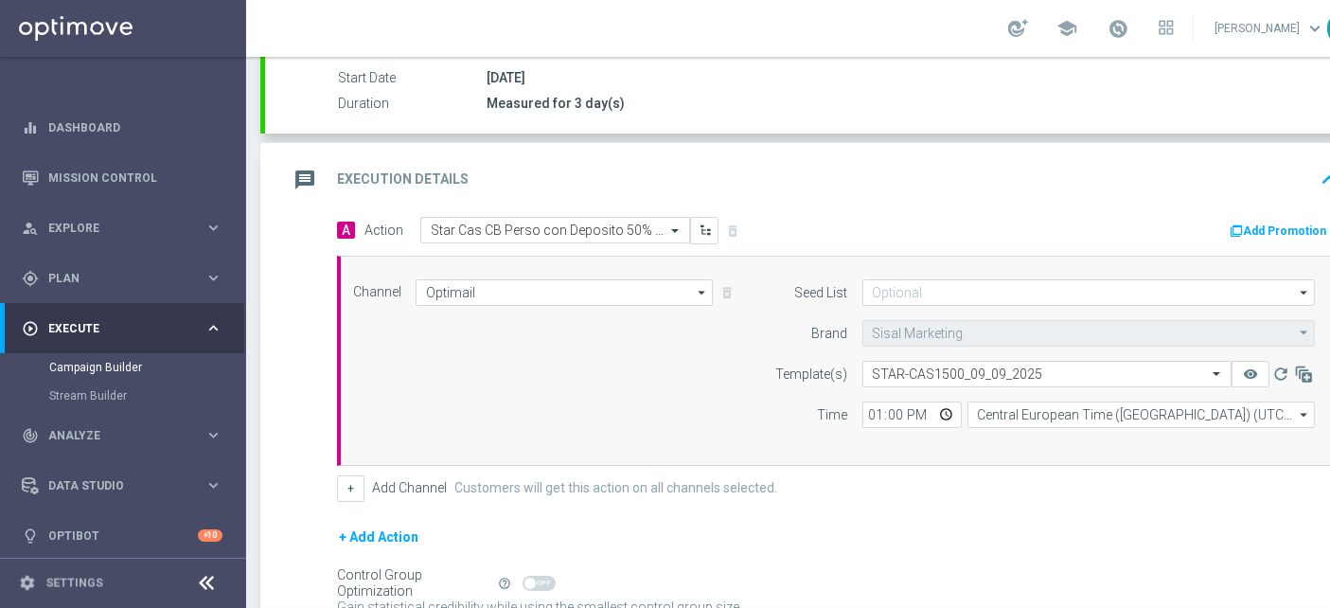
click at [570, 366] on div "Channel Optimail Optimail arrow_drop_down Drag here to set row groups Drag here…" at bounding box center [834, 360] width 990 height 163
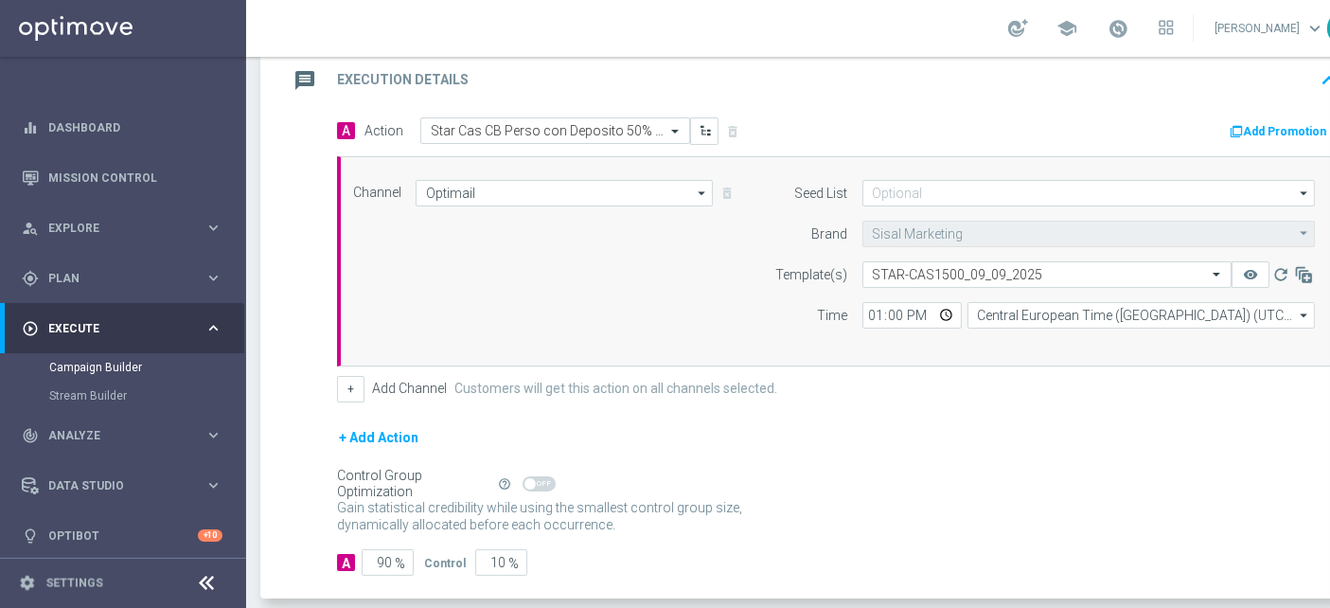
scroll to position [486, 0]
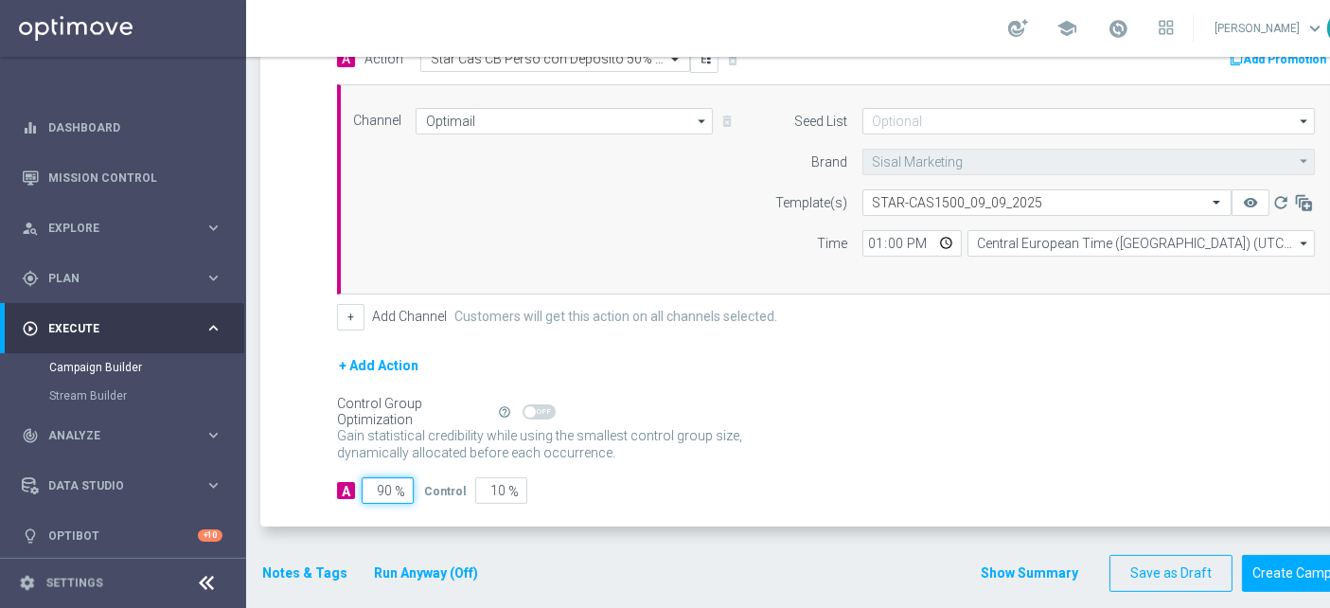
click at [380, 493] on input "90" at bounding box center [388, 490] width 52 height 26
type input "1"
type input "99"
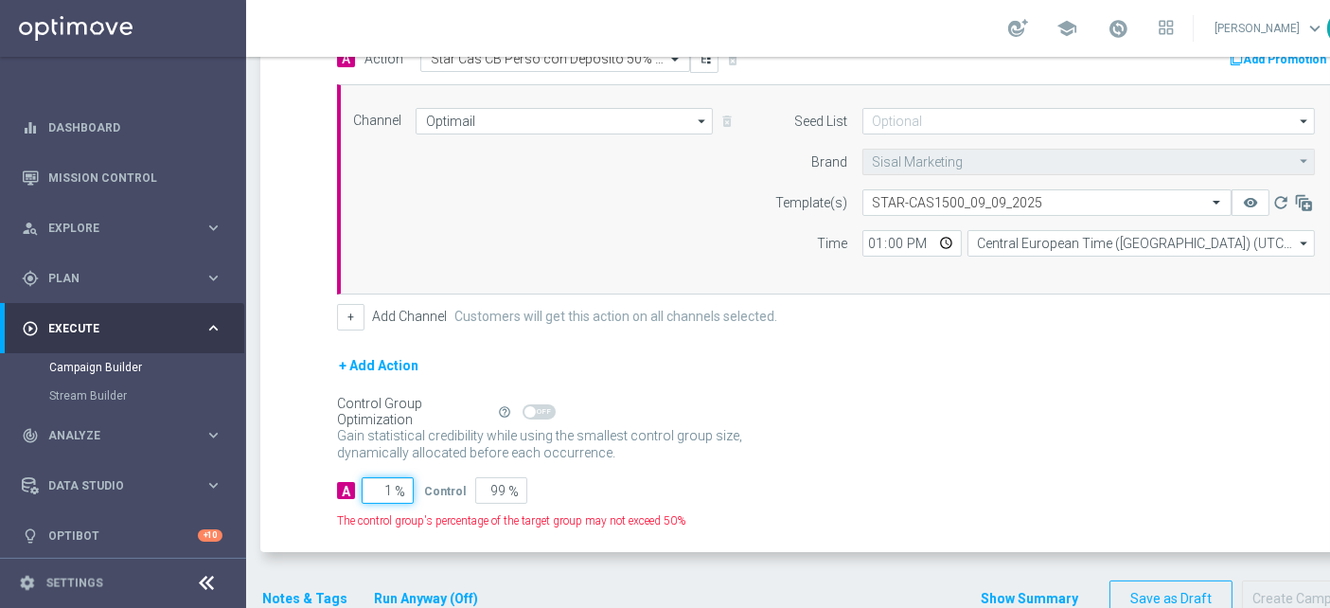
type input "10"
type input "90"
type input "100"
type input "0"
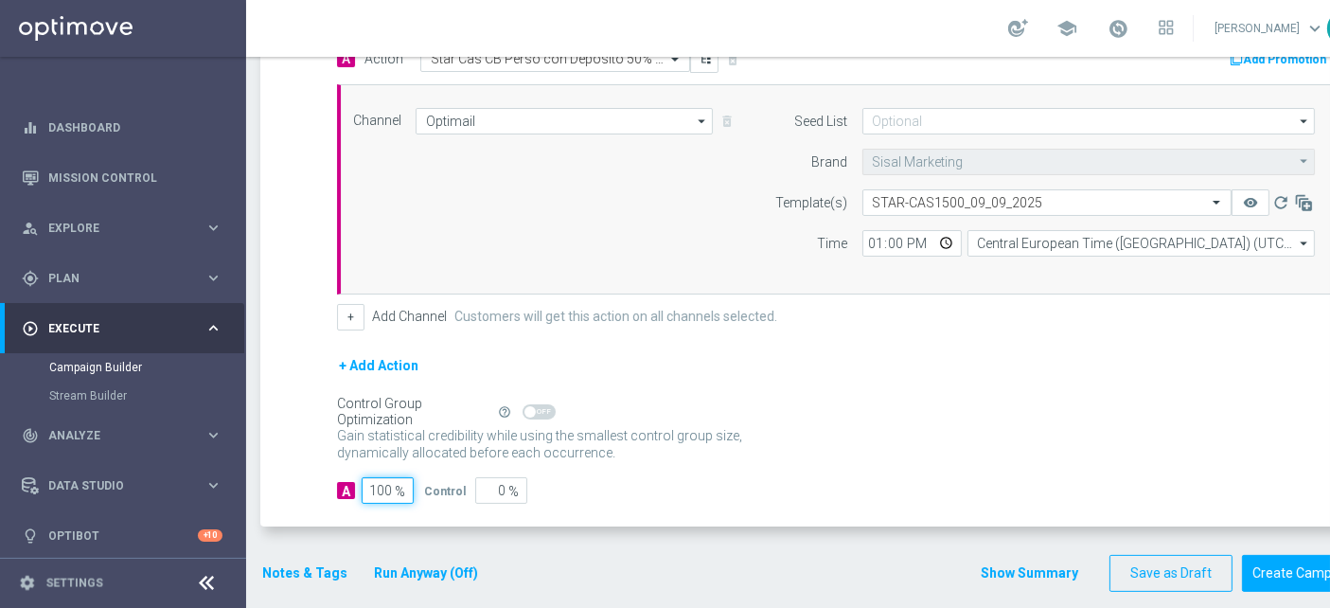
type input "100"
click at [696, 429] on p "Gain higher response rates by matching the most effective action with each cust…" at bounding box center [550, 452] width 426 height 51
click at [284, 561] on button "Notes & Tags" at bounding box center [304, 573] width 89 height 24
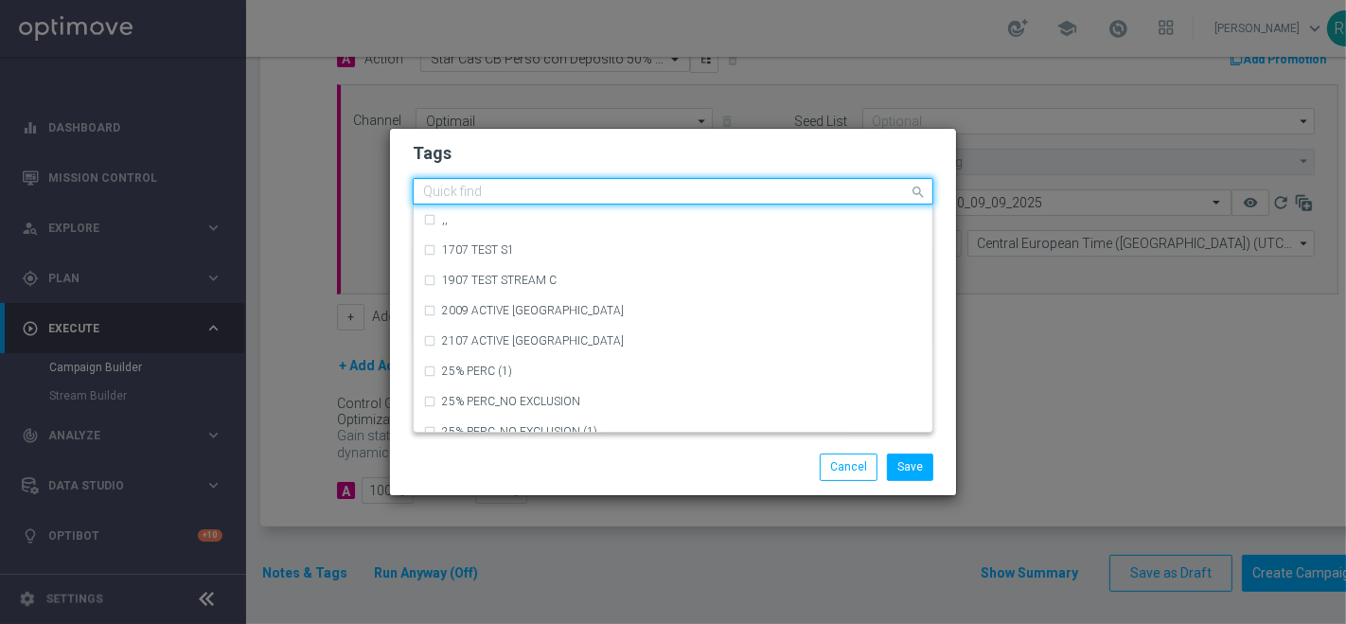
click at [500, 192] on input "text" at bounding box center [666, 193] width 486 height 16
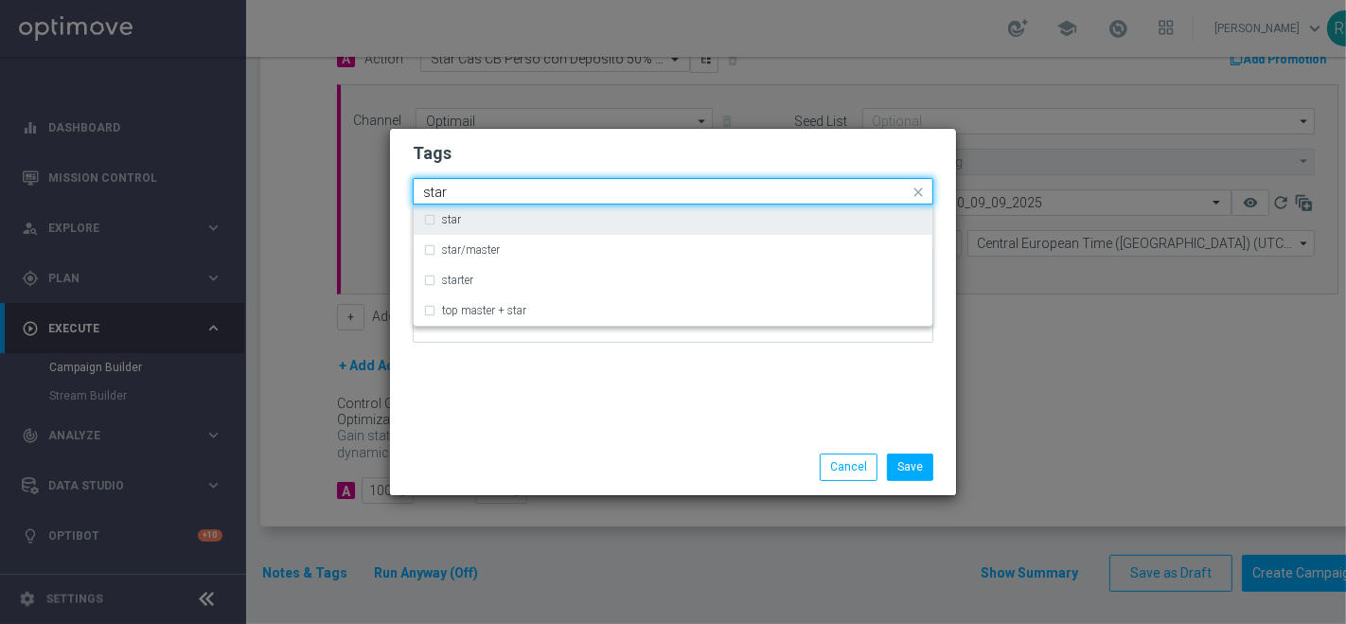
click at [490, 219] on div "star" at bounding box center [682, 219] width 481 height 11
type input "star"
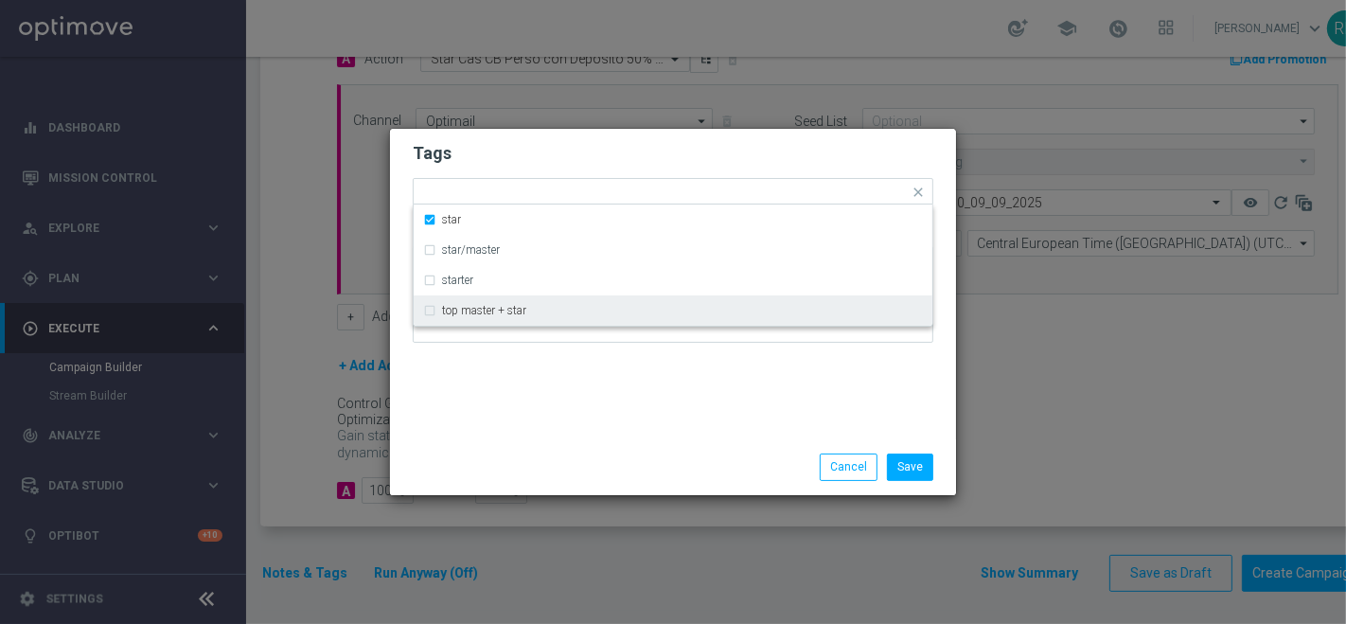
click at [475, 388] on div "Tags Quick find × star star star/master starter top master + star Notes" at bounding box center [673, 284] width 566 height 310
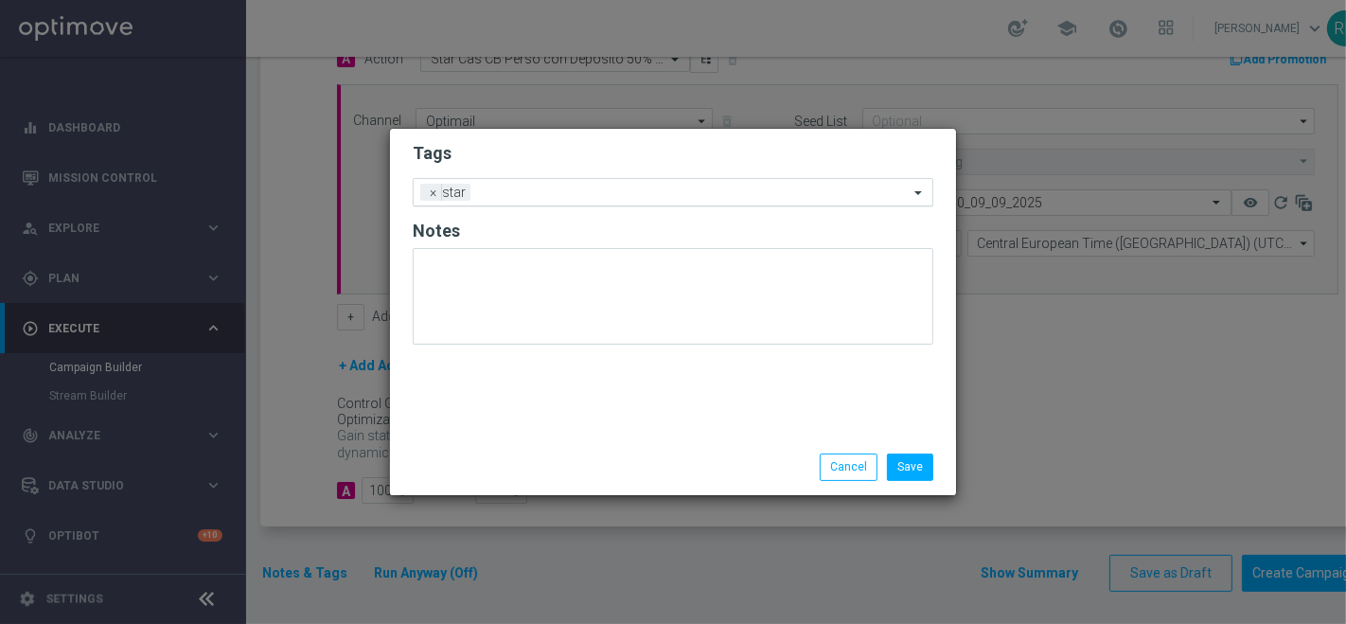
click at [553, 193] on input "text" at bounding box center [693, 193] width 431 height 16
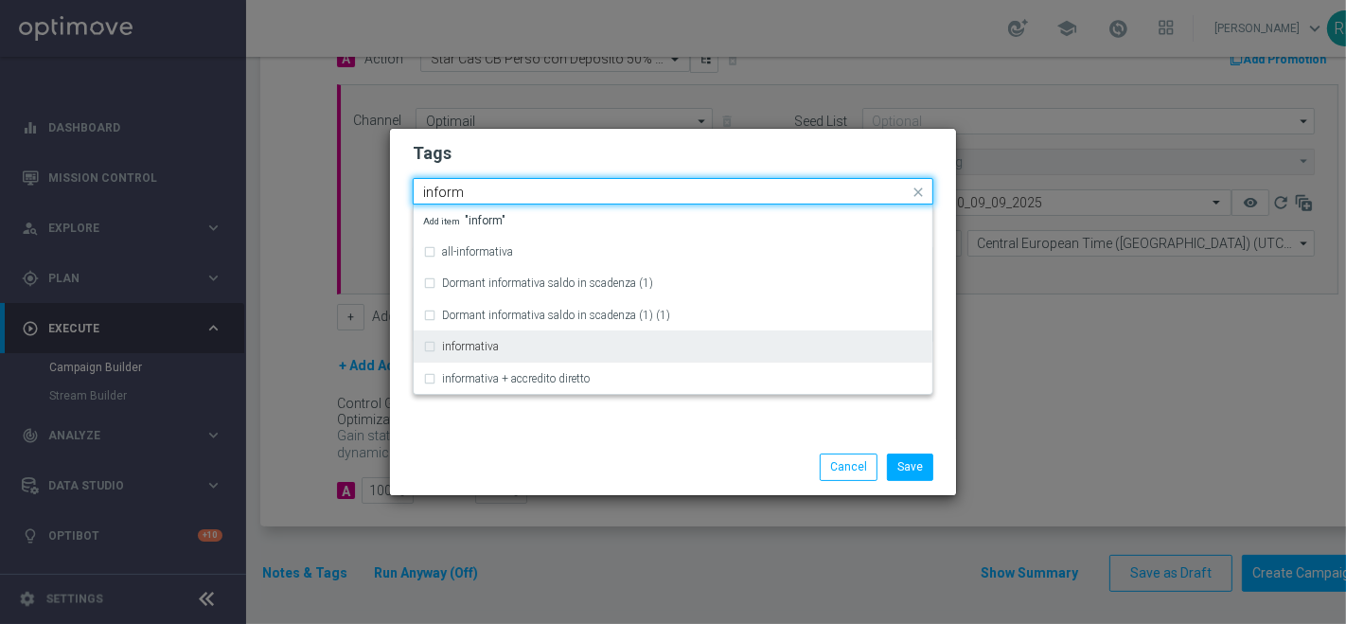
click at [526, 344] on div "informativa" at bounding box center [682, 346] width 481 height 11
type input "inform"
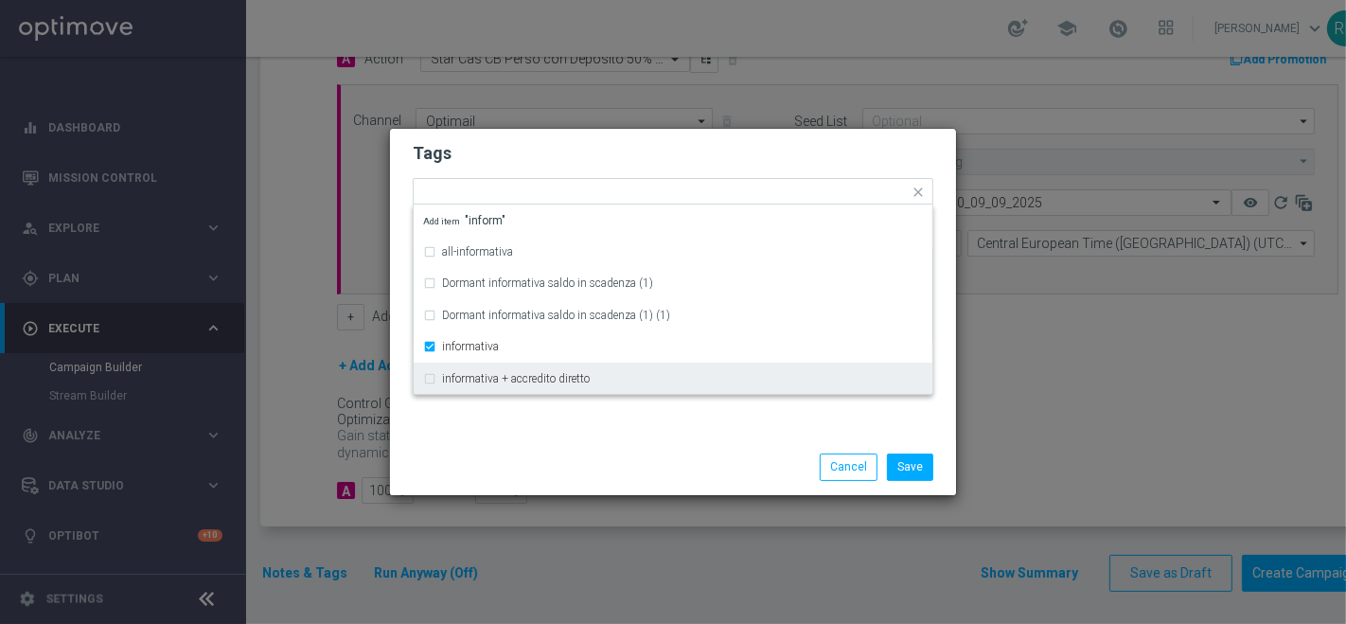
click at [484, 421] on div "Tags Quick find × star × informativa all-informativa Dormant informativa saldo …" at bounding box center [673, 284] width 566 height 310
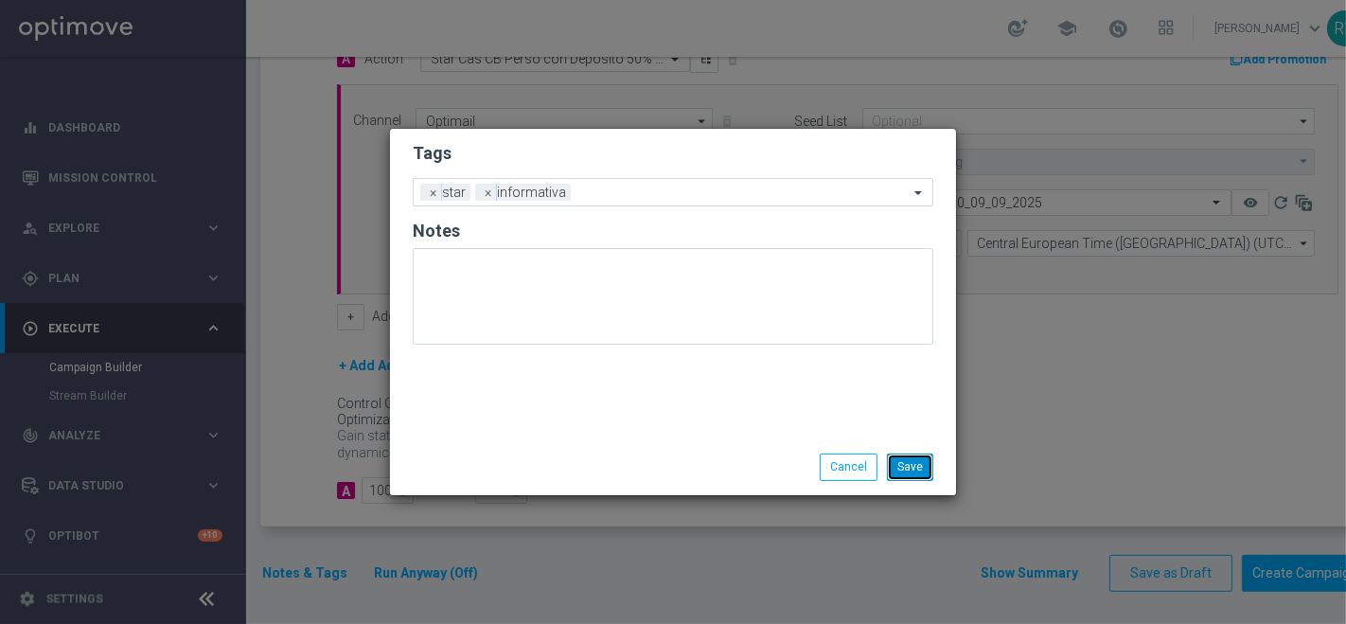
click at [917, 457] on button "Save" at bounding box center [910, 466] width 46 height 26
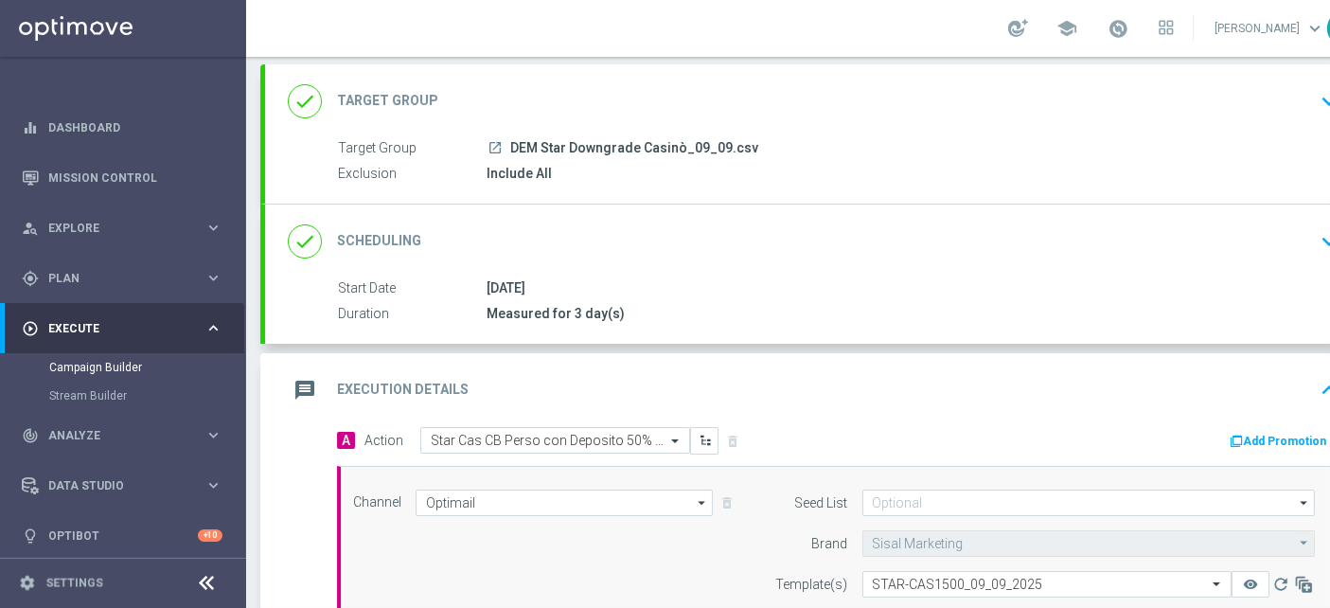
scroll to position [210, 0]
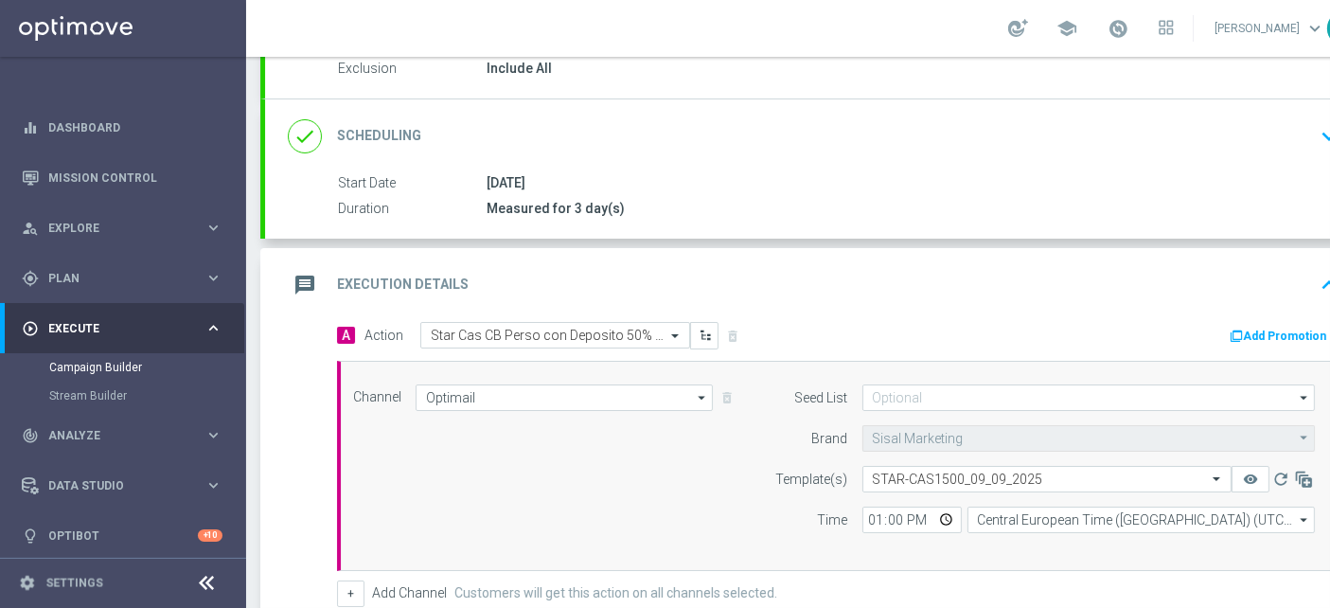
click at [307, 285] on icon "message" at bounding box center [305, 285] width 34 height 34
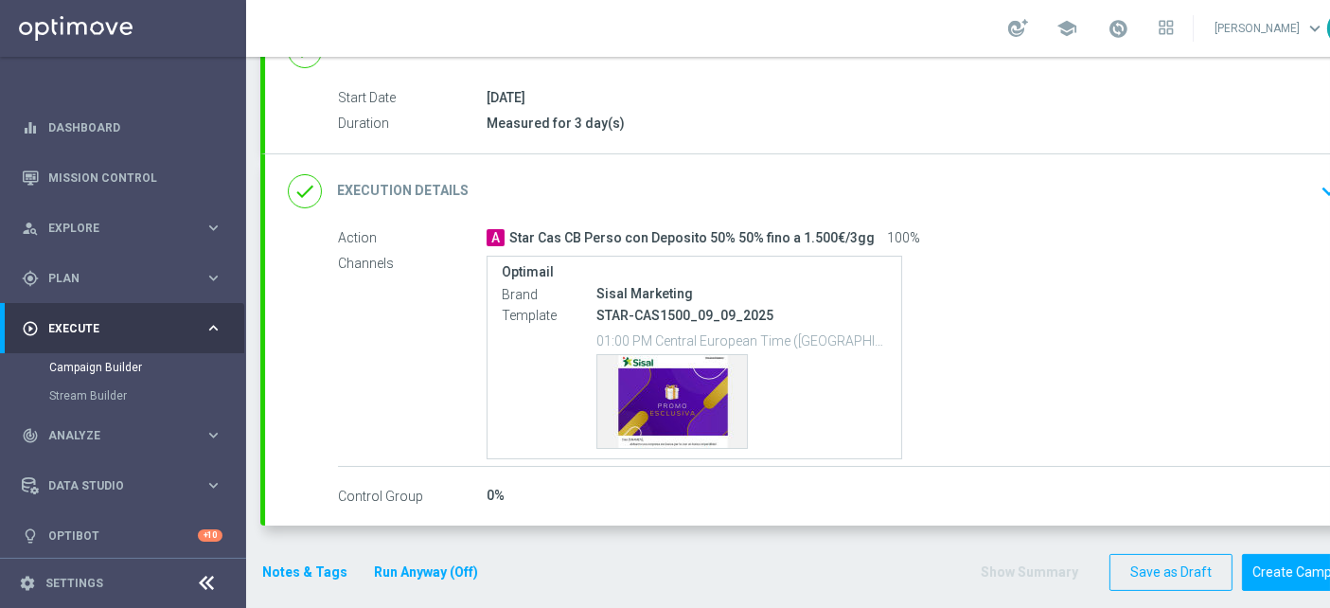
scroll to position [16, 0]
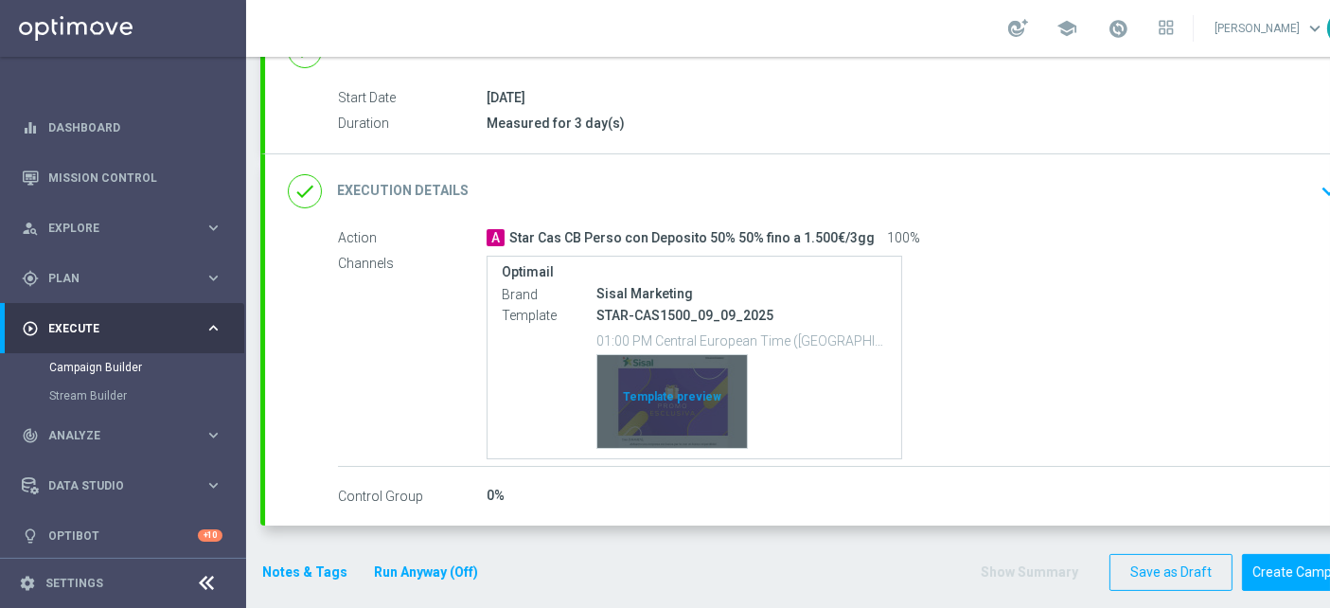
click at [674, 382] on div "Template preview" at bounding box center [672, 401] width 150 height 93
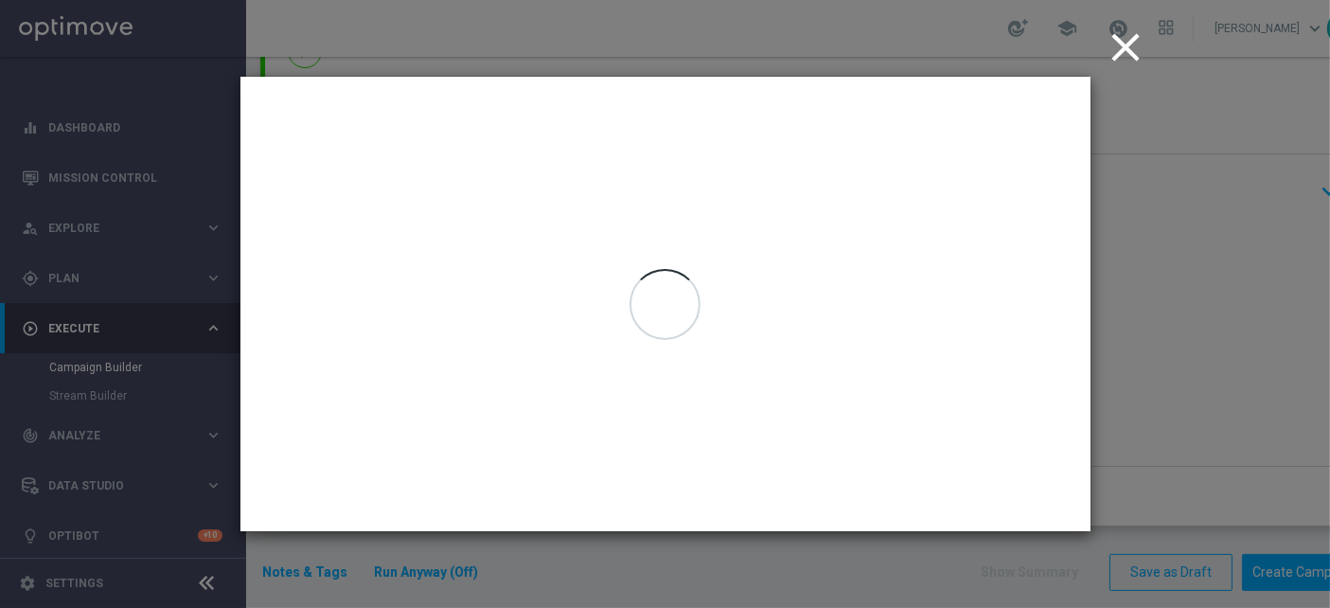
scroll to position [0, 0]
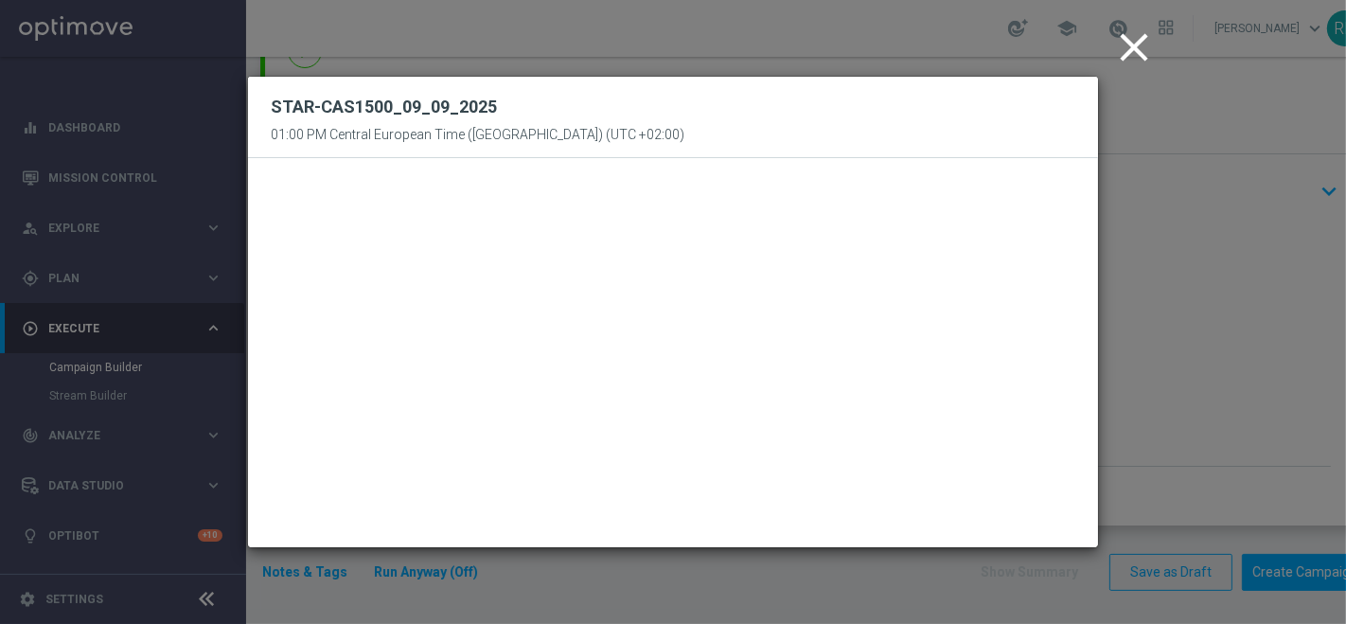
click at [1131, 49] on icon "close" at bounding box center [1133, 47] width 47 height 47
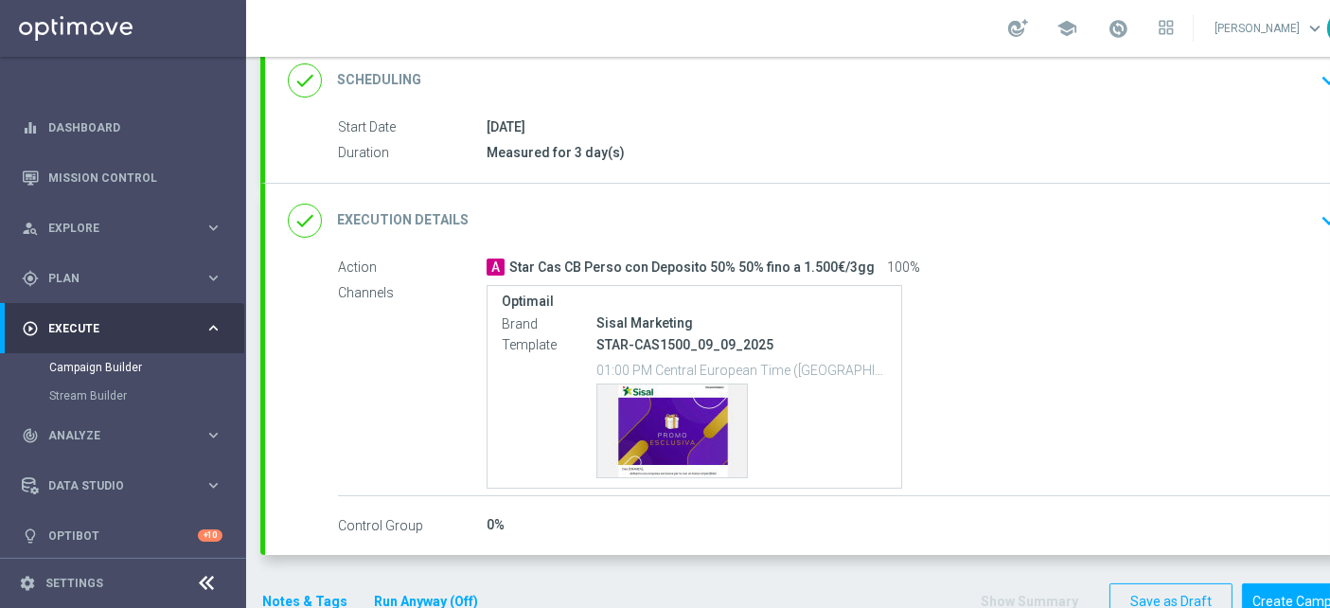
scroll to position [295, 0]
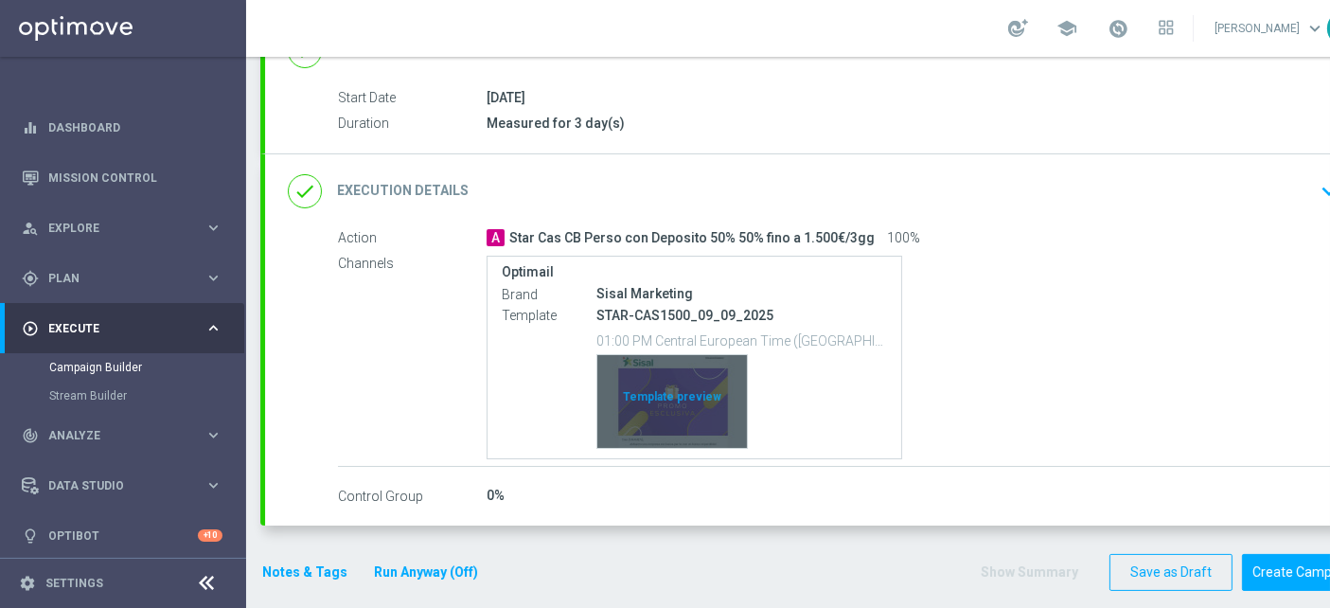
click at [672, 399] on div "Template preview" at bounding box center [672, 401] width 150 height 93
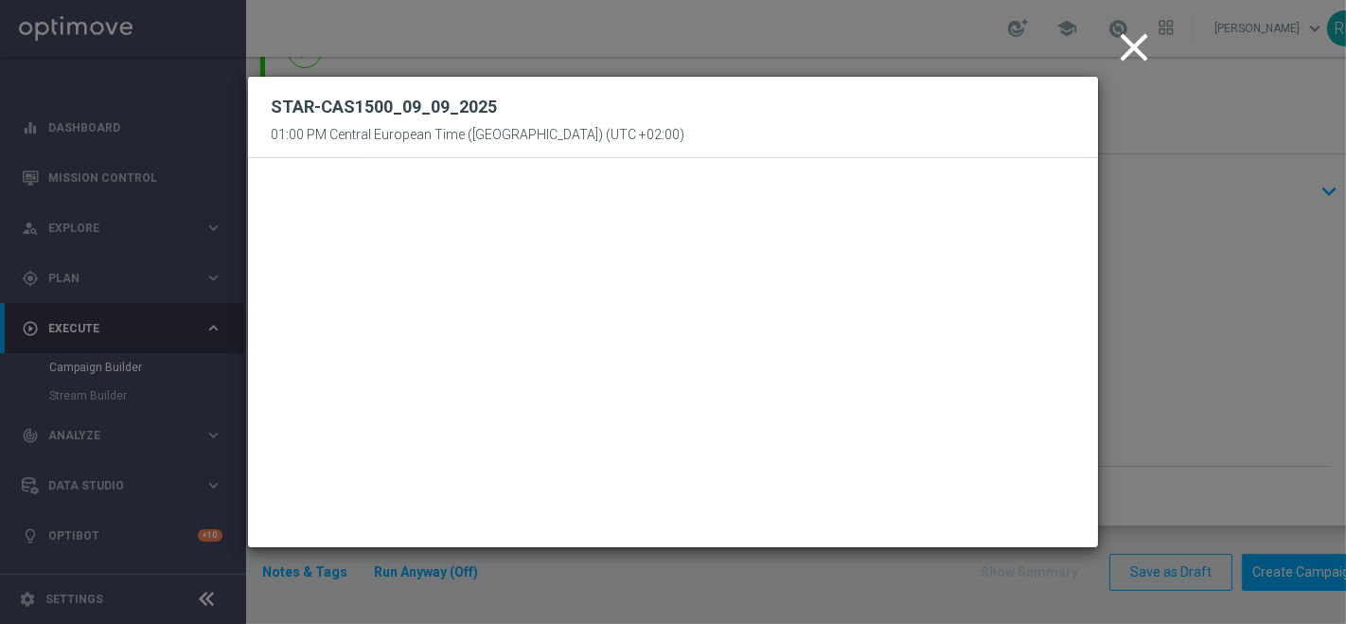
click at [1140, 49] on icon "close" at bounding box center [1133, 47] width 47 height 47
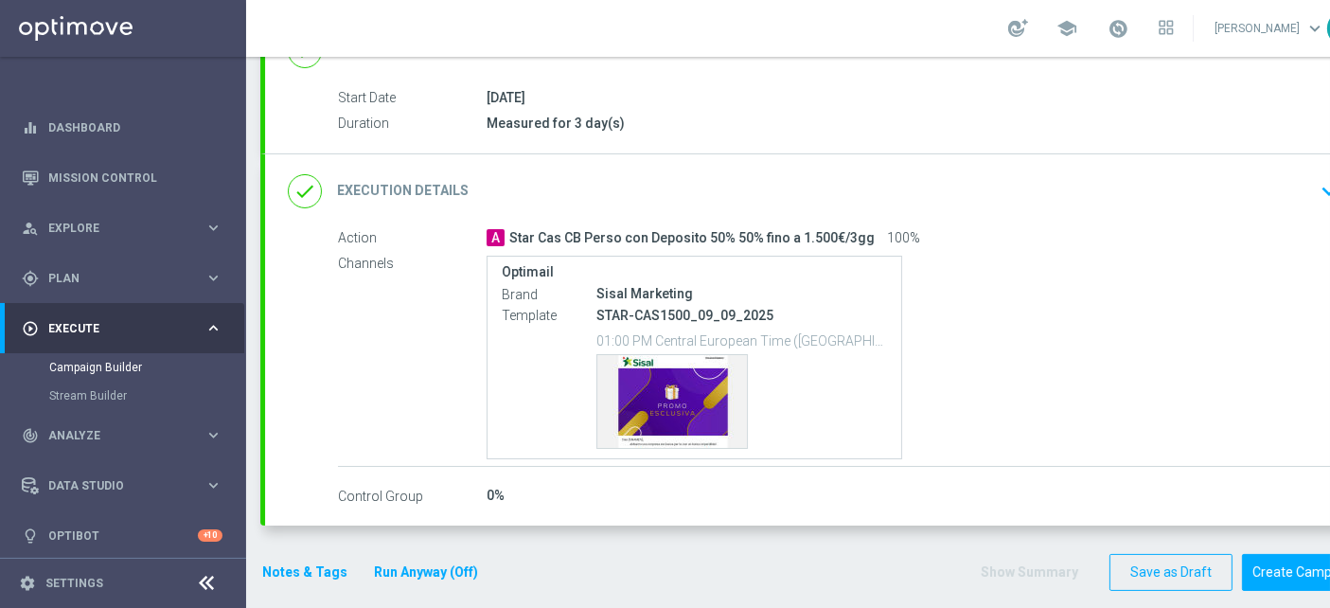
scroll to position [16, 0]
click at [308, 560] on button "Notes & Tags" at bounding box center [304, 572] width 89 height 24
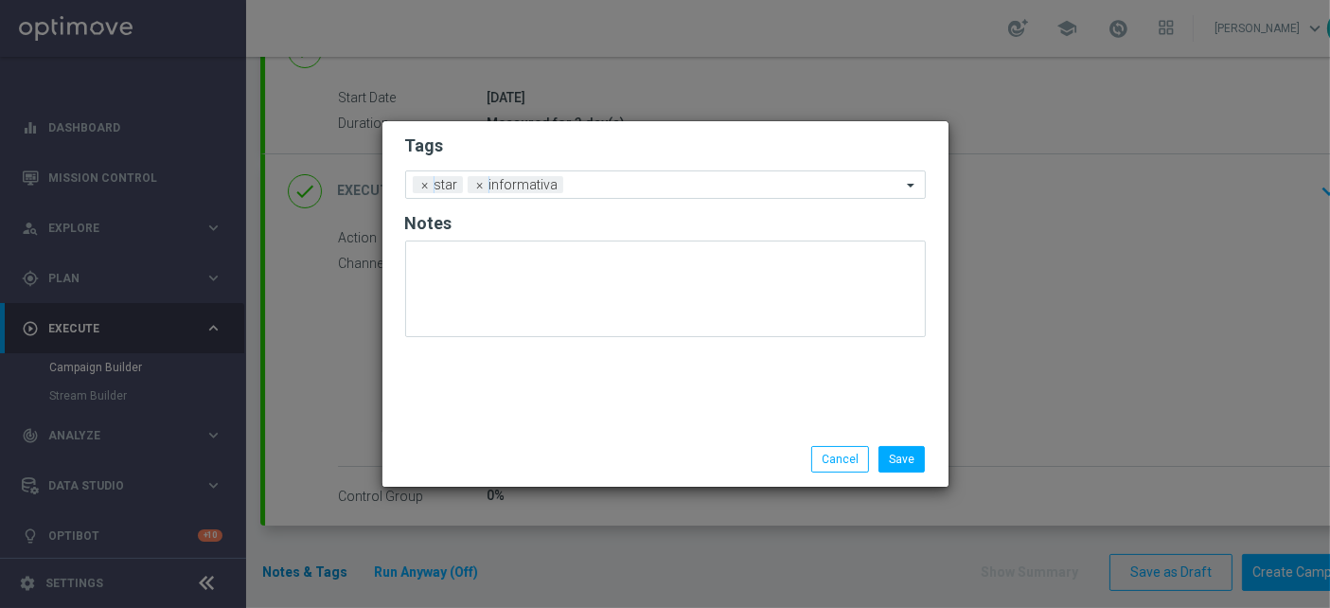
scroll to position [0, 0]
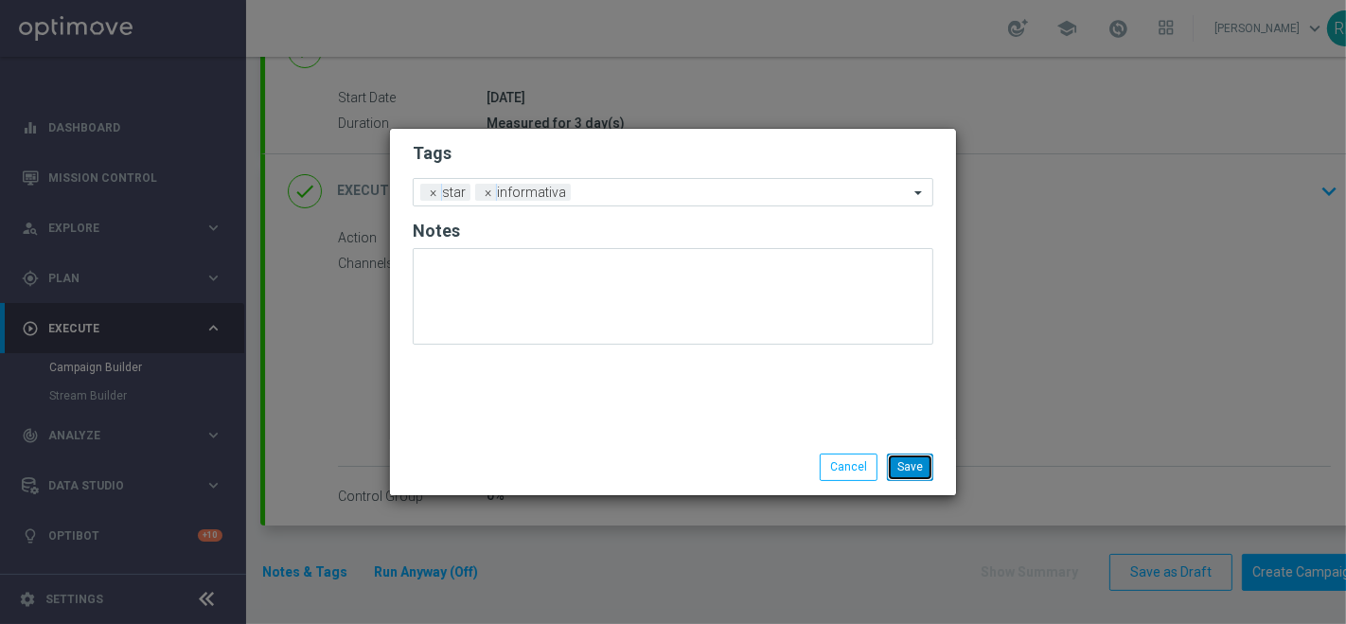
click at [909, 465] on button "Save" at bounding box center [910, 466] width 46 height 26
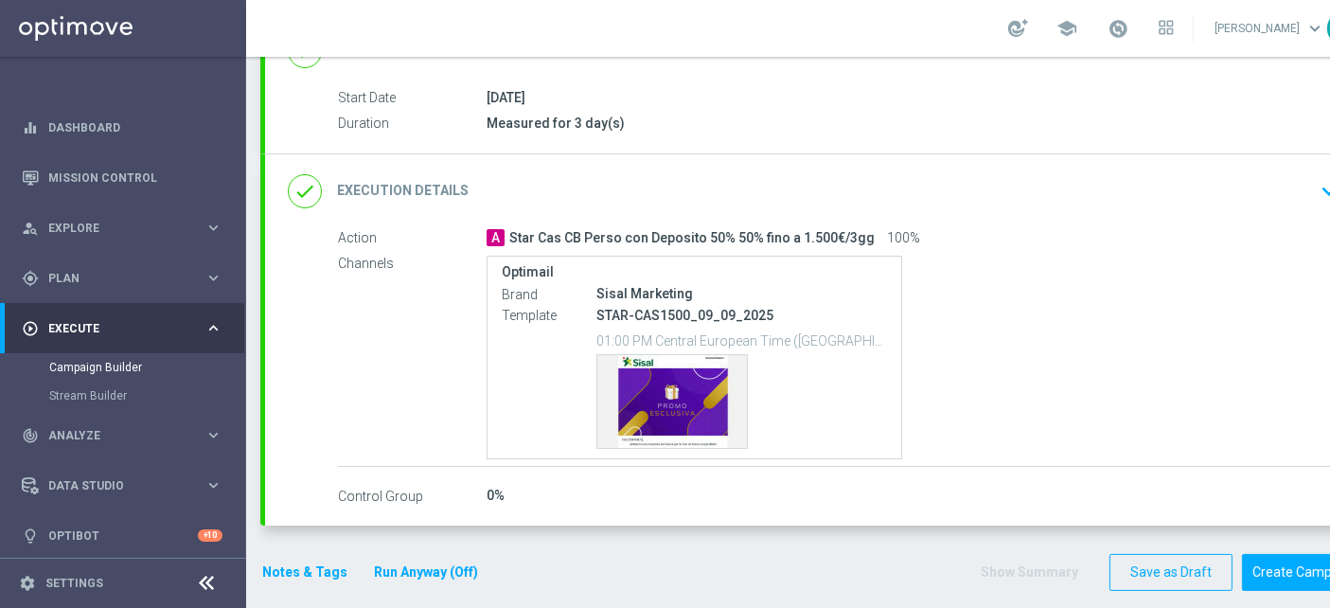
click at [297, 188] on icon "done" at bounding box center [305, 191] width 34 height 34
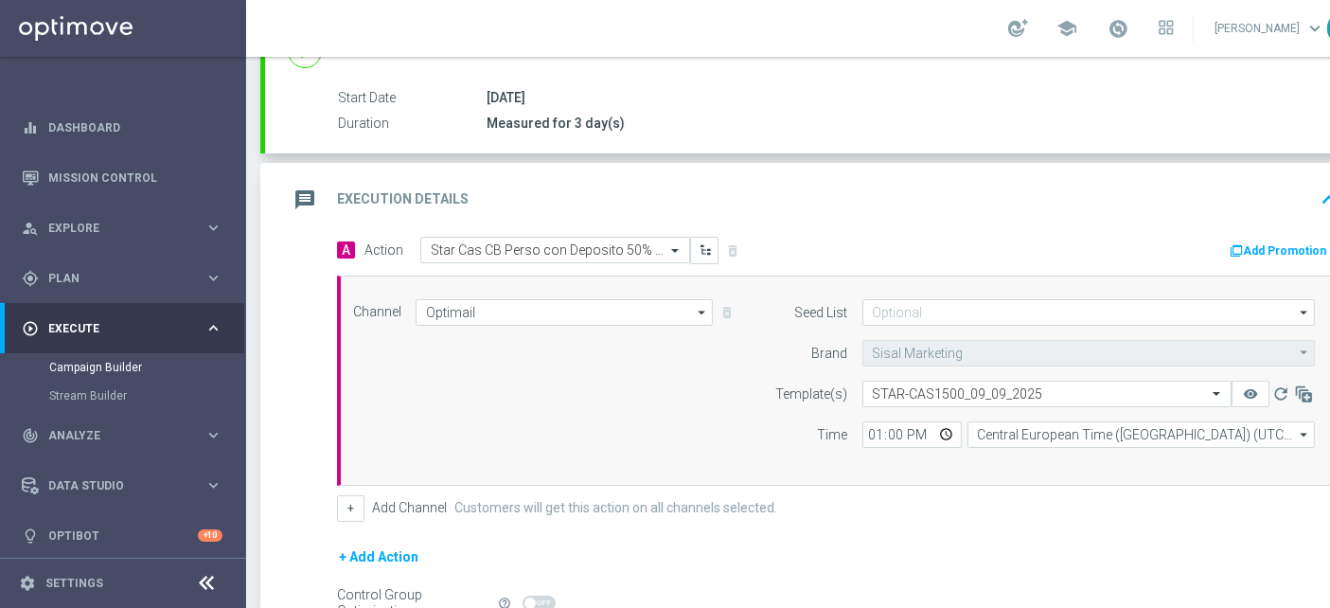
click at [297, 188] on icon "message" at bounding box center [305, 200] width 34 height 34
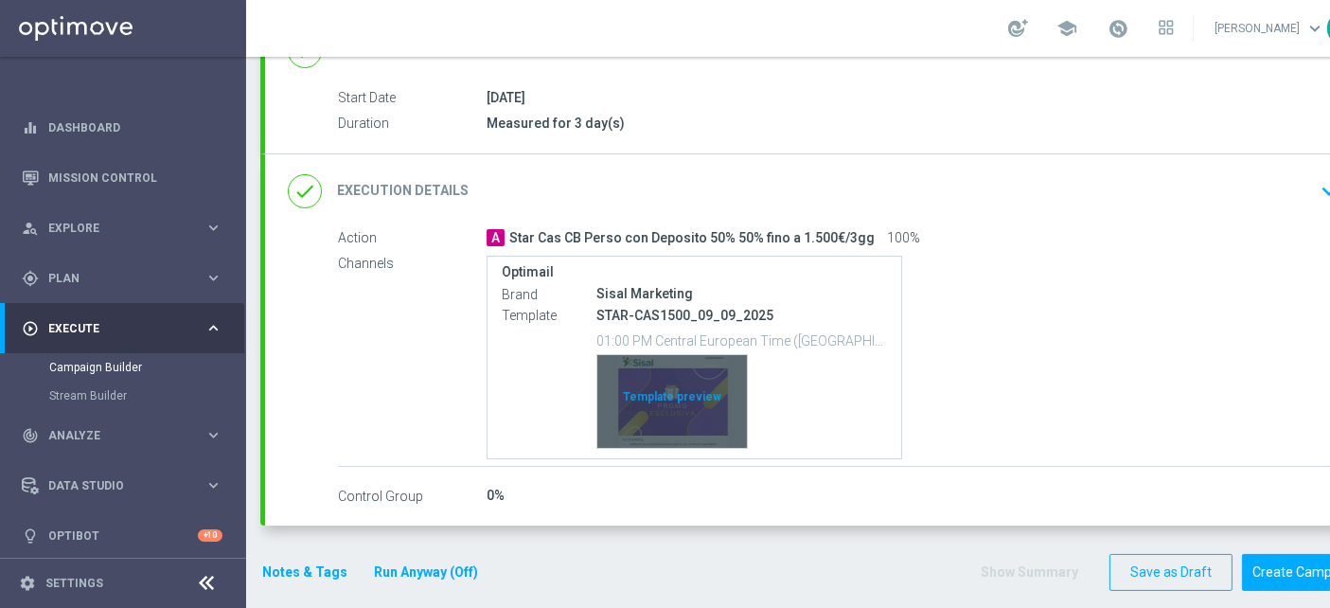
click at [662, 404] on div "Template preview" at bounding box center [672, 401] width 150 height 93
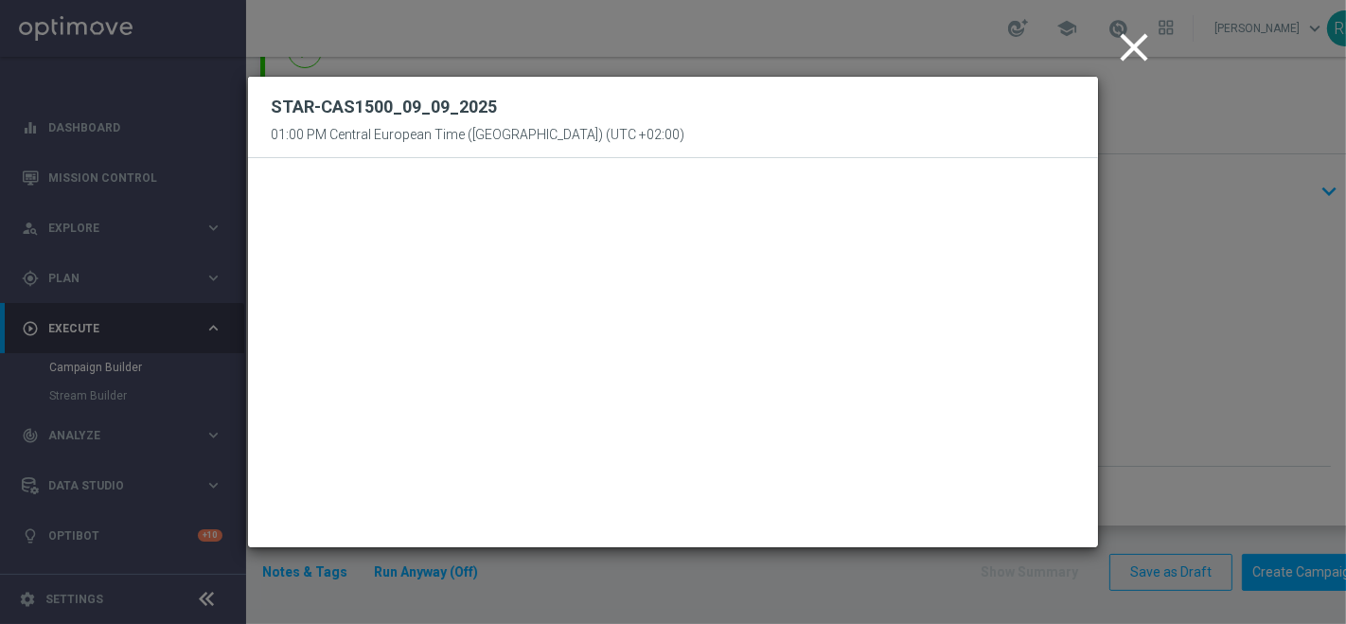
click at [1133, 48] on icon "close" at bounding box center [1133, 47] width 47 height 47
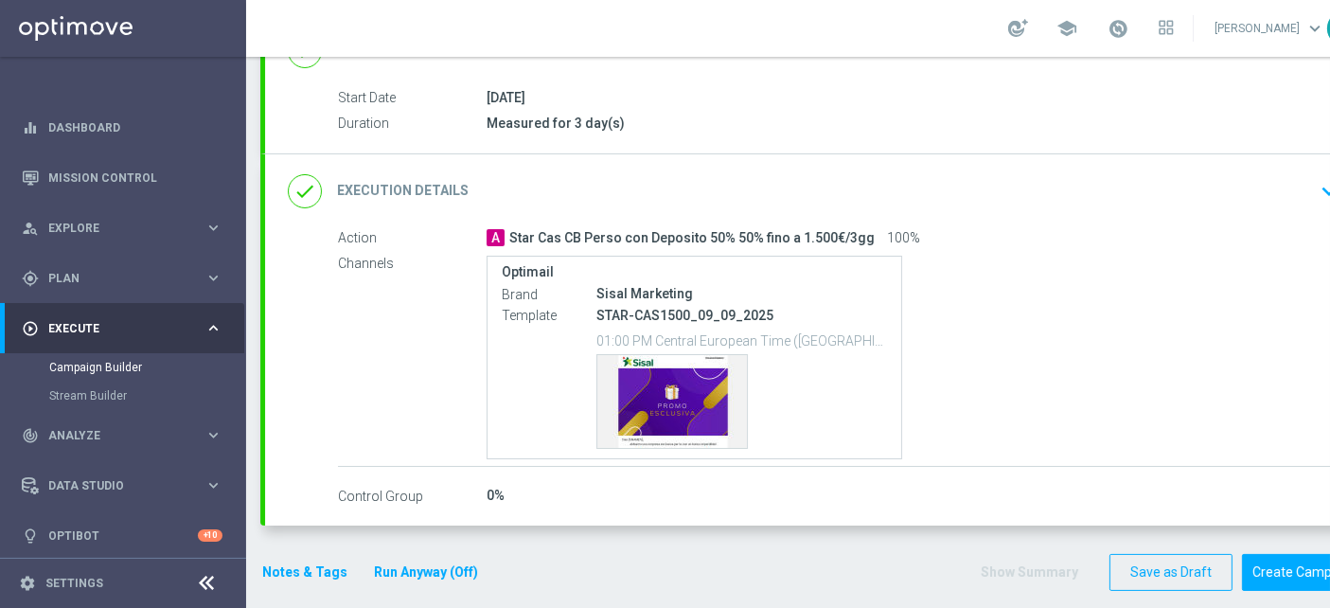
click at [289, 573] on button "Notes & Tags" at bounding box center [304, 572] width 89 height 24
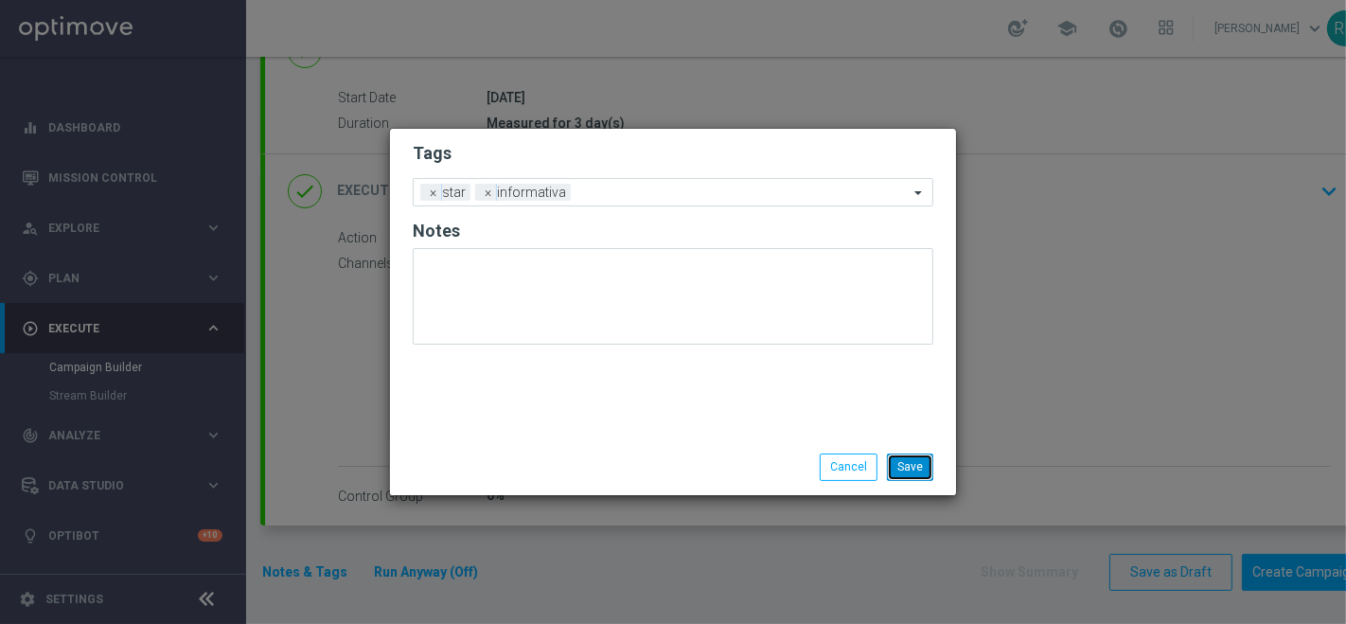
click at [915, 465] on button "Save" at bounding box center [910, 466] width 46 height 26
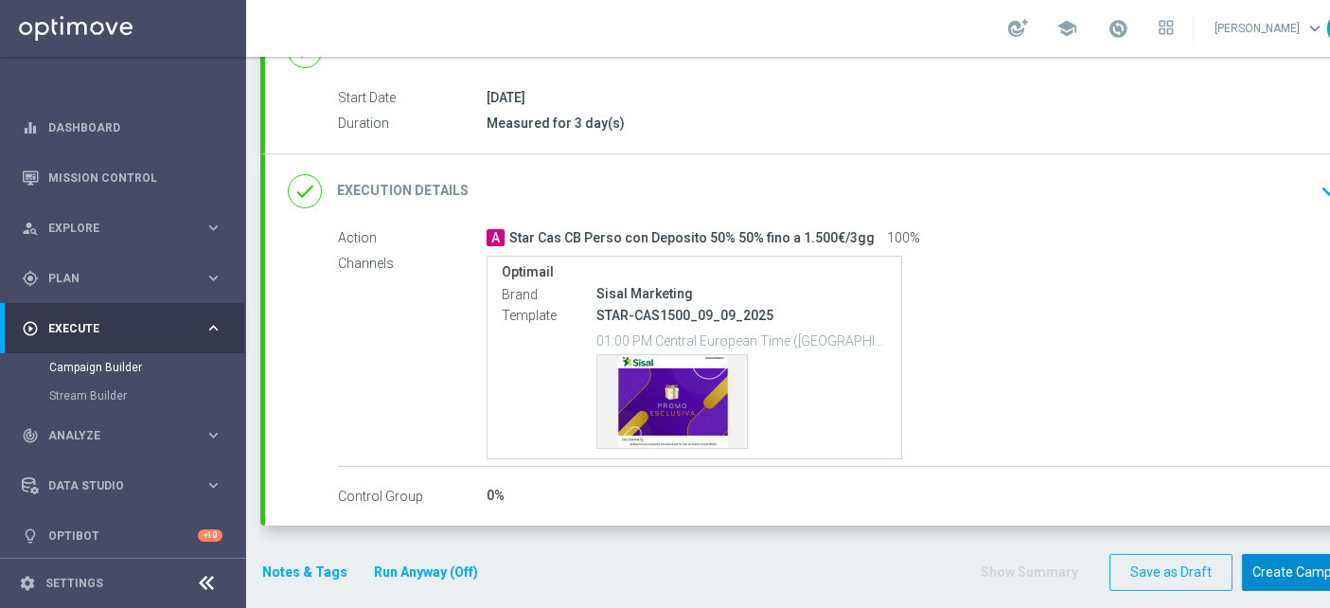
click at [1279, 572] on button "Create Campaign" at bounding box center [1305, 572] width 126 height 37
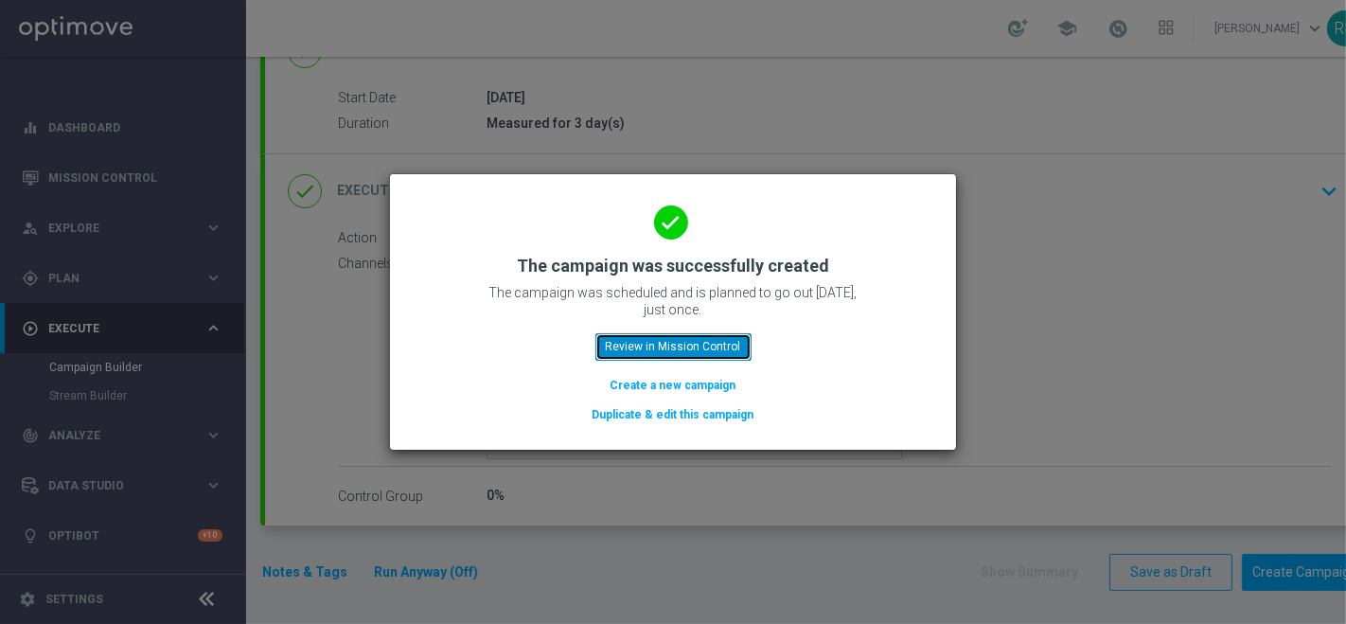
click at [664, 345] on button "Review in Mission Control" at bounding box center [673, 346] width 156 height 26
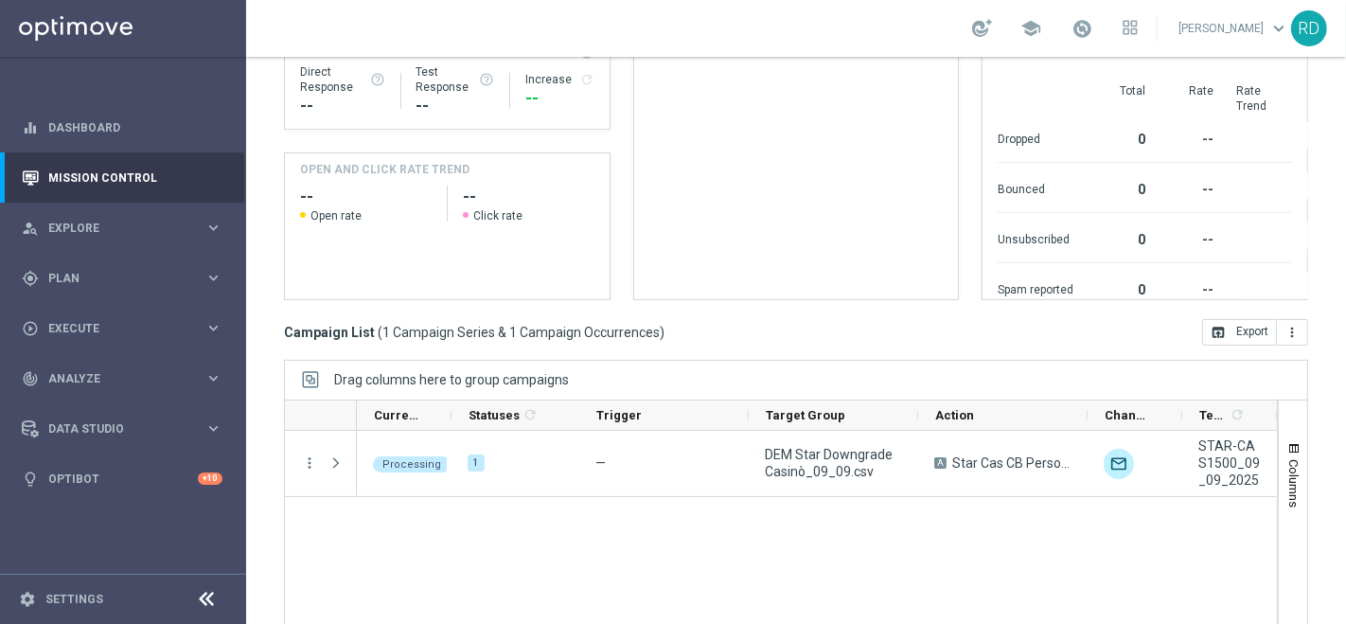
scroll to position [315, 0]
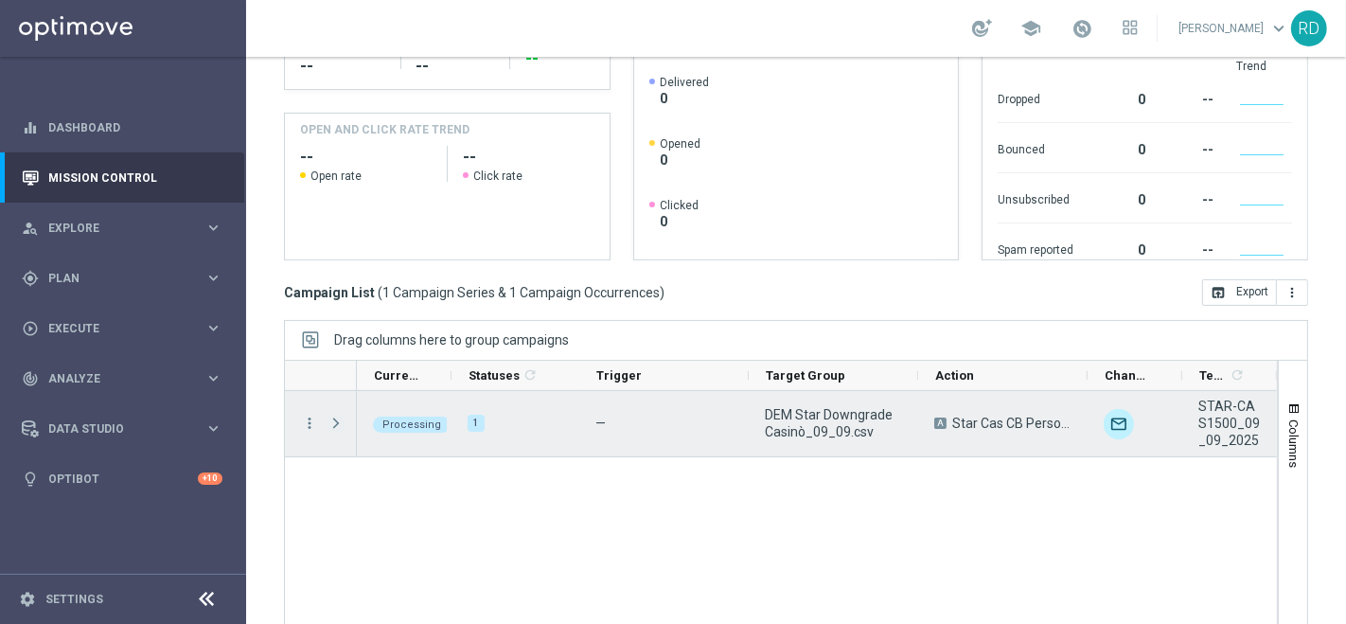
click at [336, 422] on span "Press SPACE to select this row." at bounding box center [335, 422] width 17 height 15
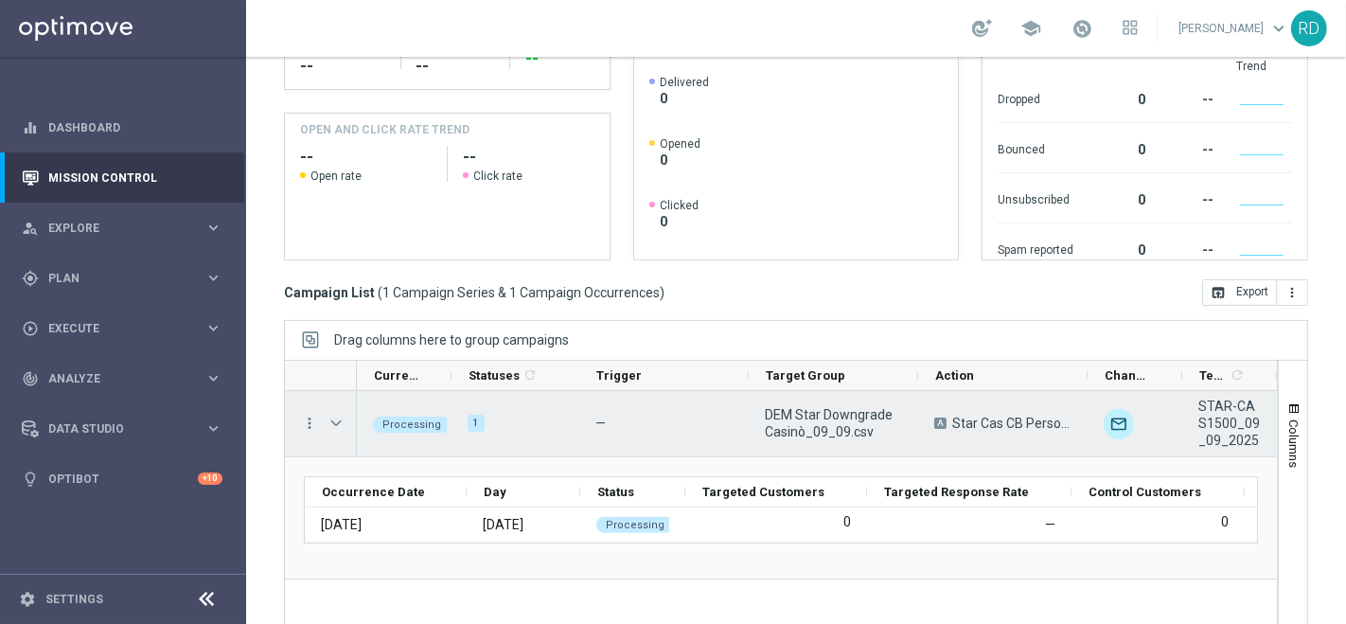
click at [336, 422] on span "Press SPACE to select this row." at bounding box center [335, 422] width 17 height 15
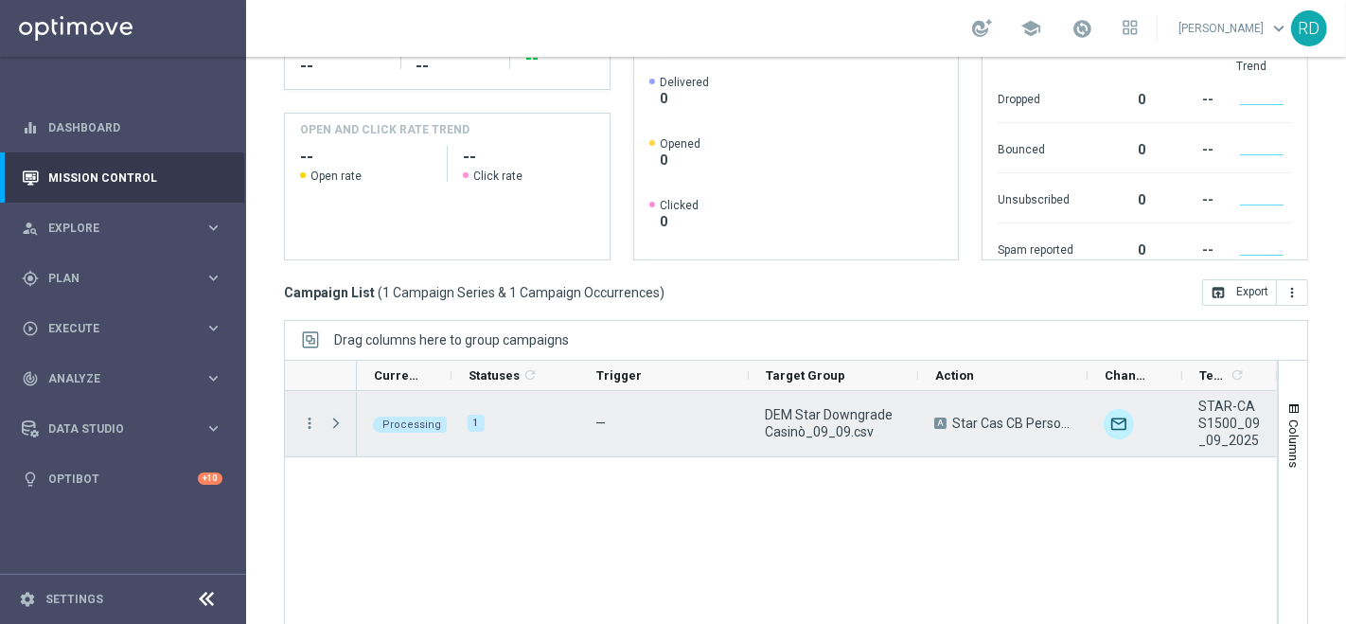
click at [334, 421] on span "Press SPACE to select this row." at bounding box center [335, 422] width 17 height 15
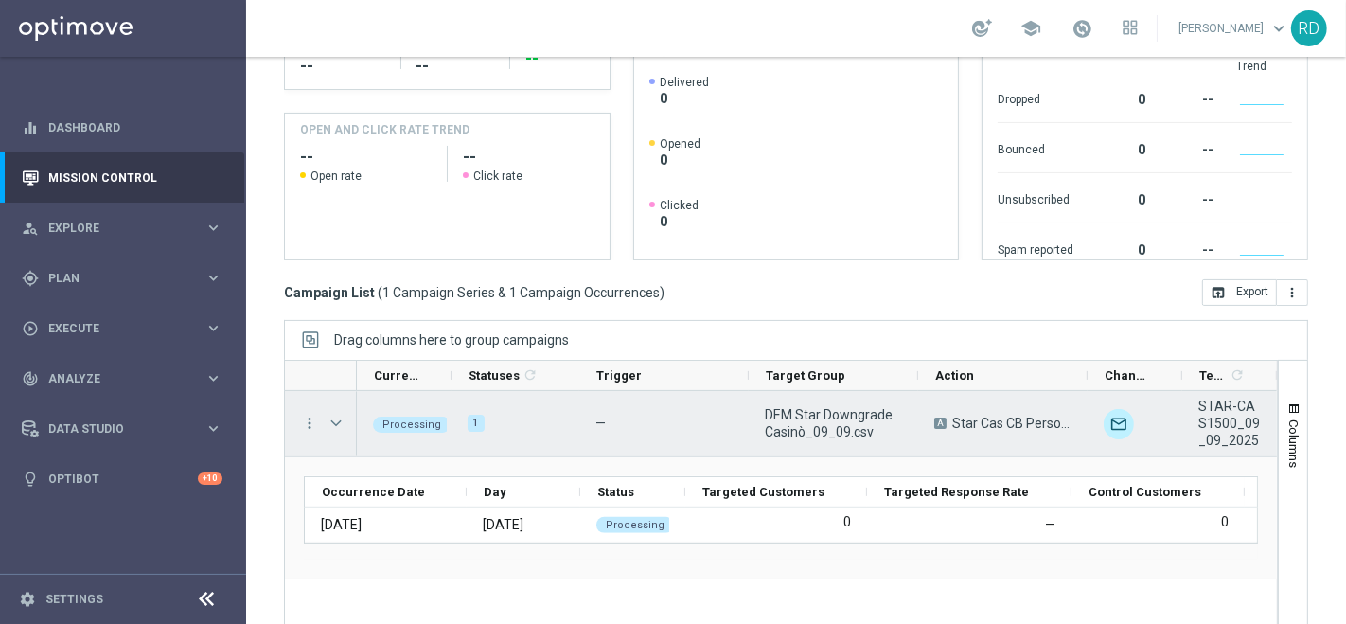
click at [334, 421] on span "Press SPACE to select this row." at bounding box center [335, 422] width 17 height 15
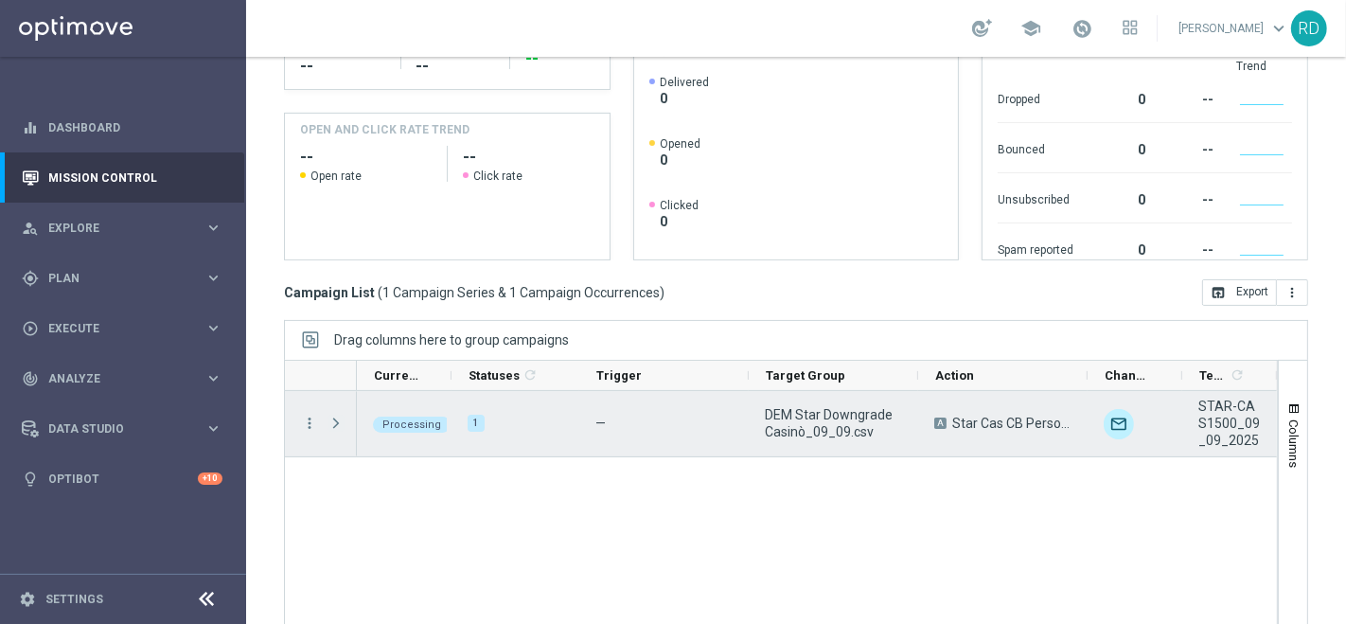
click at [333, 420] on span "Press SPACE to select this row." at bounding box center [335, 422] width 17 height 15
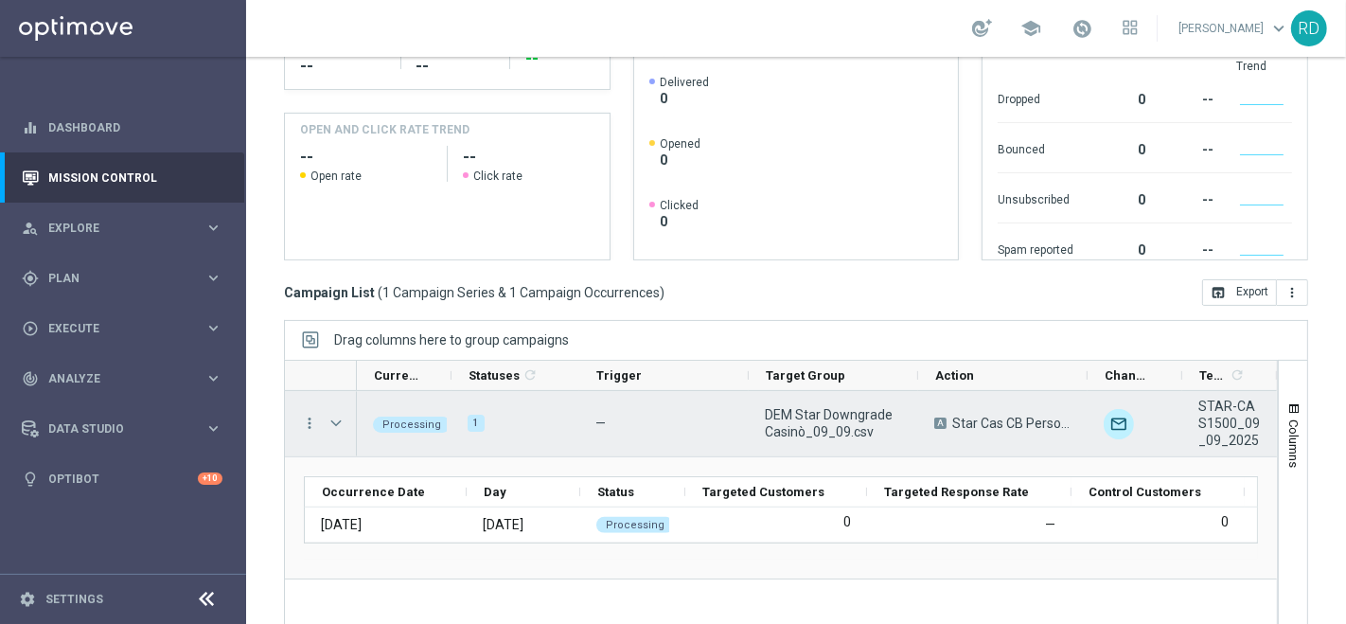
click at [333, 420] on span "Press SPACE to select this row." at bounding box center [335, 422] width 17 height 15
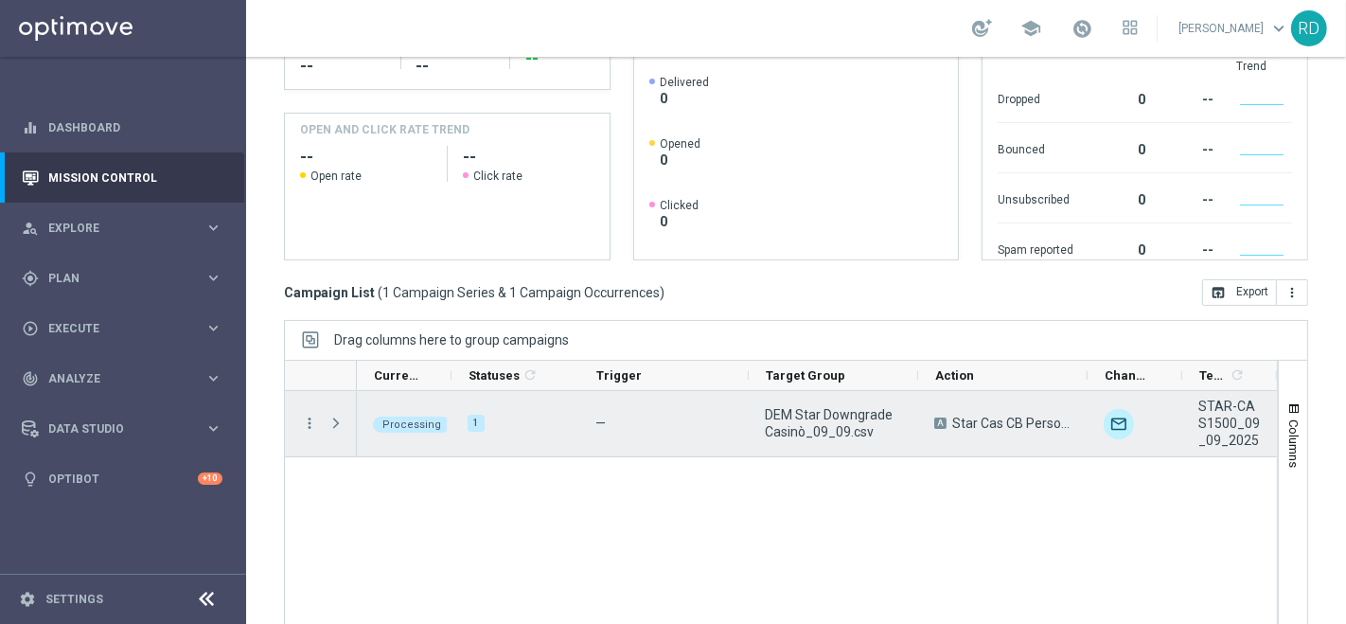
click at [333, 420] on span "Press SPACE to select this row." at bounding box center [335, 422] width 17 height 15
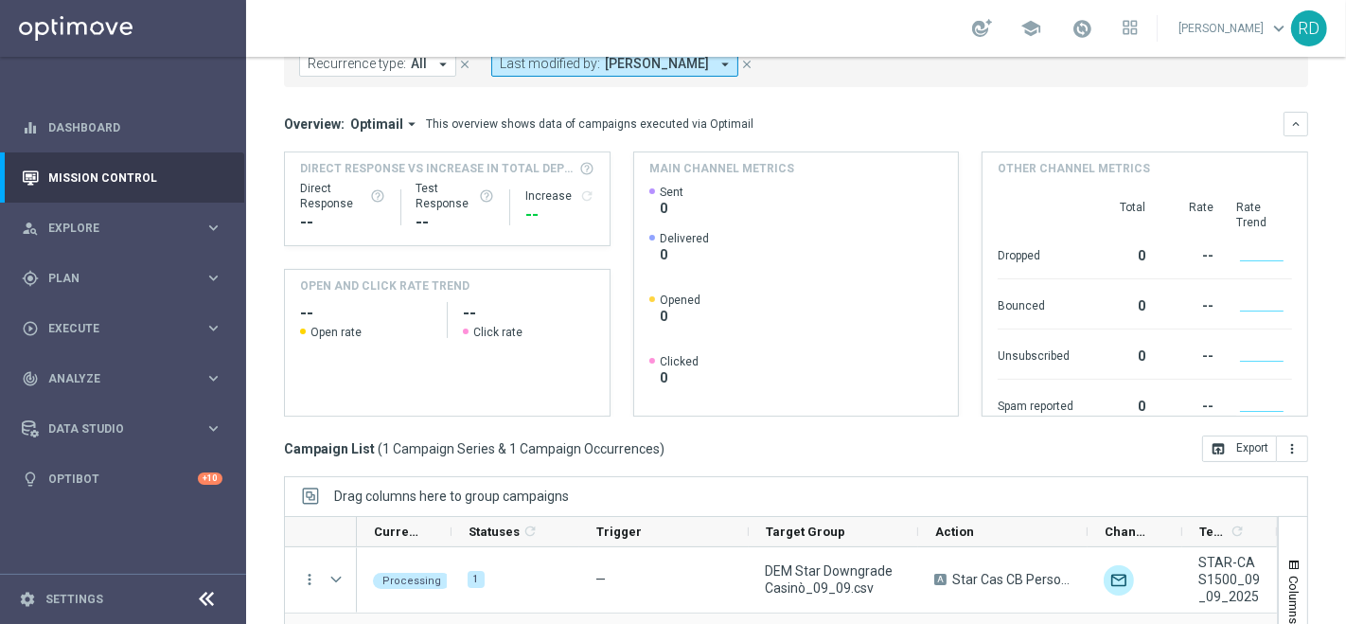
scroll to position [0, 0]
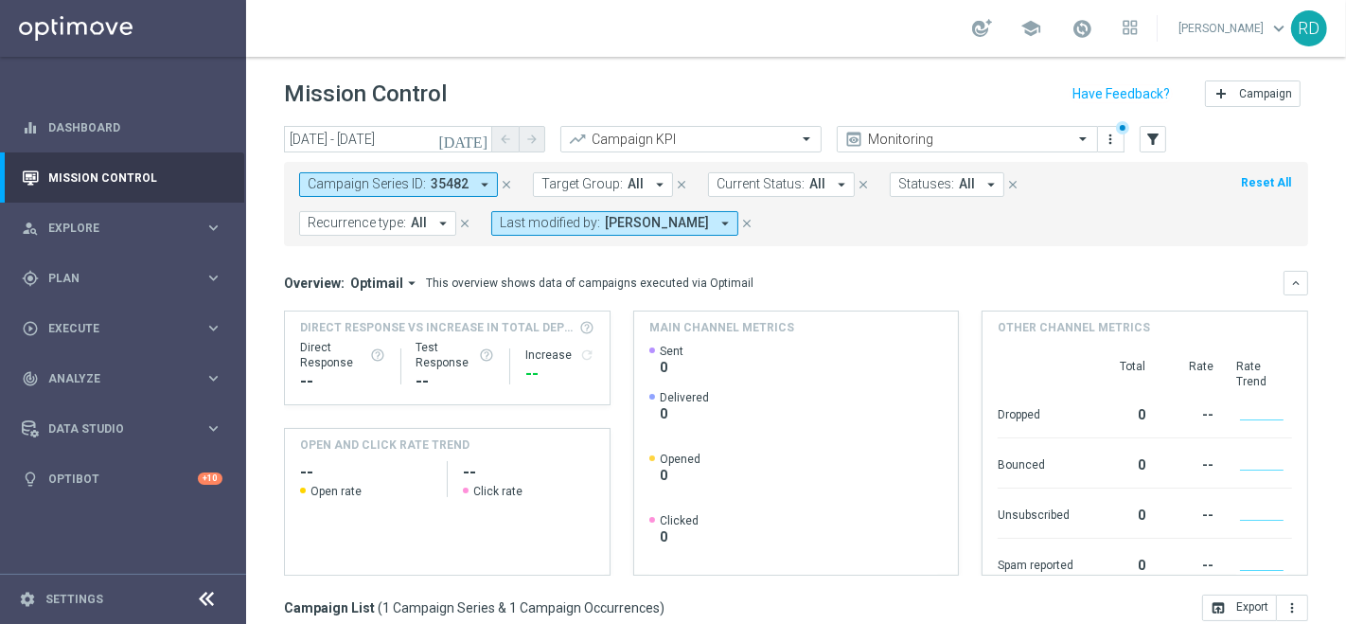
click at [423, 225] on span "All" at bounding box center [419, 223] width 16 height 16
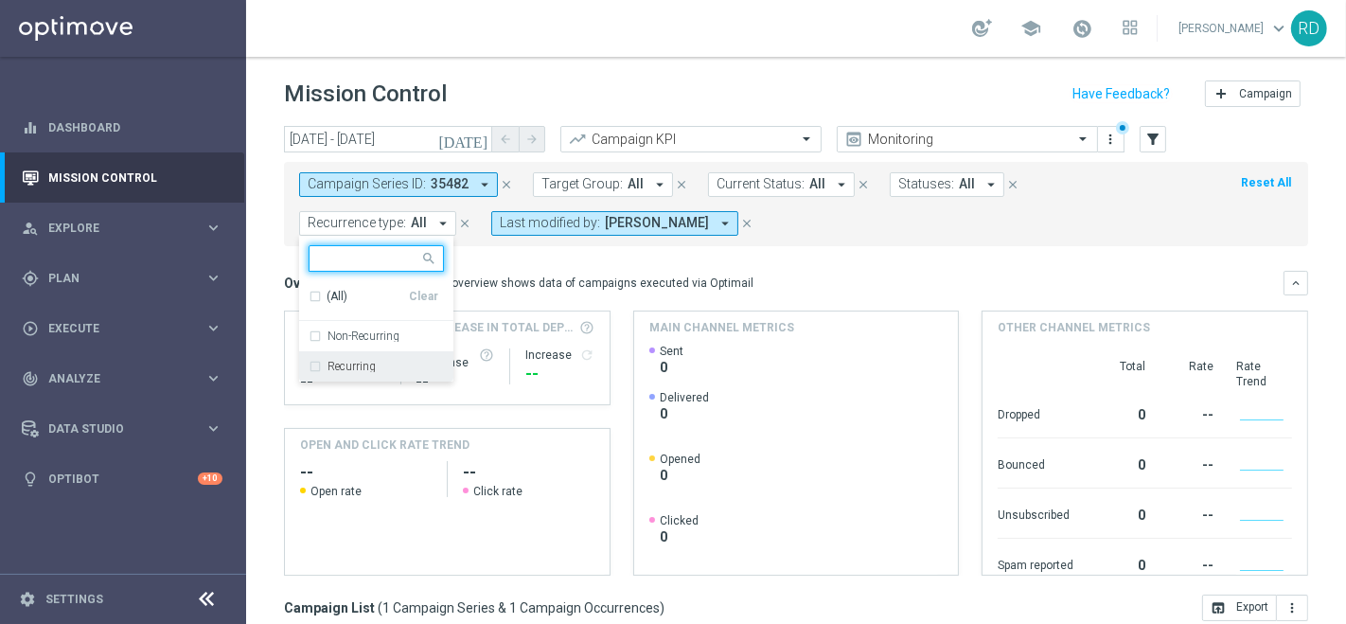
click at [359, 366] on label "Recurring" at bounding box center [351, 366] width 48 height 11
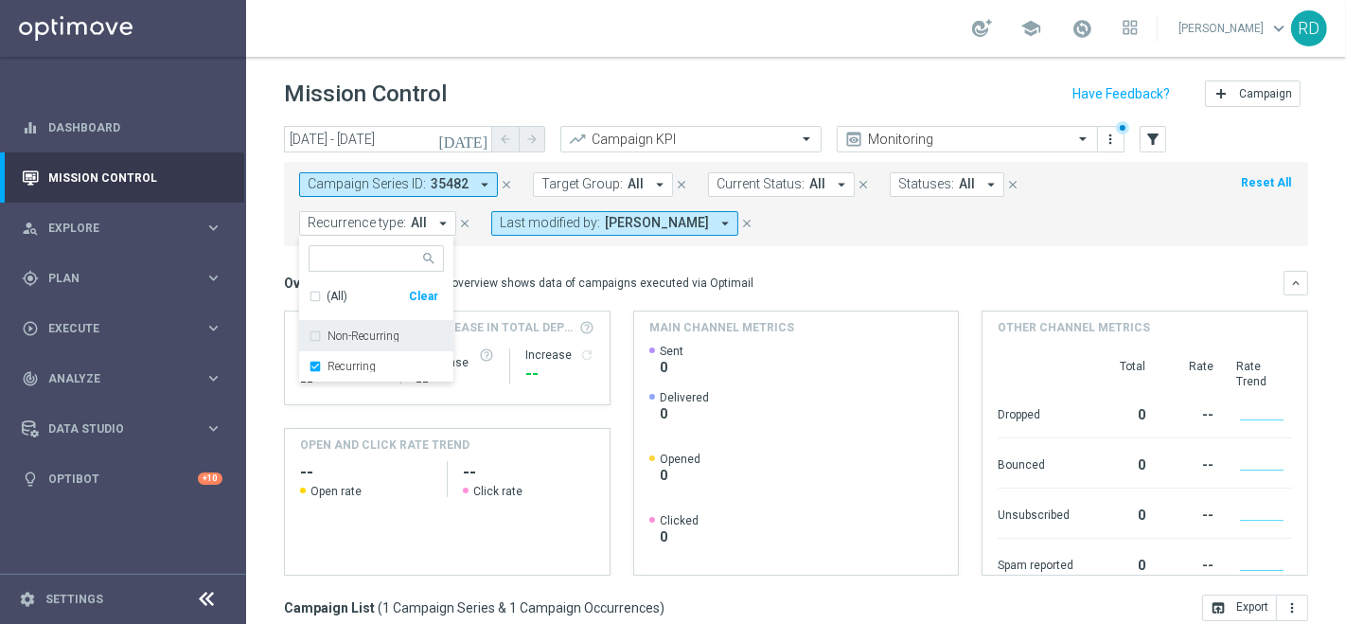
click at [875, 240] on div "Campaign Series ID: 35482 arrow_drop_down close Target Group: All arrow_drop_do…" at bounding box center [796, 204] width 1024 height 84
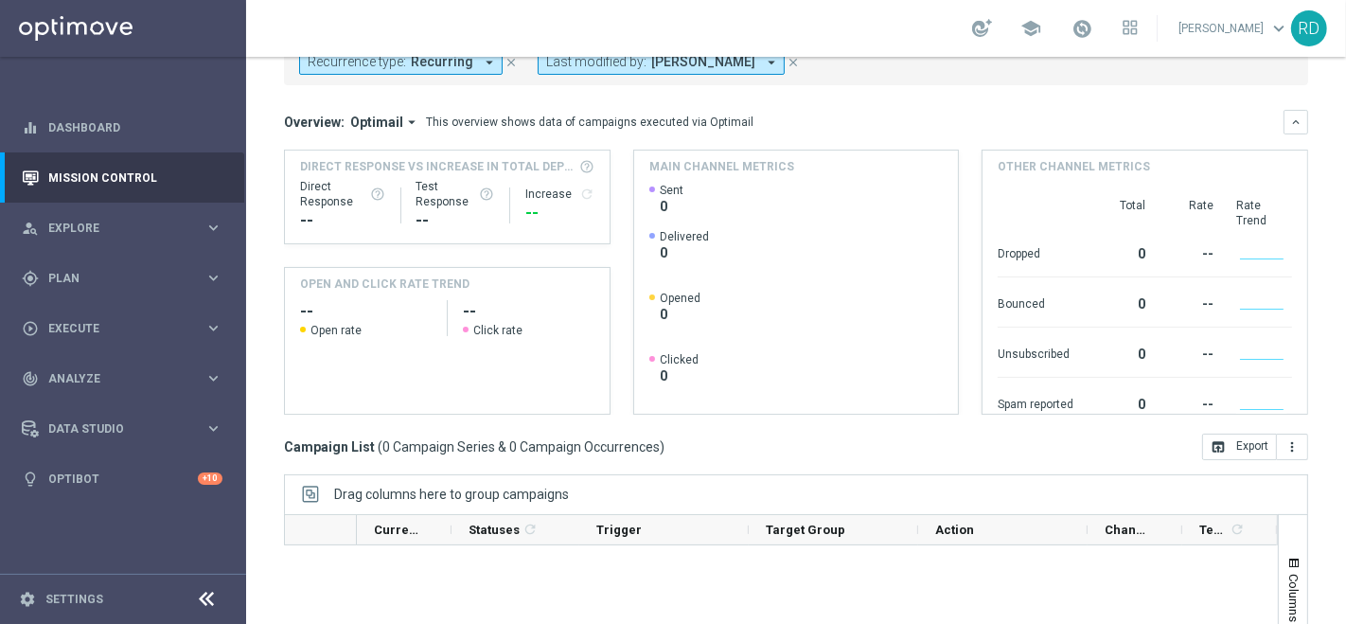
scroll to position [44, 0]
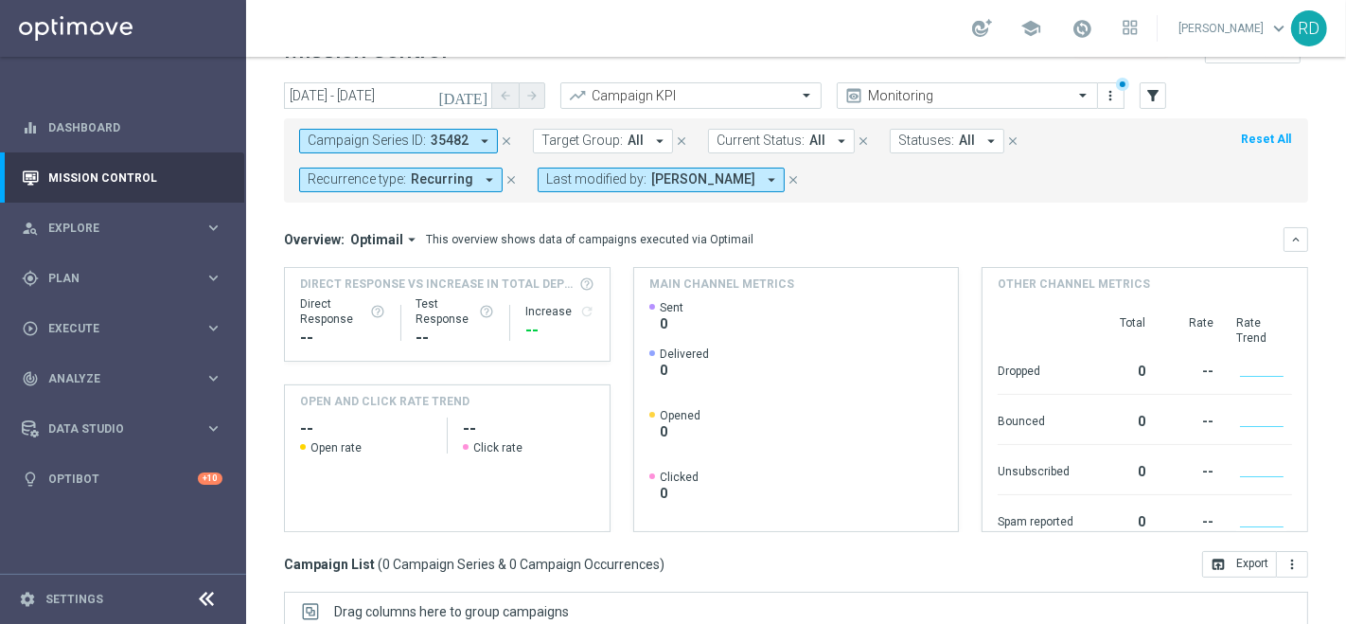
click at [799, 175] on icon "close" at bounding box center [792, 179] width 13 height 13
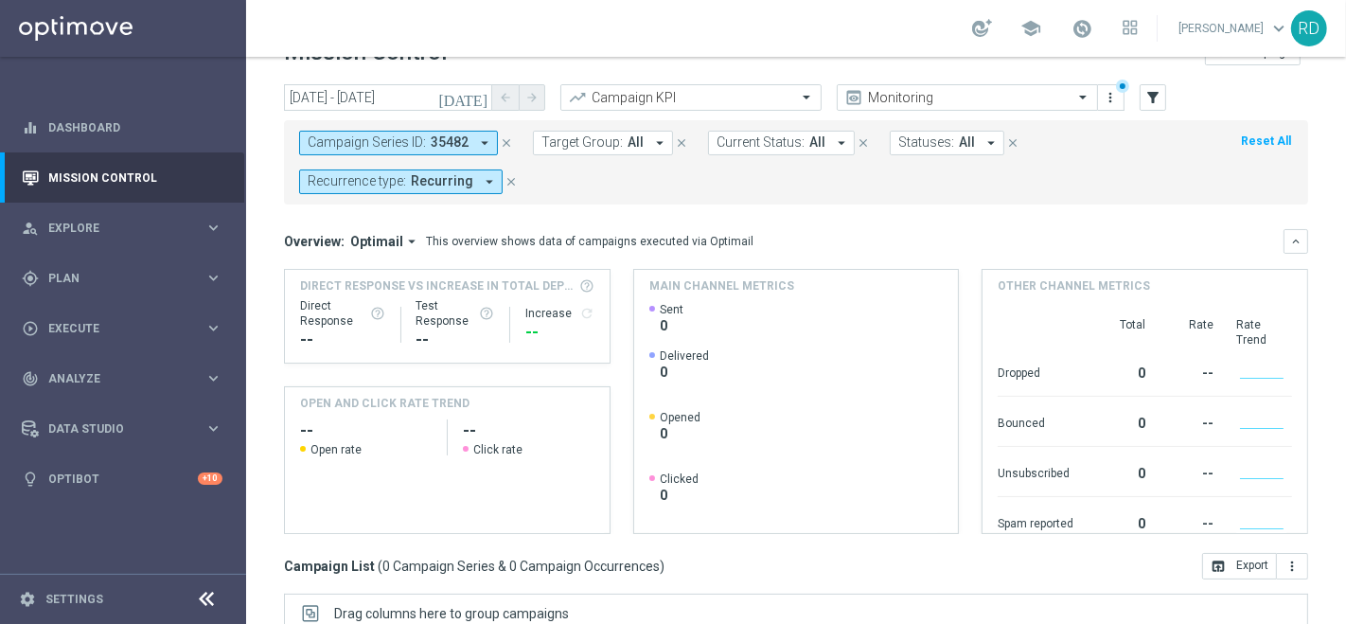
scroll to position [0, 0]
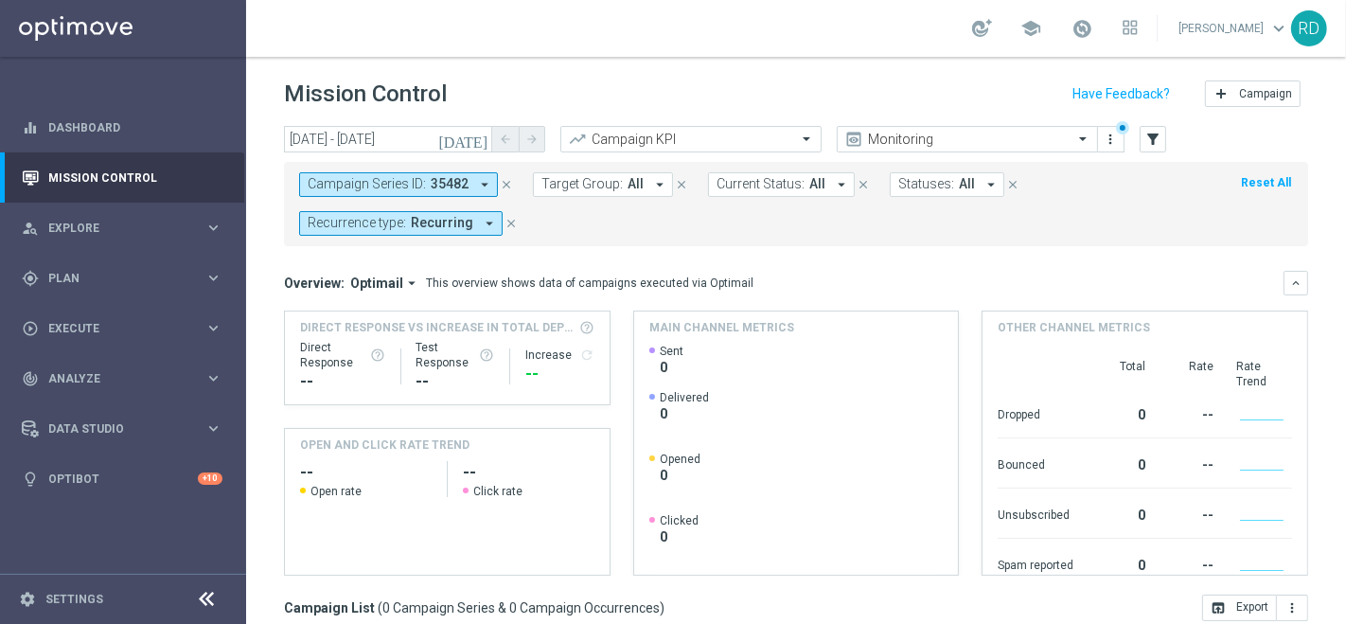
click at [725, 204] on form "Campaign Series ID: 35482 arrow_drop_down close Target Group: All arrow_drop_do…" at bounding box center [753, 203] width 909 height 63
click at [707, 198] on form "Campaign Series ID: 35482 arrow_drop_down close Target Group: All arrow_drop_do…" at bounding box center [753, 203] width 909 height 63
click at [601, 222] on form "Campaign Series ID: 35482 arrow_drop_down close Target Group: All arrow_drop_do…" at bounding box center [753, 203] width 909 height 63
click at [505, 183] on icon "close" at bounding box center [506, 184] width 13 height 13
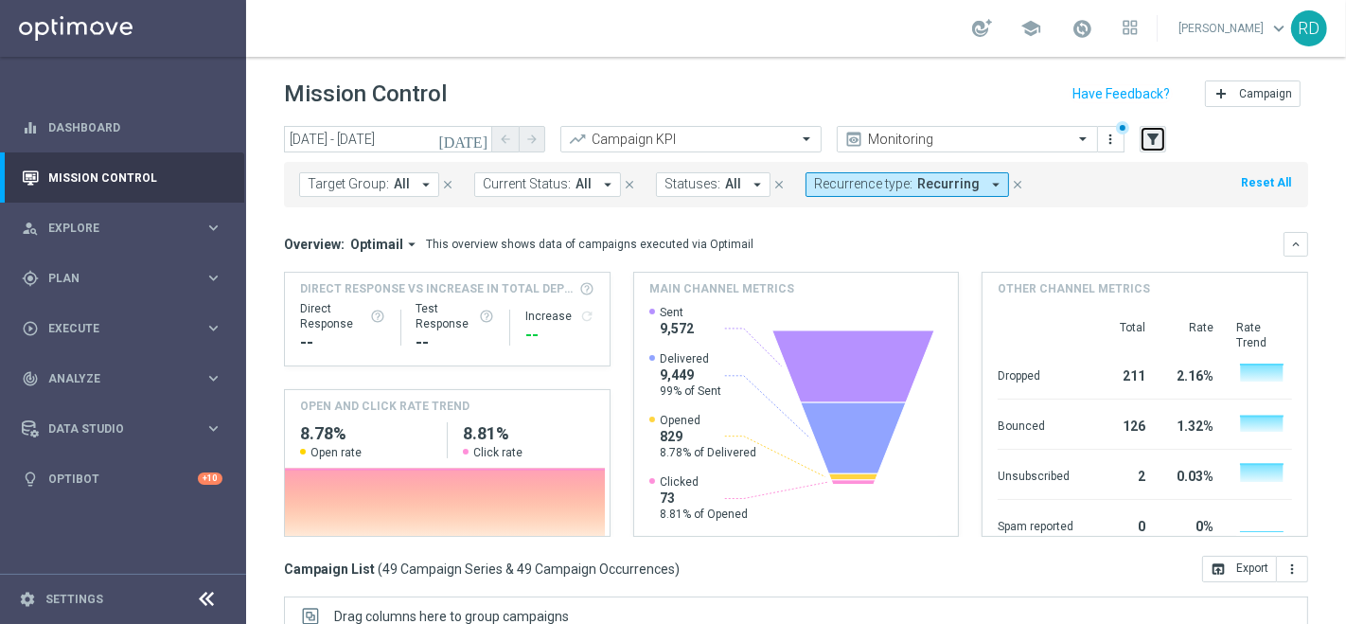
click at [1153, 142] on icon "filter_alt" at bounding box center [1152, 139] width 17 height 17
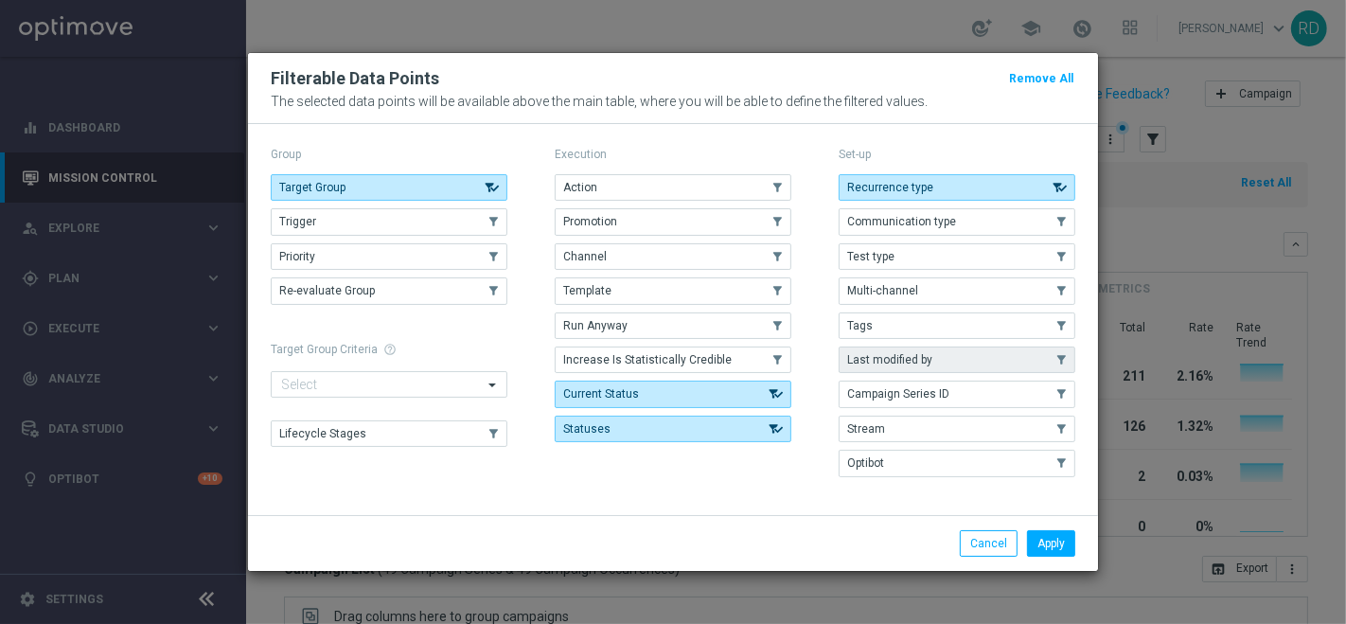
click at [878, 351] on button "Last modified by" at bounding box center [957, 359] width 237 height 26
click at [1046, 547] on button "Apply" at bounding box center [1051, 543] width 48 height 26
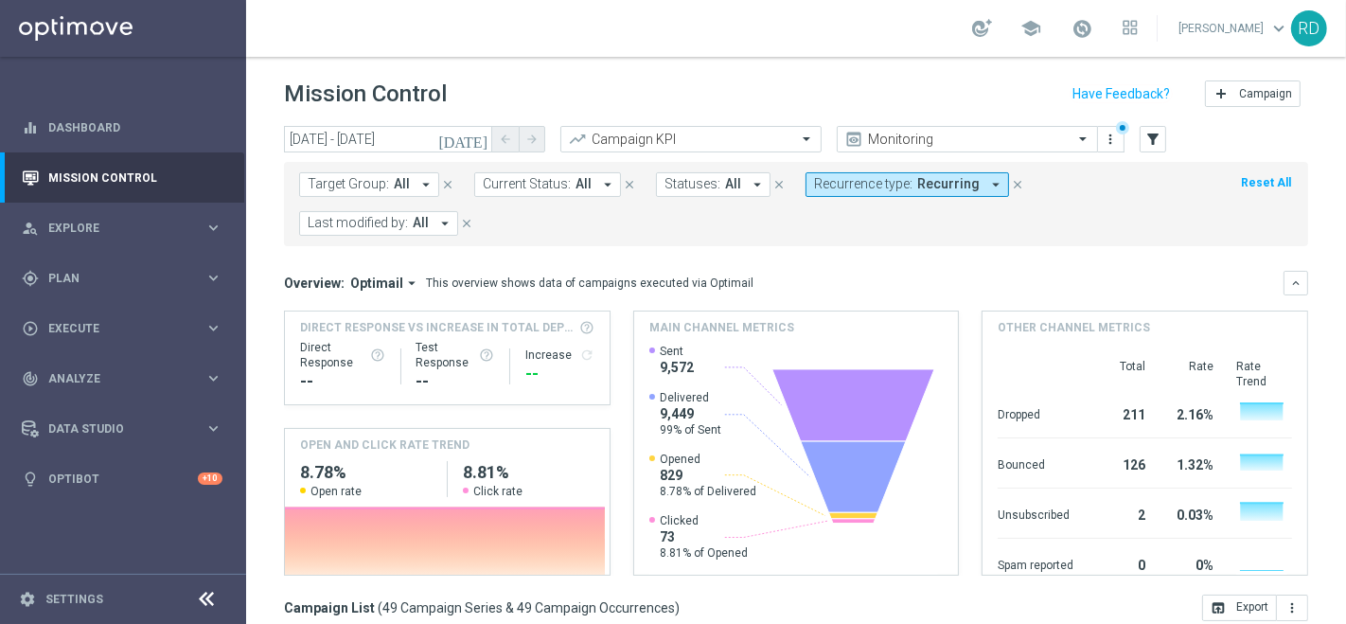
click at [437, 225] on icon "arrow_drop_down" at bounding box center [444, 223] width 17 height 17
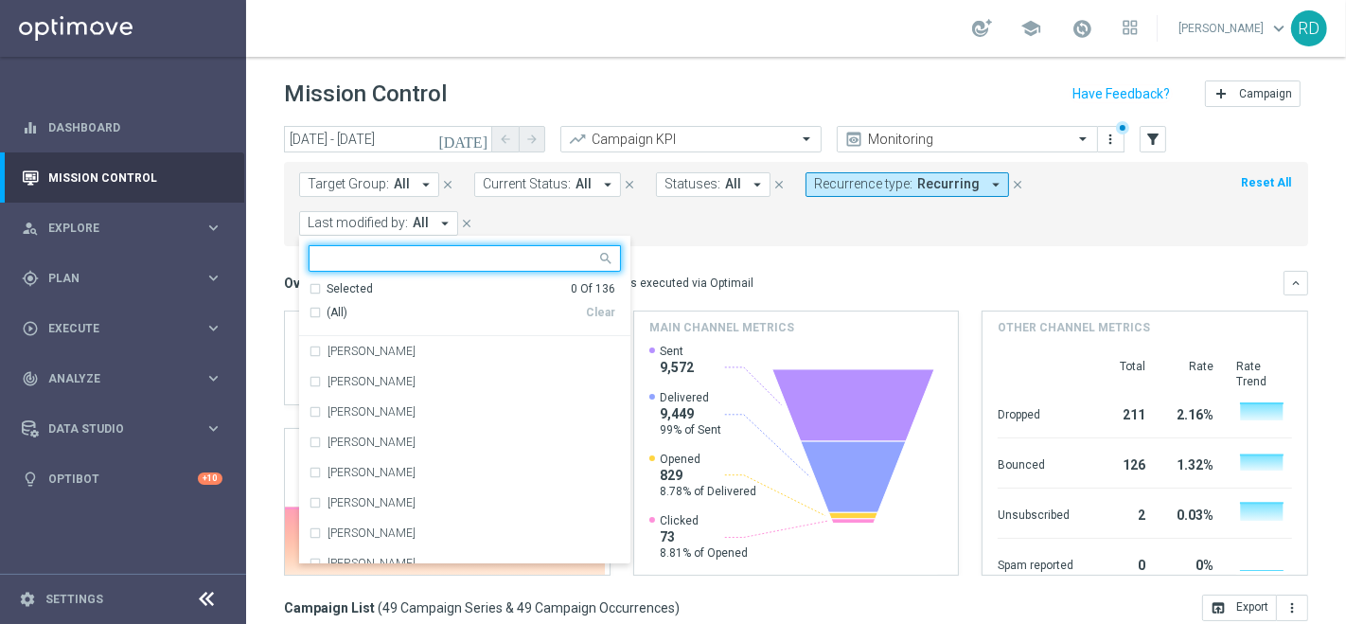
click at [408, 253] on input "text" at bounding box center [457, 259] width 277 height 16
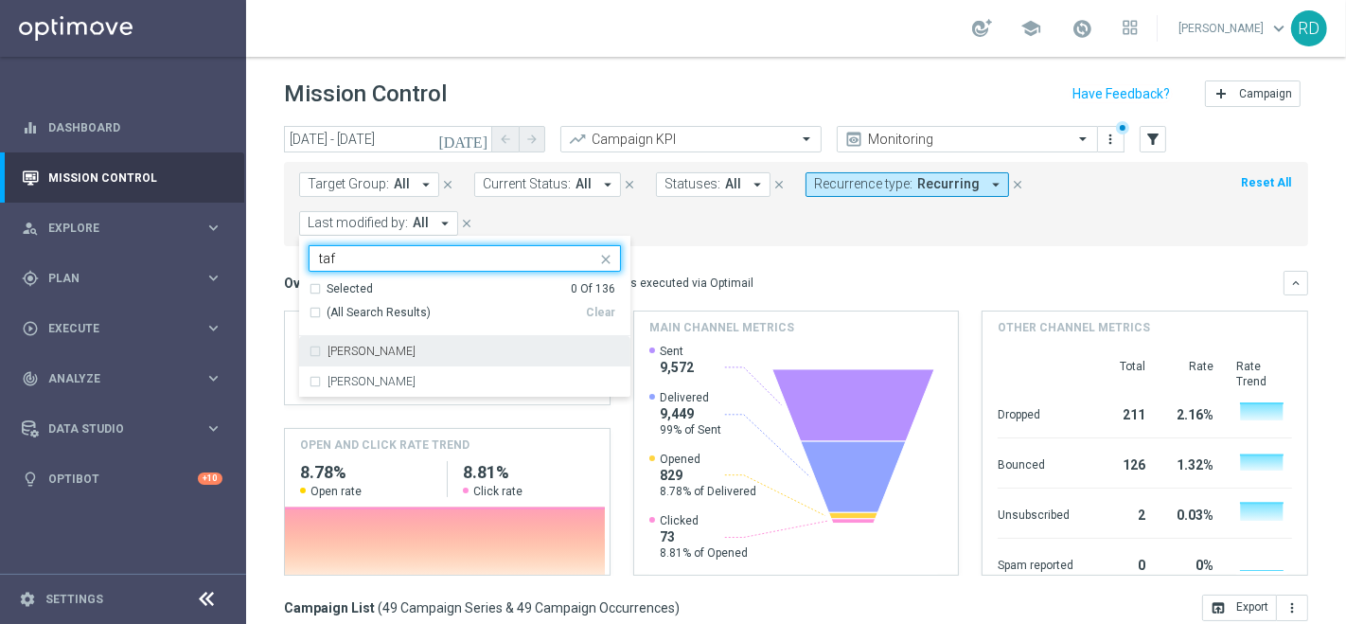
click at [382, 345] on label "[PERSON_NAME]" at bounding box center [371, 350] width 88 height 11
type input "taf"
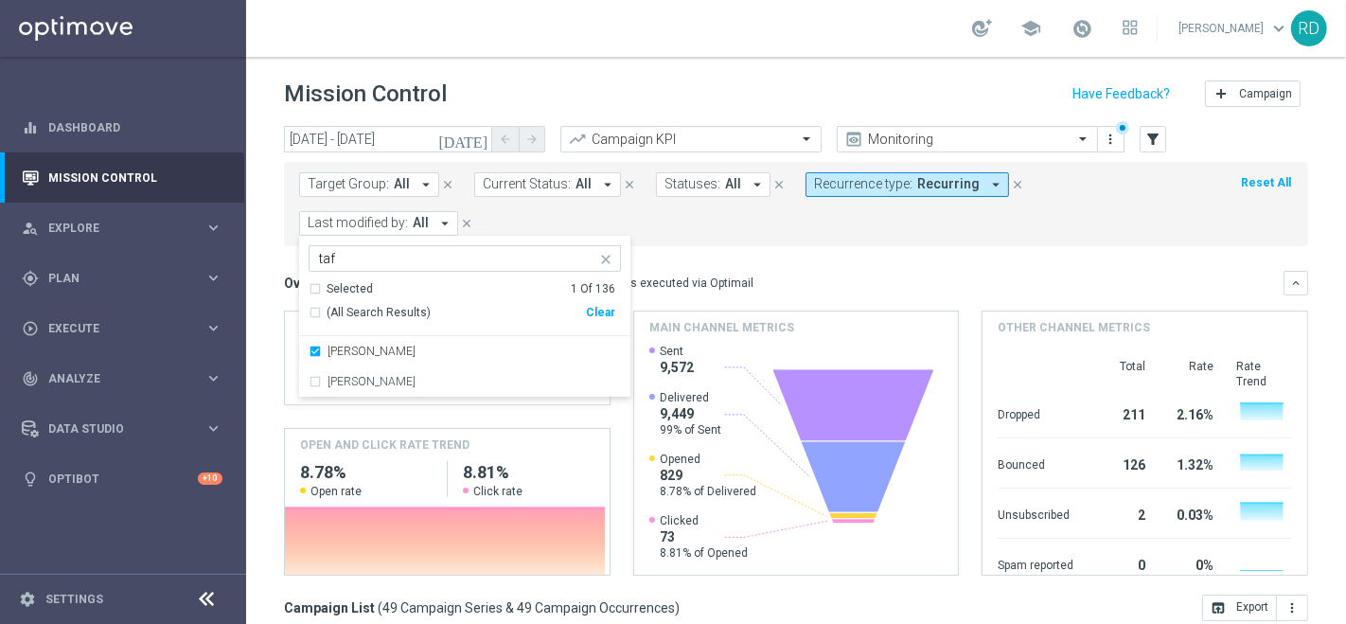
click at [695, 212] on form "Target Group: All arrow_drop_down close Current Status: All arrow_drop_down clo…" at bounding box center [753, 203] width 909 height 63
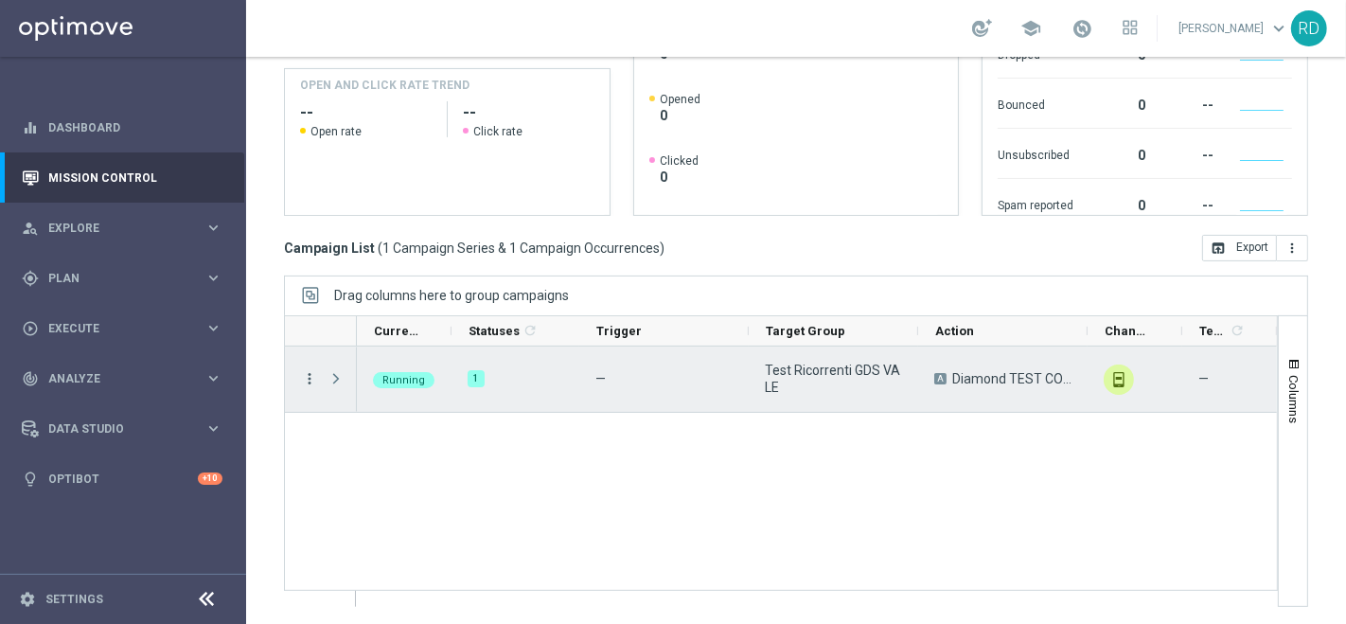
click at [308, 380] on icon "more_vert" at bounding box center [309, 378] width 17 height 17
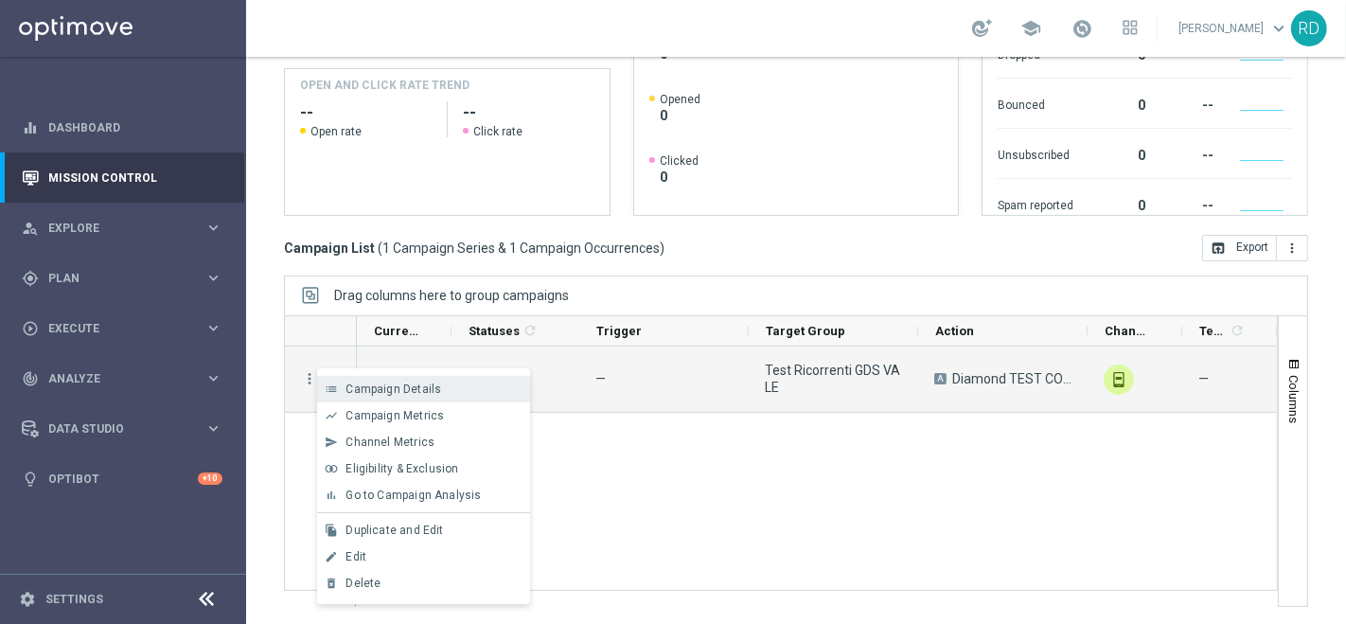
click at [367, 387] on span "Campaign Details" at bounding box center [393, 388] width 96 height 13
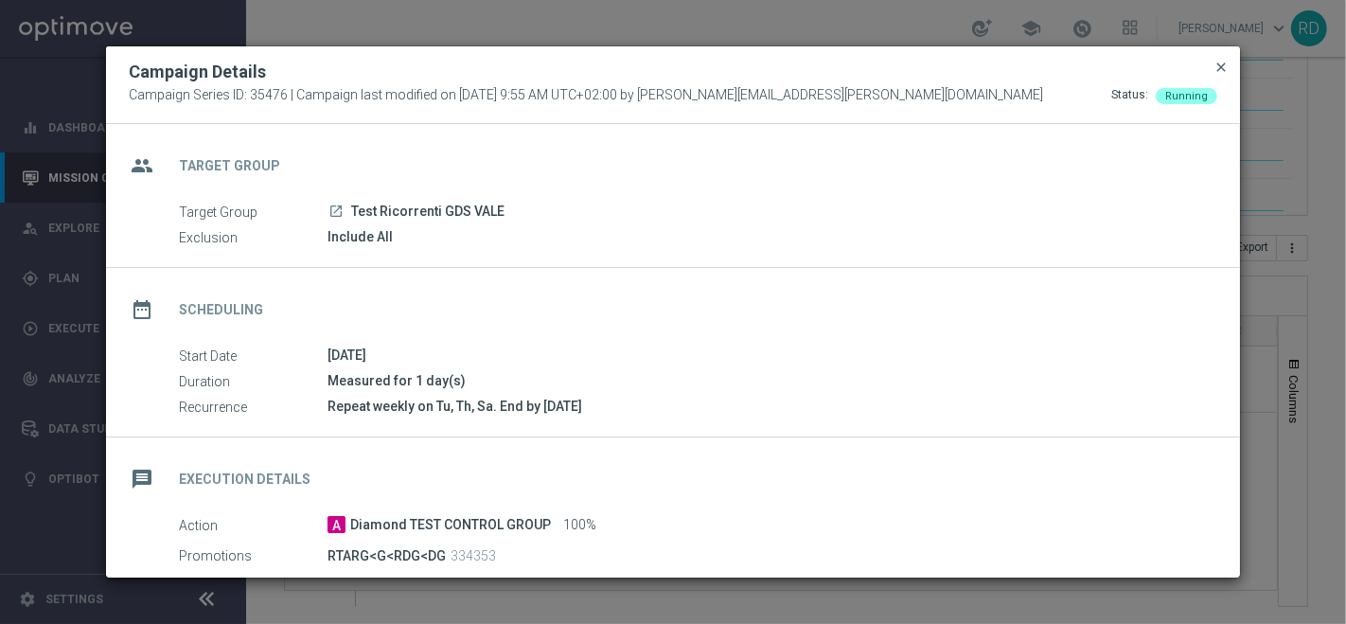
click at [1218, 67] on span "close" at bounding box center [1220, 67] width 15 height 15
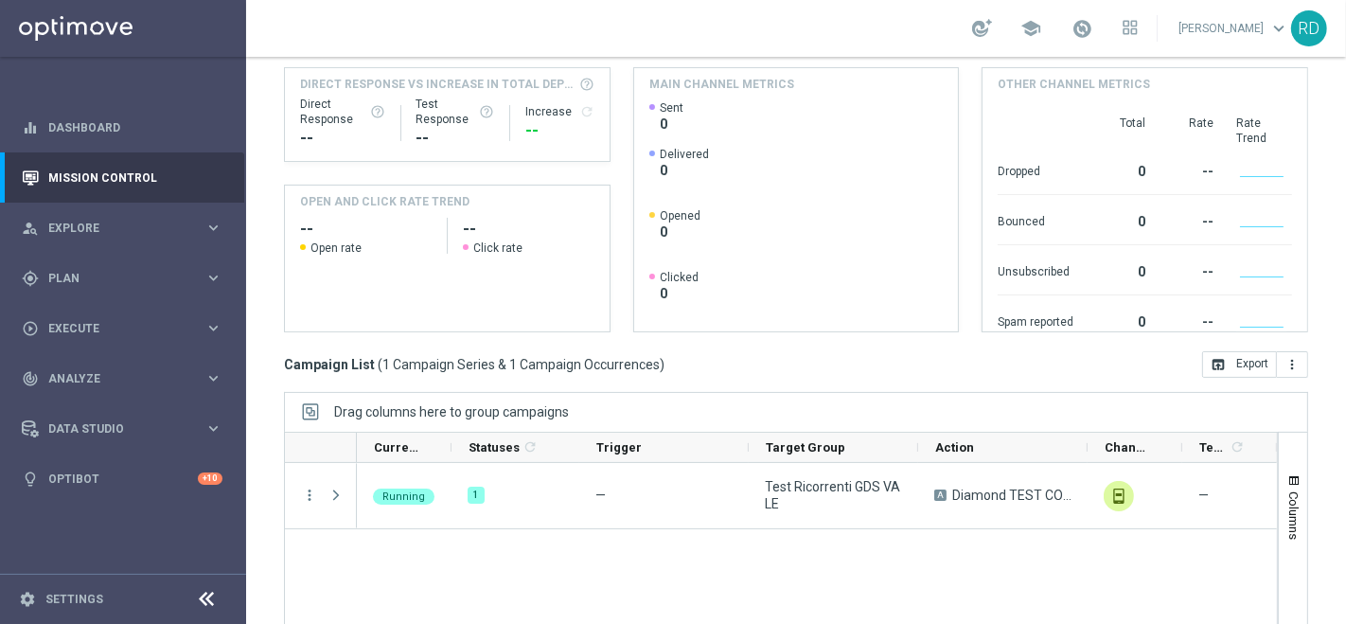
scroll to position [360, 0]
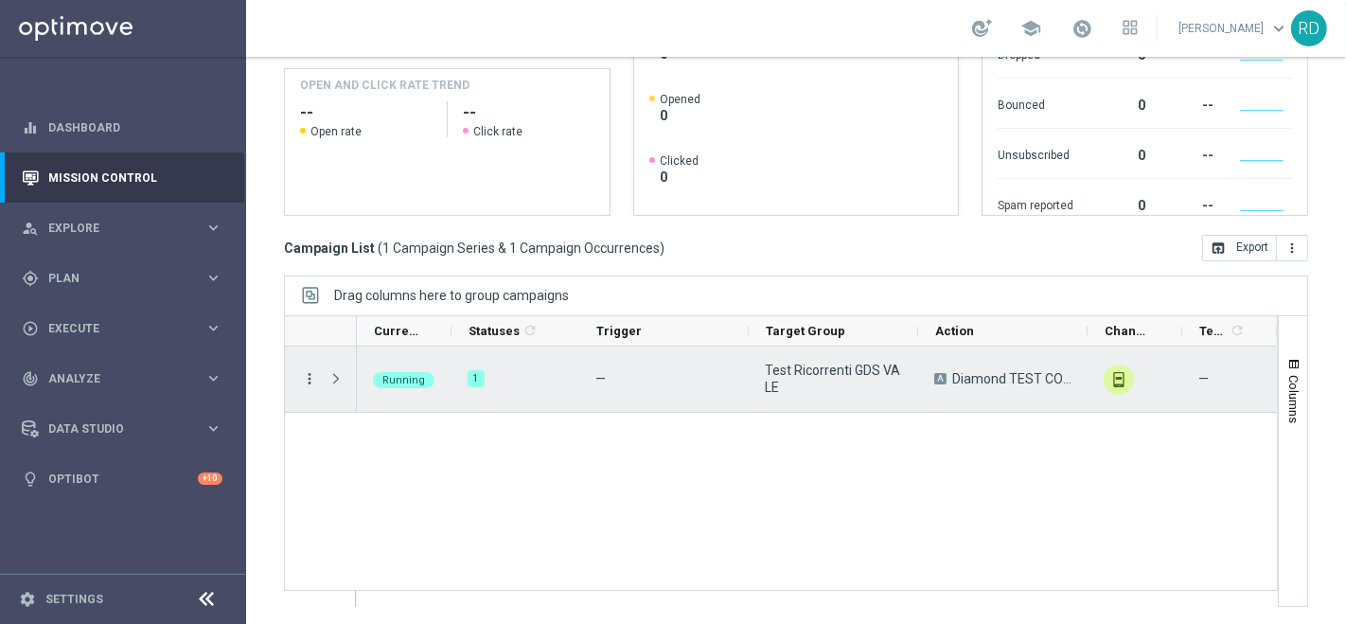
click at [306, 380] on icon "more_vert" at bounding box center [309, 378] width 17 height 17
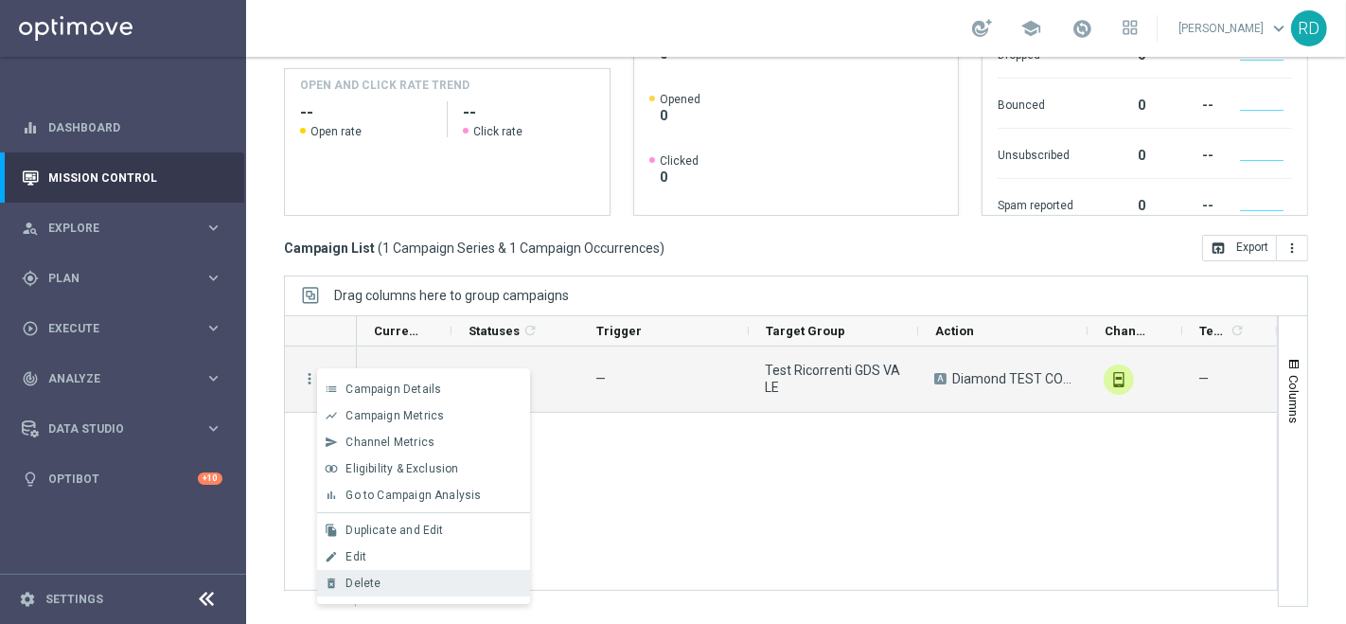
click at [353, 579] on span "Delete" at bounding box center [362, 582] width 35 height 13
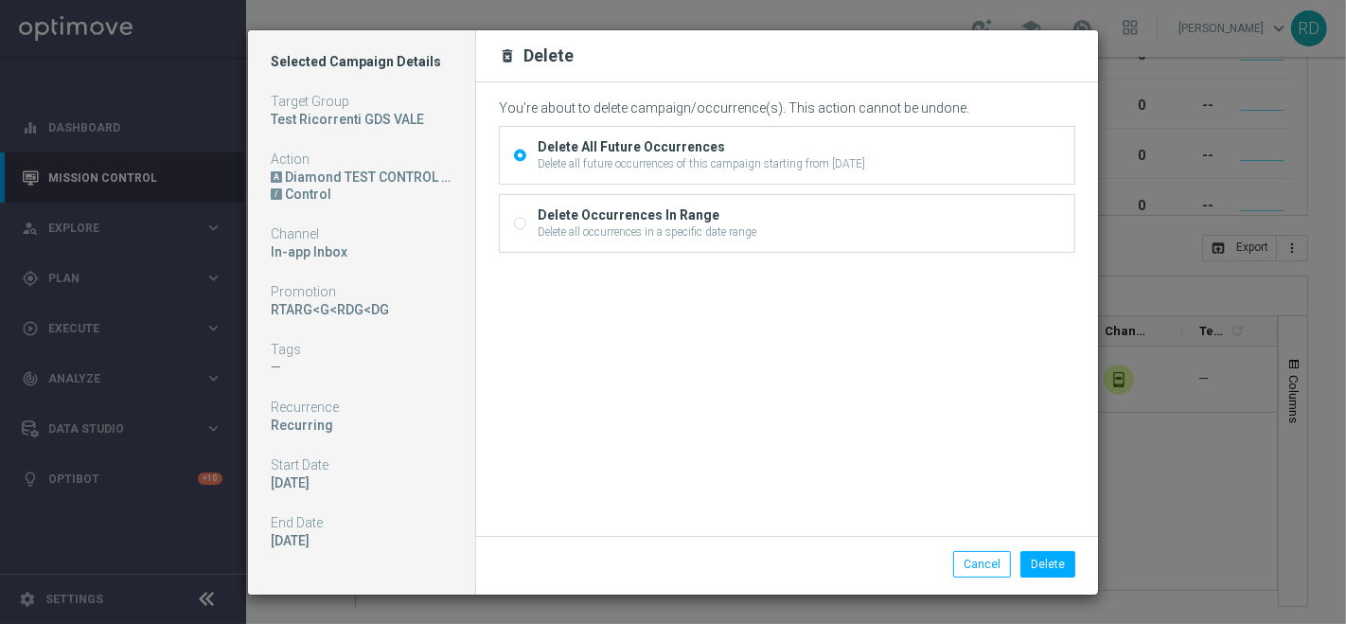
click at [647, 230] on div "Delete all occurrences in a specific date range" at bounding box center [647, 231] width 219 height 17
click at [526, 230] on input "Delete Occurrences In Range Delete all occurrences in a specific date range" at bounding box center [520, 226] width 12 height 12
radio input "true"
radio input "false"
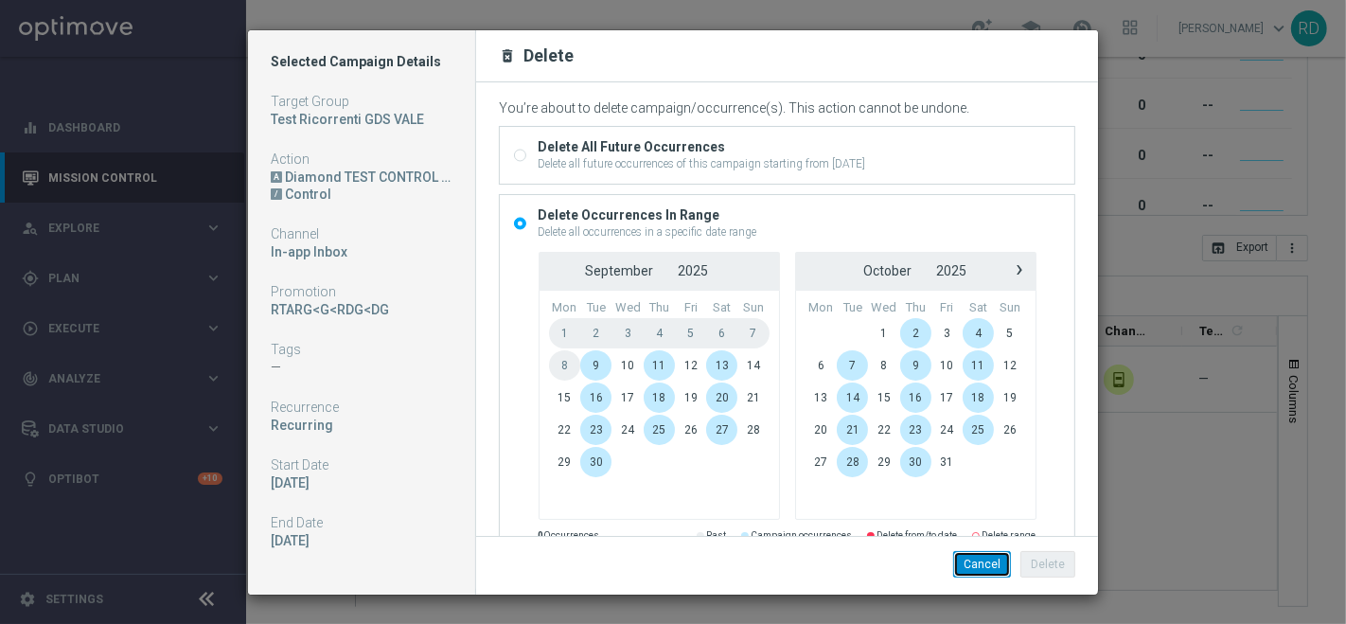
click at [971, 565] on button "Cancel" at bounding box center [982, 564] width 58 height 26
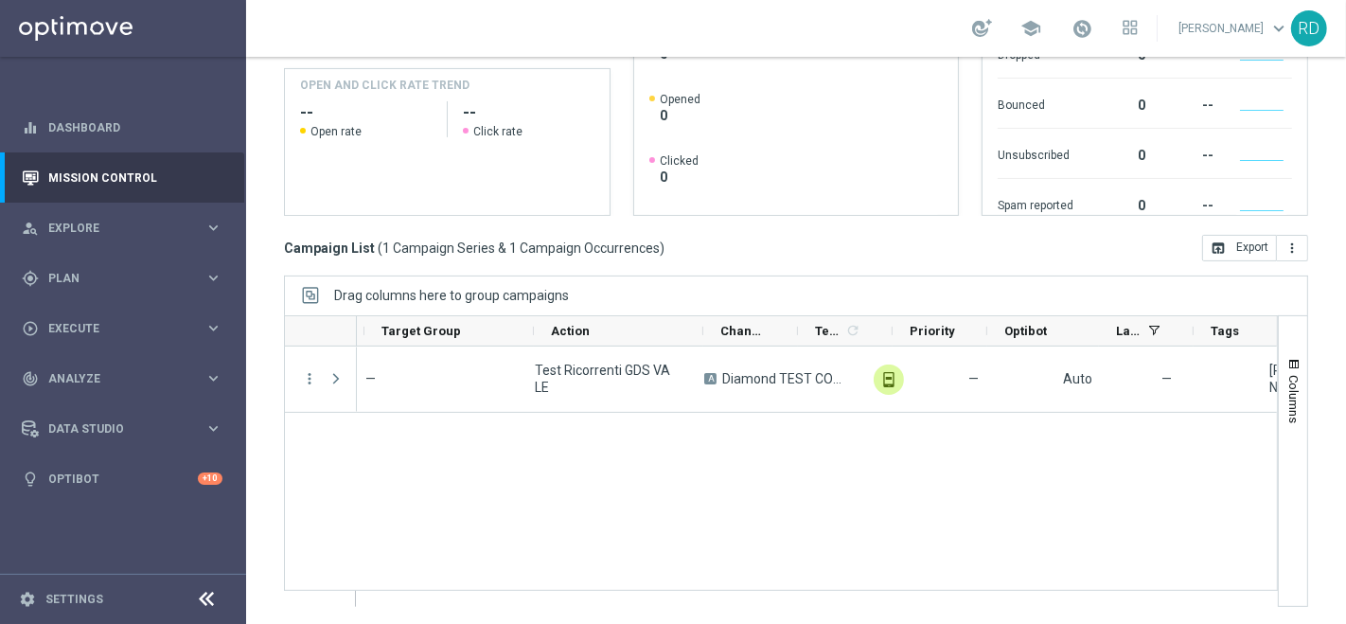
scroll to position [0, 0]
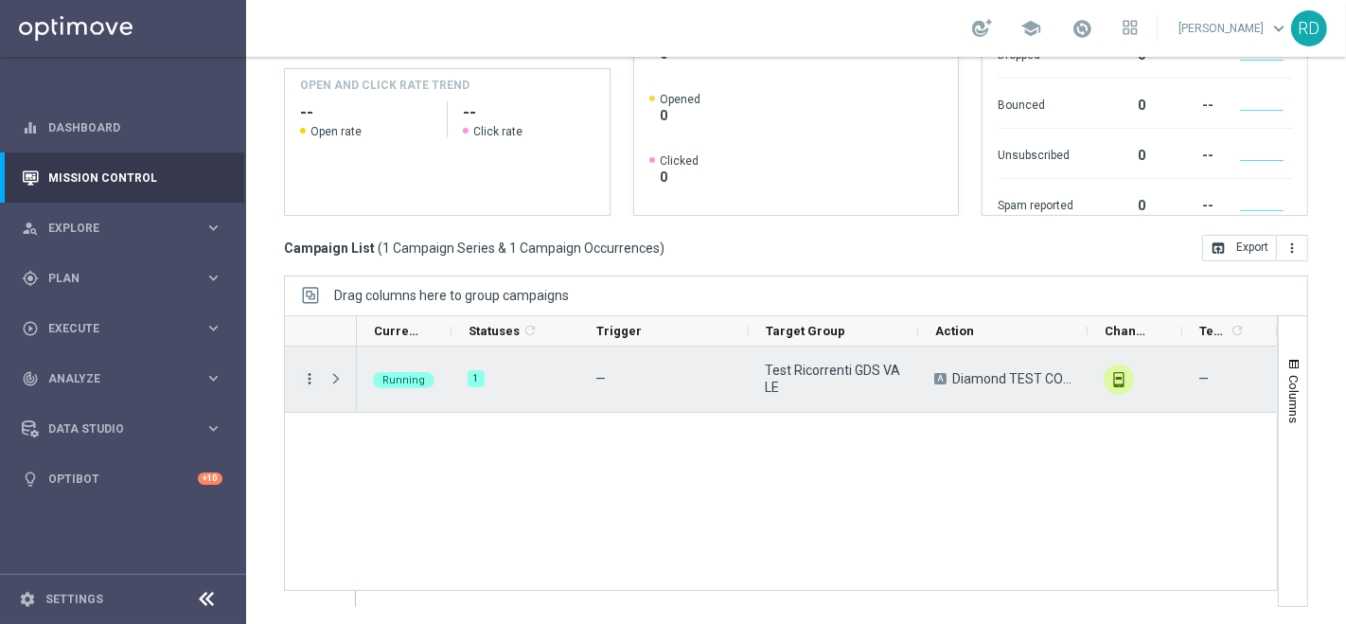
click at [313, 376] on icon "more_vert" at bounding box center [309, 378] width 17 height 17
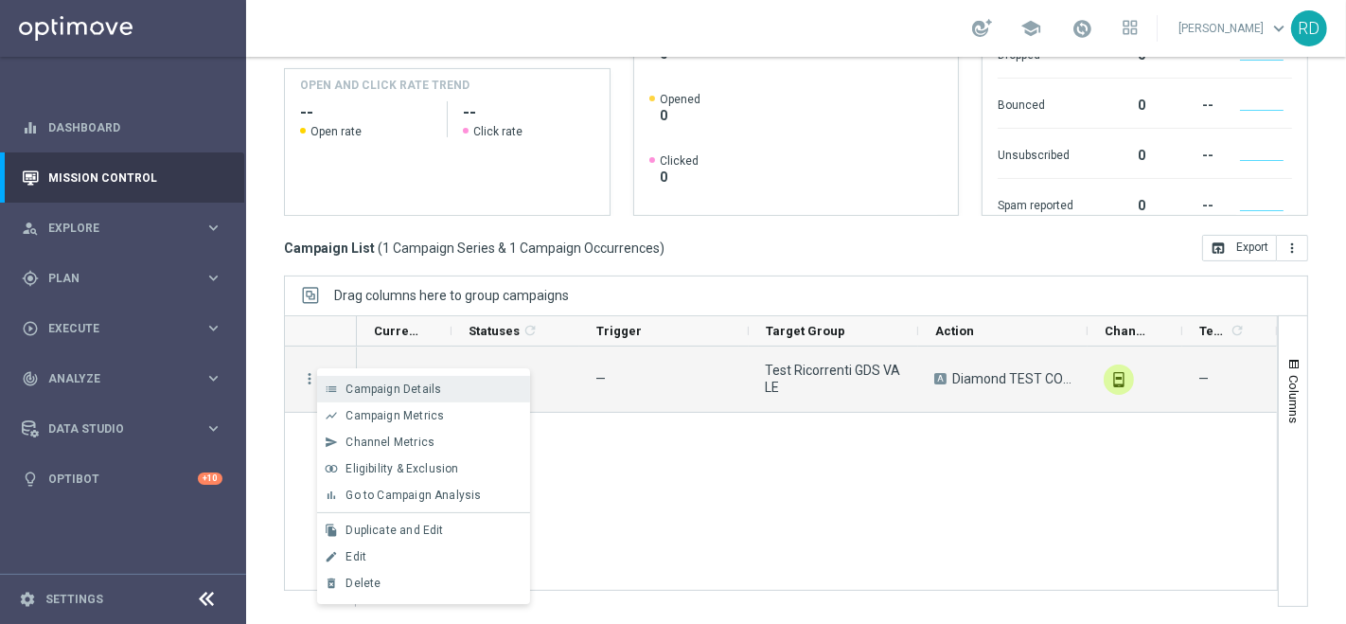
click at [362, 386] on span "Campaign Details" at bounding box center [393, 388] width 96 height 13
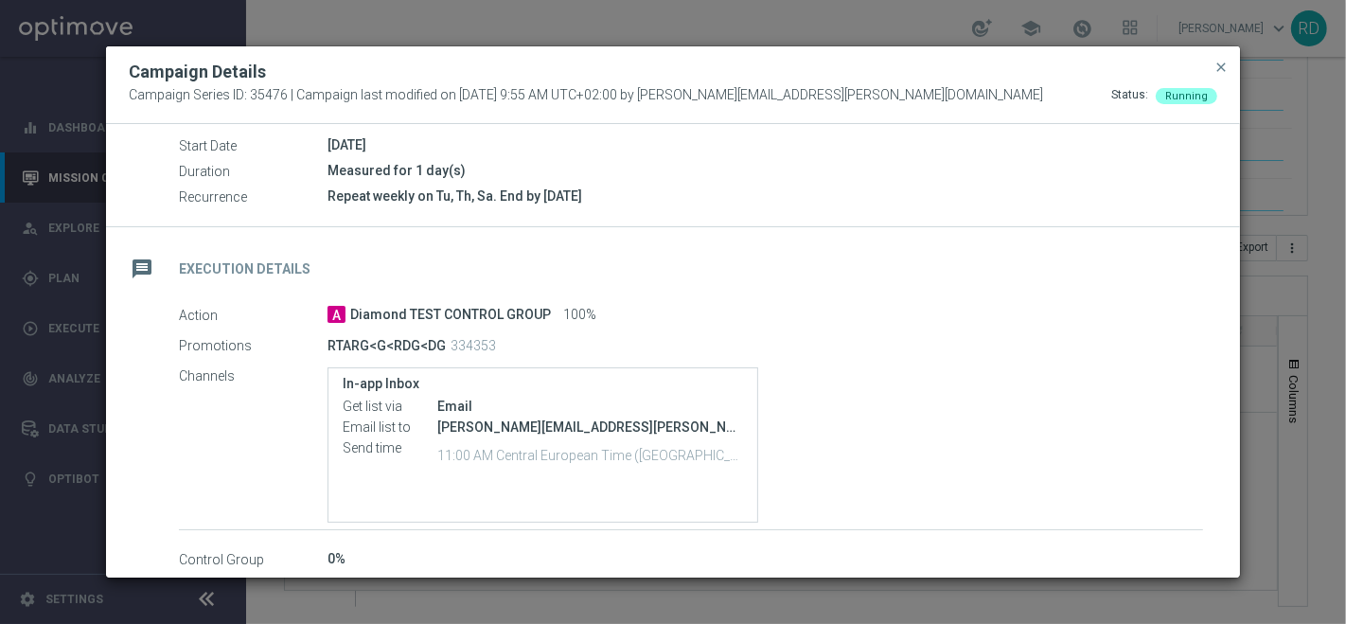
scroll to position [283, 0]
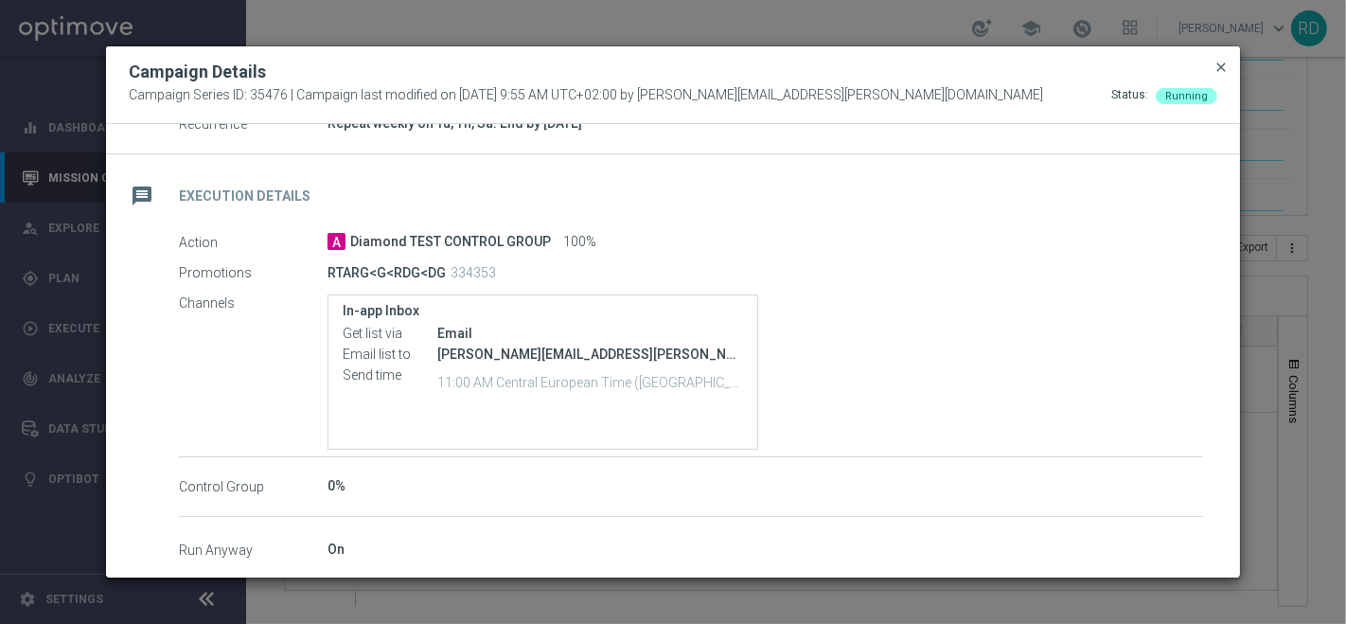
click at [1225, 66] on span "close" at bounding box center [1220, 67] width 15 height 15
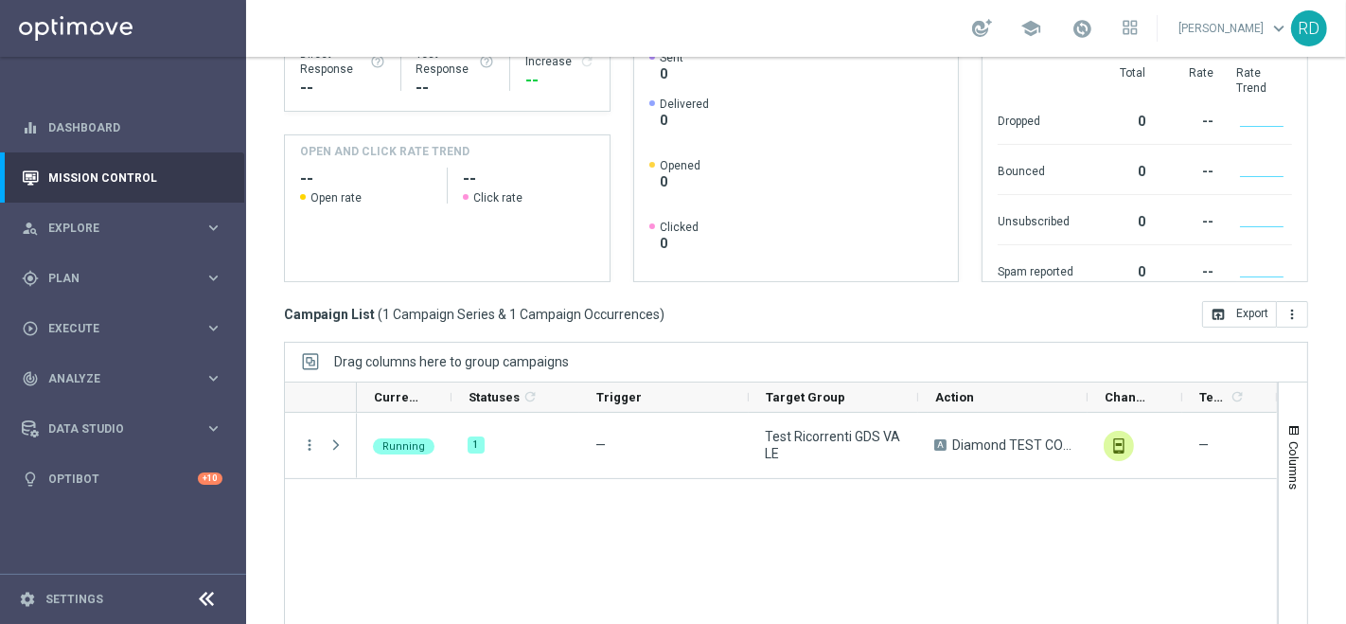
scroll to position [360, 0]
